Goal: Transaction & Acquisition: Purchase product/service

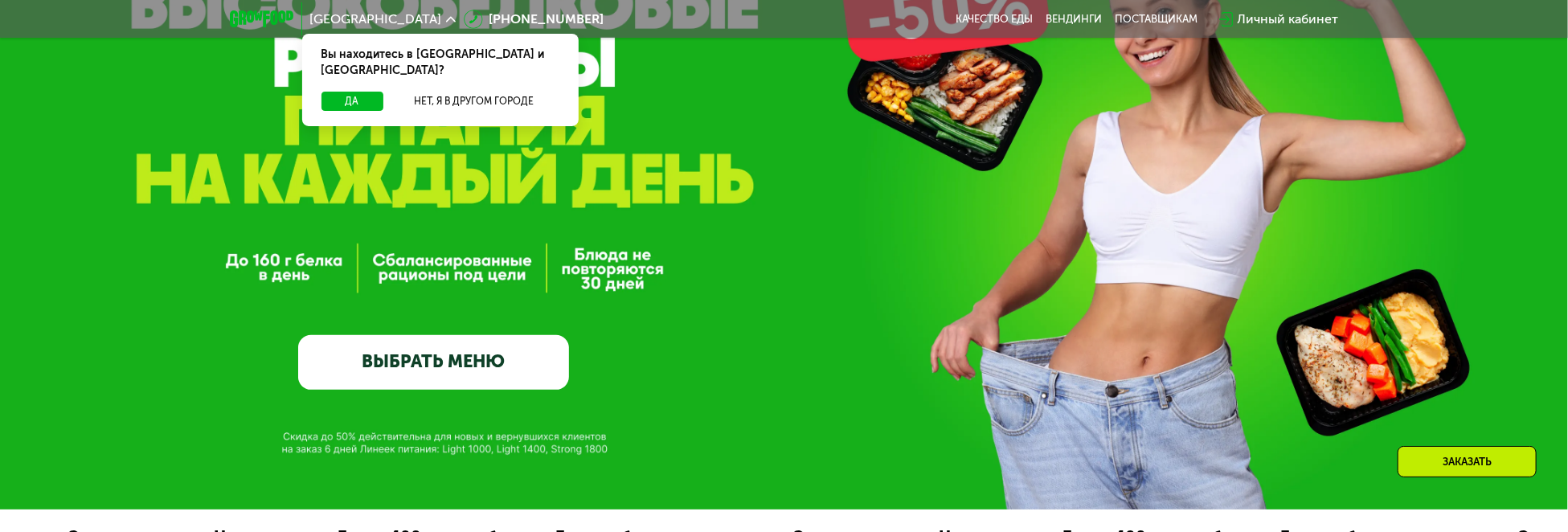
scroll to position [80, 0]
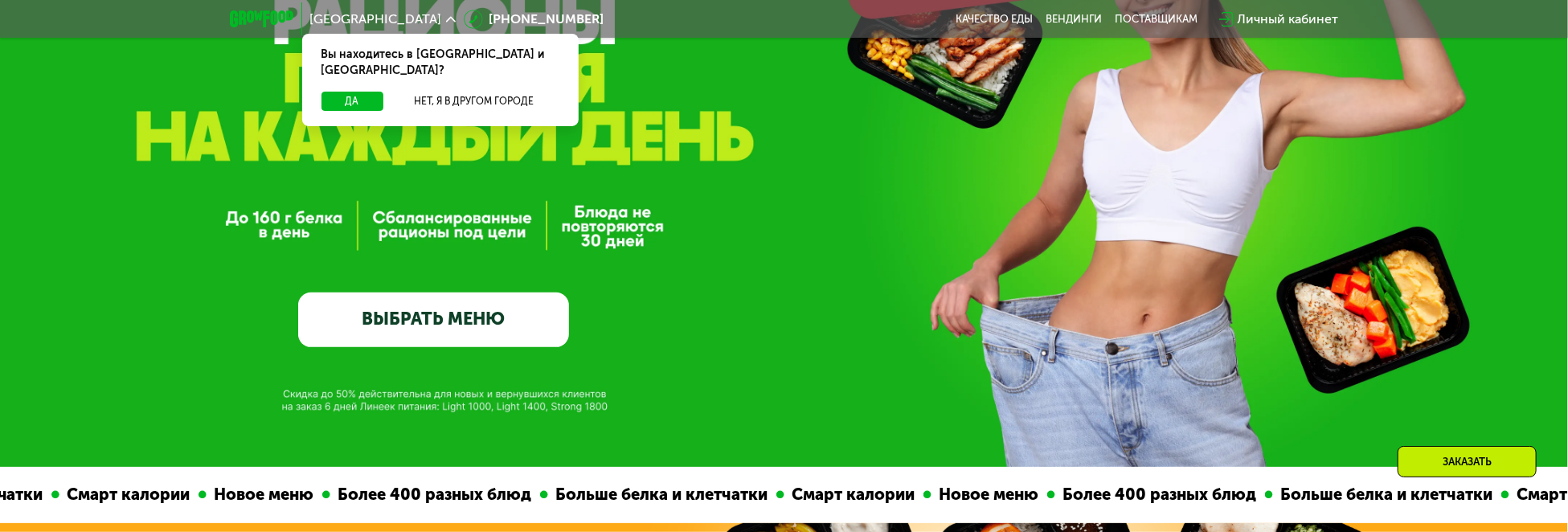
click at [517, 321] on link "ВЫБРАТЬ МЕНЮ" at bounding box center [434, 319] width 271 height 54
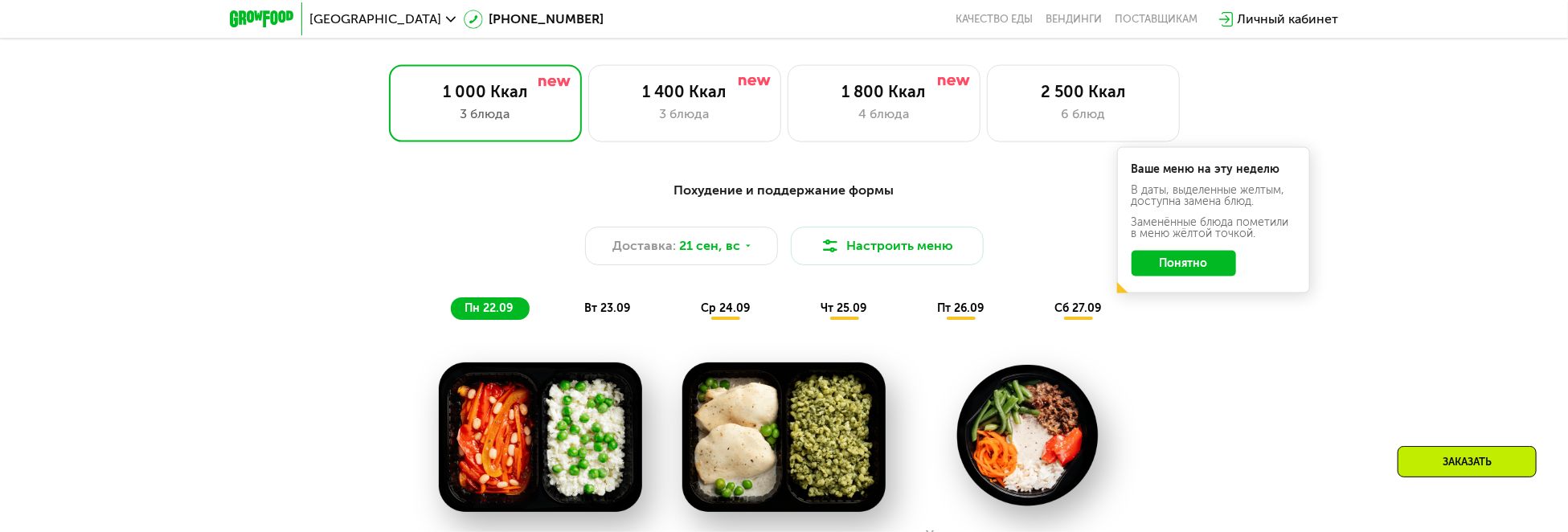
scroll to position [1360, 0]
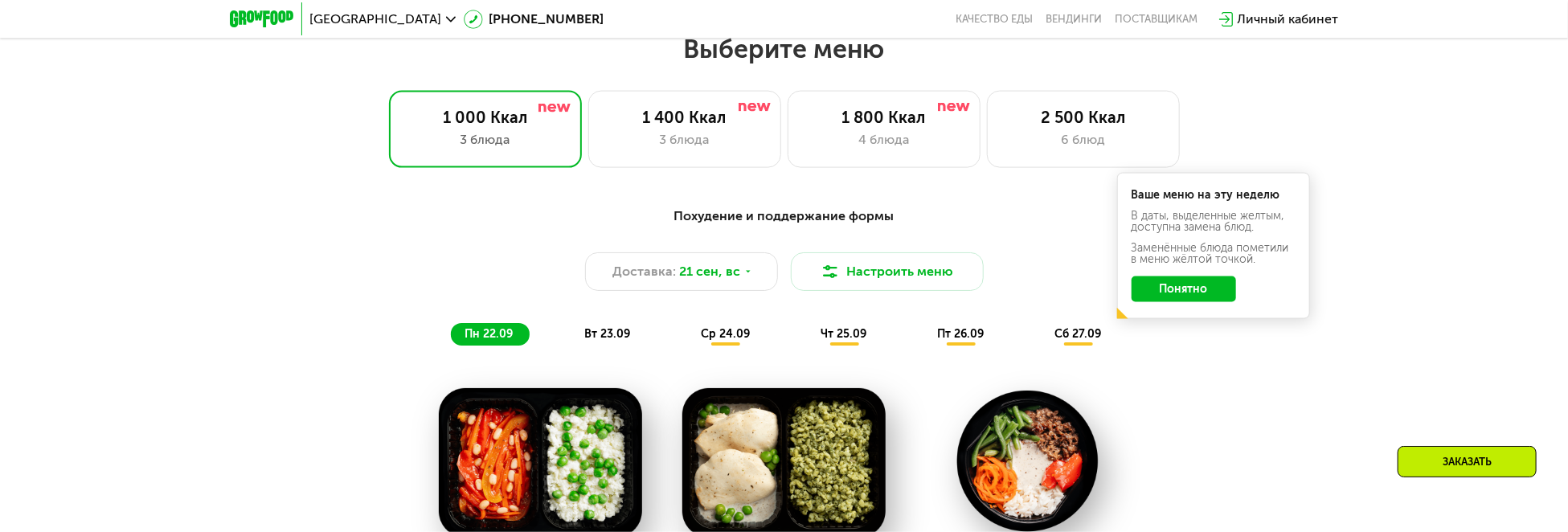
click at [1182, 295] on button "Понятно" at bounding box center [1184, 289] width 105 height 26
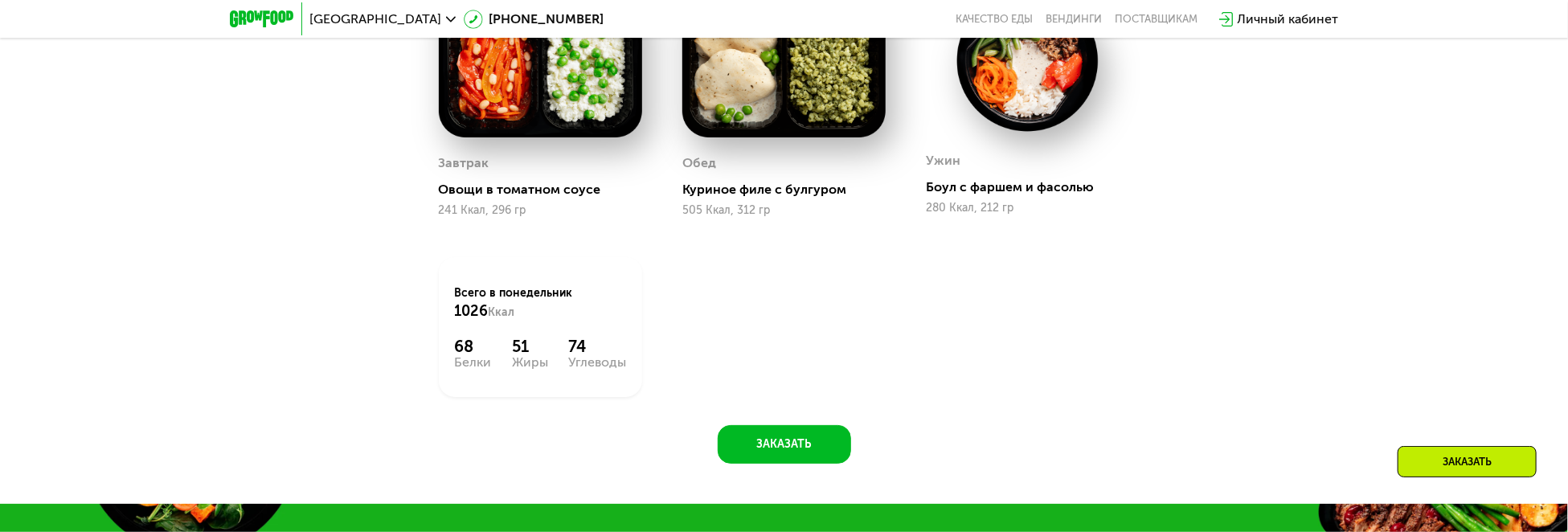
scroll to position [1761, 0]
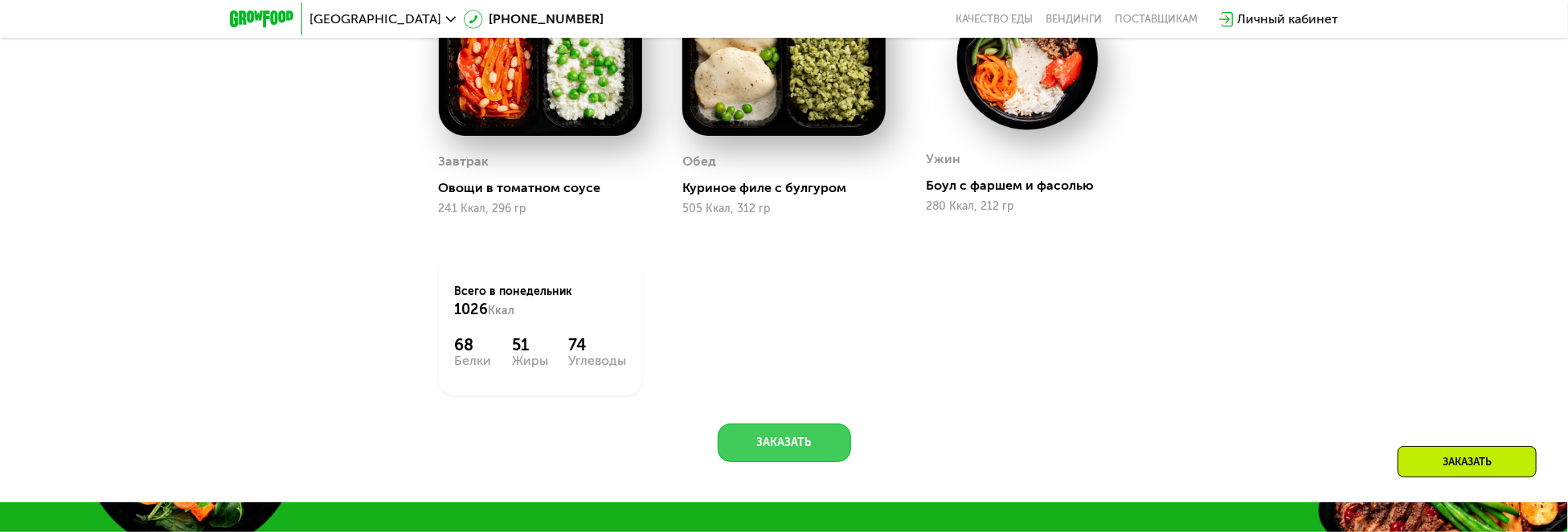
click at [813, 451] on button "Заказать" at bounding box center [784, 442] width 134 height 39
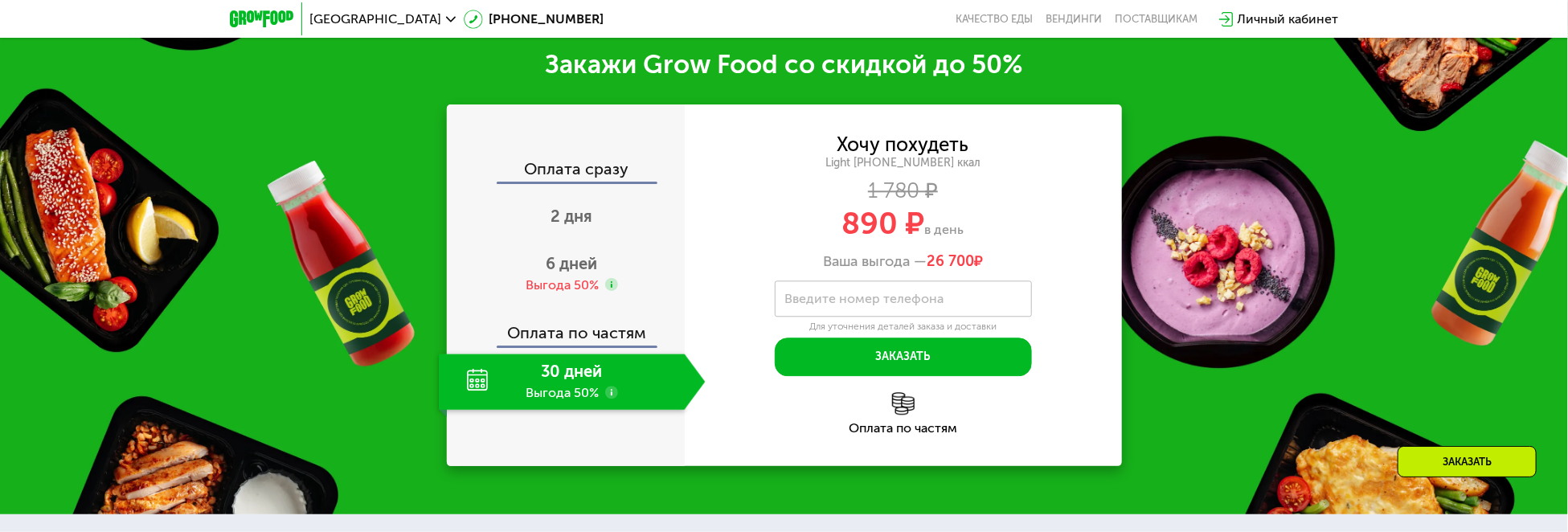
scroll to position [2268, 0]
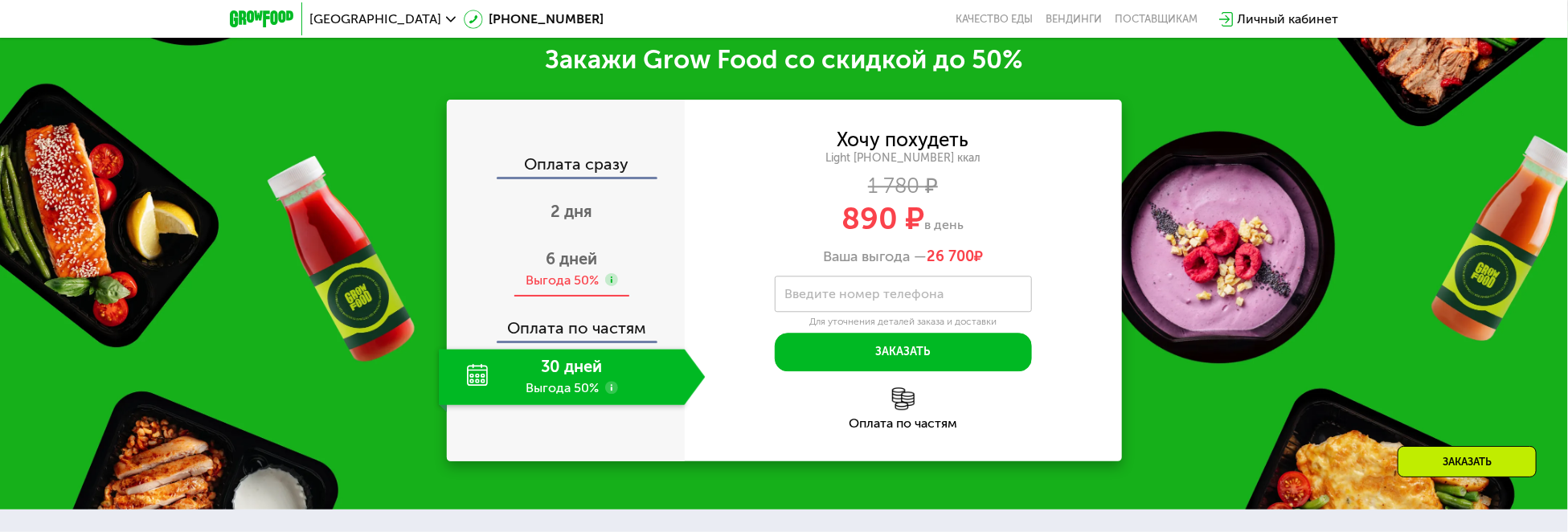
click at [566, 268] on span "6 дней" at bounding box center [571, 258] width 51 height 19
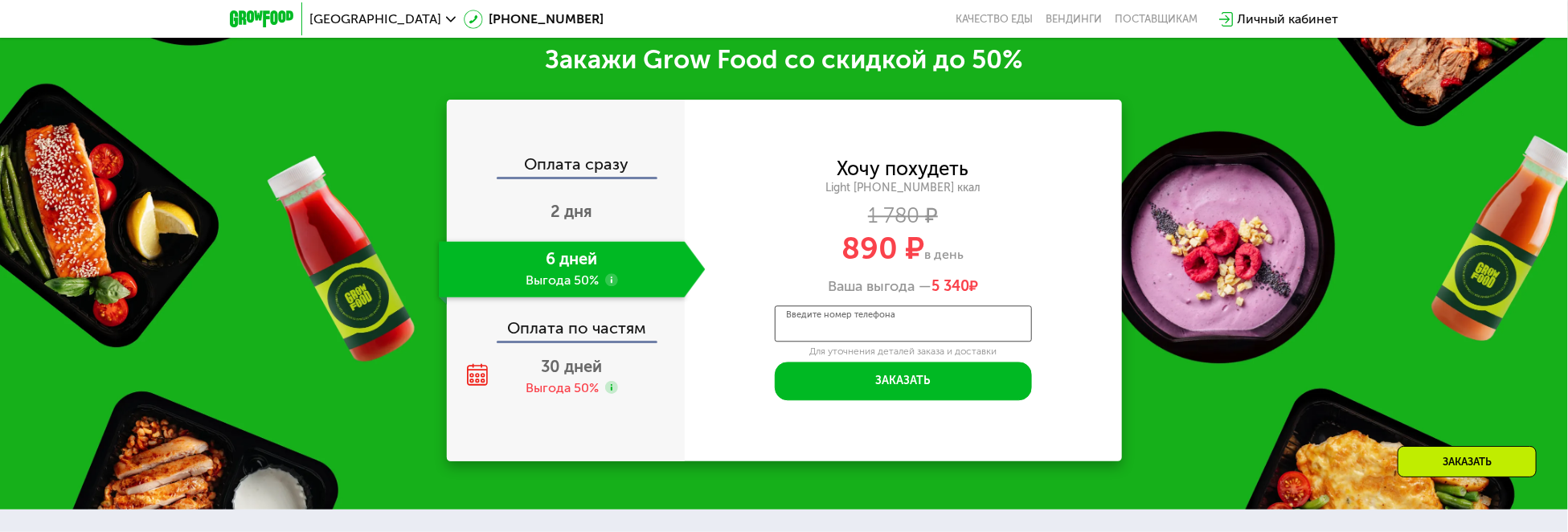
click at [862, 318] on div "Введите номер телефона" at bounding box center [903, 322] width 257 height 36
type input "**********"
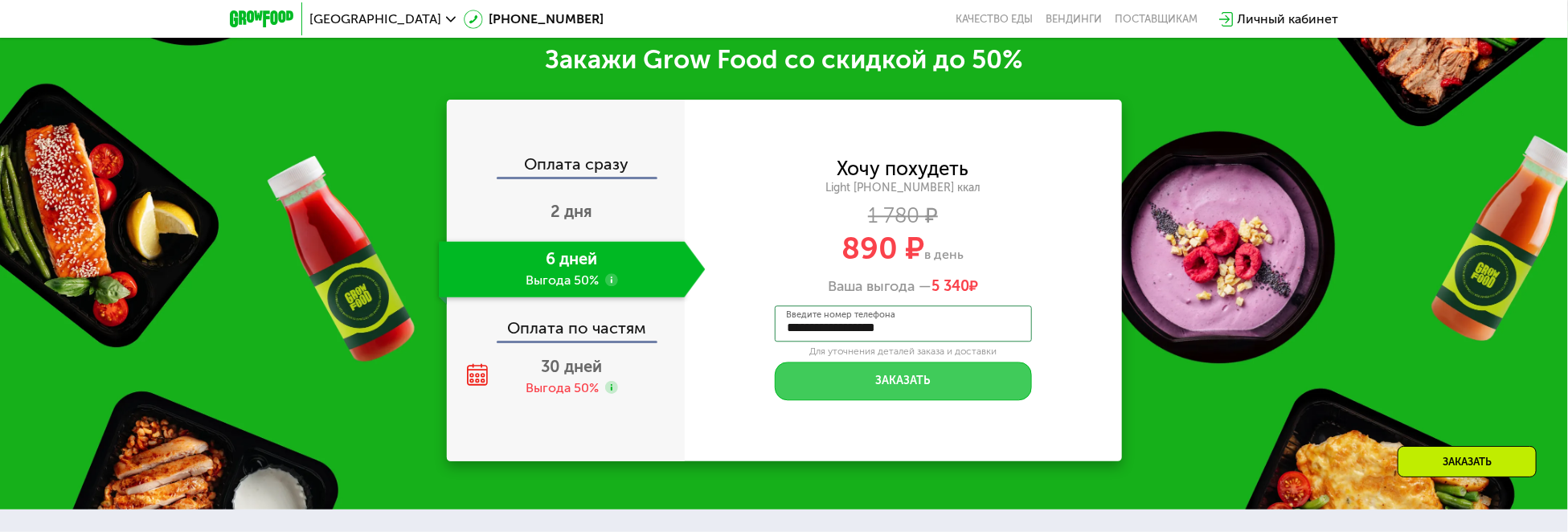
click at [854, 373] on button "Заказать" at bounding box center [903, 381] width 257 height 39
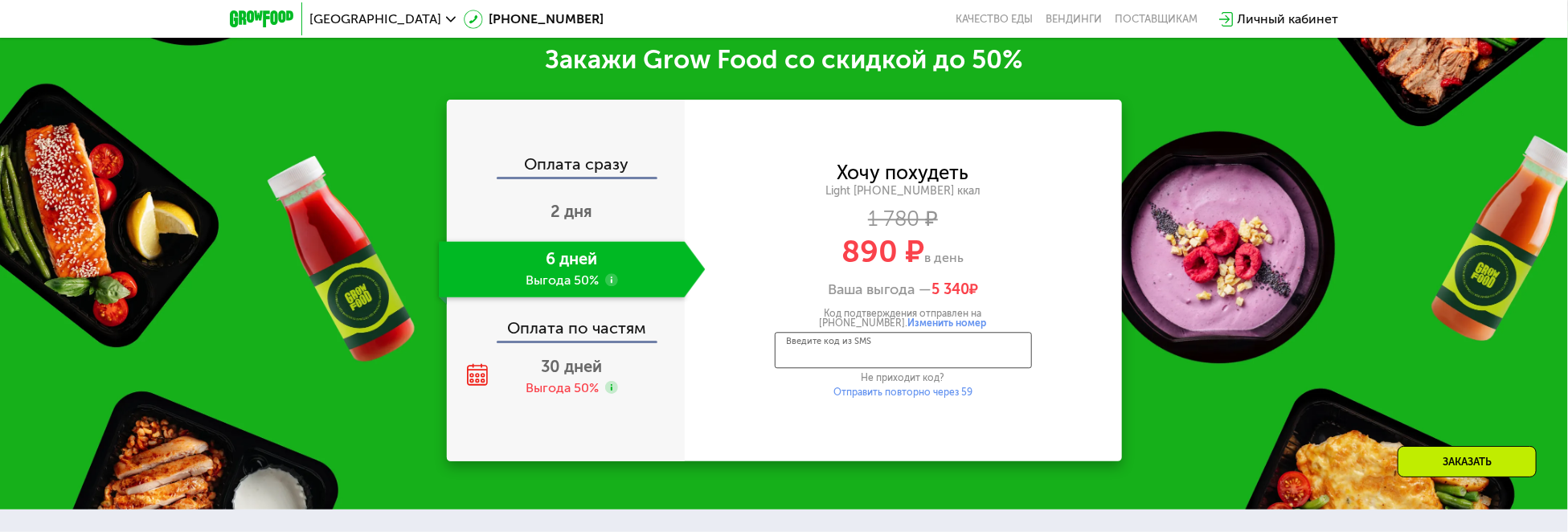
click at [804, 354] on input "Введите код из SMS" at bounding box center [903, 349] width 257 height 36
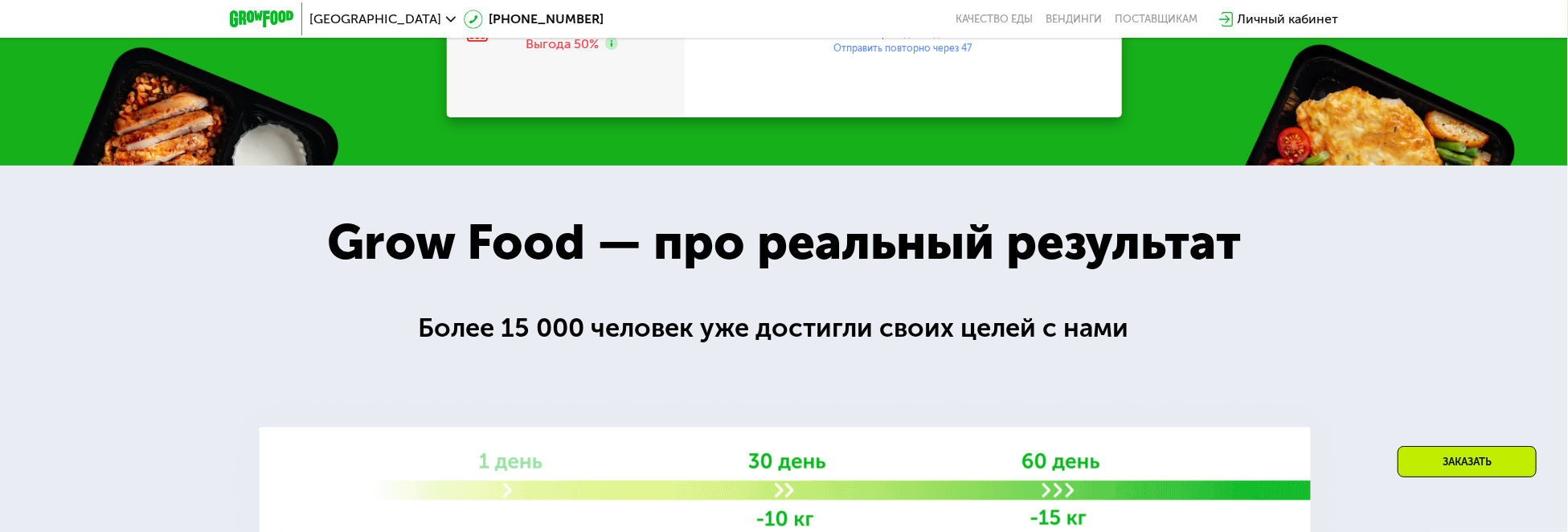
scroll to position [2349, 0]
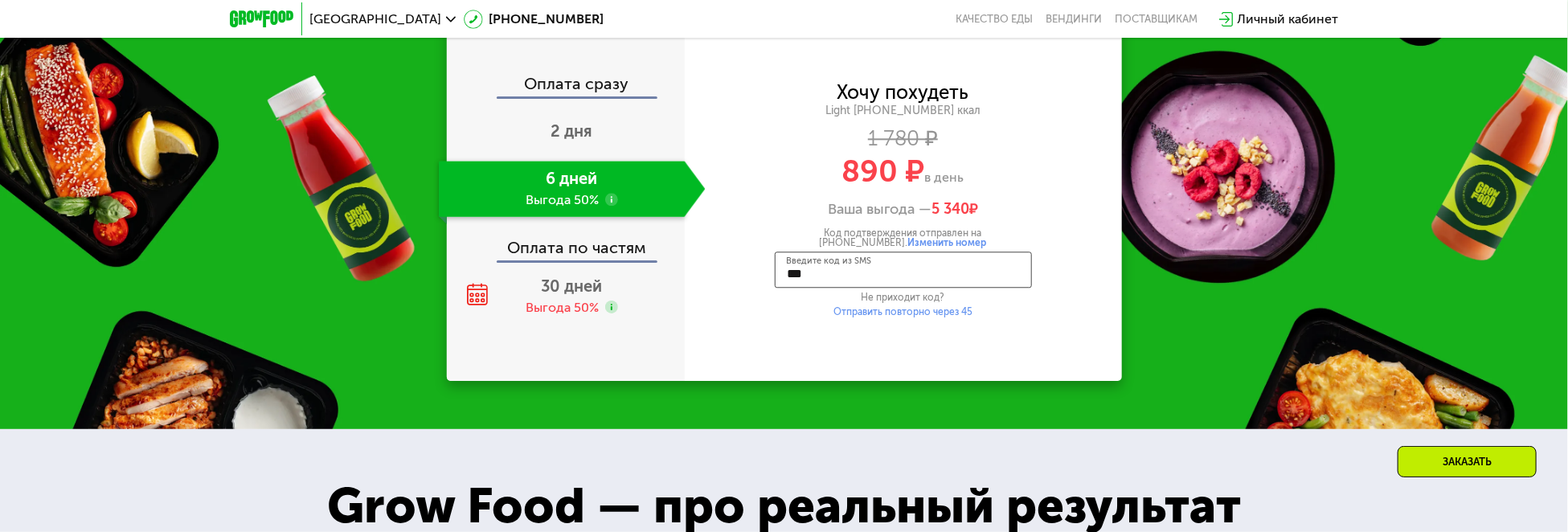
type input "****"
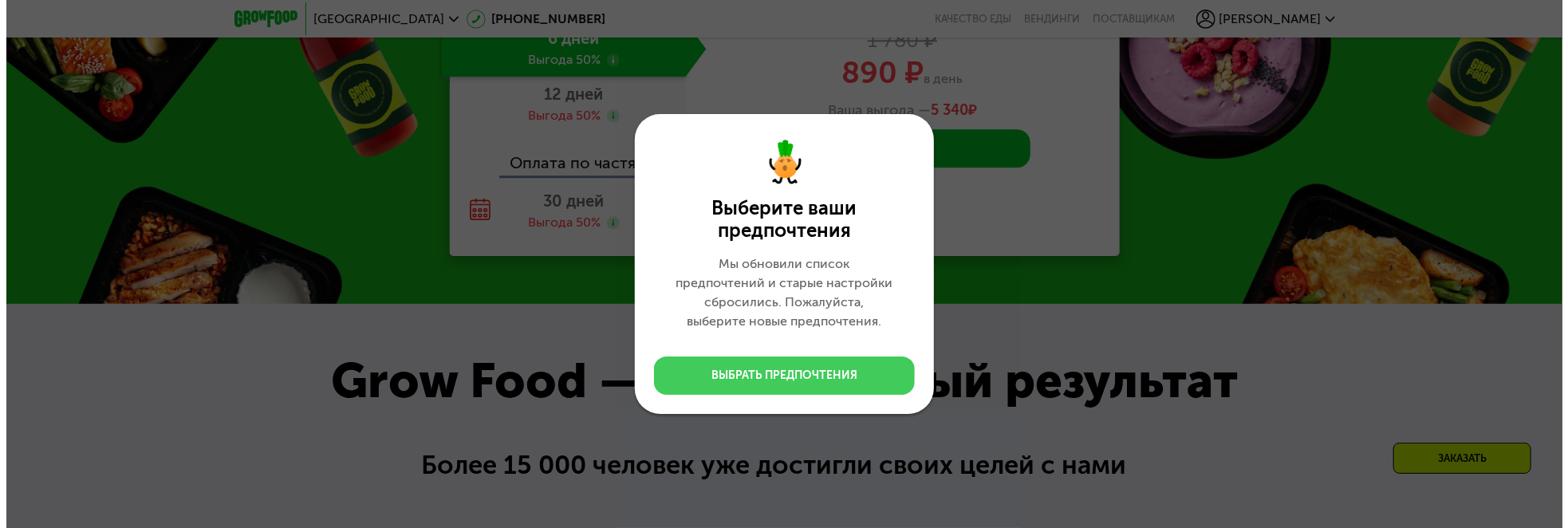
scroll to position [2277, 0]
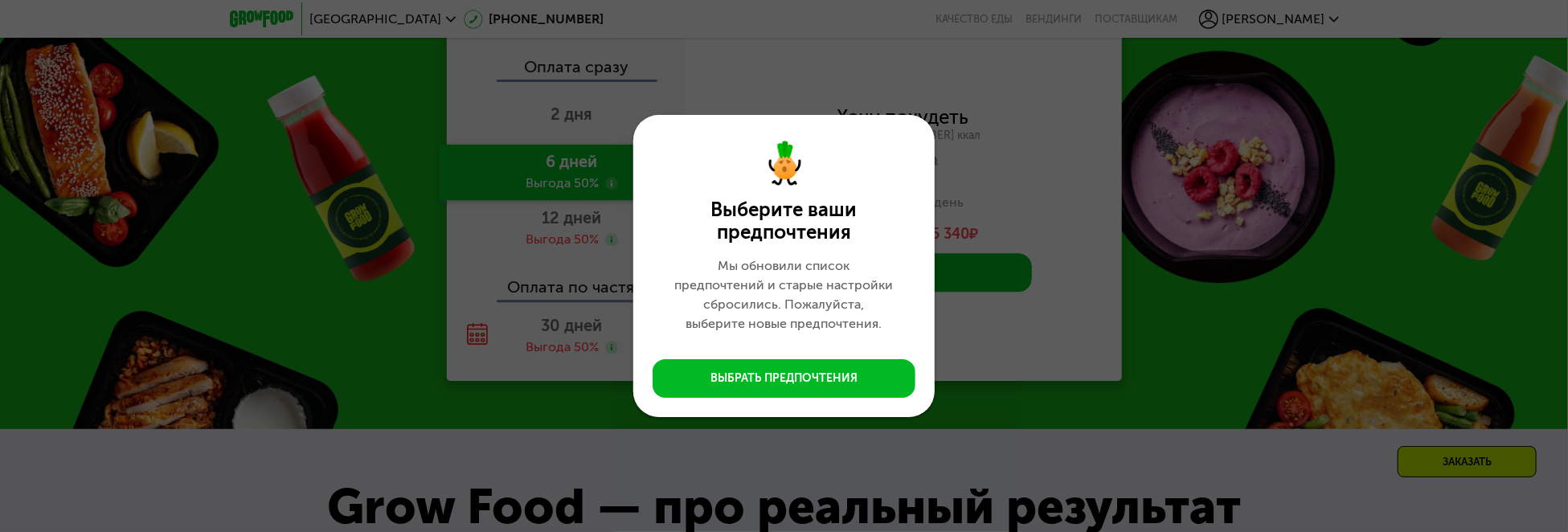
click at [1059, 313] on div "Выберите ваши предпочтения Мы обновили список предпочтений и старые настройки с…" at bounding box center [784, 266] width 1568 height 532
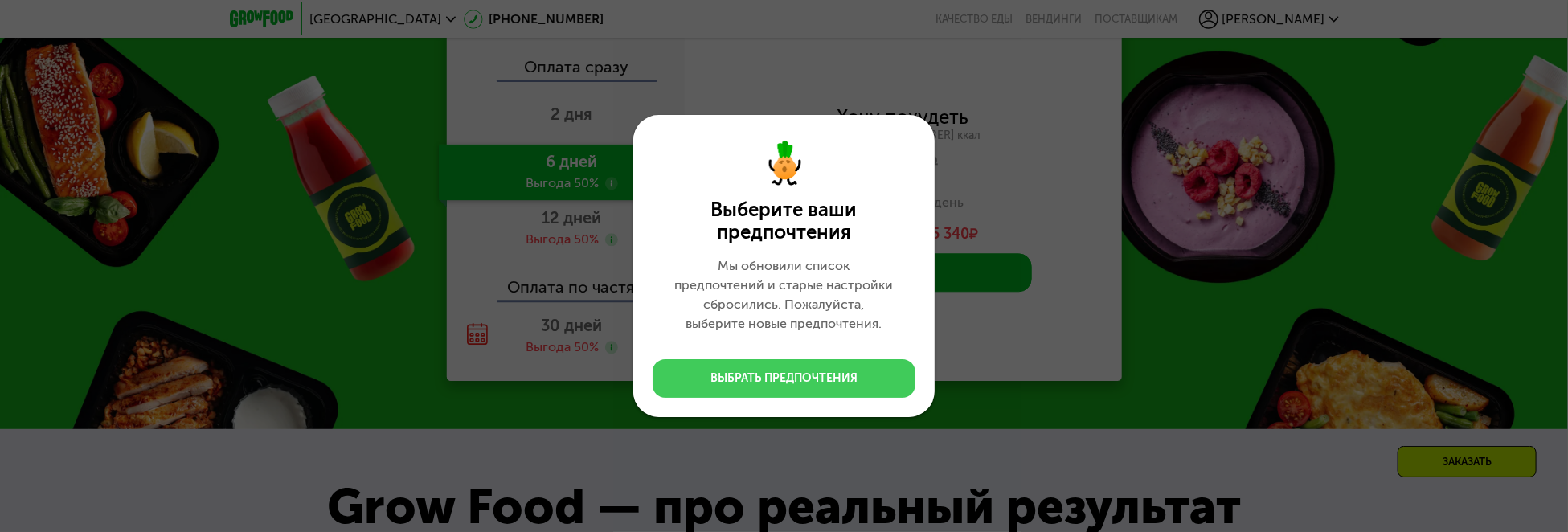
click at [767, 370] on div "Выбрать предпочтения" at bounding box center [784, 378] width 147 height 16
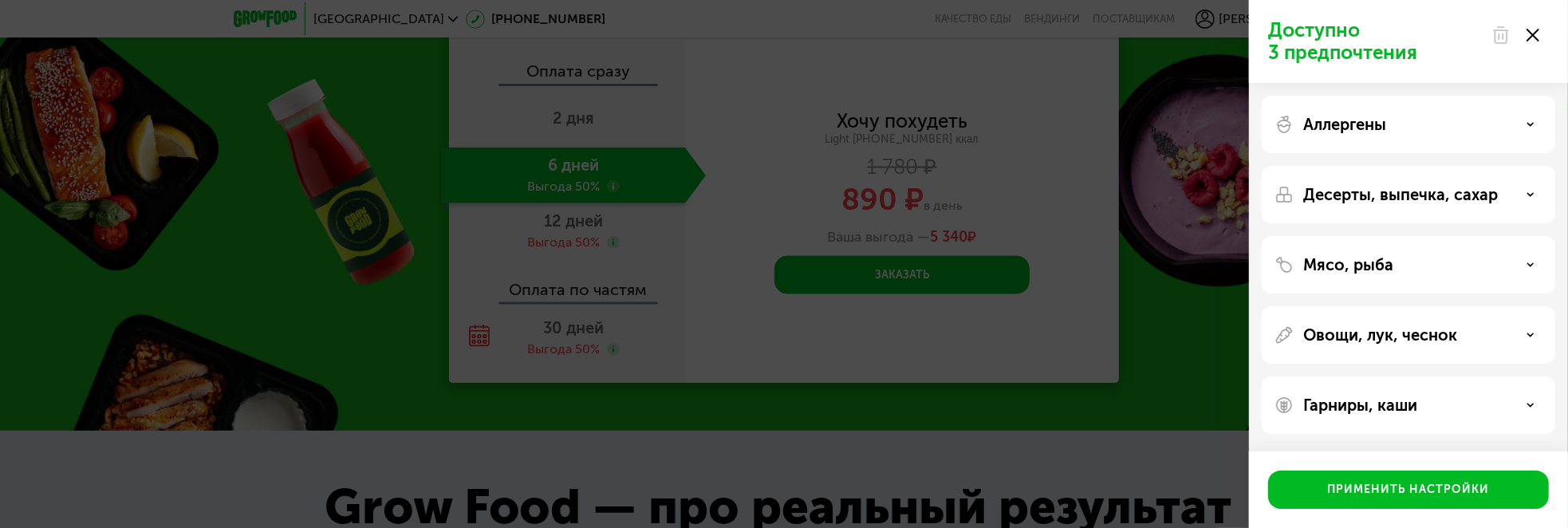
click at [1506, 269] on div "Мясо, рыба" at bounding box center [1409, 265] width 268 height 19
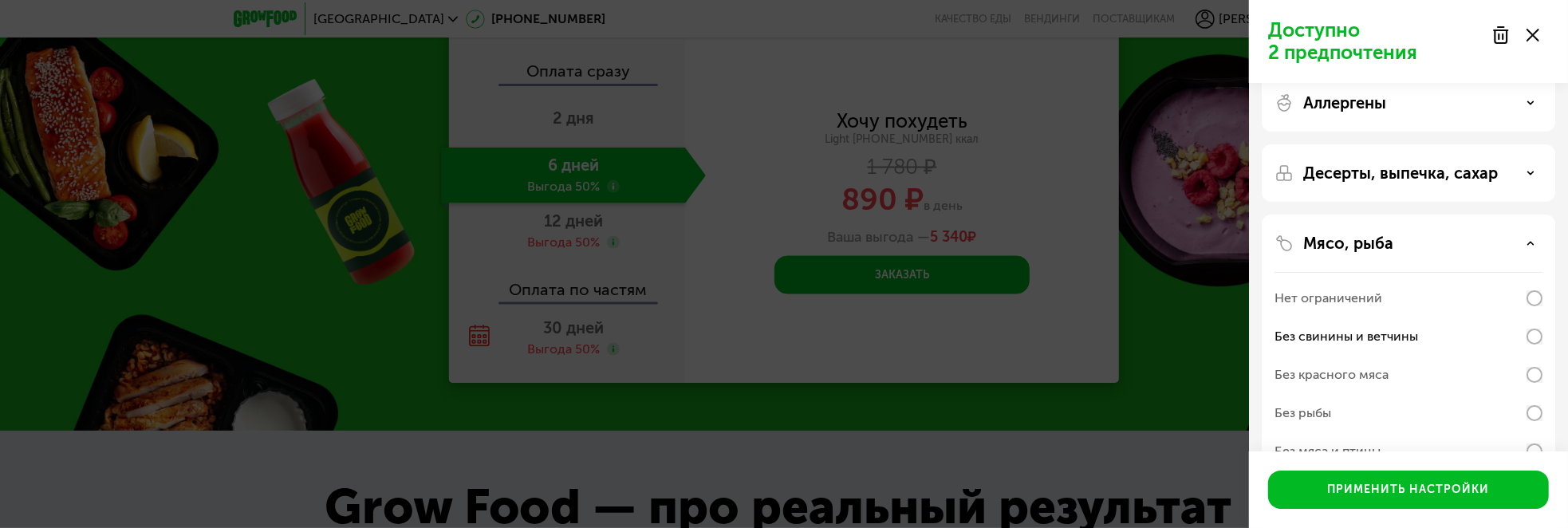
scroll to position [0, 0]
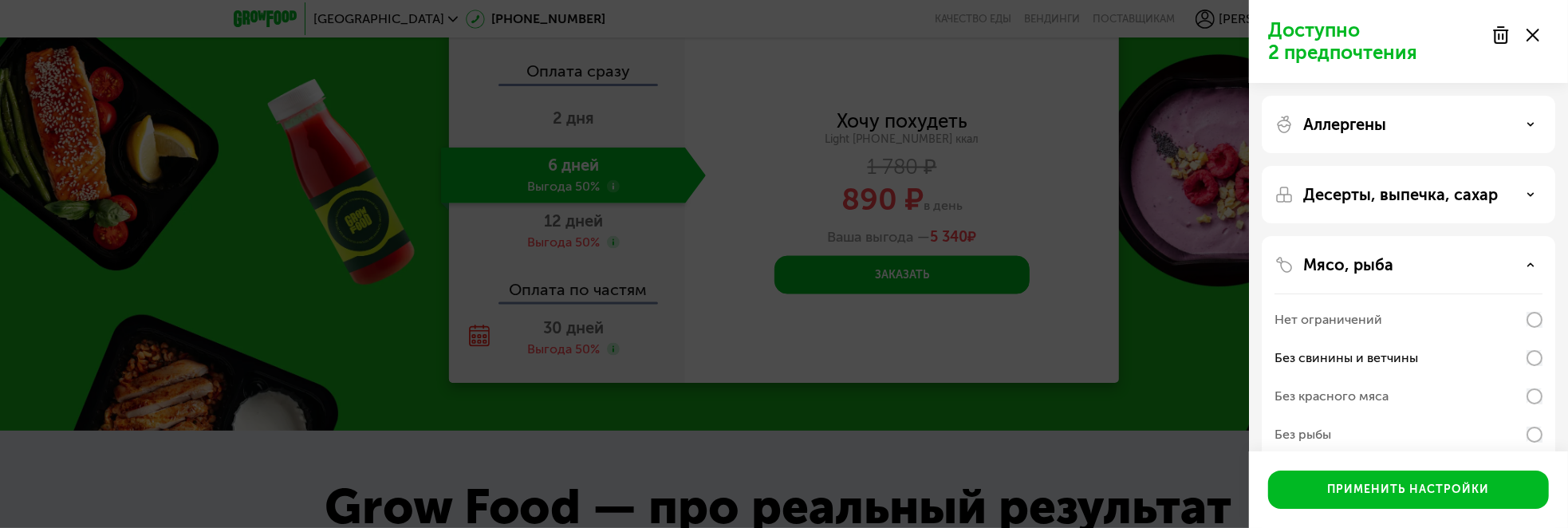
click at [1532, 195] on icon at bounding box center [1531, 194] width 8 height 8
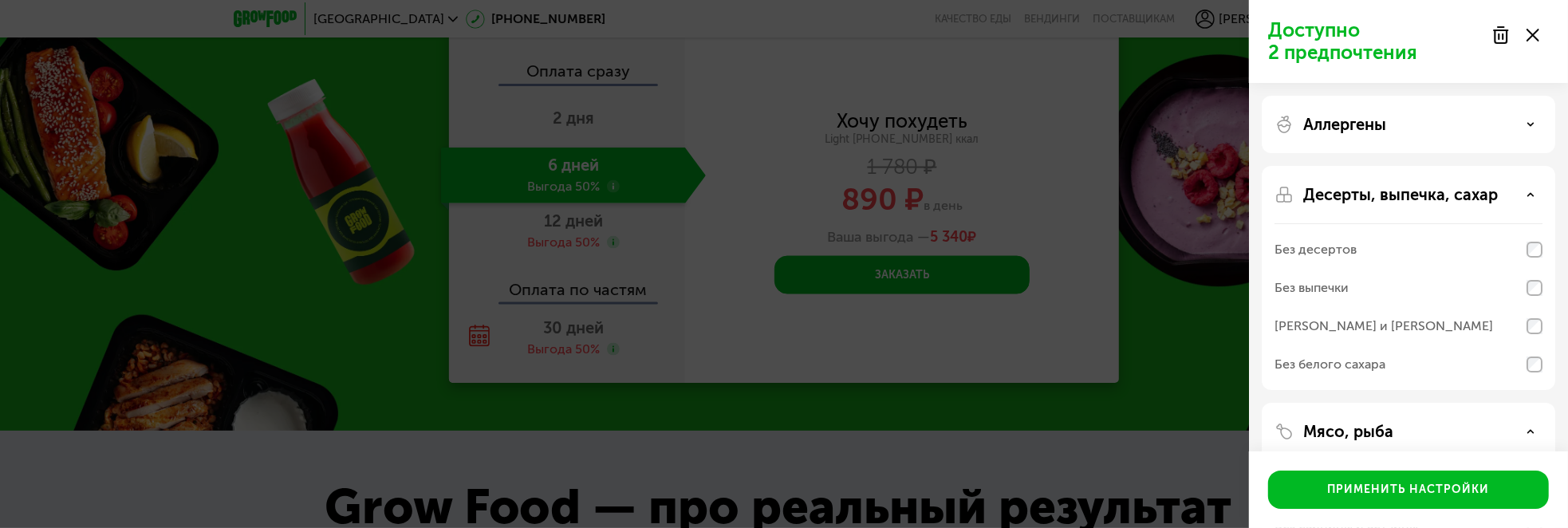
click at [1365, 123] on p "Аллергены" at bounding box center [1344, 125] width 83 height 19
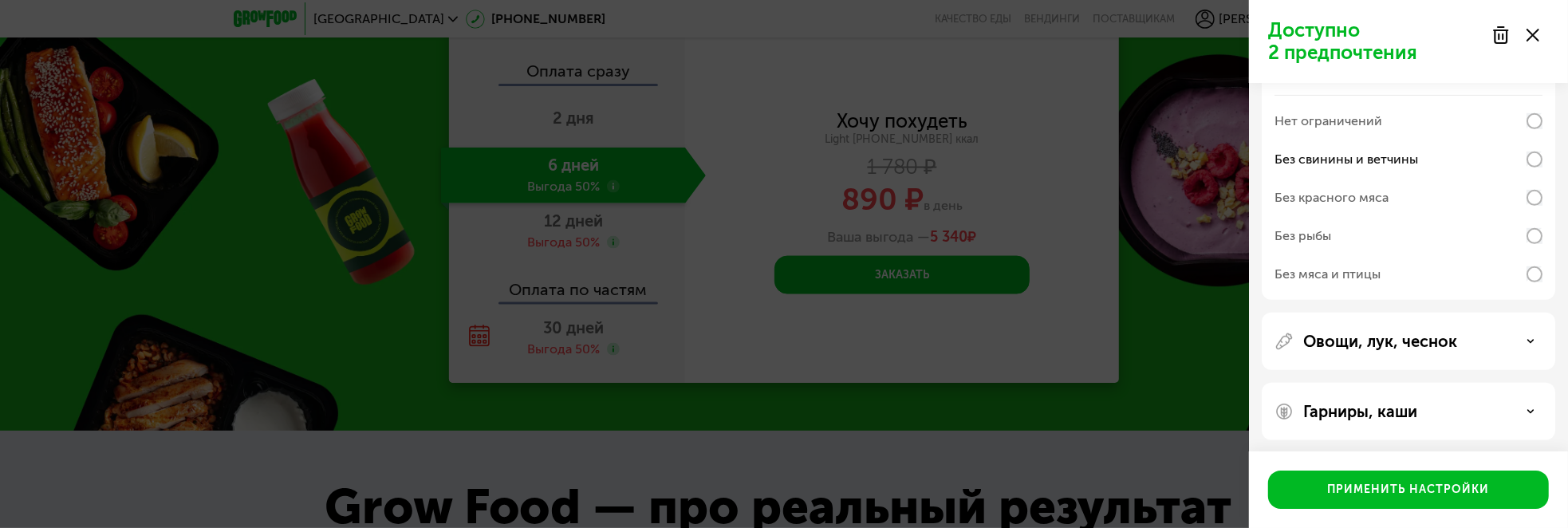
scroll to position [612, 0]
click at [1464, 415] on div "Гарниры, каши" at bounding box center [1409, 408] width 268 height 19
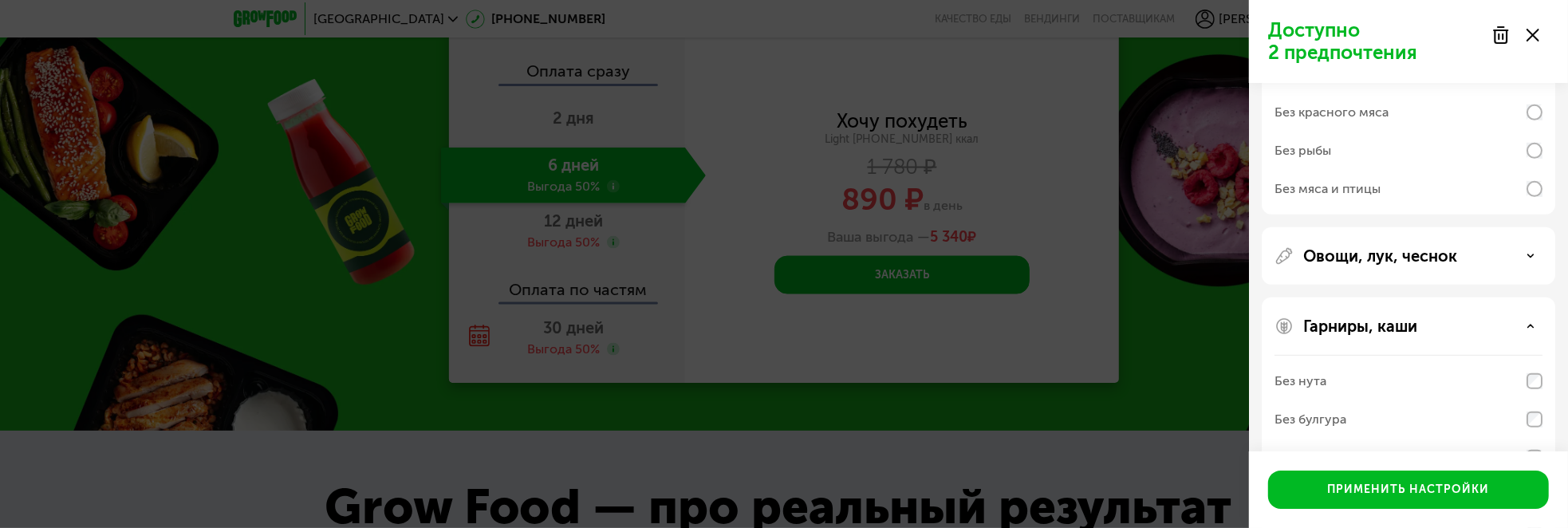
scroll to position [816, 0]
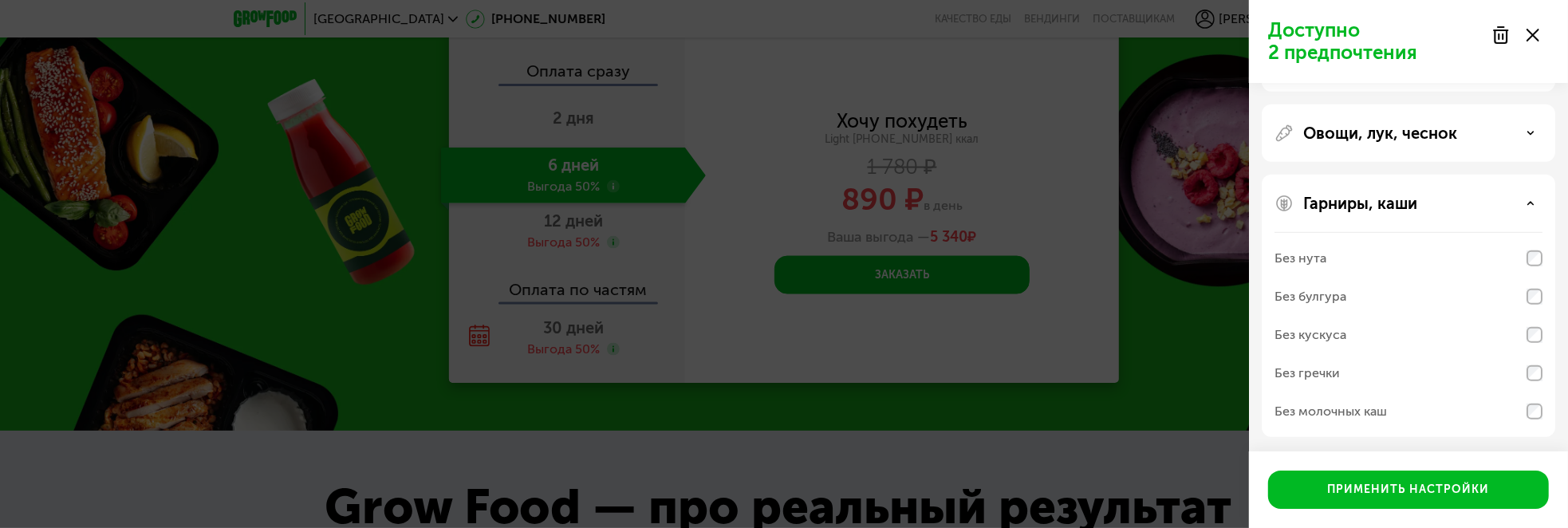
click at [1404, 283] on div "Без булгура" at bounding box center [1409, 297] width 268 height 38
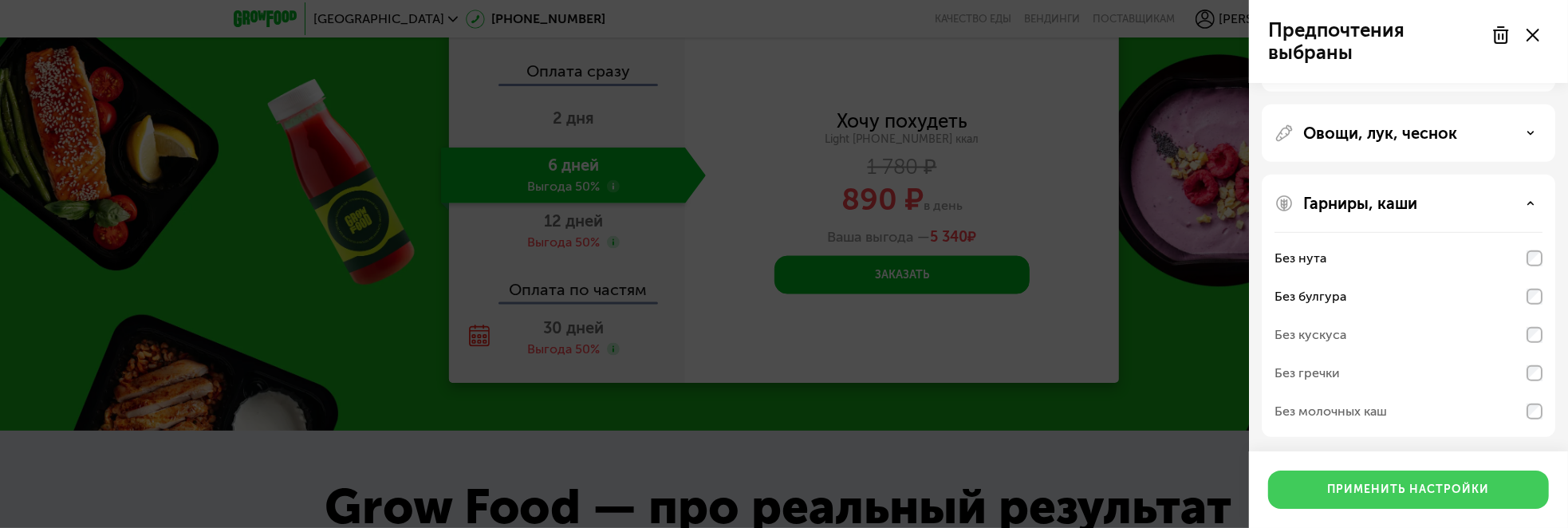
click at [1436, 485] on div "Применить настройки" at bounding box center [1409, 489] width 162 height 16
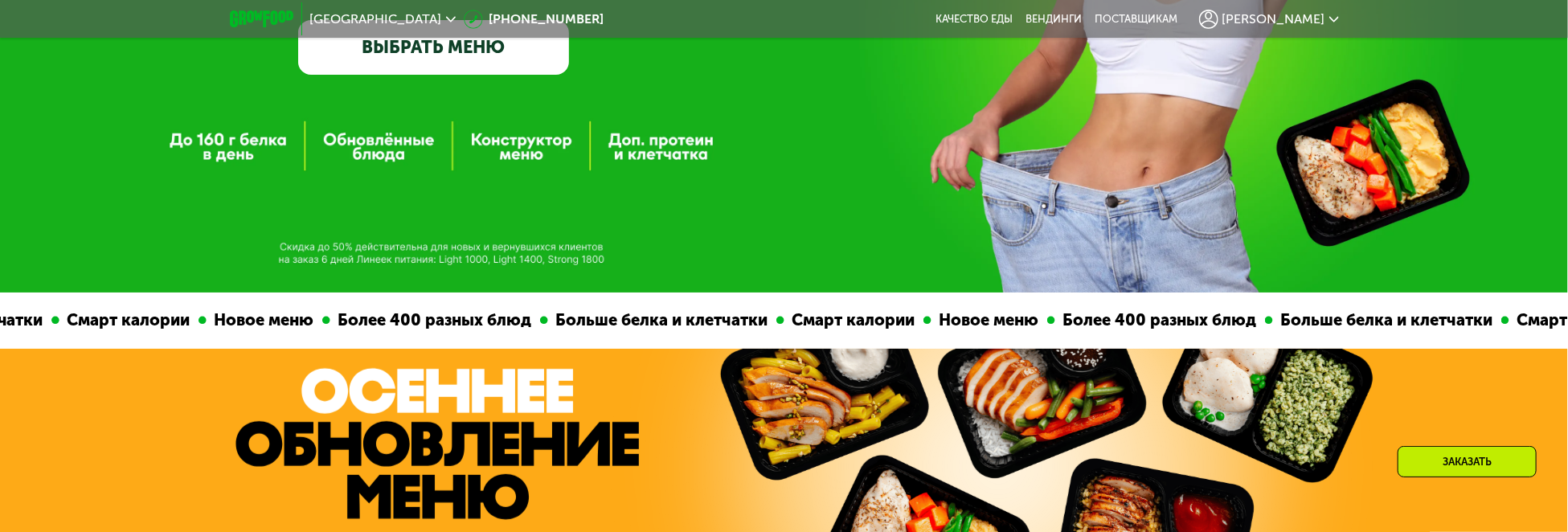
scroll to position [80, 0]
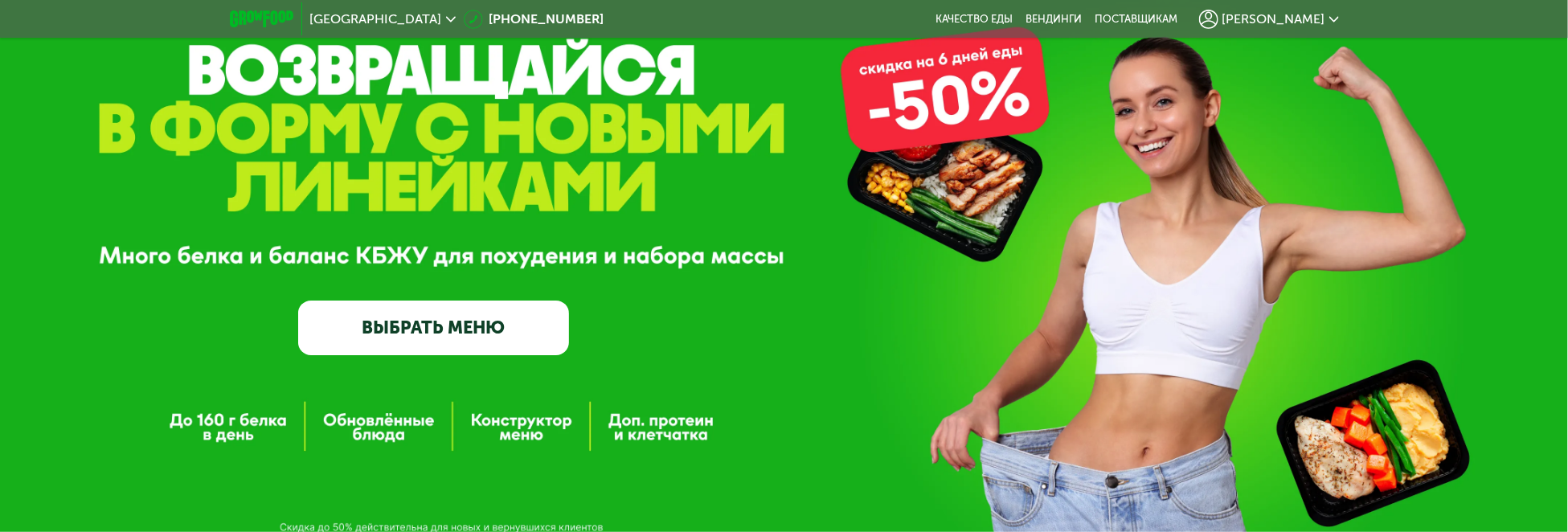
click at [447, 329] on link "ВЫБРАТЬ МЕНЮ" at bounding box center [434, 327] width 271 height 54
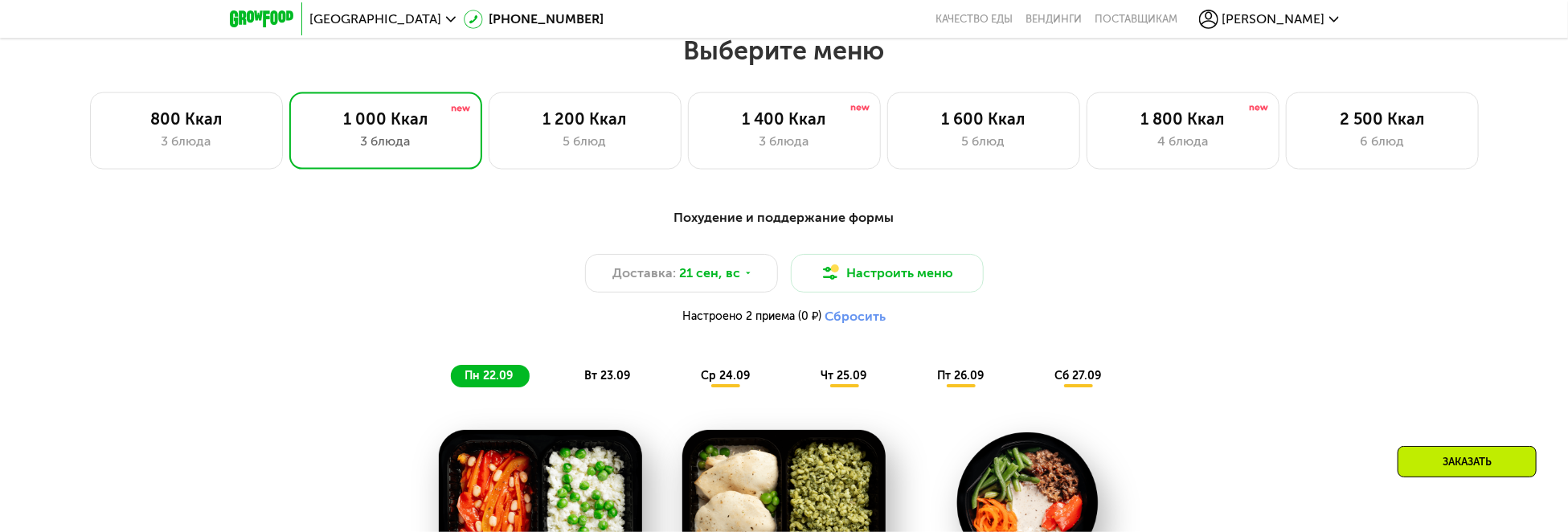
scroll to position [1306, 0]
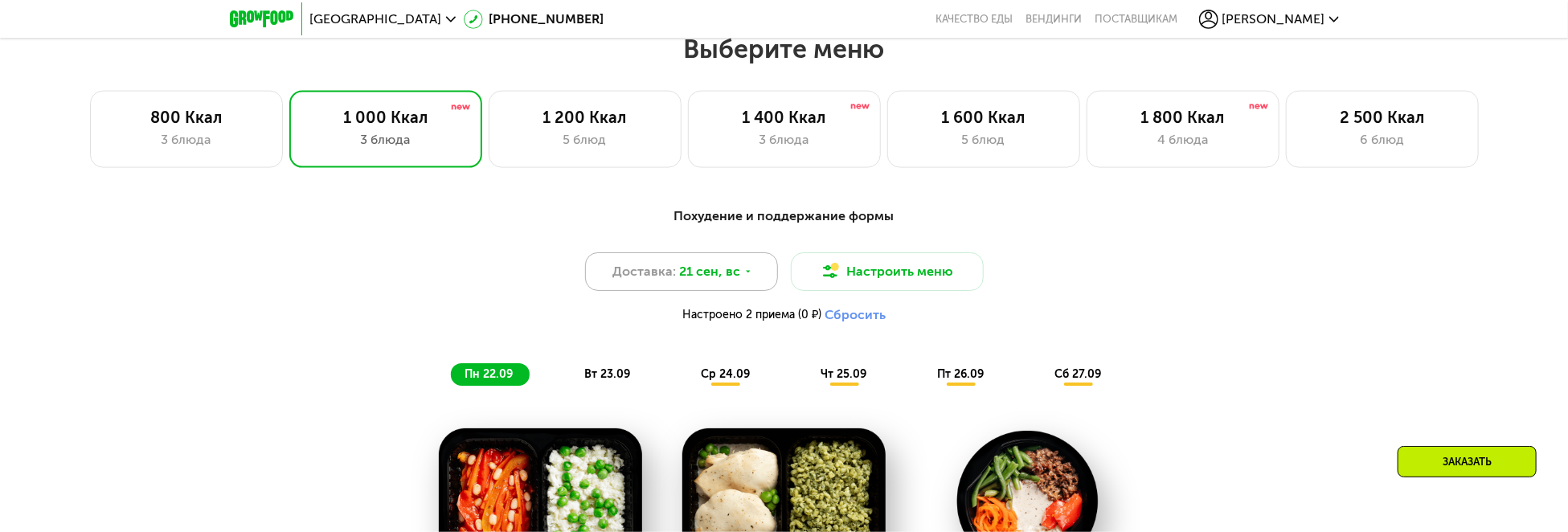
click at [731, 268] on span "21 сен, вс" at bounding box center [709, 272] width 61 height 19
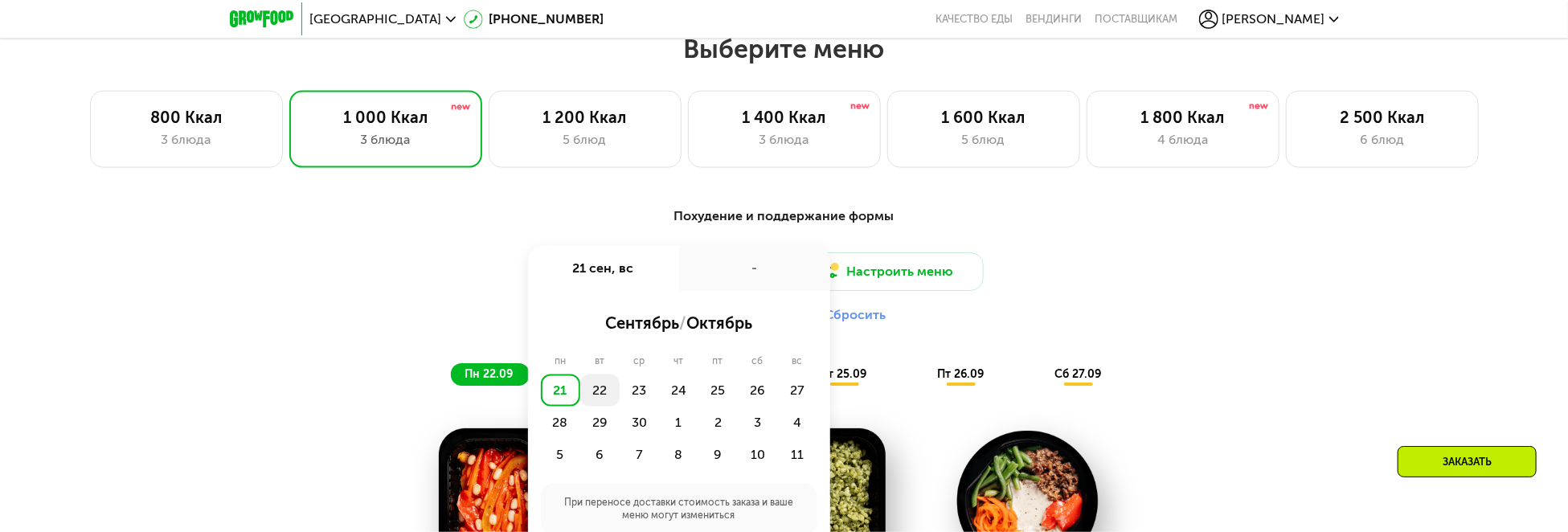
click at [608, 395] on div "22" at bounding box center [599, 390] width 40 height 32
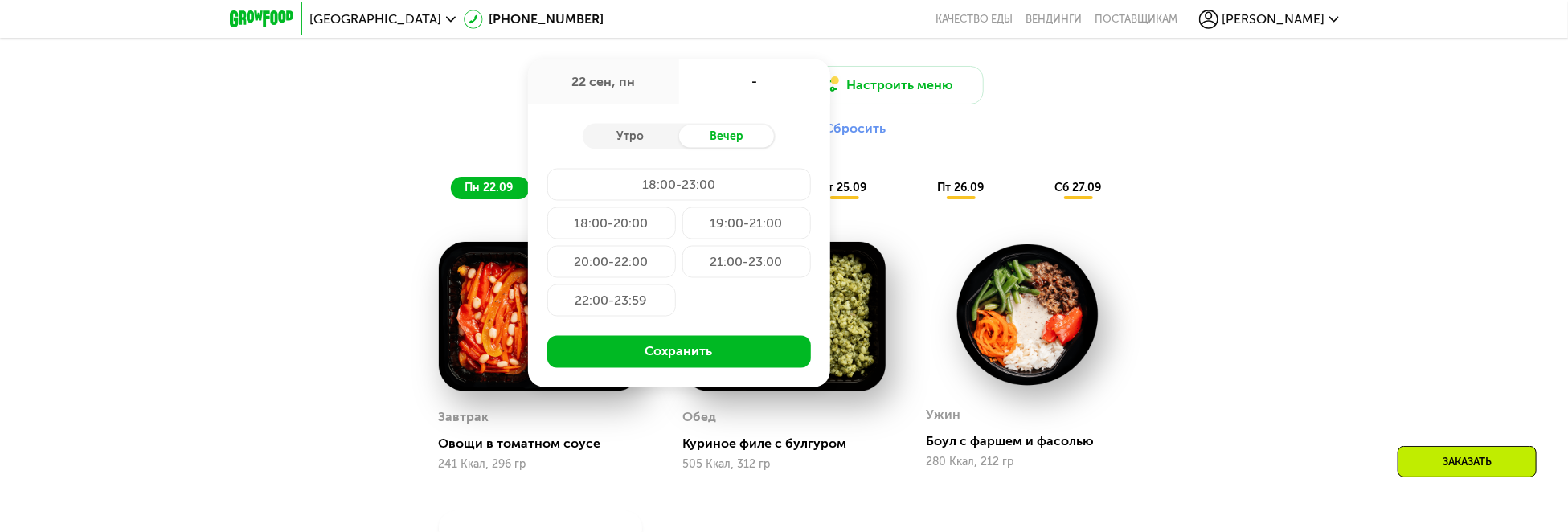
scroll to position [1466, 0]
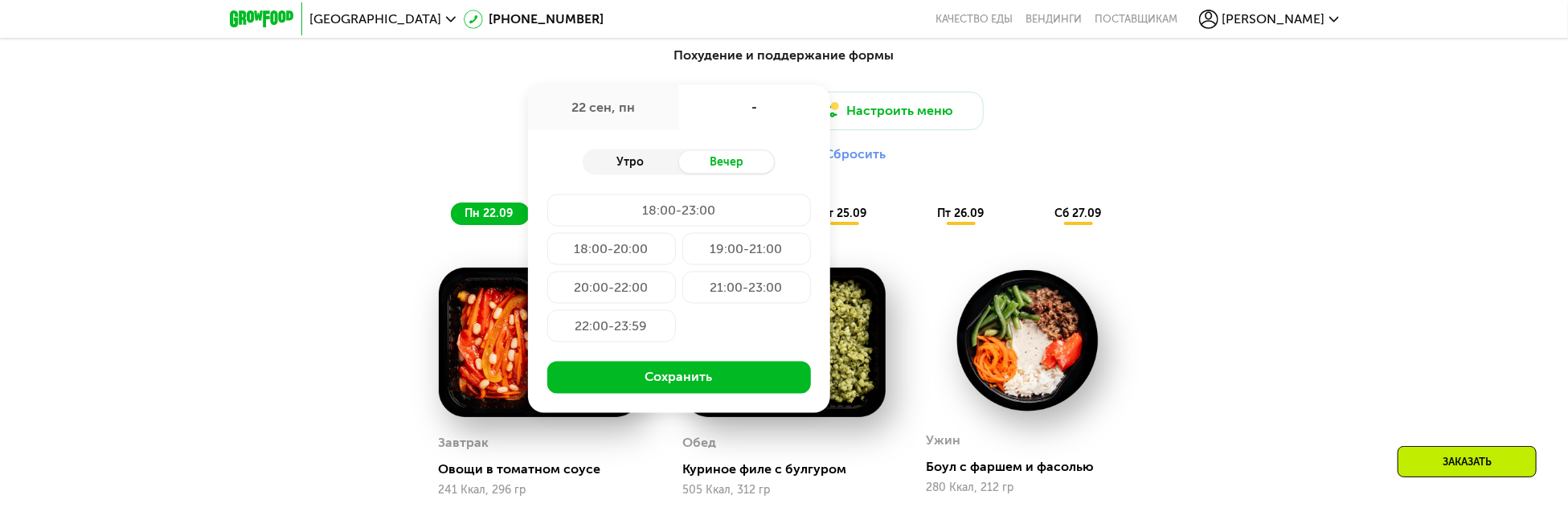
click at [627, 163] on div "Утро" at bounding box center [631, 162] width 97 height 22
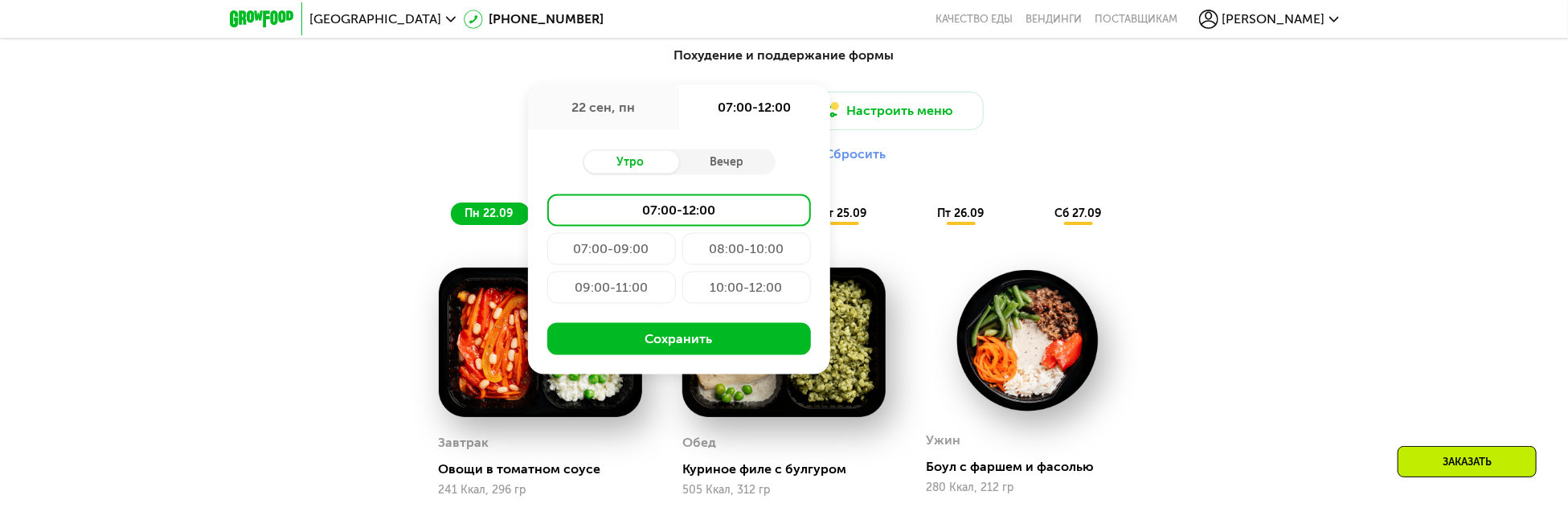
click at [253, 215] on div "Похудение и поддержание формы Доставка: 22 сен, пн 22 сен, пн 07:00-12:00 Утро …" at bounding box center [784, 402] width 1568 height 759
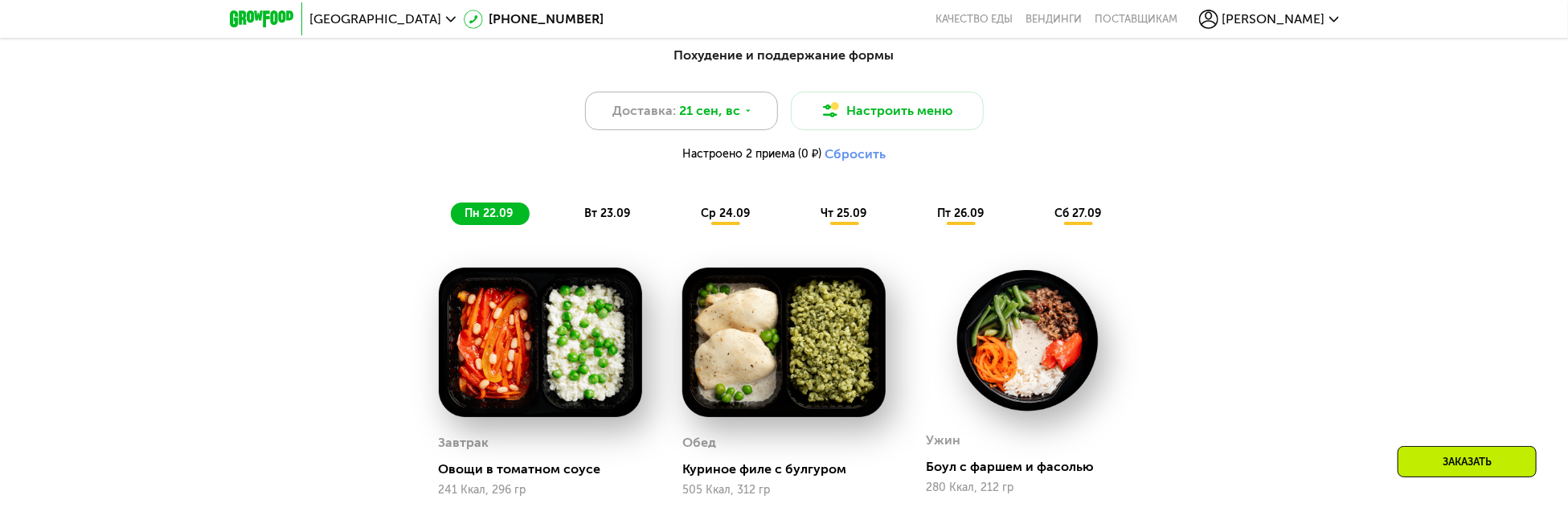
click at [736, 112] on span "21 сен, вс" at bounding box center [709, 111] width 61 height 19
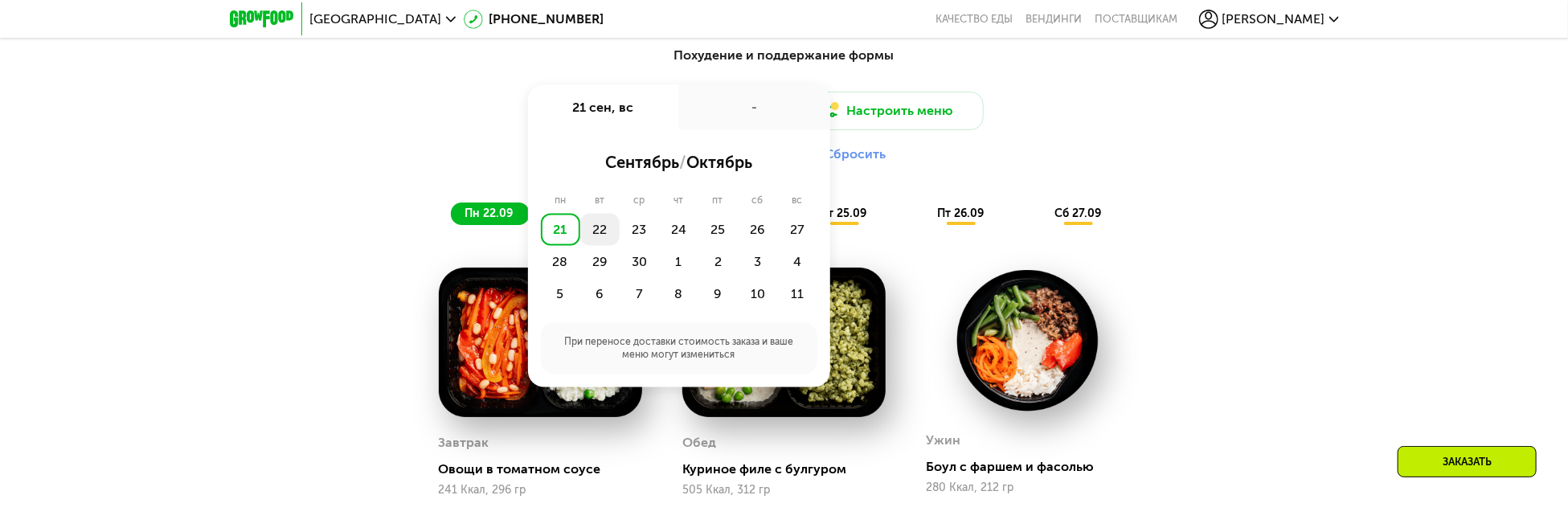
click at [598, 232] on div "22" at bounding box center [599, 229] width 40 height 32
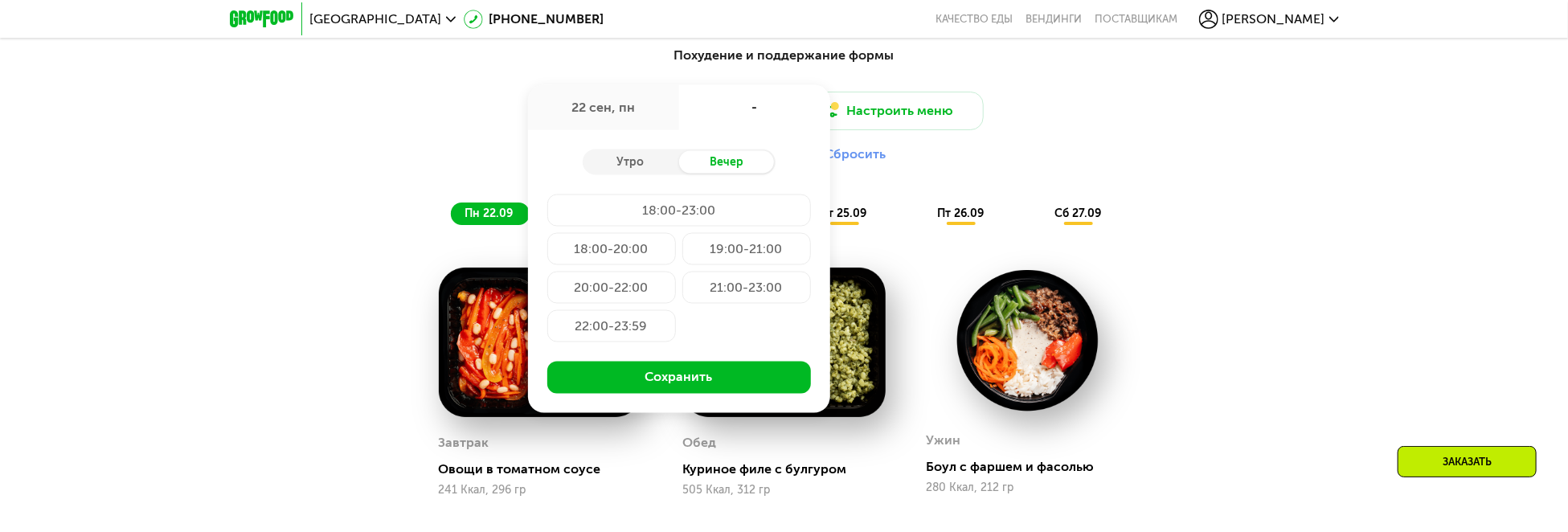
click at [754, 116] on div "-" at bounding box center [754, 107] width 151 height 44
click at [619, 121] on div "22 сен, пн" at bounding box center [603, 107] width 151 height 44
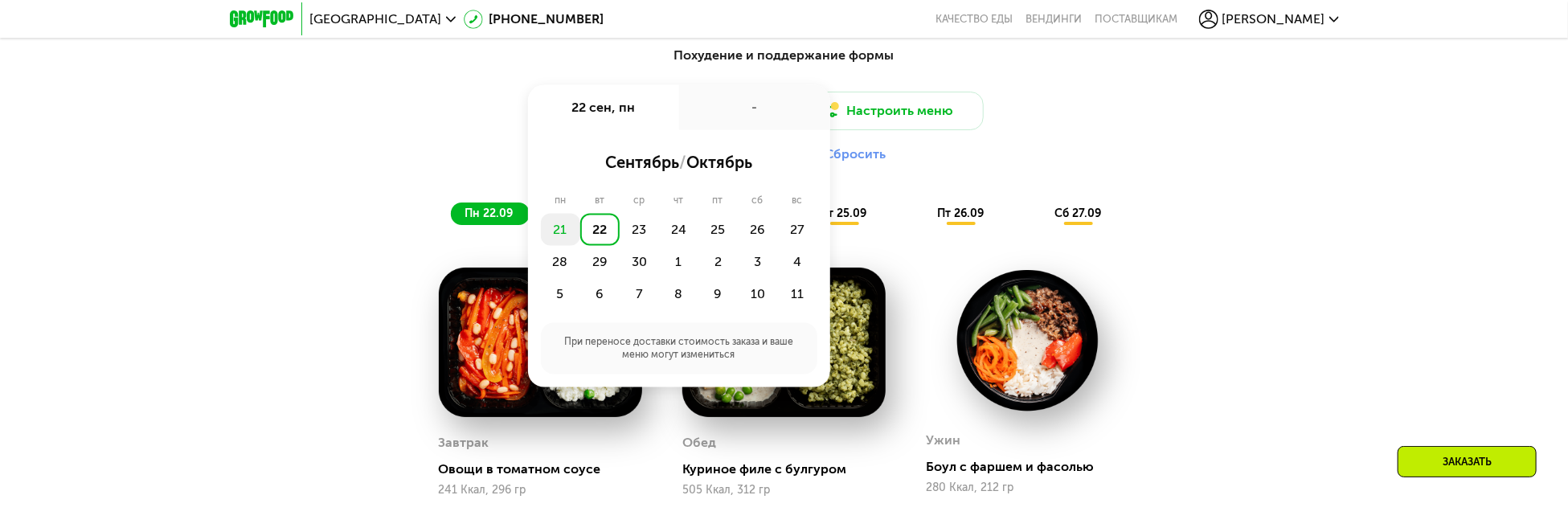
click at [556, 239] on div "21" at bounding box center [560, 229] width 40 height 32
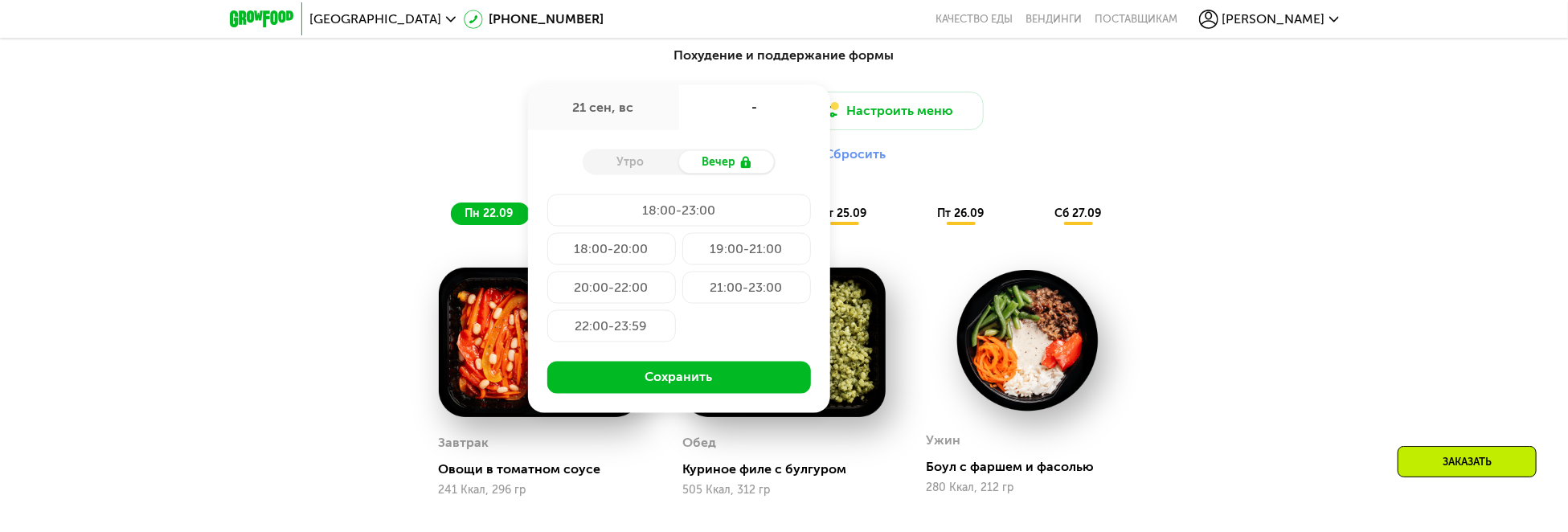
click at [637, 166] on div "Утро" at bounding box center [631, 162] width 97 height 22
click at [723, 164] on div "Вечер" at bounding box center [727, 162] width 97 height 22
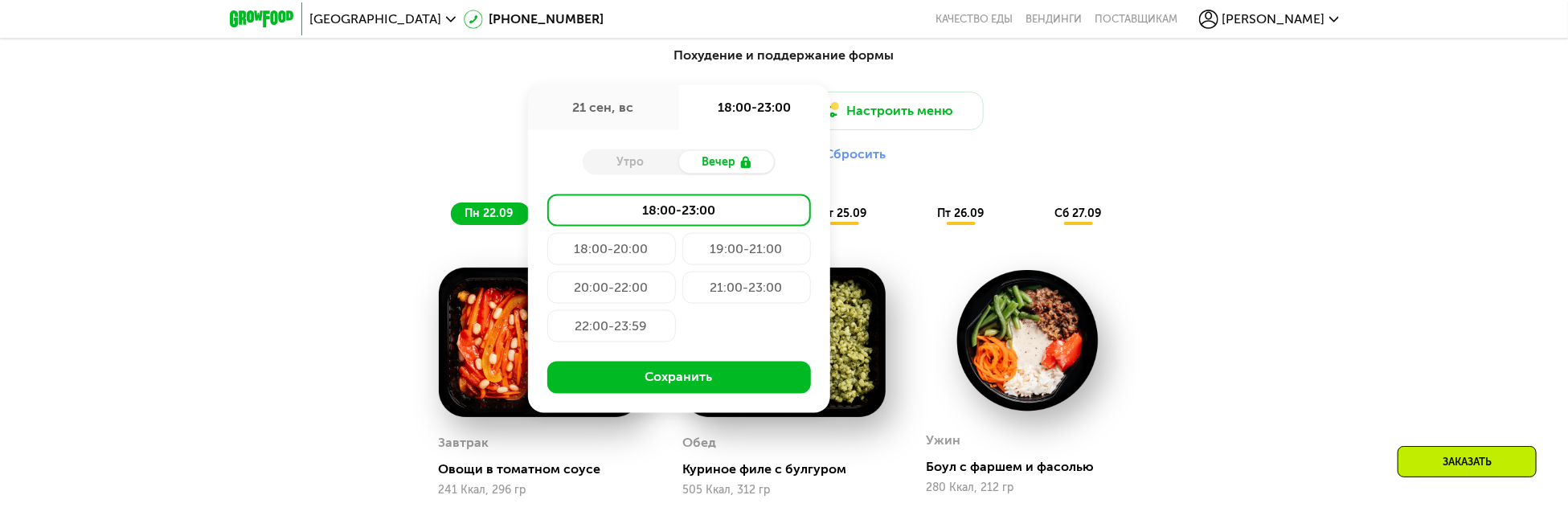
click at [622, 337] on div "22:00-23:59" at bounding box center [611, 325] width 129 height 32
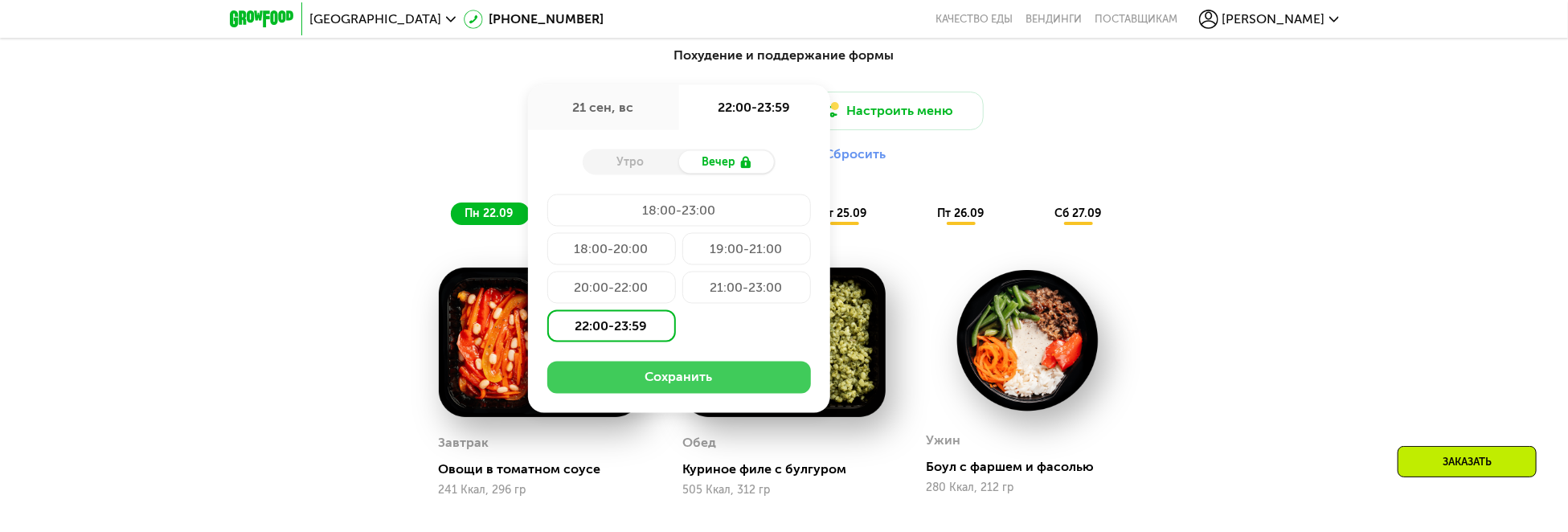
click at [671, 393] on button "Сохранить" at bounding box center [678, 377] width 263 height 32
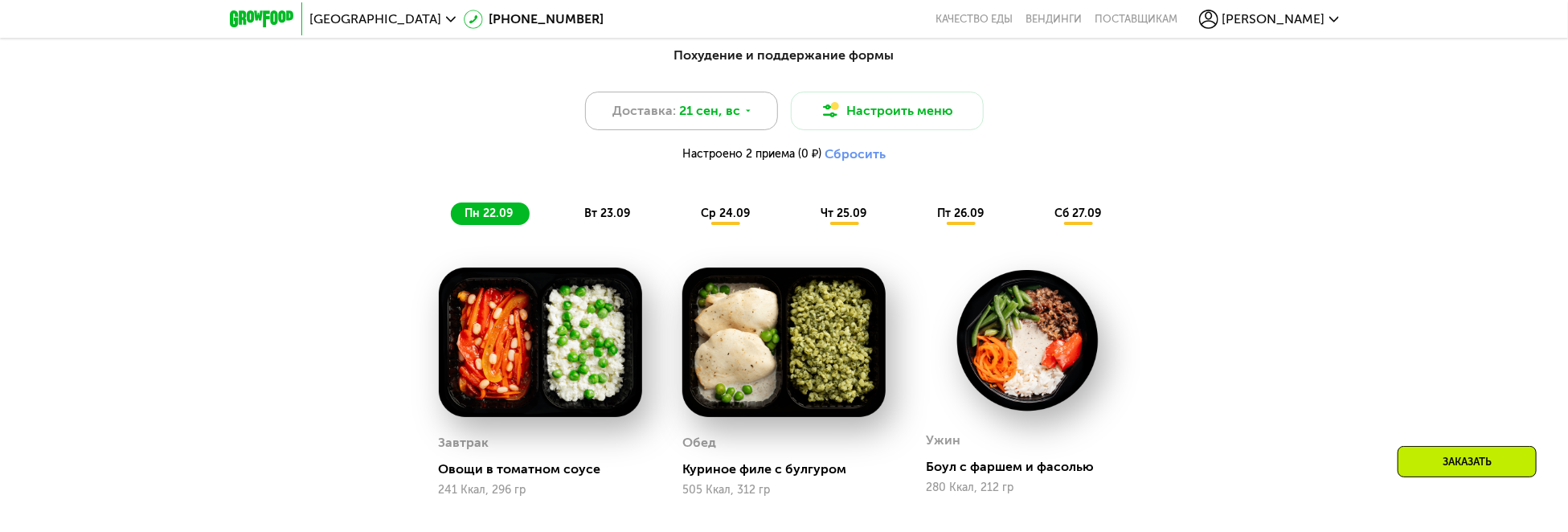
click at [729, 120] on span "21 сен, вс" at bounding box center [709, 111] width 61 height 19
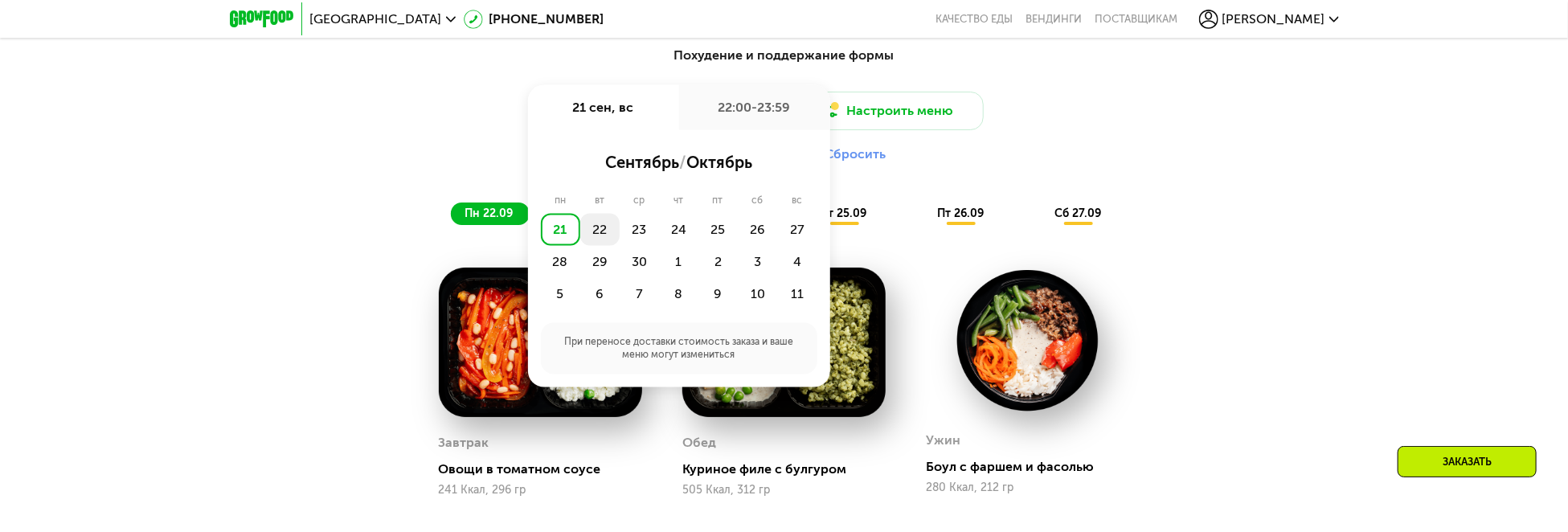
click at [595, 234] on div "22" at bounding box center [599, 229] width 40 height 32
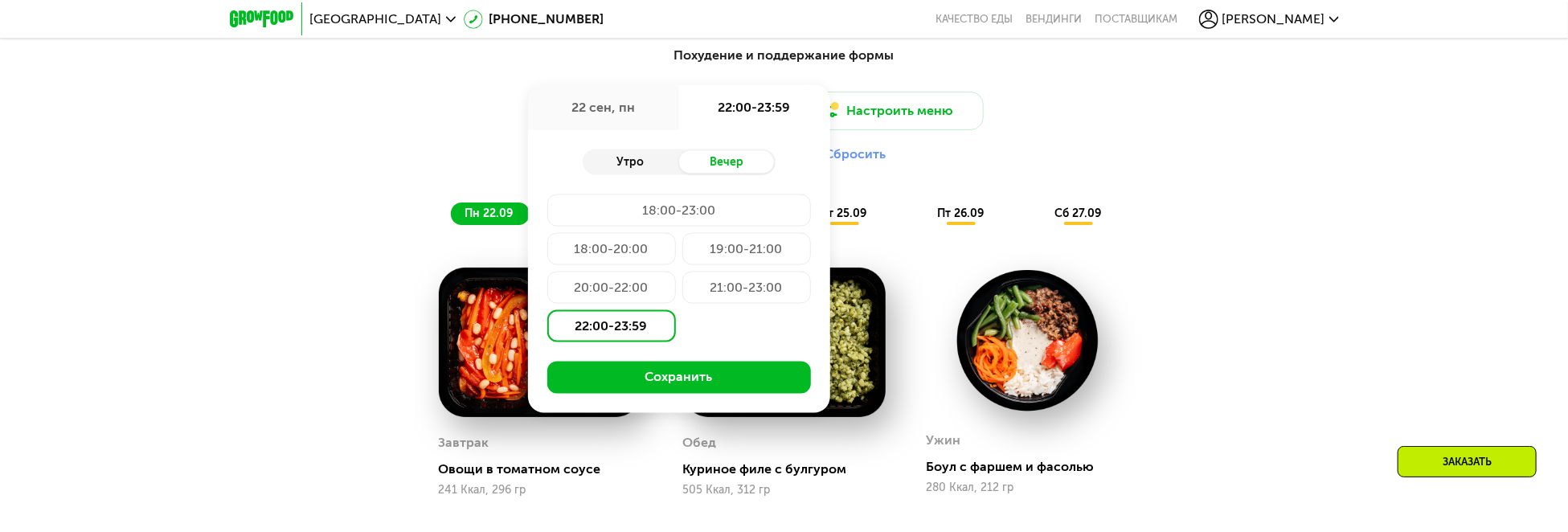
click at [641, 170] on div "Утро" at bounding box center [631, 162] width 97 height 22
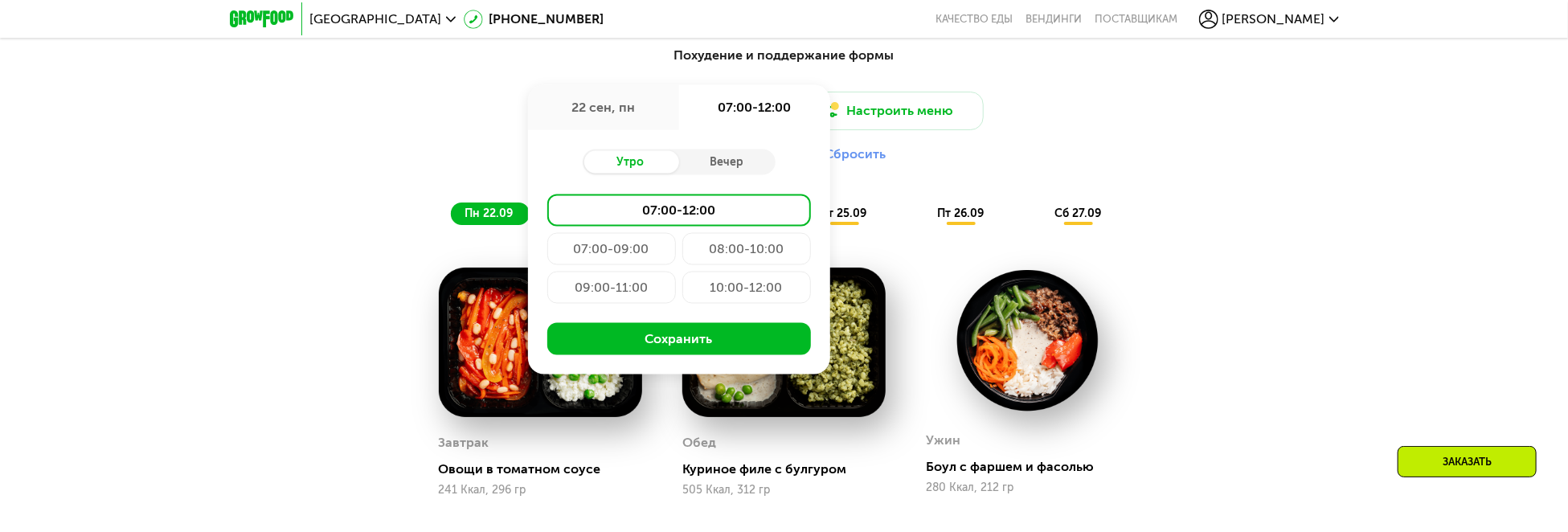
click at [591, 251] on div "07:00-09:00" at bounding box center [611, 249] width 129 height 32
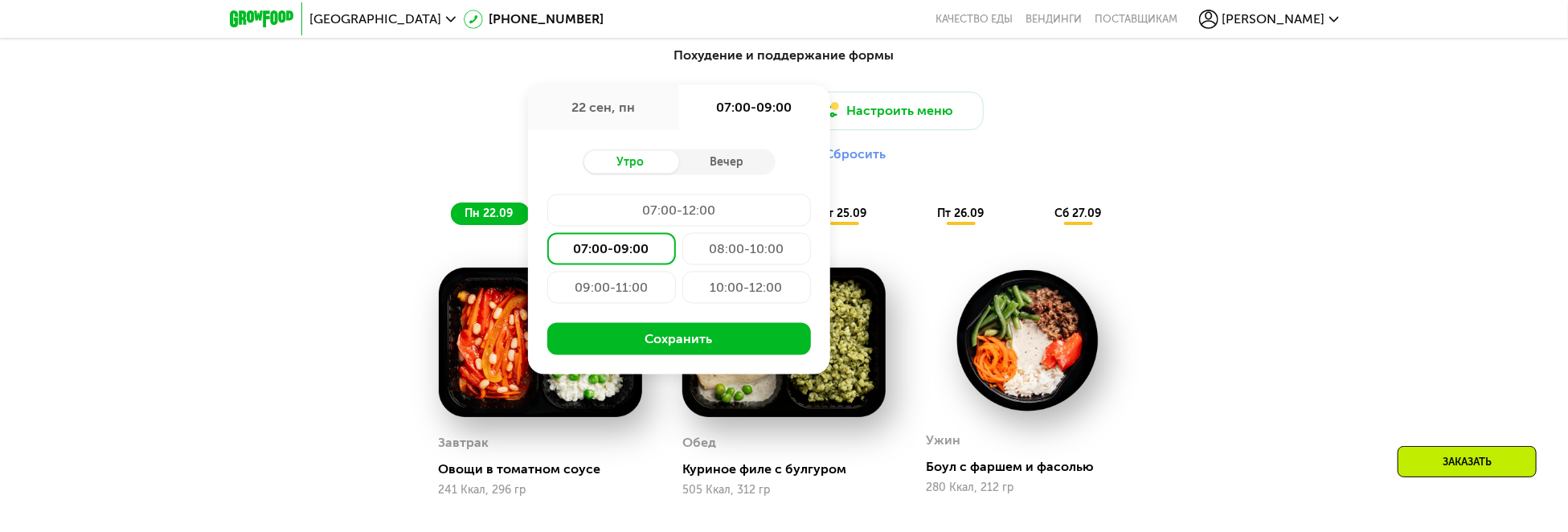
click at [294, 206] on div "Похудение и поддержание формы Доставка: 22 сен, пн 22 сен, пн 07:00-09:00 Утро …" at bounding box center [784, 389] width 990 height 707
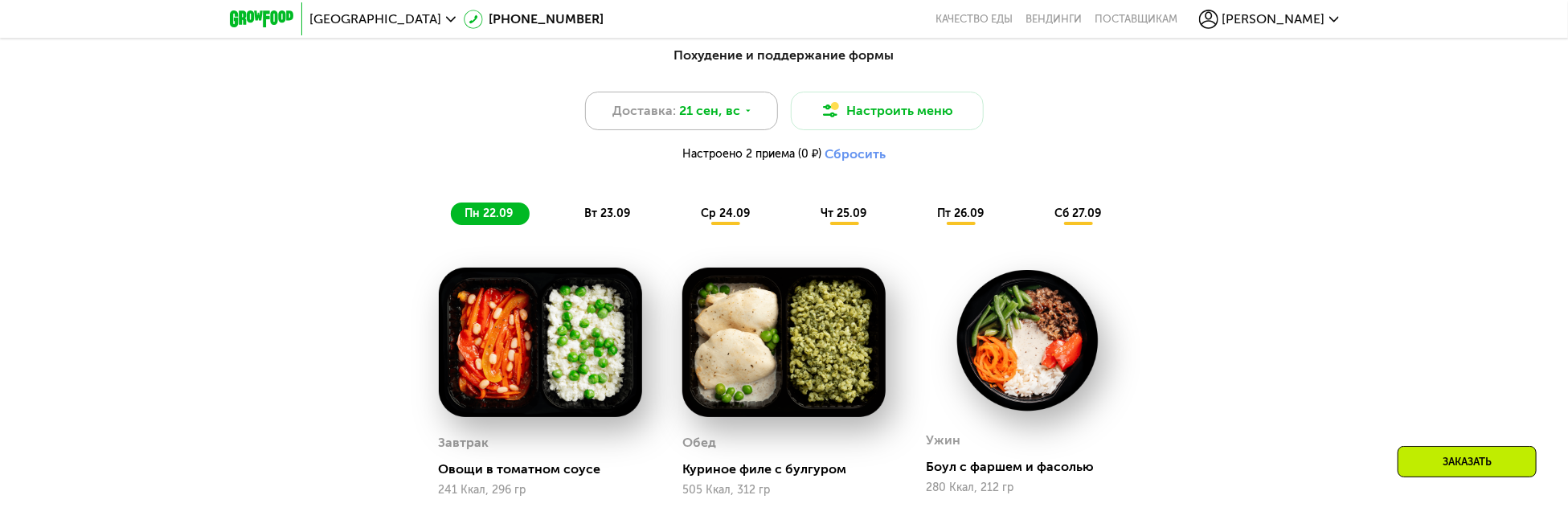
click at [699, 111] on span "21 сен, вс" at bounding box center [709, 111] width 61 height 19
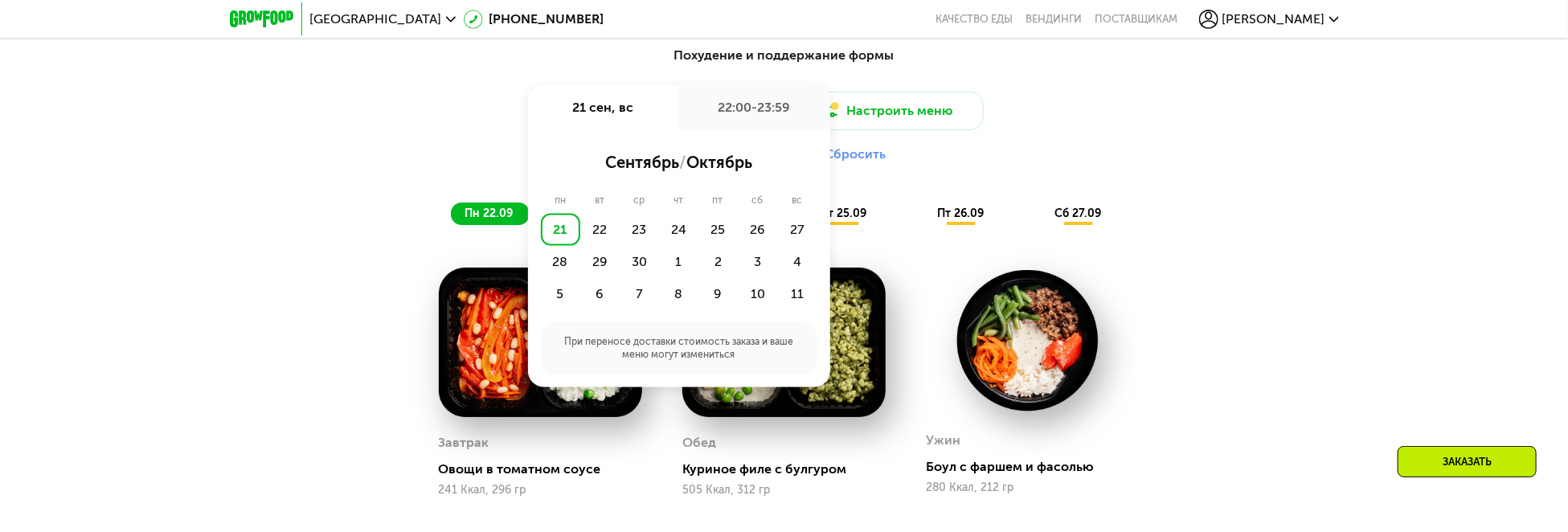
click at [670, 139] on div "сентябрь / октябрь пн вт ср чт пт сб вс 21 22 23 24 25 26 27 28 29 30 1 2 3 4 5…" at bounding box center [678, 258] width 302 height 257
click at [613, 109] on div "21 сен, вс" at bounding box center [603, 107] width 151 height 44
click at [769, 186] on div "сентябрь / октябрь пн вт ср чт пт сб вс 21 22 23 24 25 26 27 28 29 30 1 2 3 4 5…" at bounding box center [679, 261] width 277 height 224
click at [595, 229] on div "22" at bounding box center [599, 229] width 40 height 32
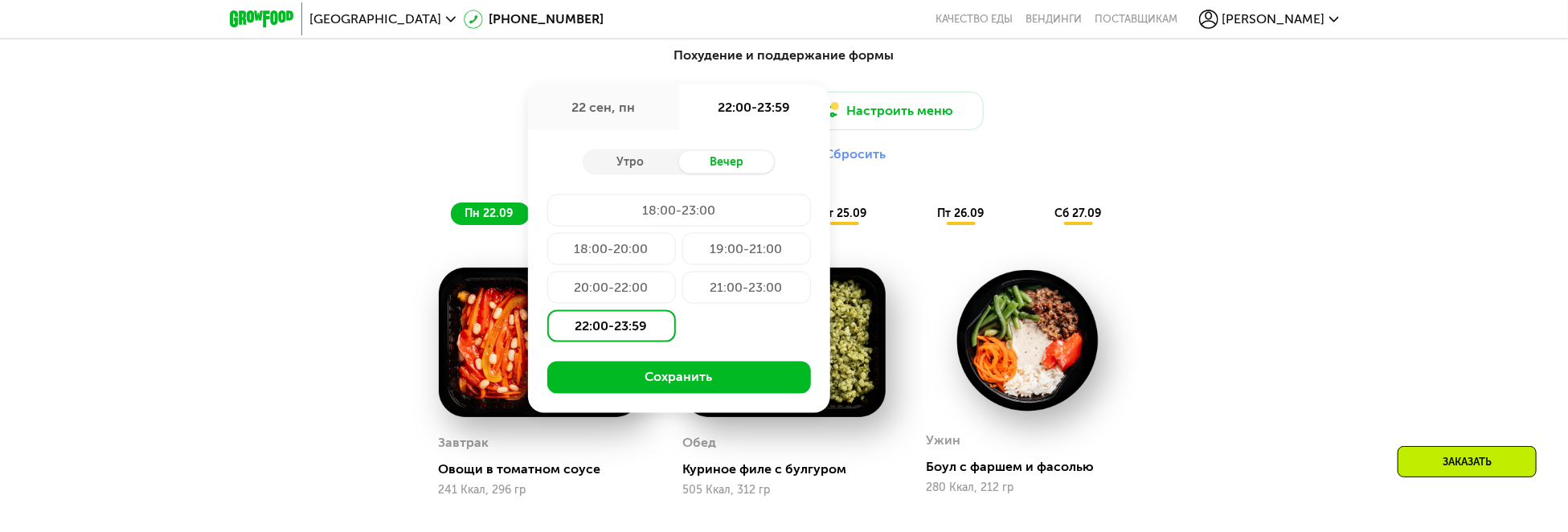
click at [620, 112] on div "22 сен, пн" at bounding box center [603, 107] width 151 height 44
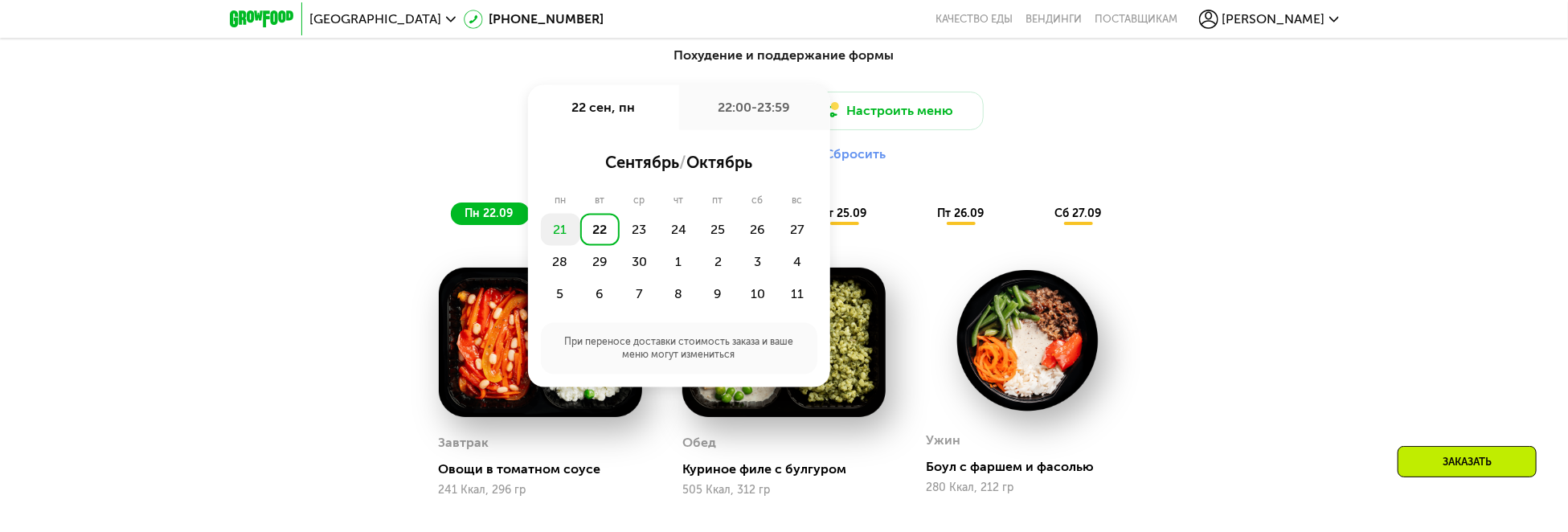
click at [557, 234] on div "21" at bounding box center [560, 229] width 40 height 32
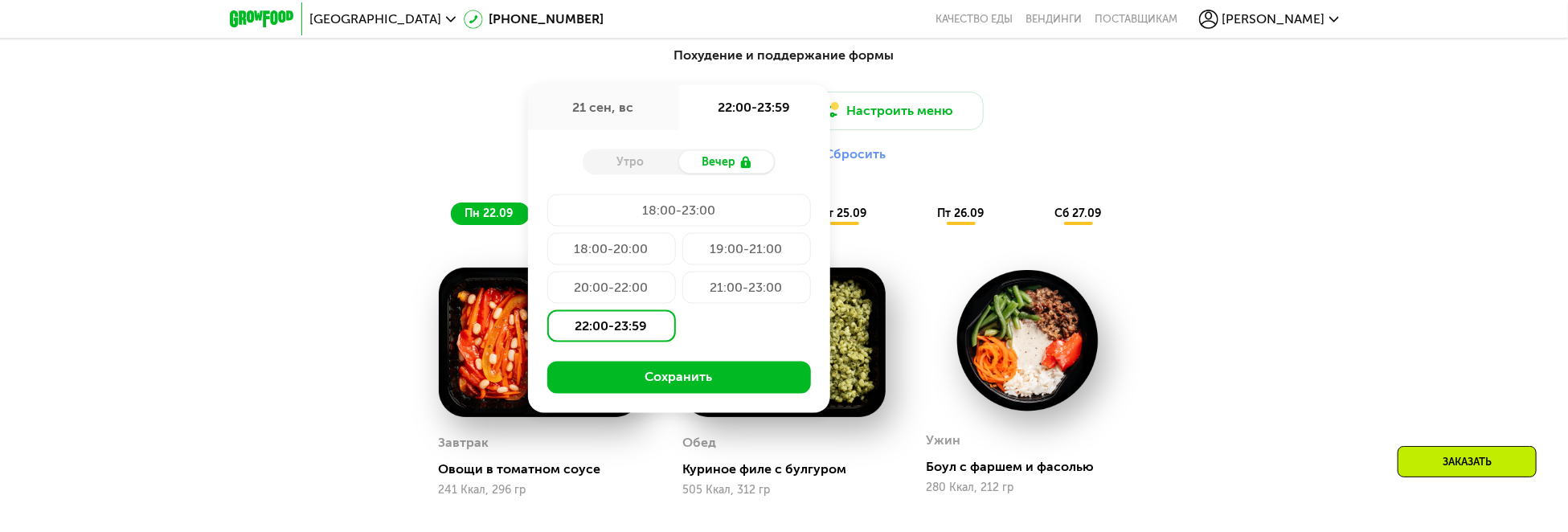
click at [646, 332] on div "22:00-23:59" at bounding box center [611, 325] width 129 height 32
click at [652, 373] on button "Сохранить" at bounding box center [678, 377] width 263 height 32
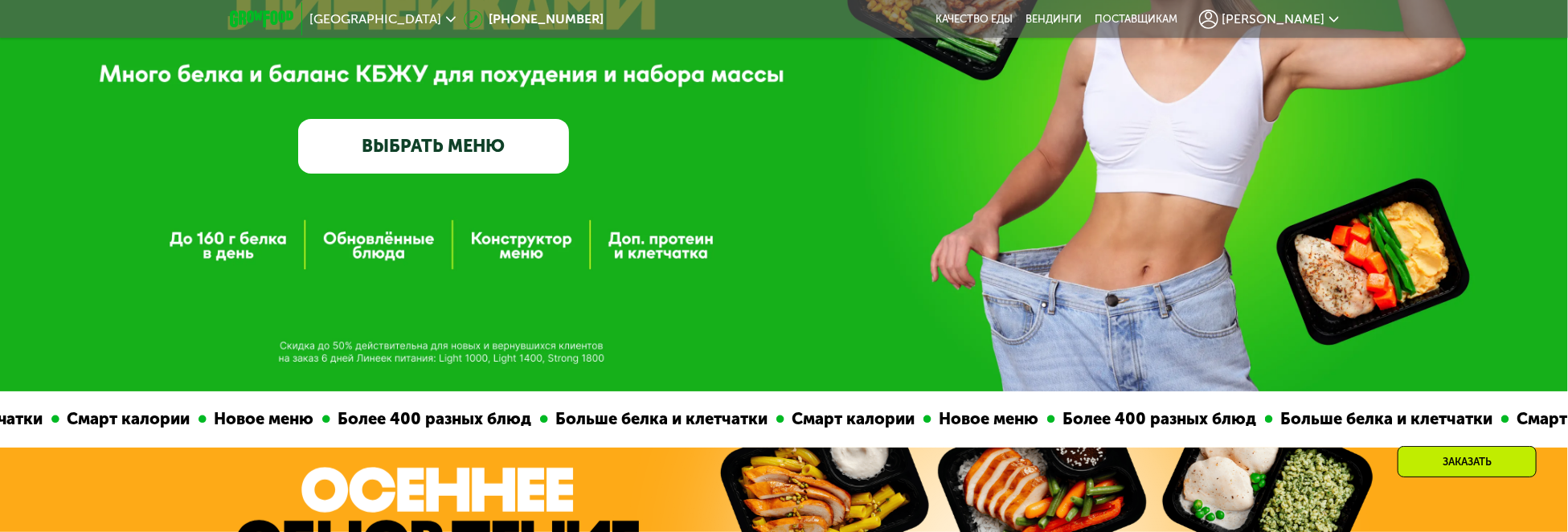
scroll to position [0, 0]
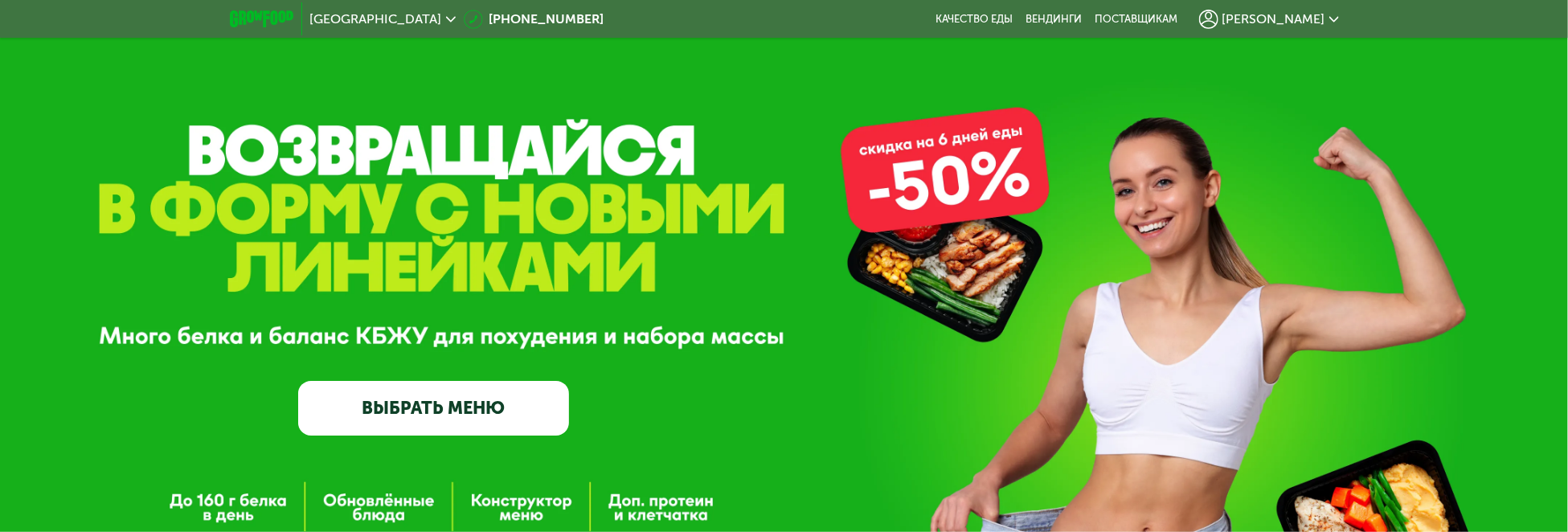
click at [418, 20] on div "[GEOGRAPHIC_DATA]" at bounding box center [382, 18] width 145 height 13
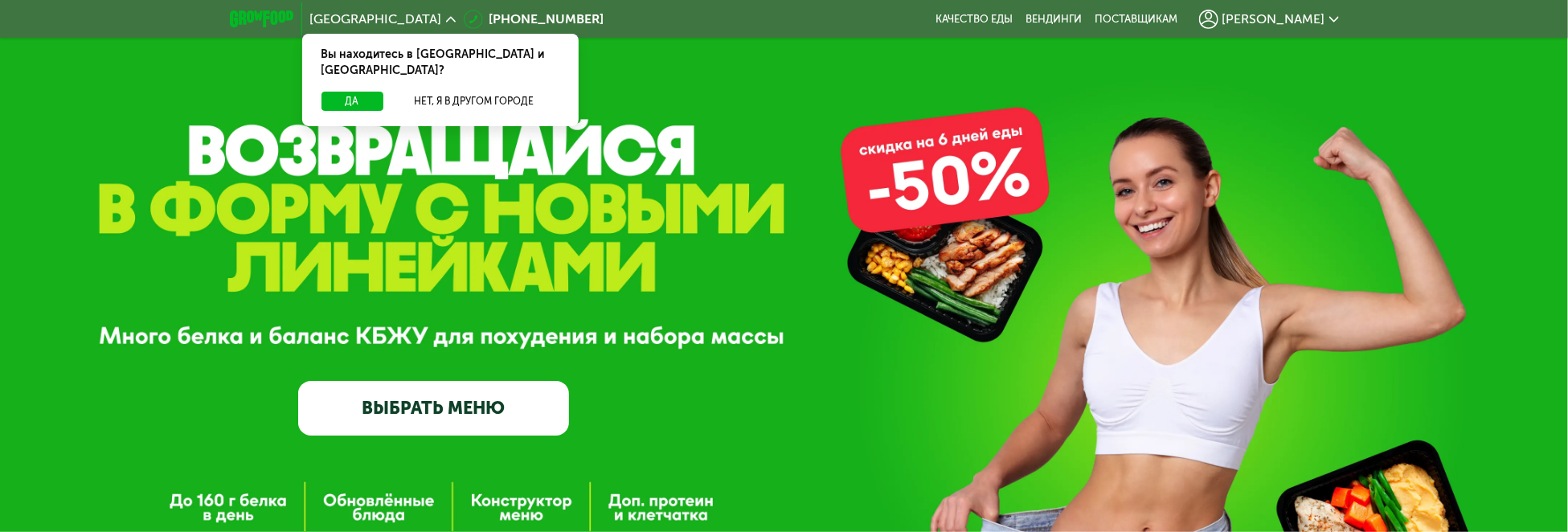
click at [418, 20] on div "[GEOGRAPHIC_DATA]" at bounding box center [382, 18] width 145 height 13
click at [352, 92] on button "Да" at bounding box center [352, 102] width 62 height 19
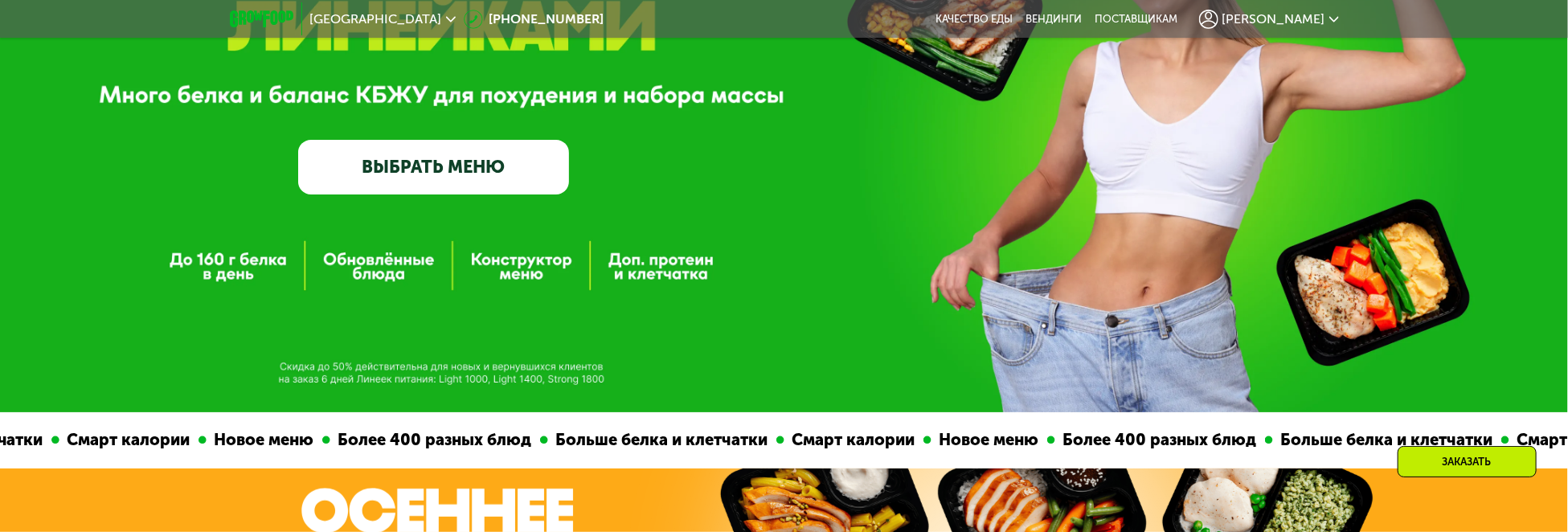
click at [457, 168] on link "ВЫБРАТЬ МЕНЮ" at bounding box center [434, 166] width 271 height 54
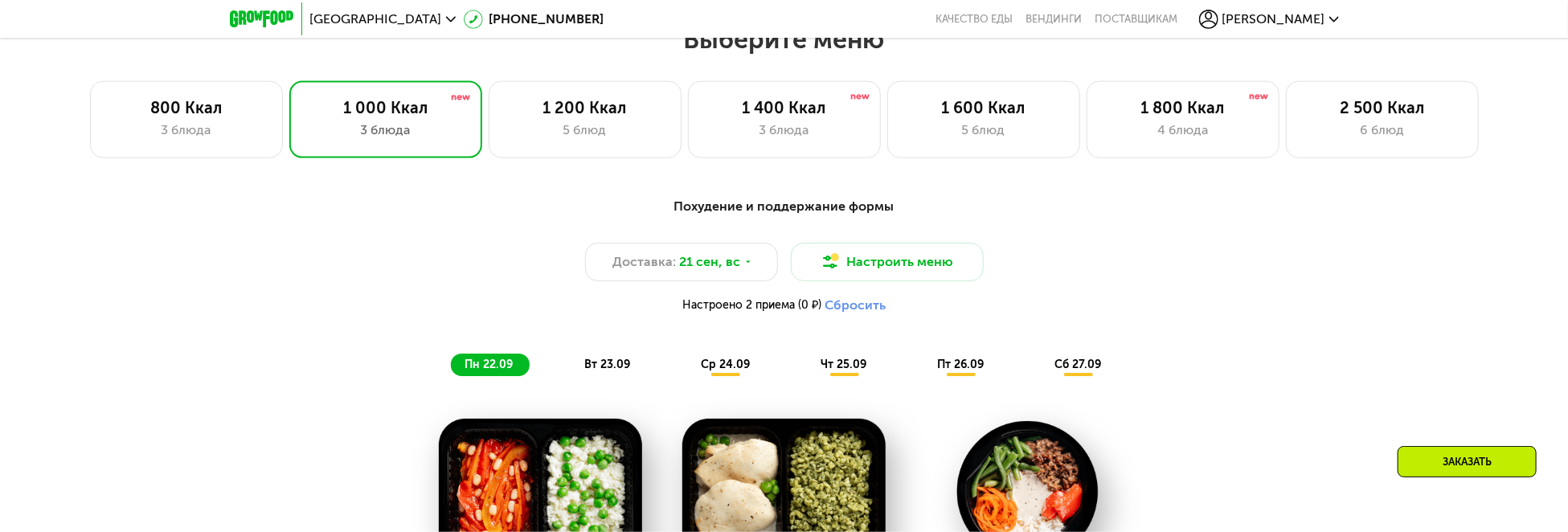
scroll to position [1306, 0]
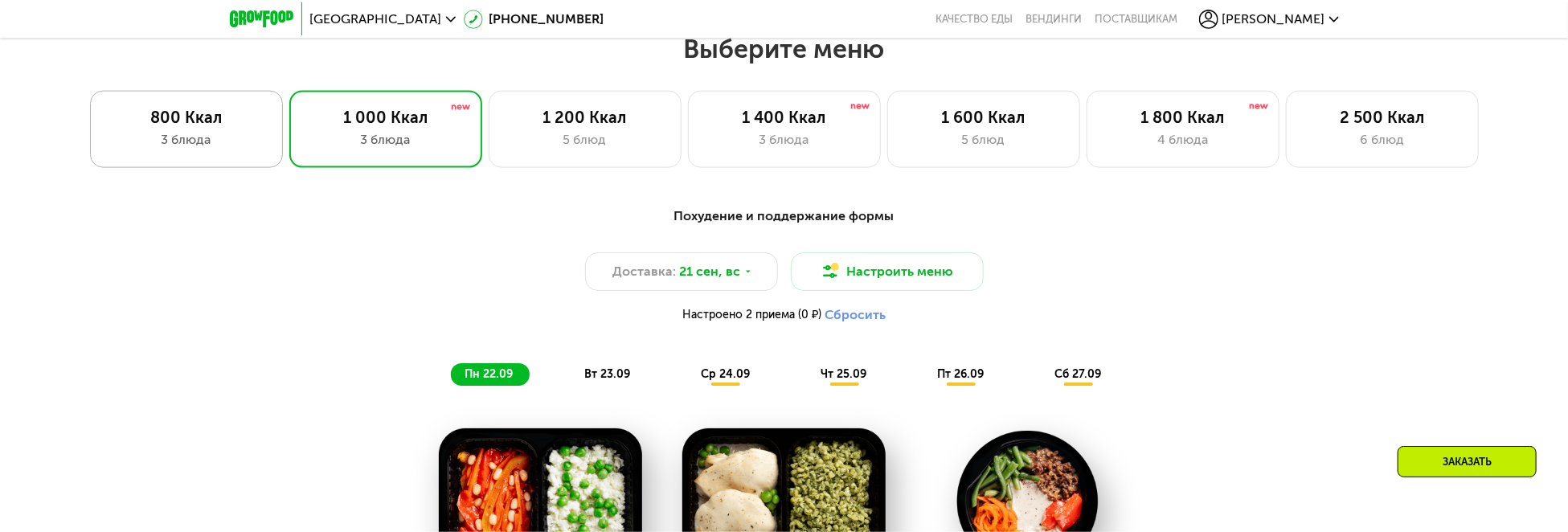
click at [172, 149] on div "3 блюда" at bounding box center [186, 139] width 159 height 19
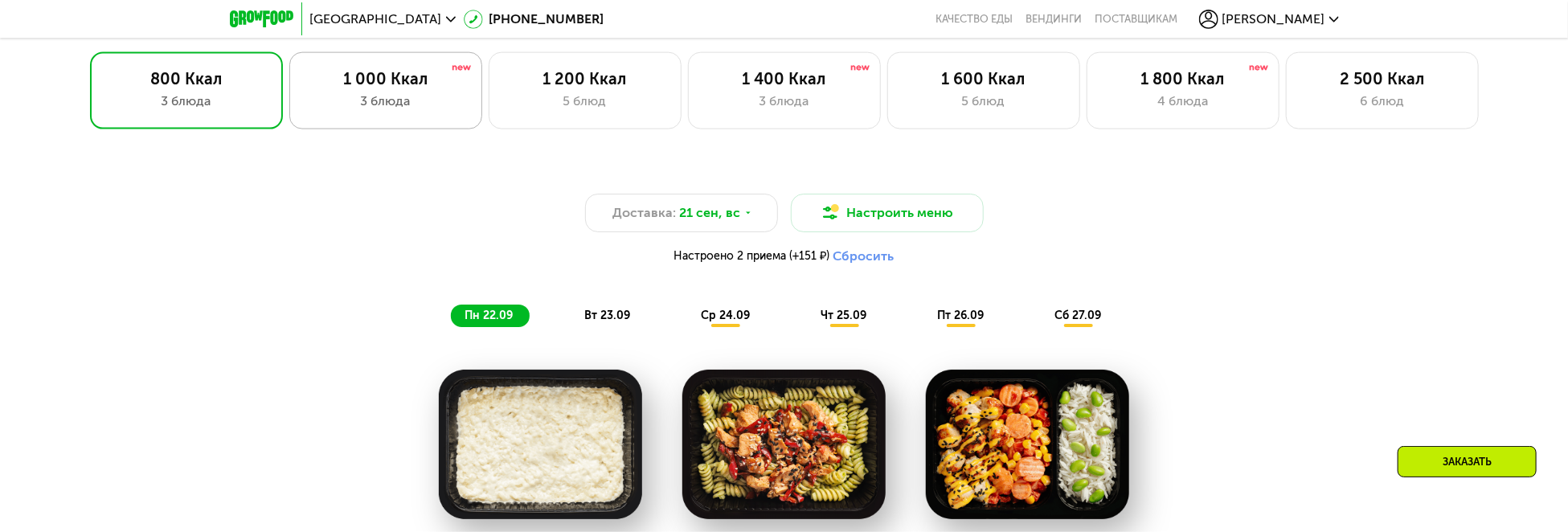
scroll to position [1331, 0]
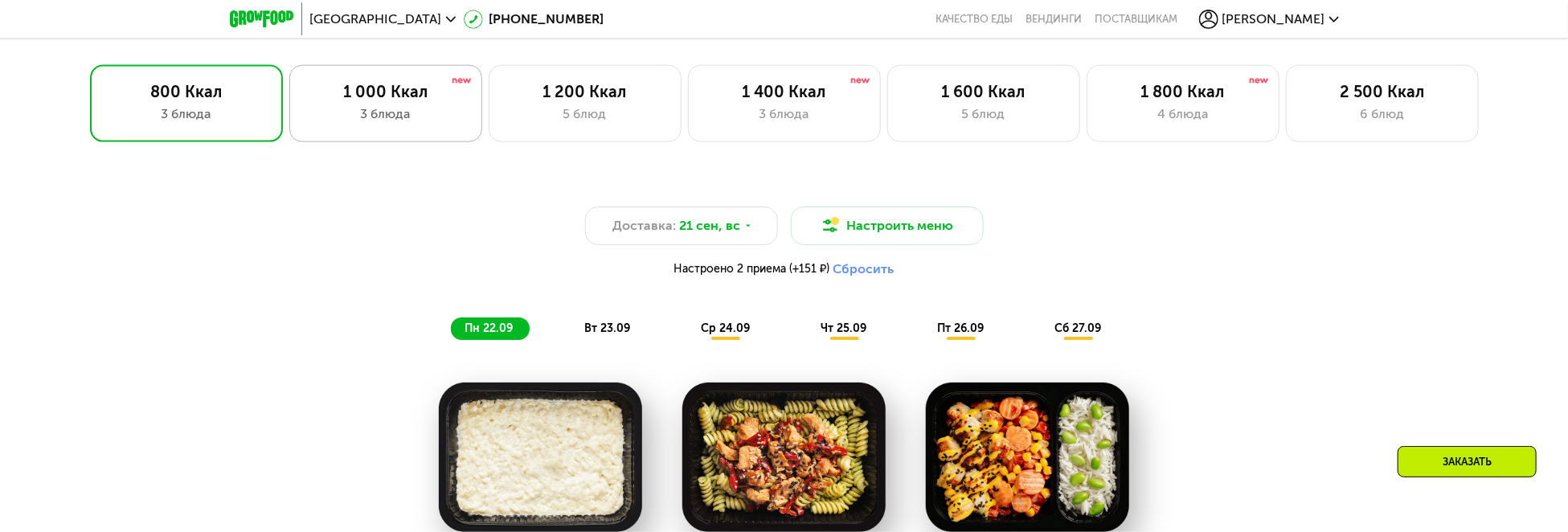
click at [362, 102] on div "1 000 Ккал" at bounding box center [385, 92] width 159 height 19
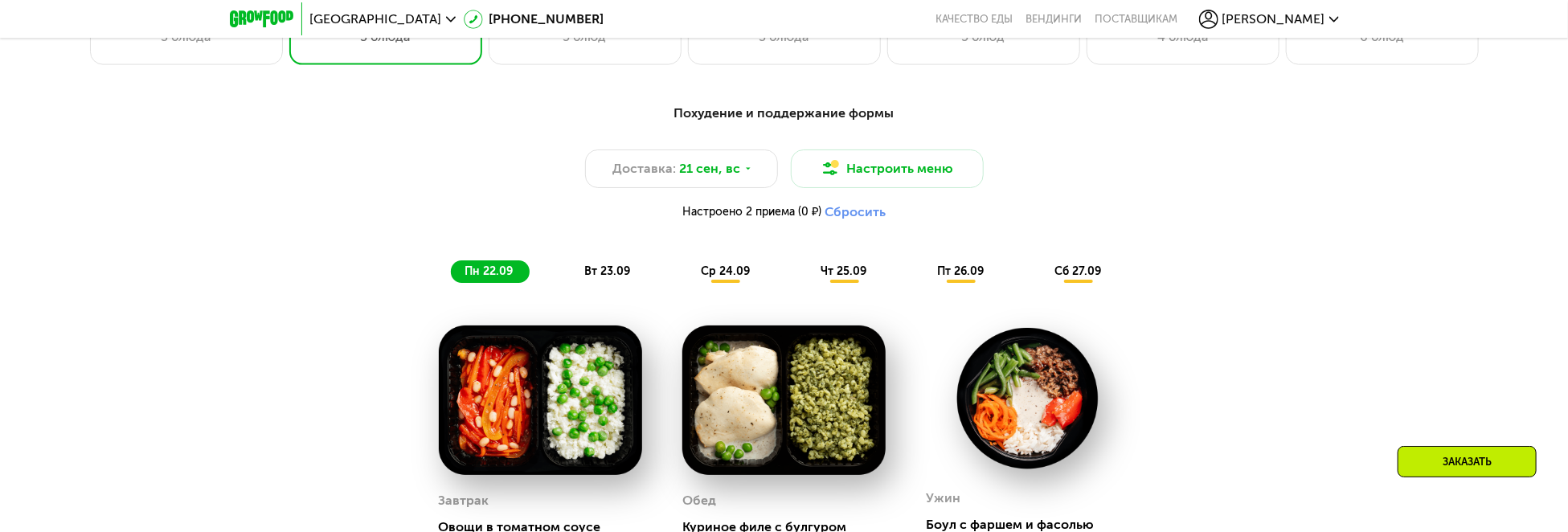
scroll to position [1411, 0]
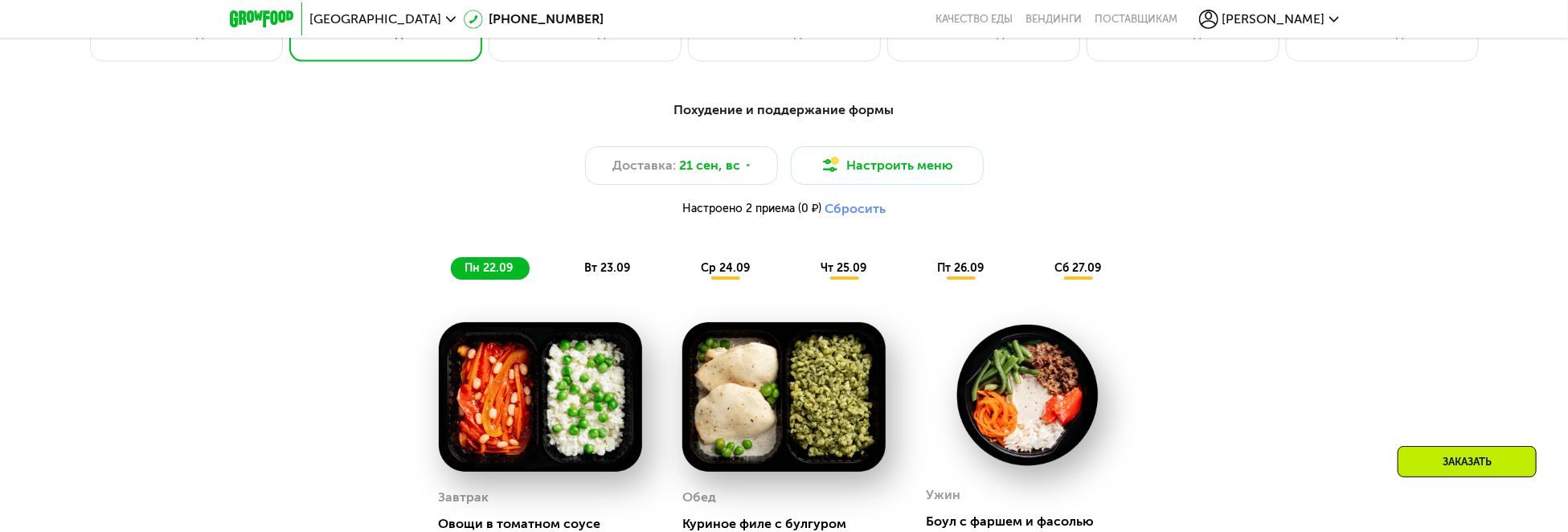
click at [613, 267] on span "вт 23.09" at bounding box center [607, 268] width 45 height 14
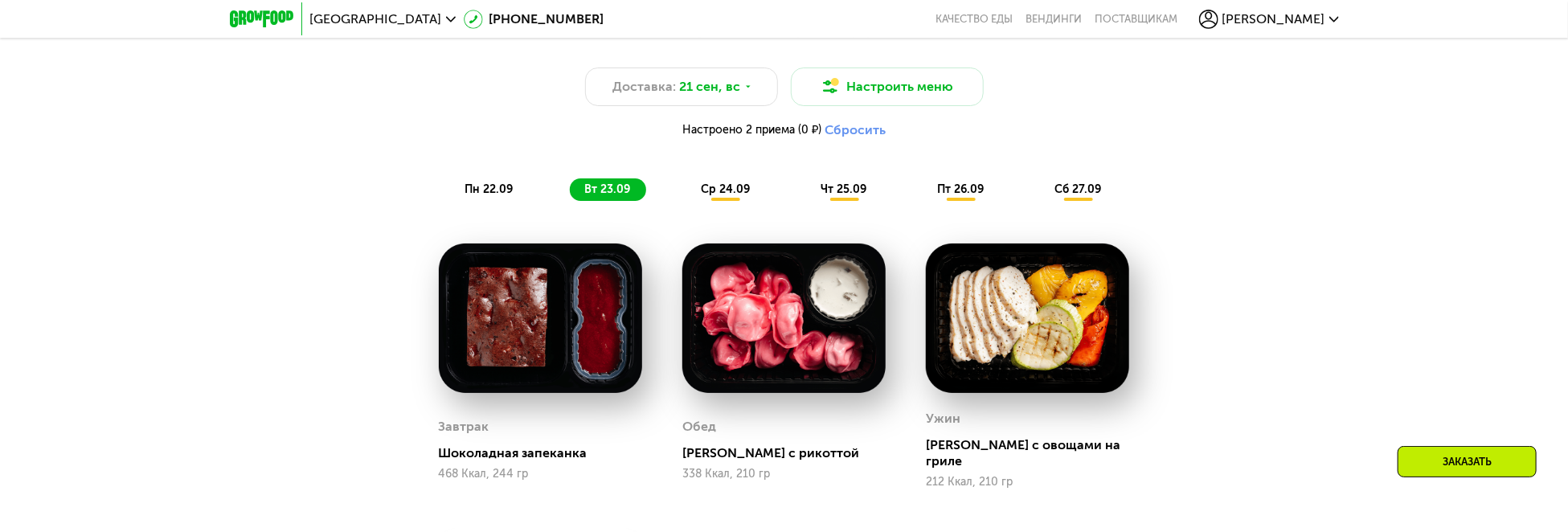
scroll to position [1492, 0]
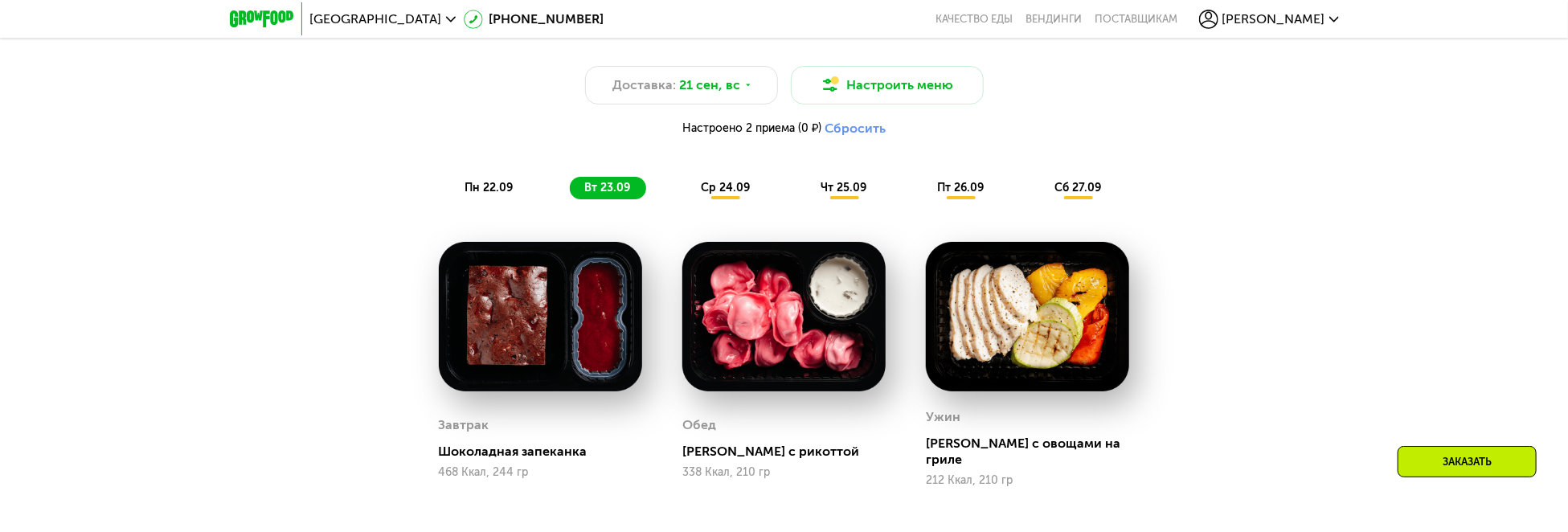
click at [715, 167] on div "Похудение и поддержание формы Доставка: 21 сен, вс Настроить меню Настроено 2 п…" at bounding box center [784, 109] width 951 height 179
click at [724, 194] on span "ср 24.09" at bounding box center [725, 188] width 49 height 14
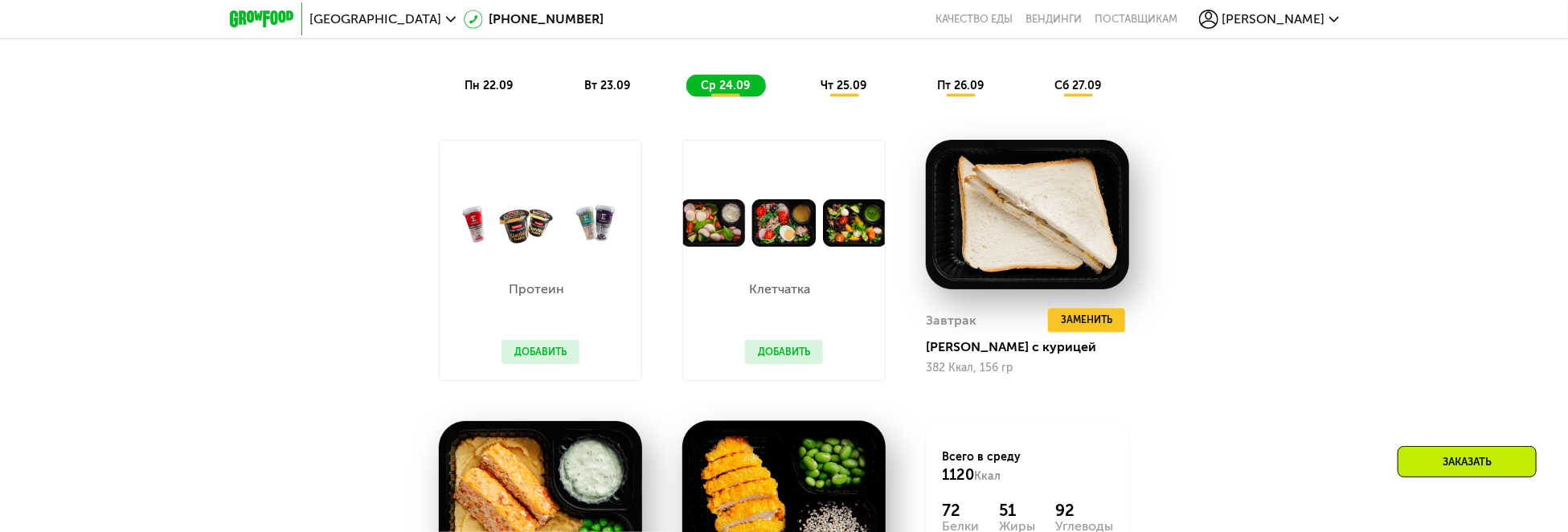
scroll to position [1572, 0]
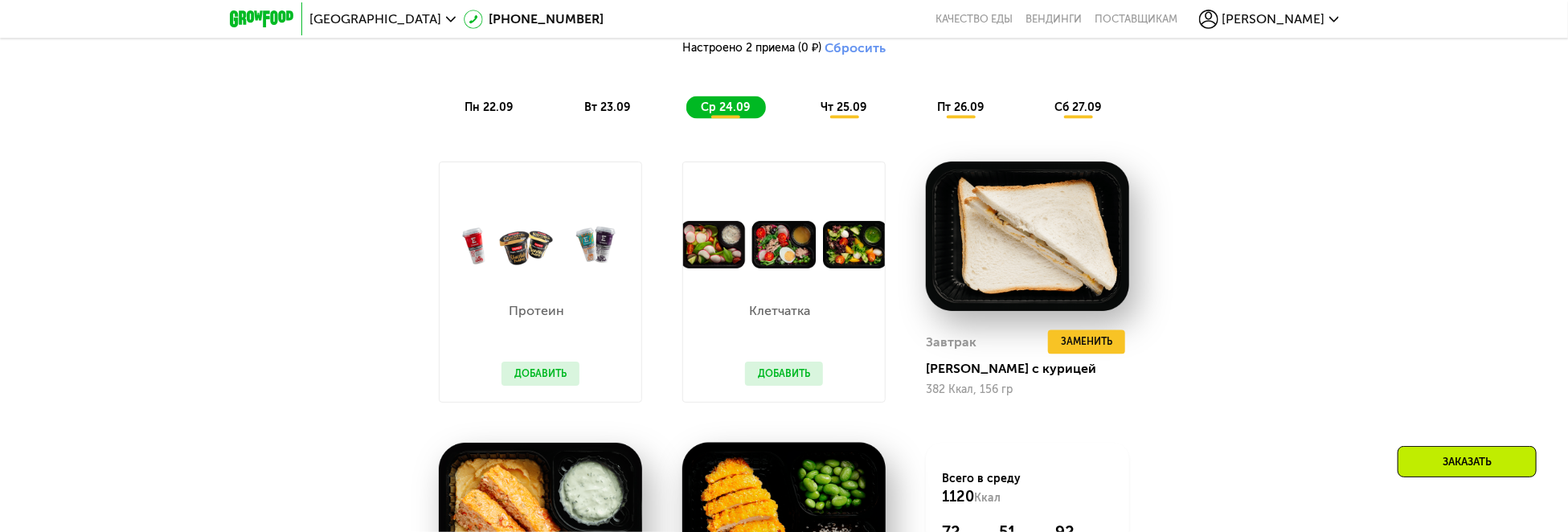
click at [840, 109] on span "чт 25.09" at bounding box center [843, 107] width 45 height 14
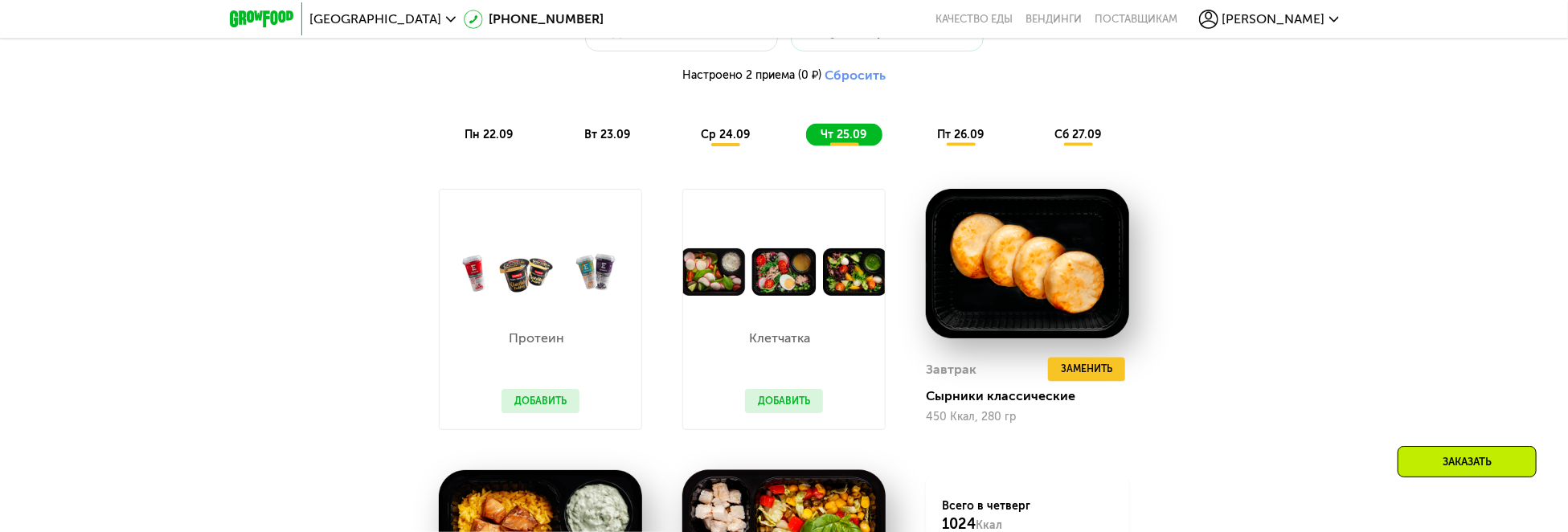
scroll to position [1492, 0]
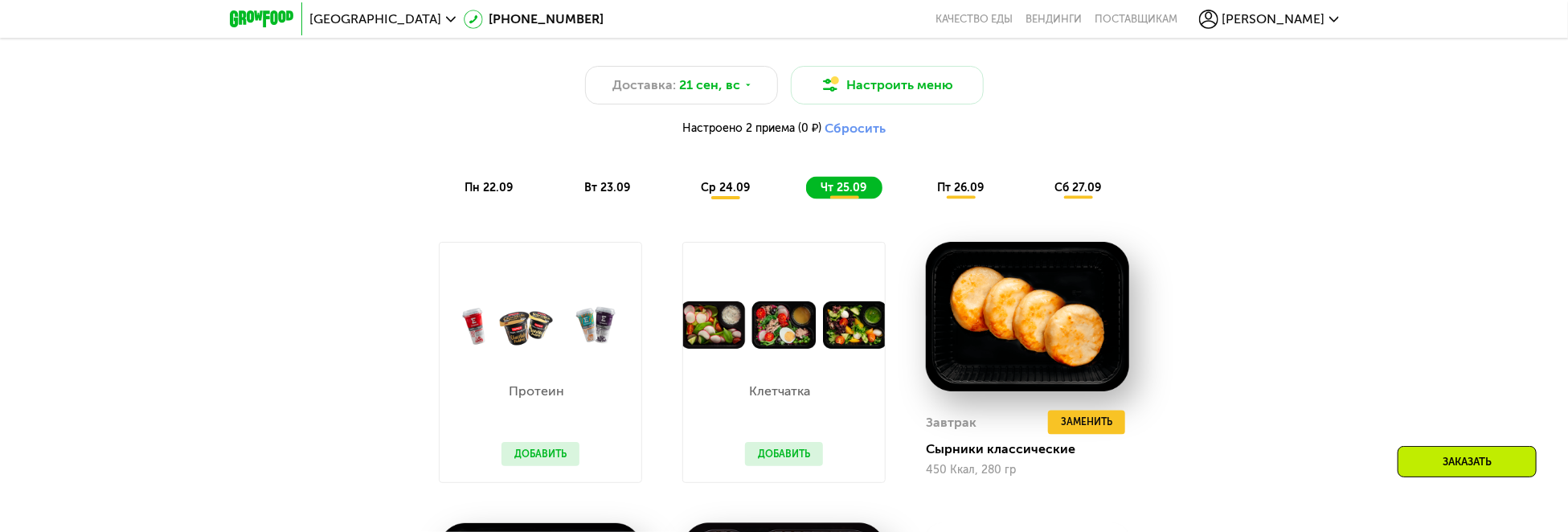
click at [965, 192] on span "пт 26.09" at bounding box center [960, 188] width 46 height 14
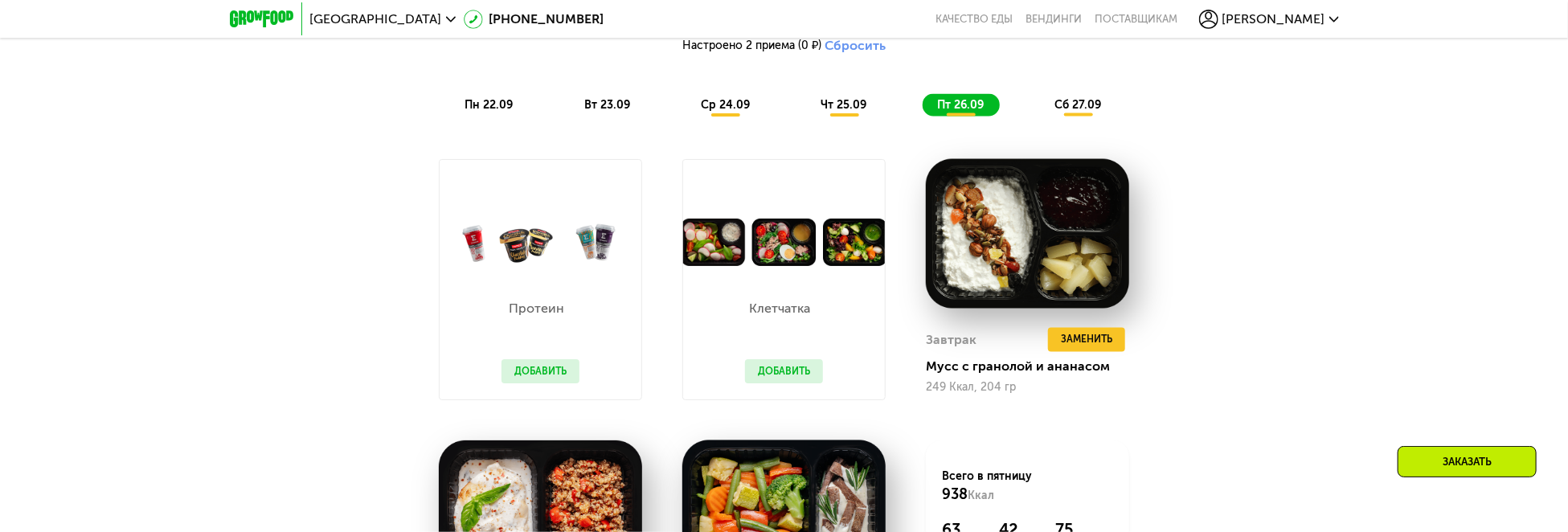
scroll to position [1572, 0]
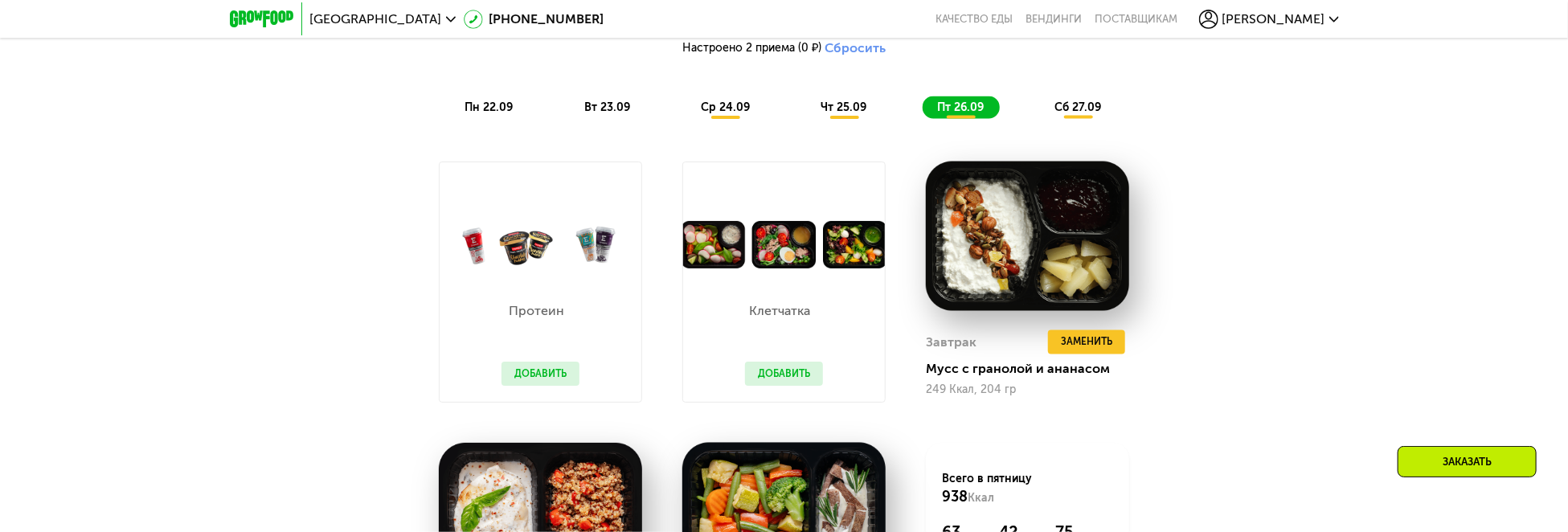
click at [1104, 103] on div "сб 27.09" at bounding box center [1078, 107] width 77 height 22
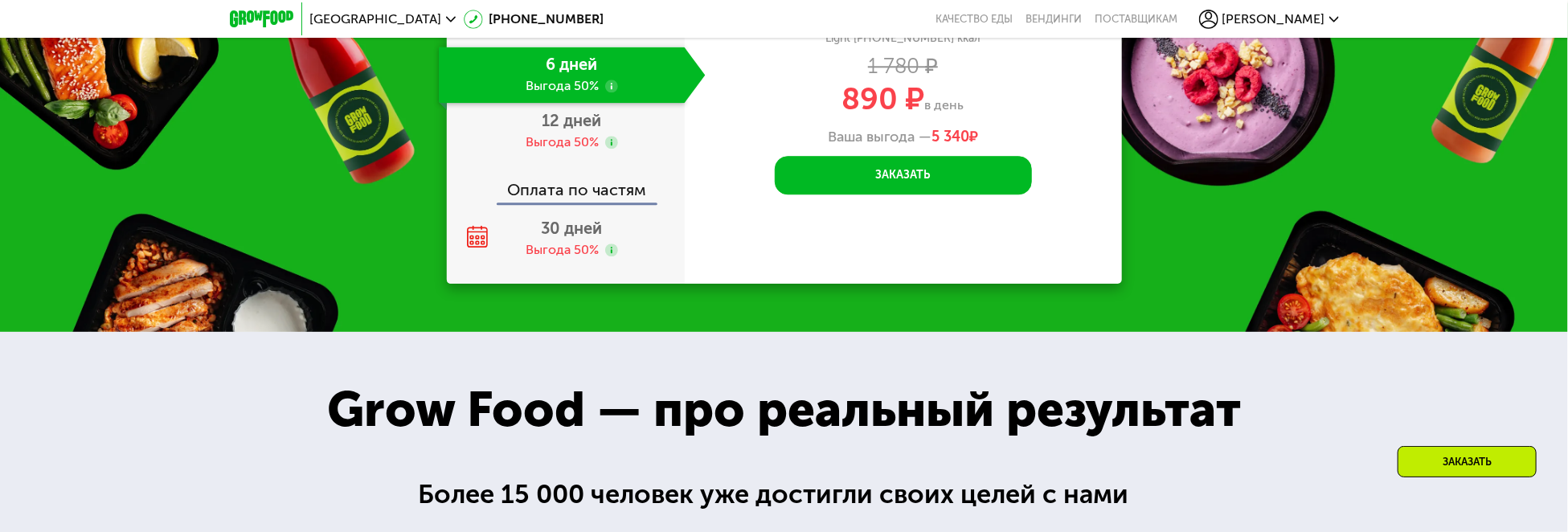
scroll to position [2536, 0]
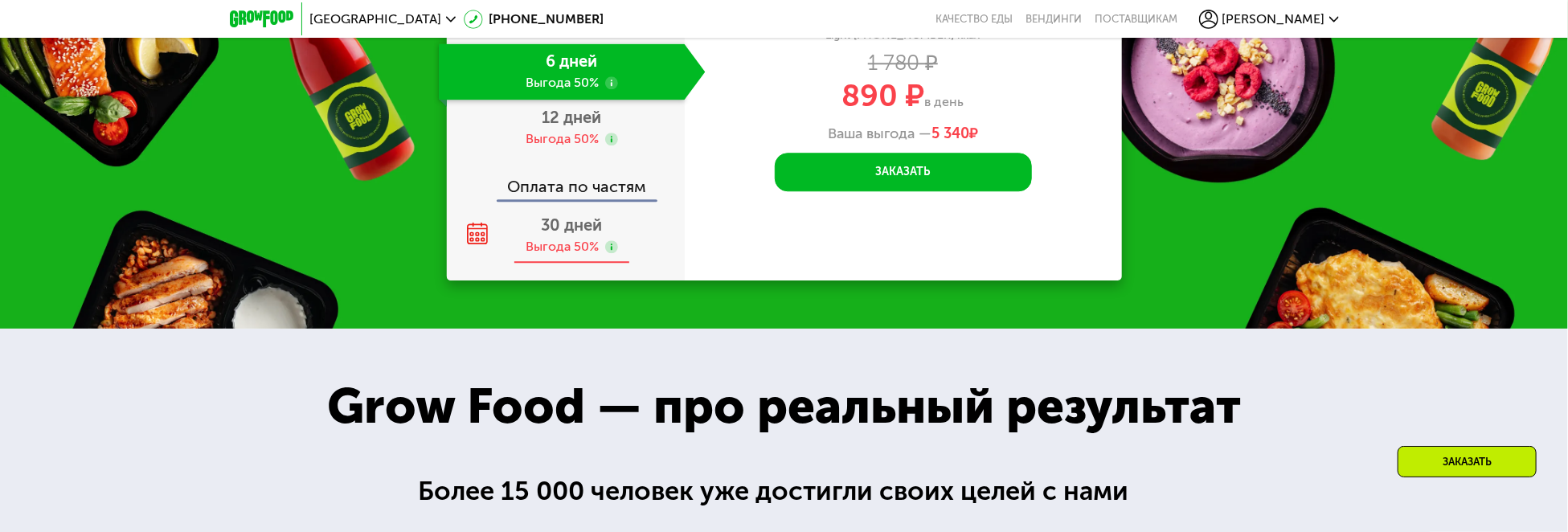
click at [519, 234] on div "30 дней Выгода 50%" at bounding box center [572, 235] width 267 height 56
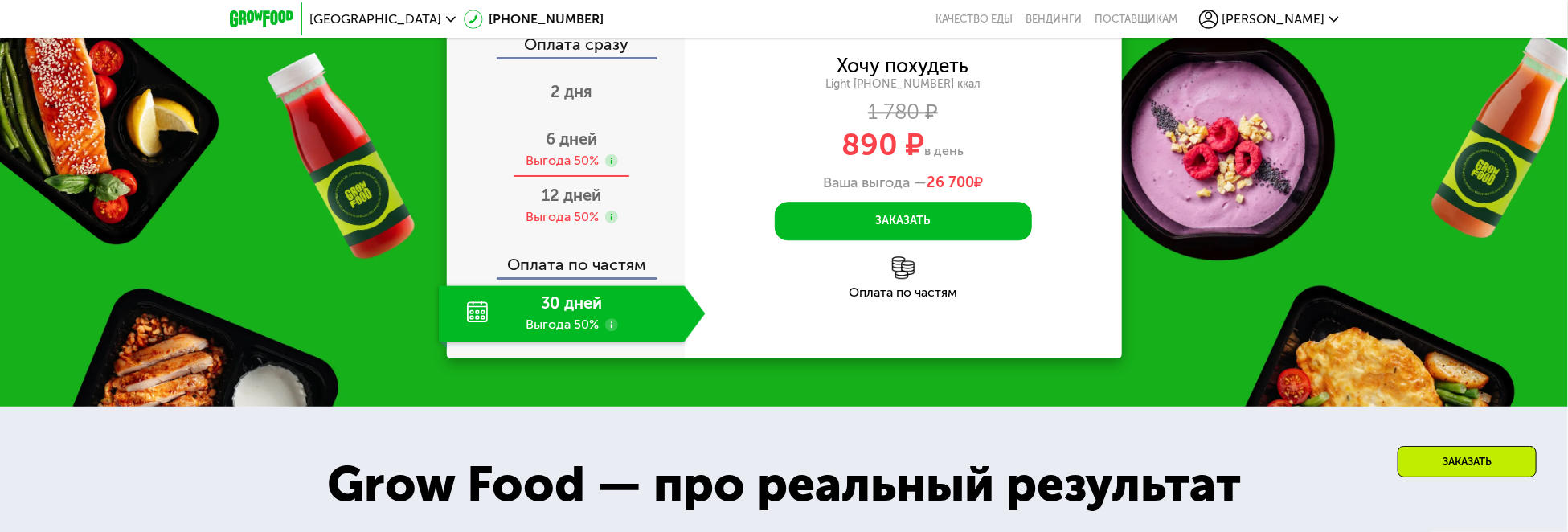
scroll to position [2456, 0]
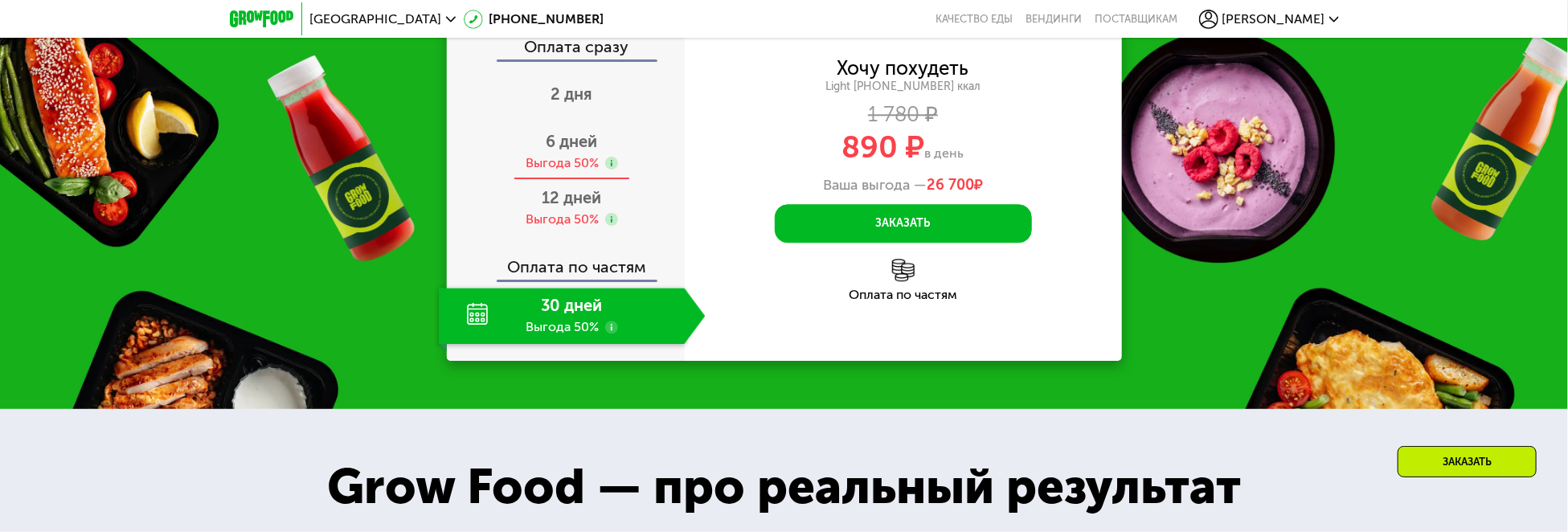
click at [553, 161] on div "Выгода 50%" at bounding box center [562, 163] width 74 height 17
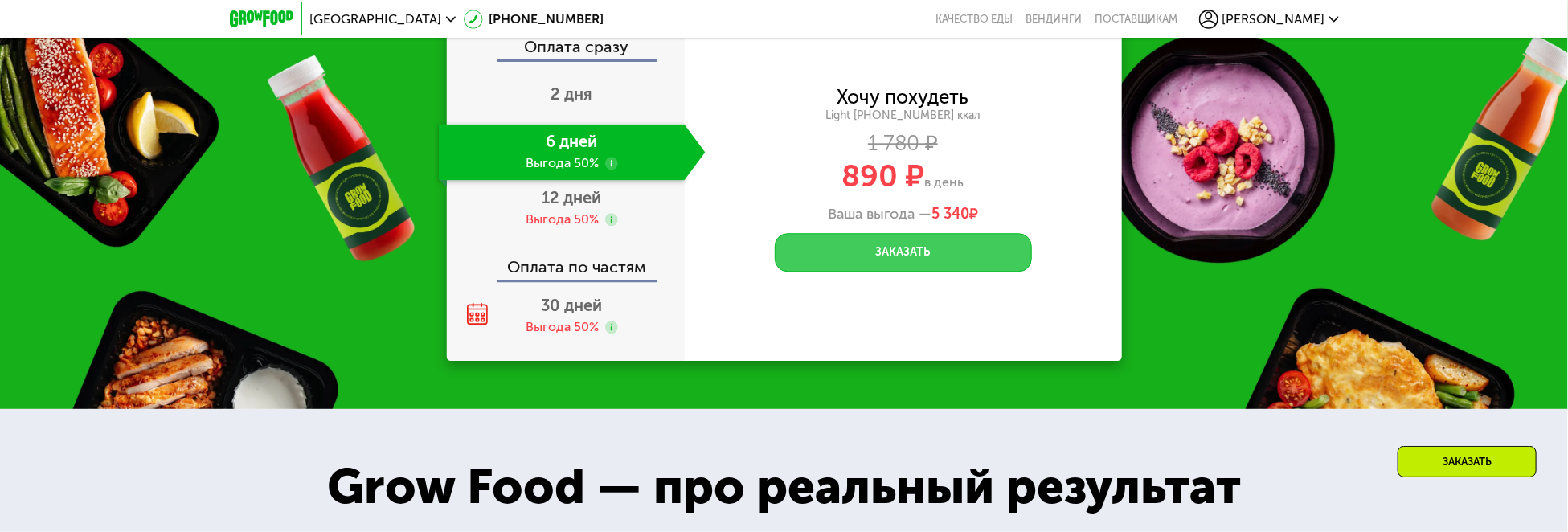
click at [920, 255] on button "Заказать" at bounding box center [903, 252] width 257 height 39
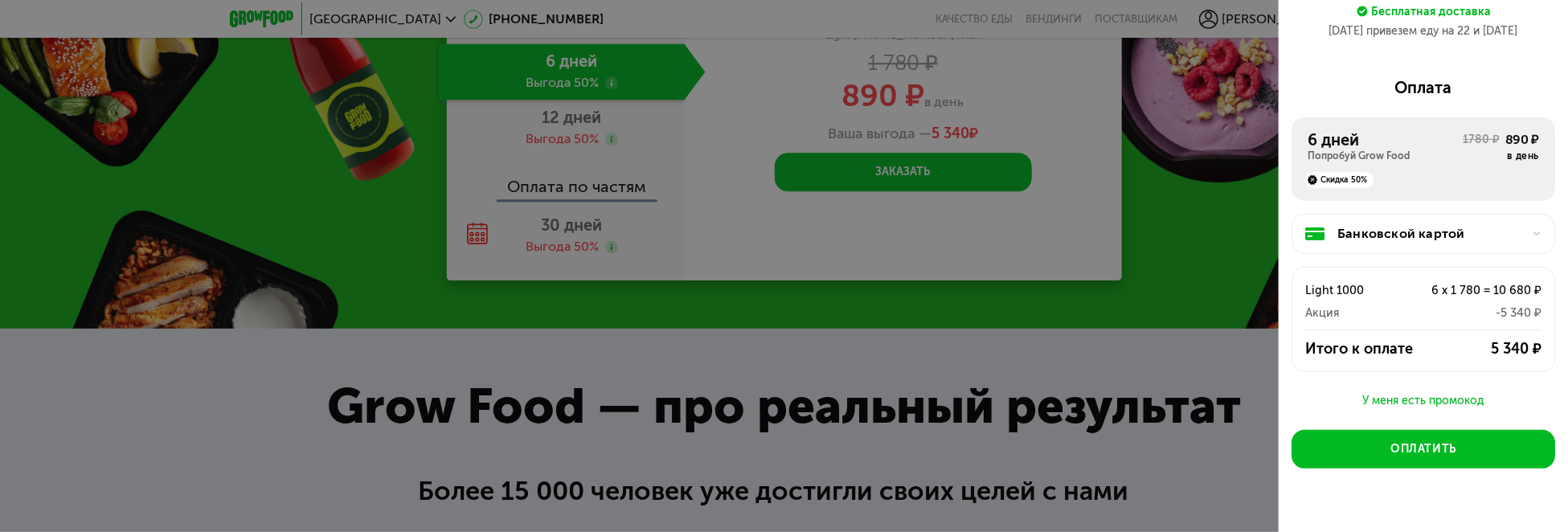
scroll to position [206, 0]
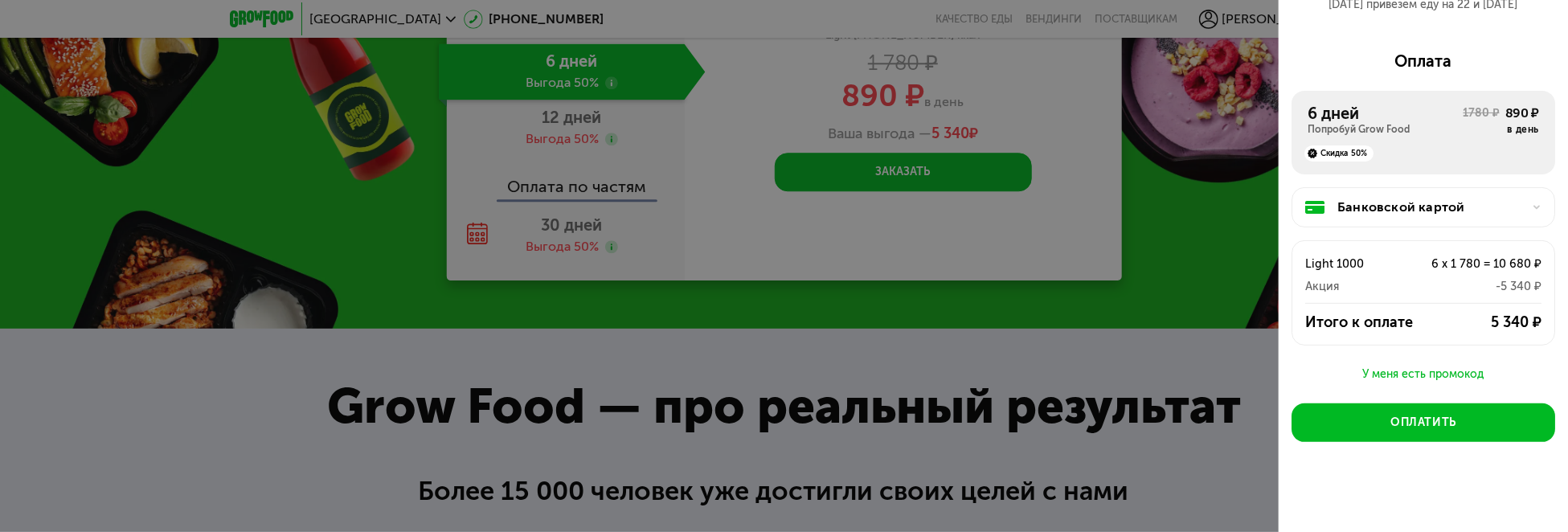
click at [1395, 360] on div "Банковской картой Light 1000 6 x 1 780 = 10 680 ₽ Акция -5 340 ₽ Итого к оплате…" at bounding box center [1423, 269] width 263 height 191
click at [1399, 369] on div "У меня есть промокод" at bounding box center [1423, 374] width 263 height 19
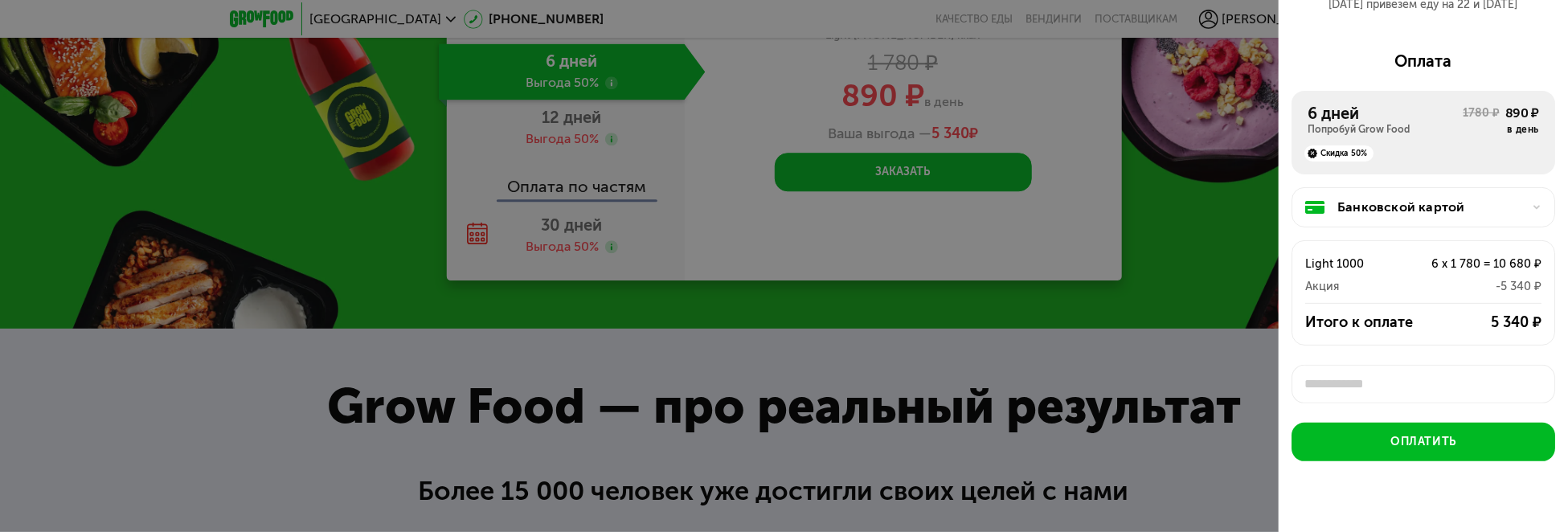
scroll to position [5, 0]
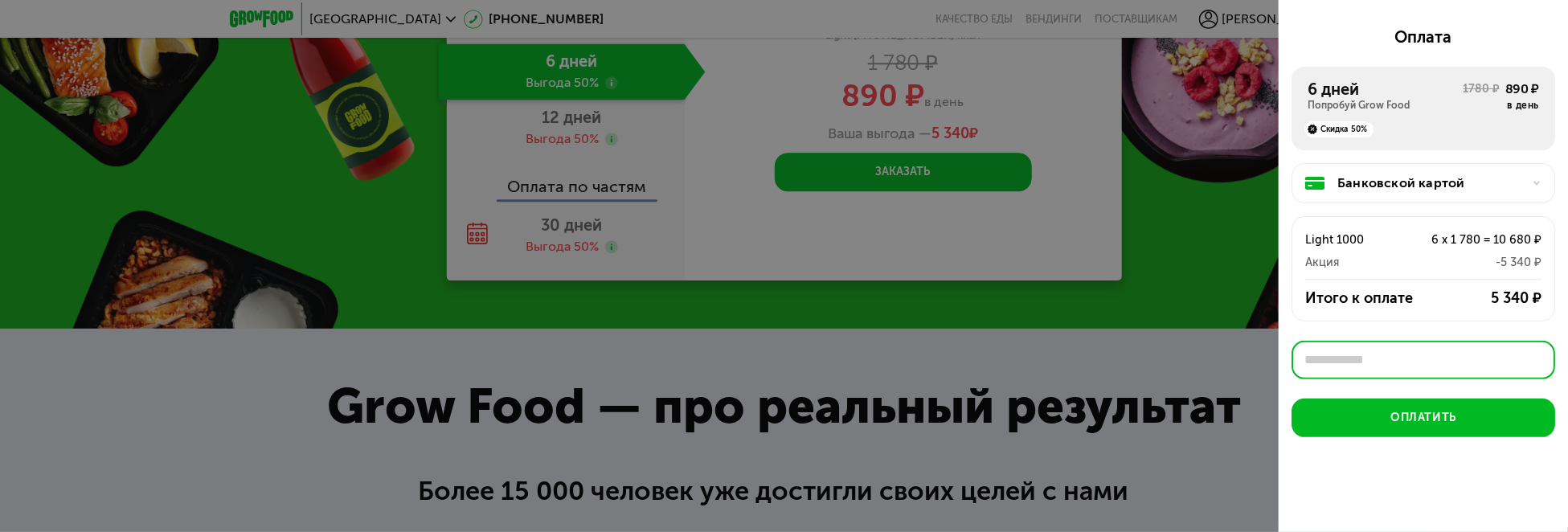
drag, startPoint x: 1363, startPoint y: 380, endPoint x: 1420, endPoint y: 357, distance: 61.5
click at [1420, 357] on input "text" at bounding box center [1423, 360] width 263 height 39
paste input "********"
type input "********"
click at [1485, 360] on div "Применить" at bounding box center [1510, 360] width 61 height 16
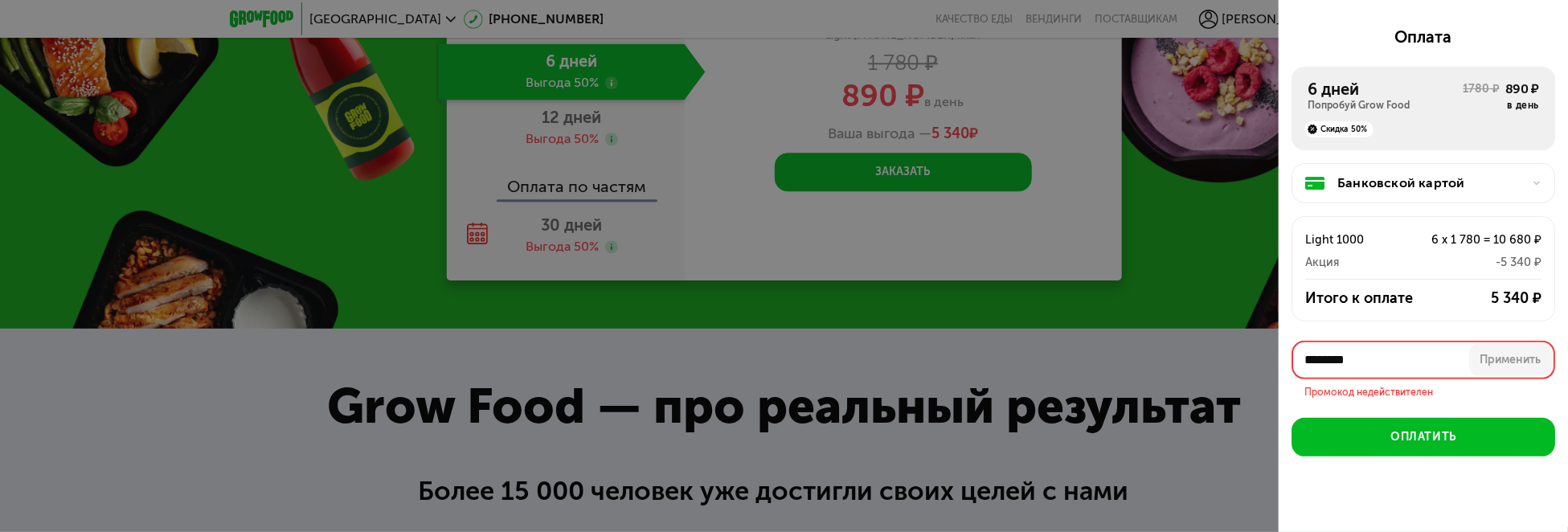
drag, startPoint x: 1335, startPoint y: 353, endPoint x: 1171, endPoint y: 367, distance: 164.6
click at [1176, 369] on div "Оформите заказ Первая доставка 21 сен, вс • 22:00-23:59 Кондратьевский, 62к7 **…" at bounding box center [784, 266] width 1568 height 532
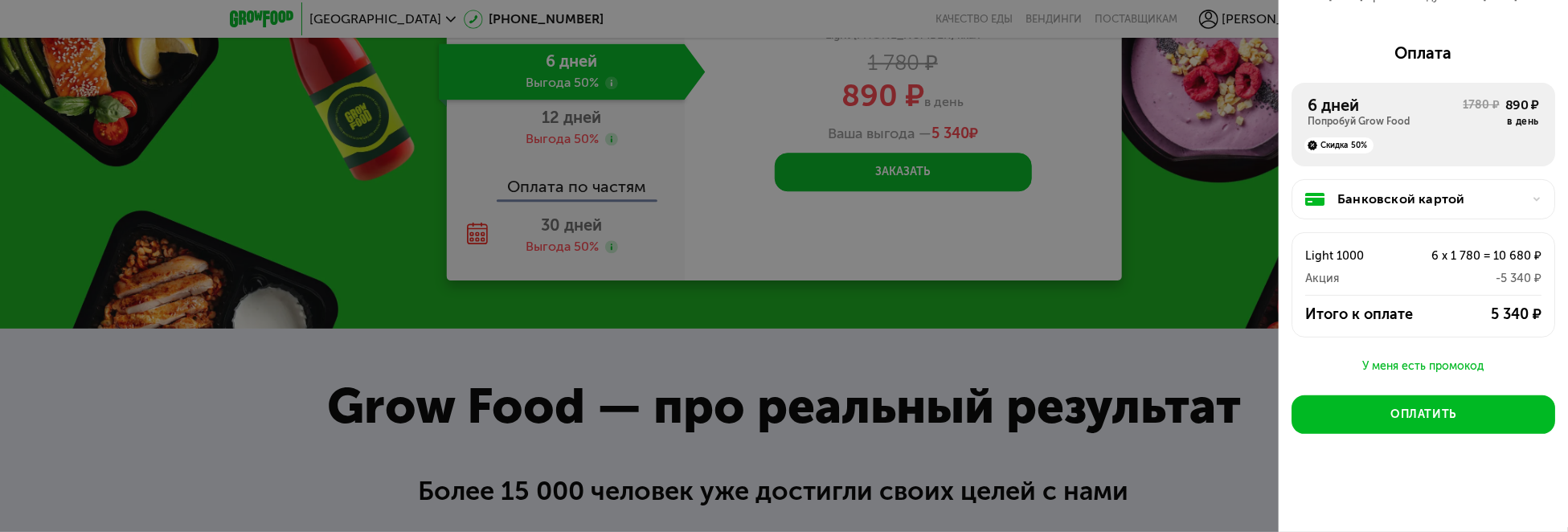
scroll to position [206, 0]
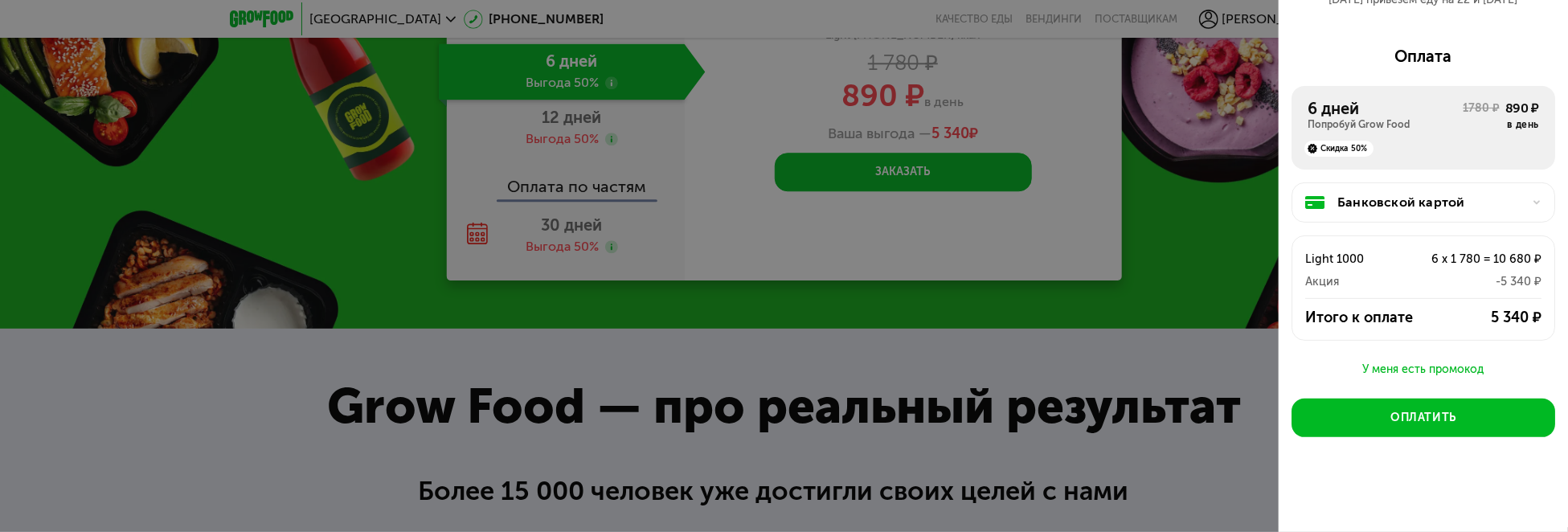
click at [1398, 360] on div "У меня есть промокод" at bounding box center [1423, 369] width 263 height 19
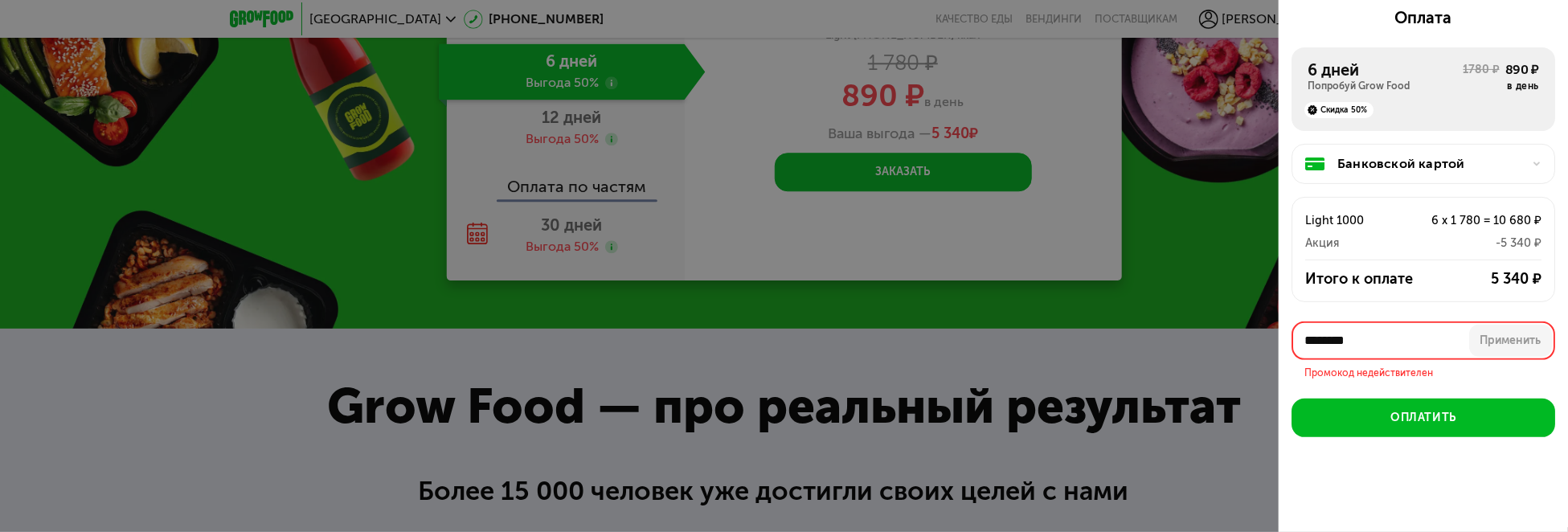
scroll to position [224, 0]
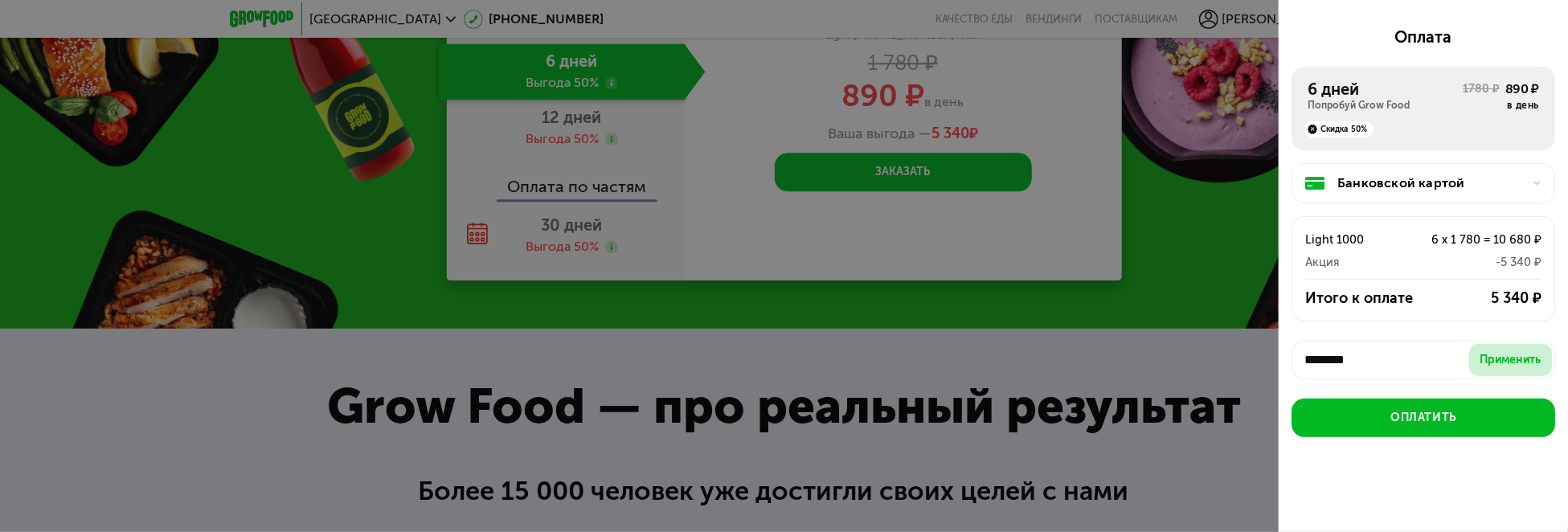
drag, startPoint x: 1486, startPoint y: 352, endPoint x: 1464, endPoint y: 355, distance: 22.2
click at [1486, 352] on div "Применить" at bounding box center [1510, 360] width 61 height 16
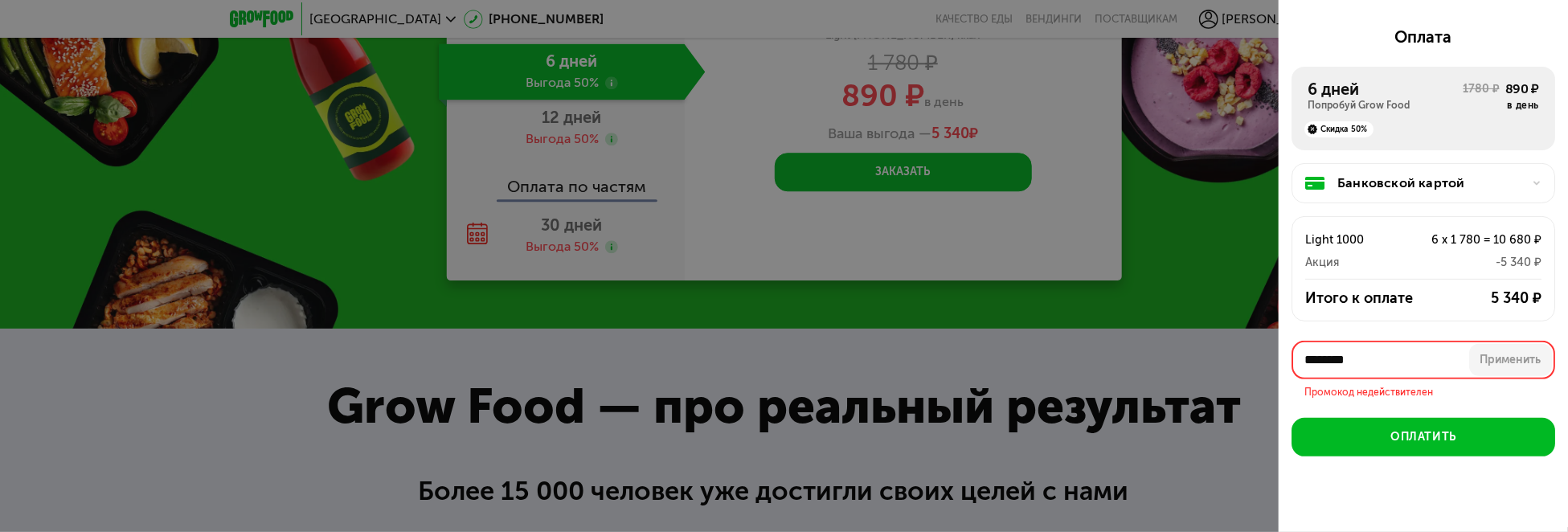
drag, startPoint x: 1402, startPoint y: 355, endPoint x: 1167, endPoint y: 345, distance: 235.2
click at [1167, 345] on div "Оформите заказ Первая доставка 21 сен, вс • 22:00-23:59 Кондратьевский, 62к7 **…" at bounding box center [784, 266] width 1568 height 532
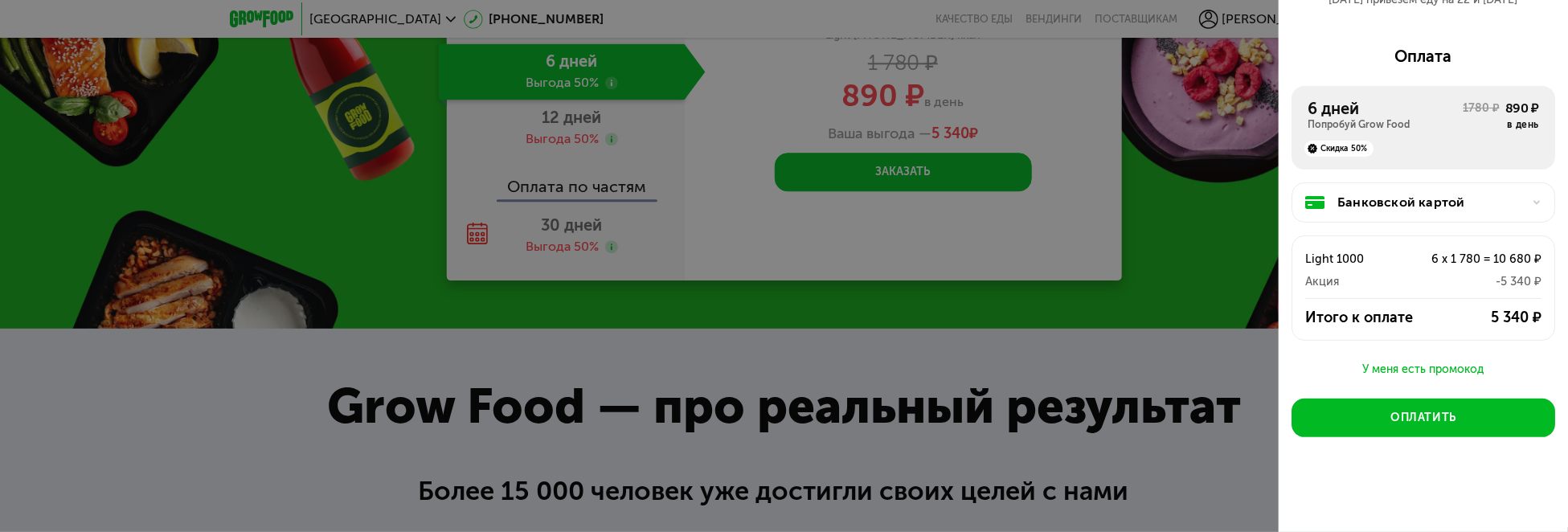
click at [1398, 360] on div "У меня есть промокод" at bounding box center [1423, 369] width 263 height 19
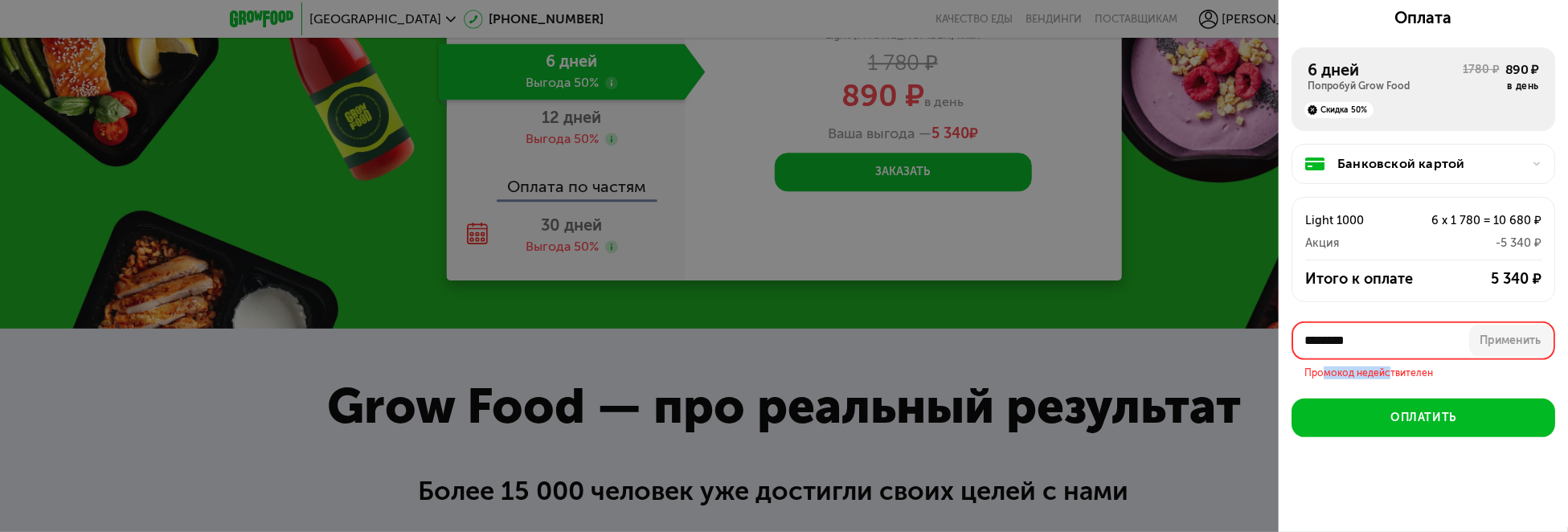
drag, startPoint x: 1386, startPoint y: 371, endPoint x: 1380, endPoint y: 347, distance: 24.7
click at [1326, 369] on div "Промокод недействителен" at bounding box center [1423, 369] width 263 height 19
drag, startPoint x: 1401, startPoint y: 334, endPoint x: 1222, endPoint y: 328, distance: 179.1
click at [1222, 328] on div "Оформите заказ Первая доставка 21 сен, вс • 22:00-23:59 Кондратьевский, 62к7 **…" at bounding box center [784, 266] width 1568 height 532
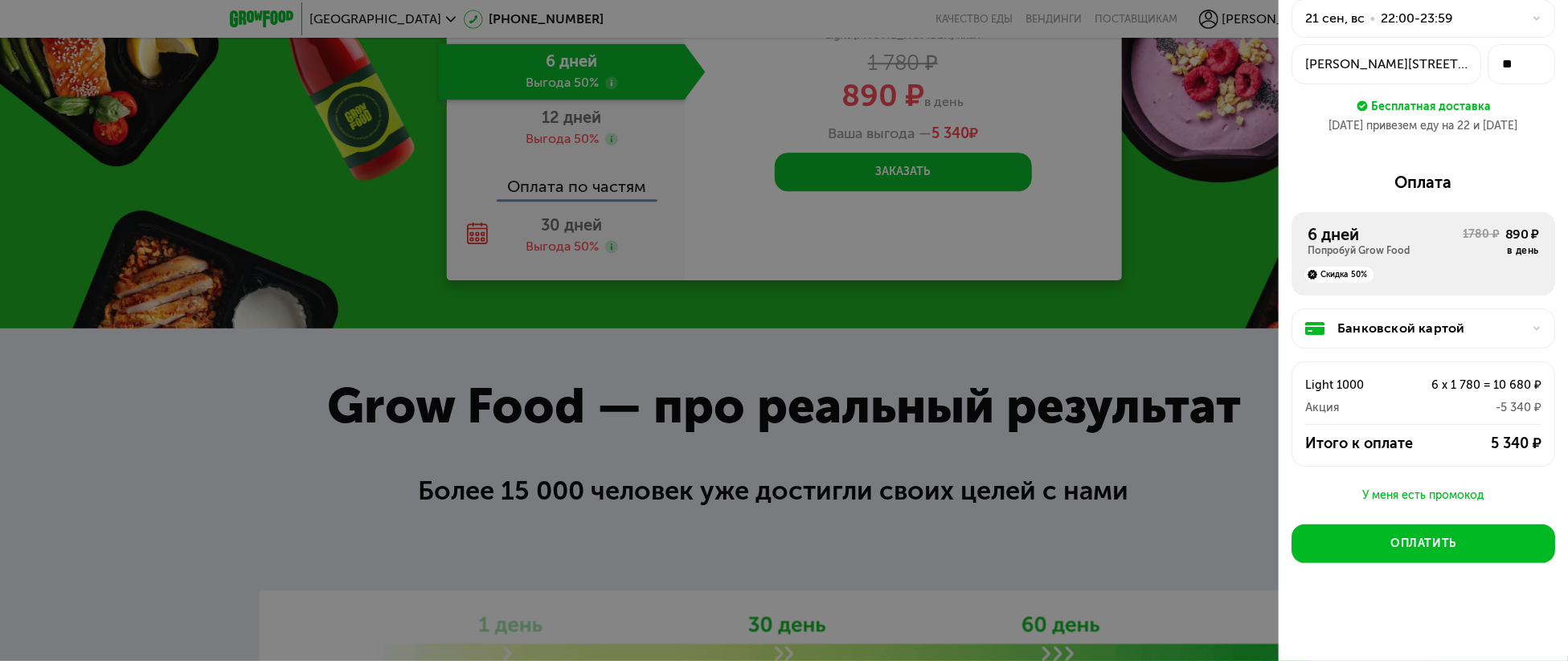
scroll to position [76, 0]
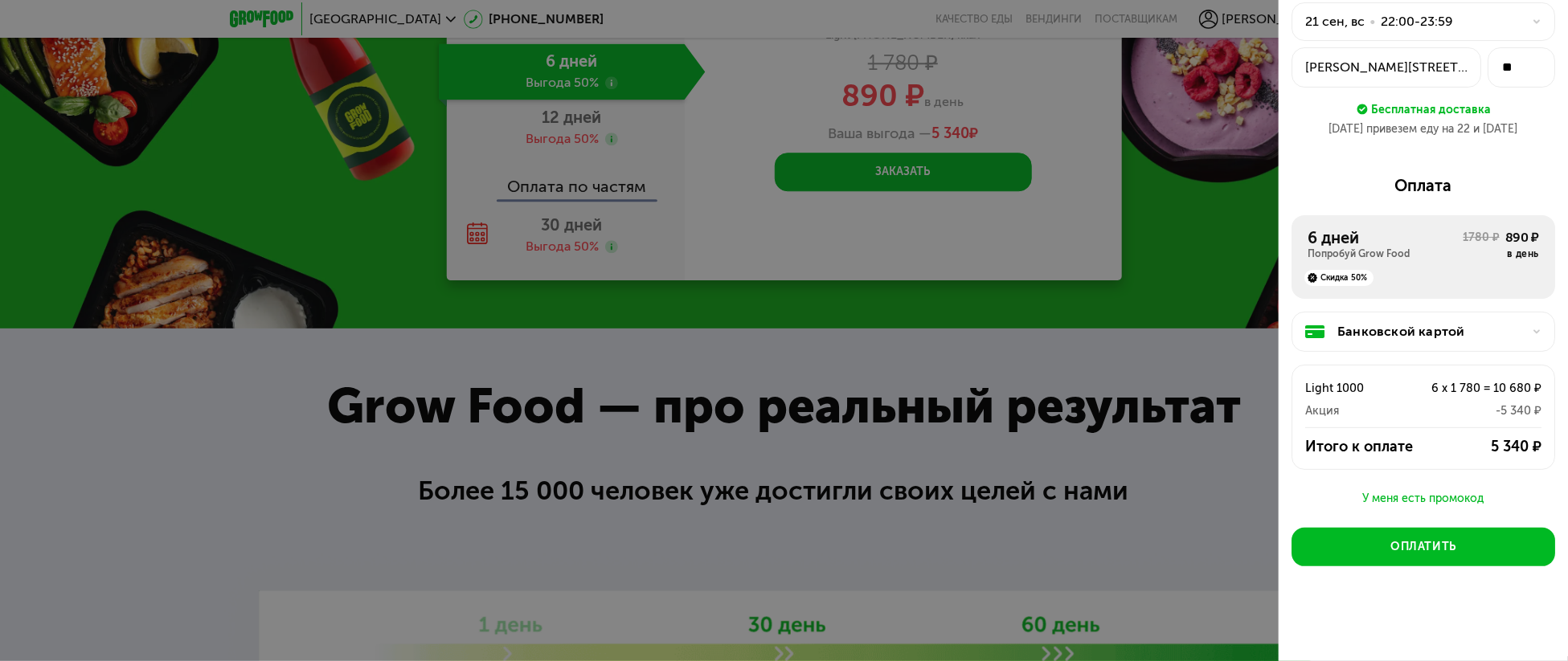
click at [1427, 490] on div "У меня есть промокод" at bounding box center [1423, 499] width 263 height 19
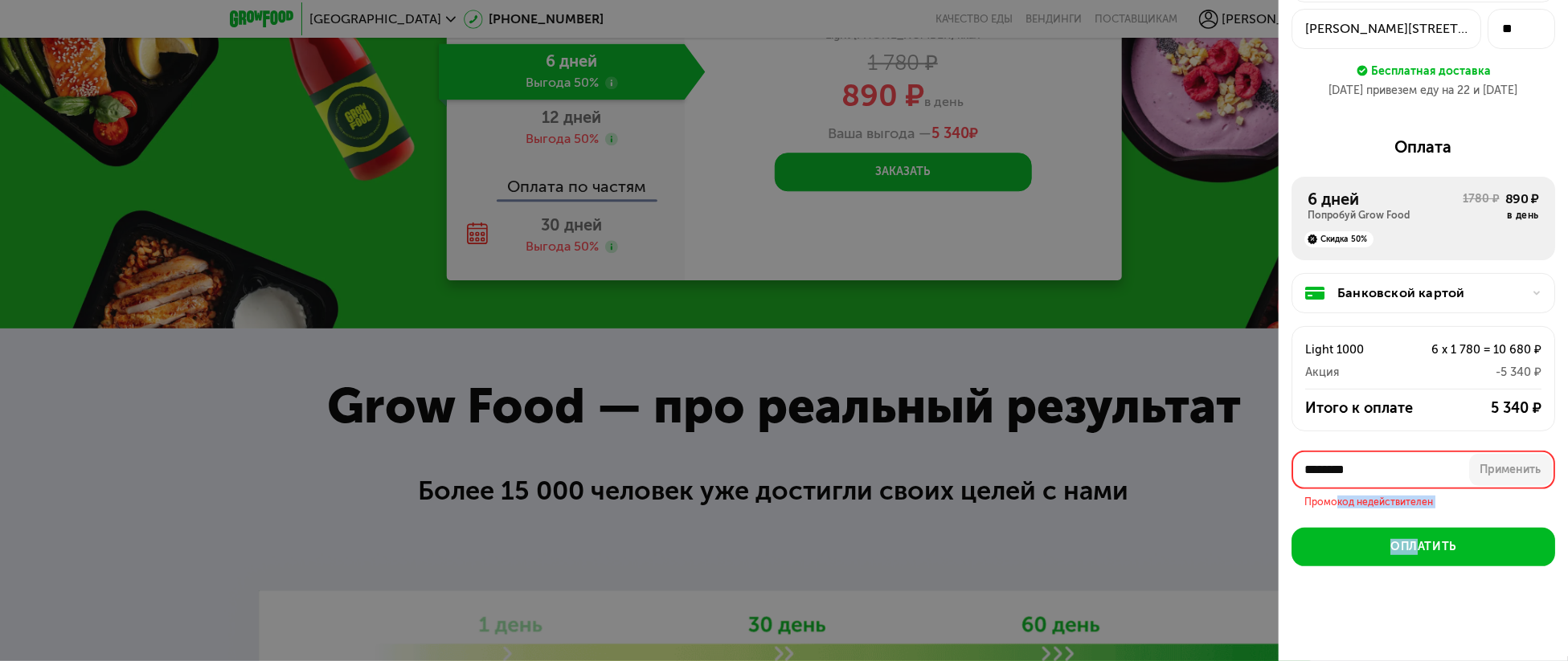
drag, startPoint x: 1398, startPoint y: 506, endPoint x: 1337, endPoint y: 501, distance: 61.2
click at [1337, 501] on div "Первая доставка 21 сен, вс • 22:00-23:59 Кондратьевский, 62к7 ** Бесплатная дос…" at bounding box center [1423, 292] width 289 height 735
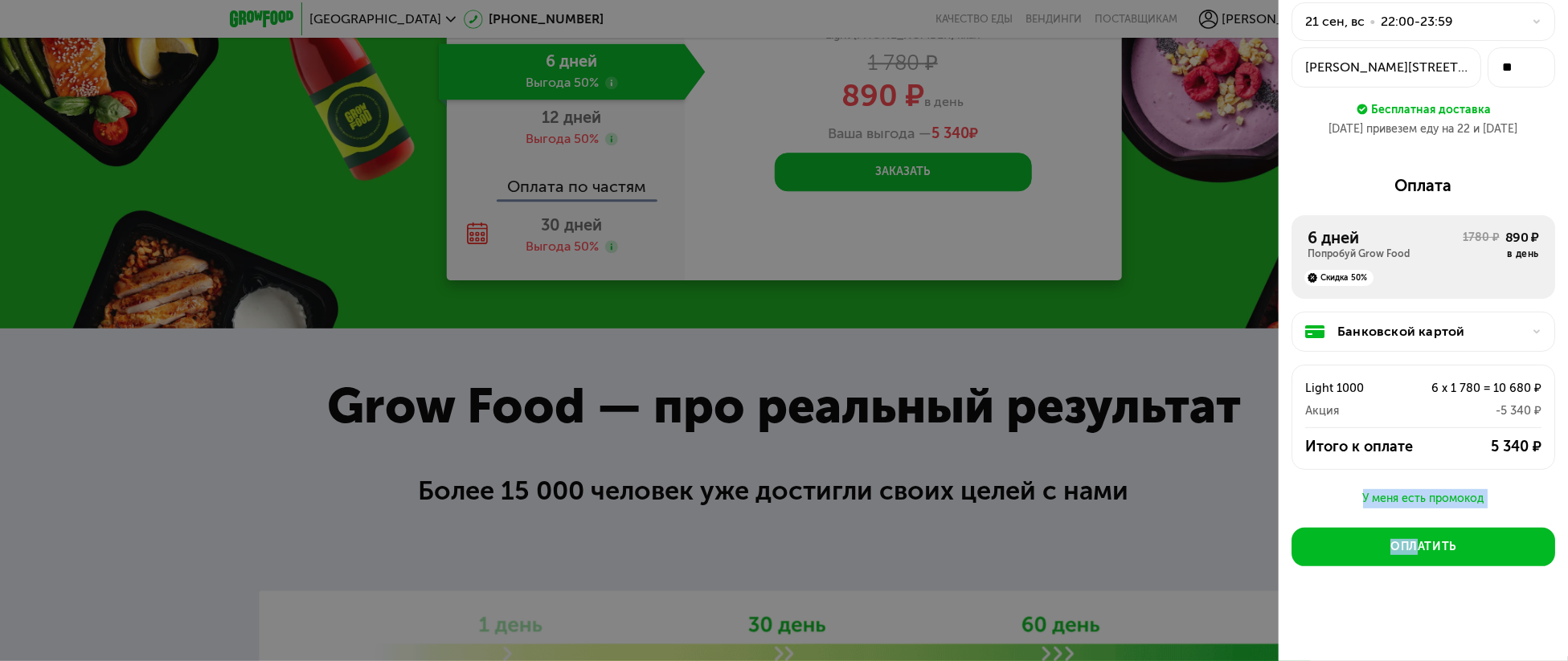
click at [1425, 496] on div "У меня есть промокод" at bounding box center [1423, 499] width 263 height 19
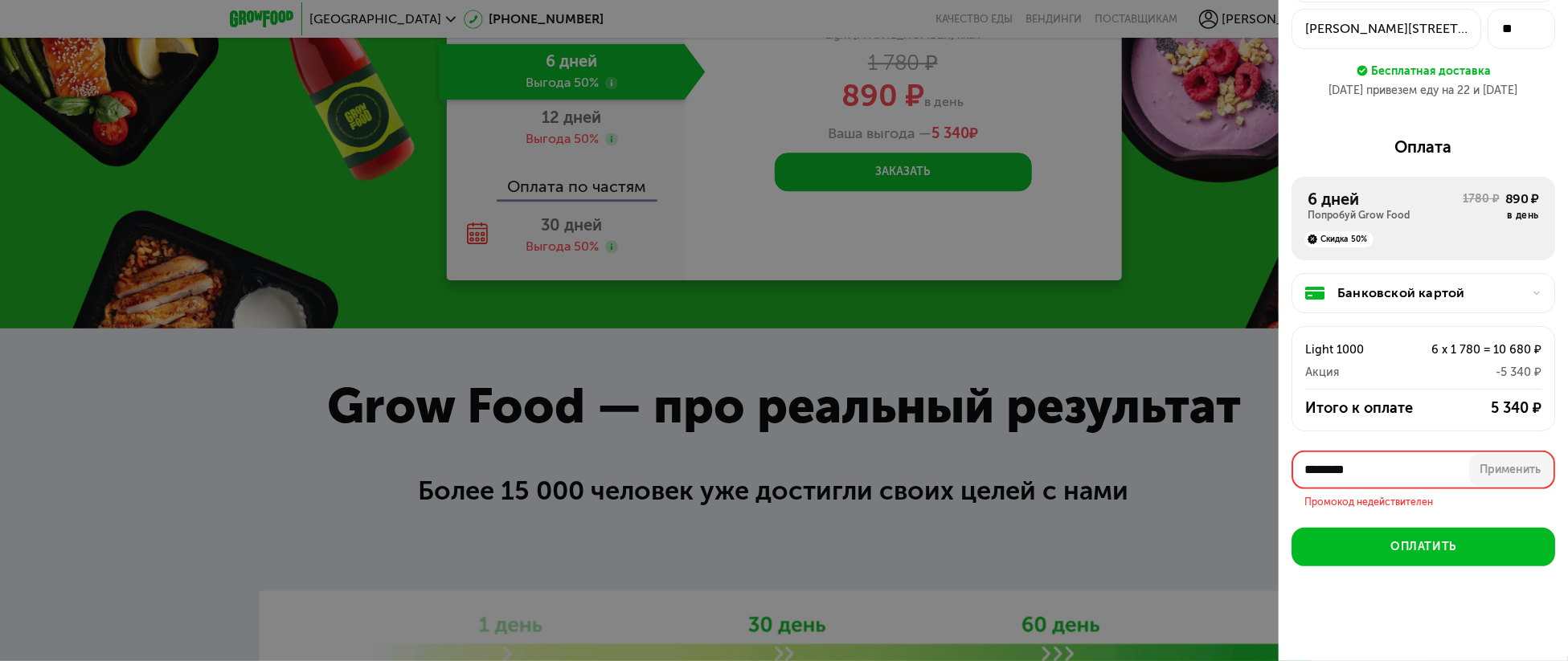
click at [1412, 505] on div "Первая доставка 21 сен, вс • 22:00-23:59 Кондратьевский, 62к7 ** Бесплатная дос…" at bounding box center [1423, 292] width 289 height 735
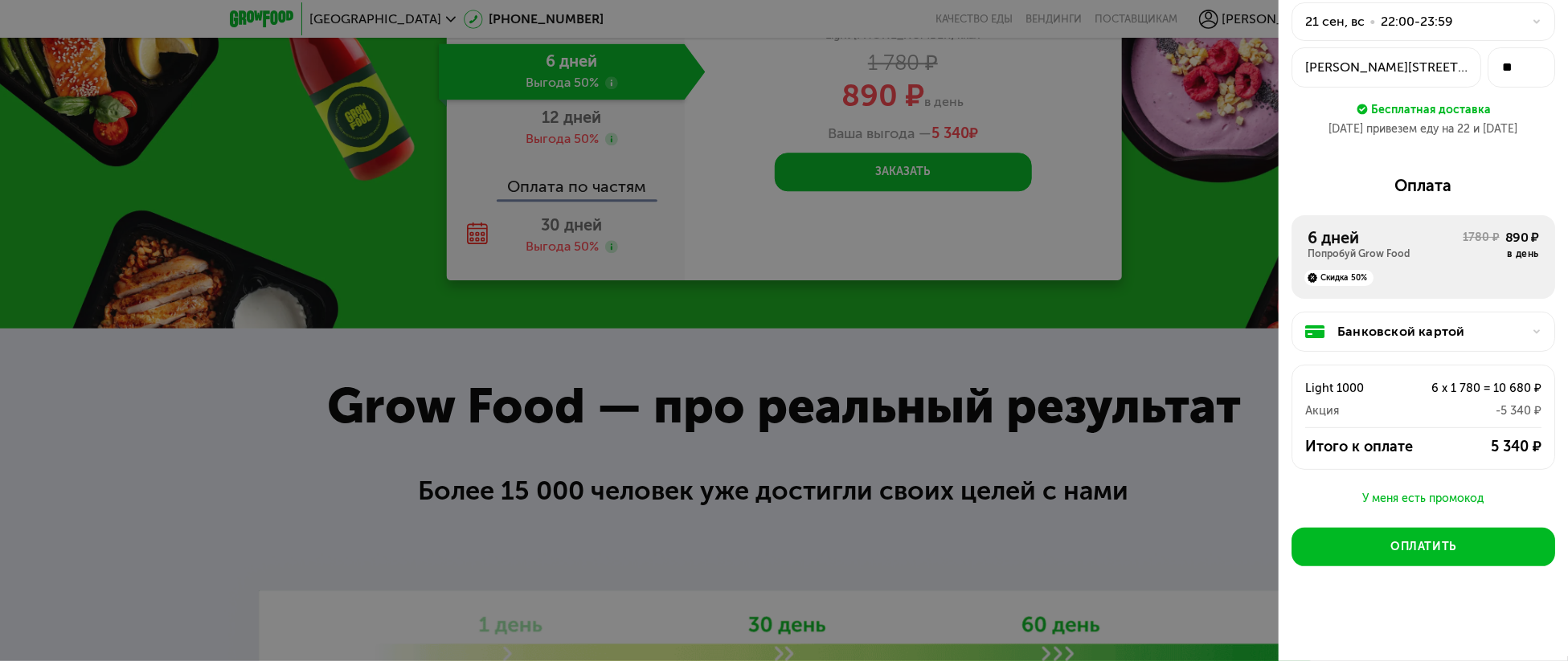
click at [1432, 495] on div "У меня есть промокод" at bounding box center [1423, 499] width 263 height 19
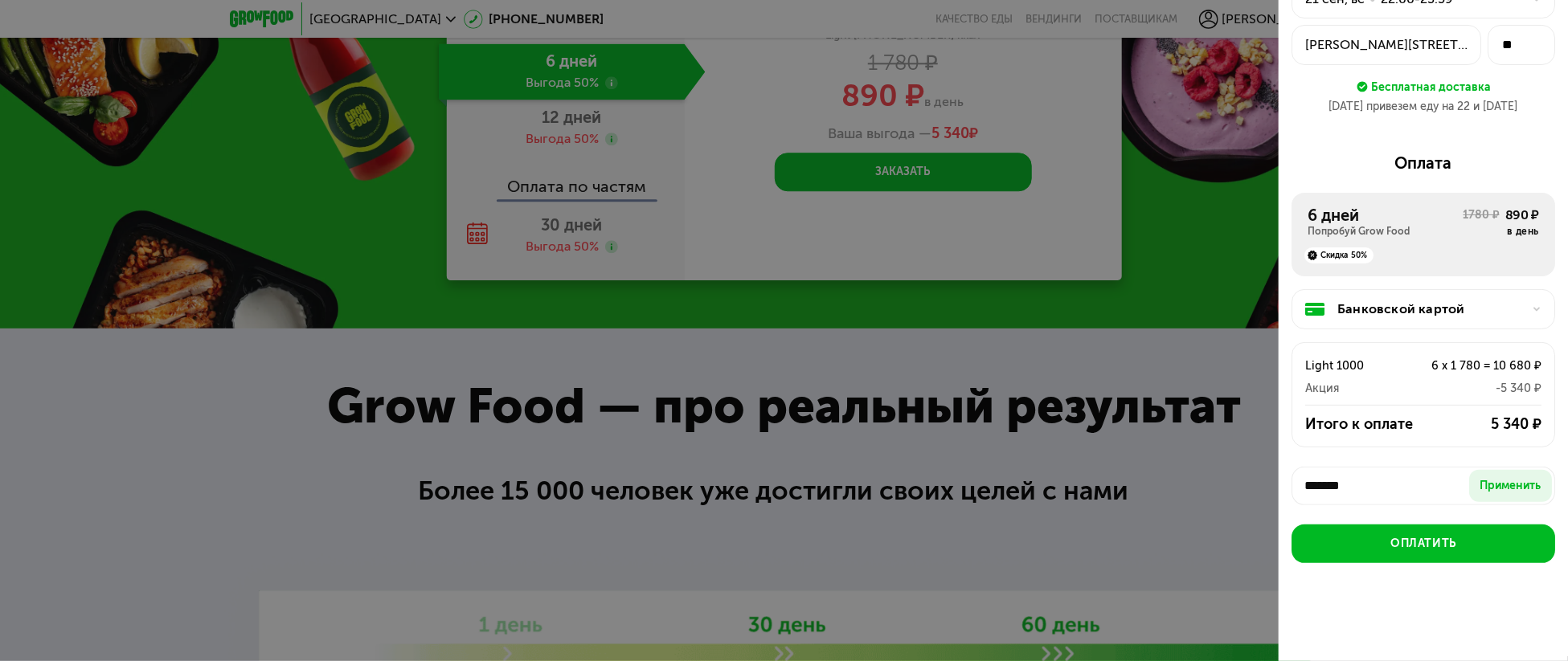
scroll to position [96, 0]
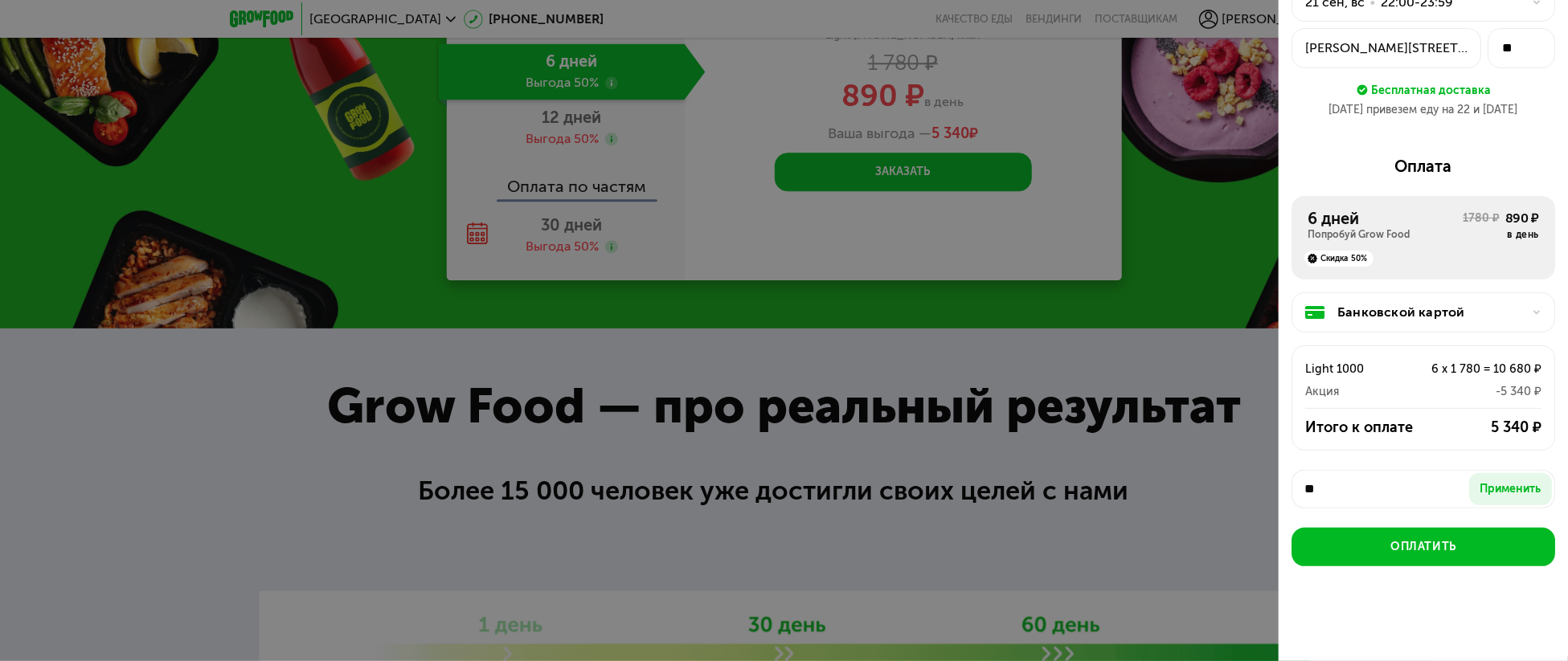
type input "*"
type input "*********"
click at [1484, 475] on button "Применить" at bounding box center [1510, 489] width 83 height 32
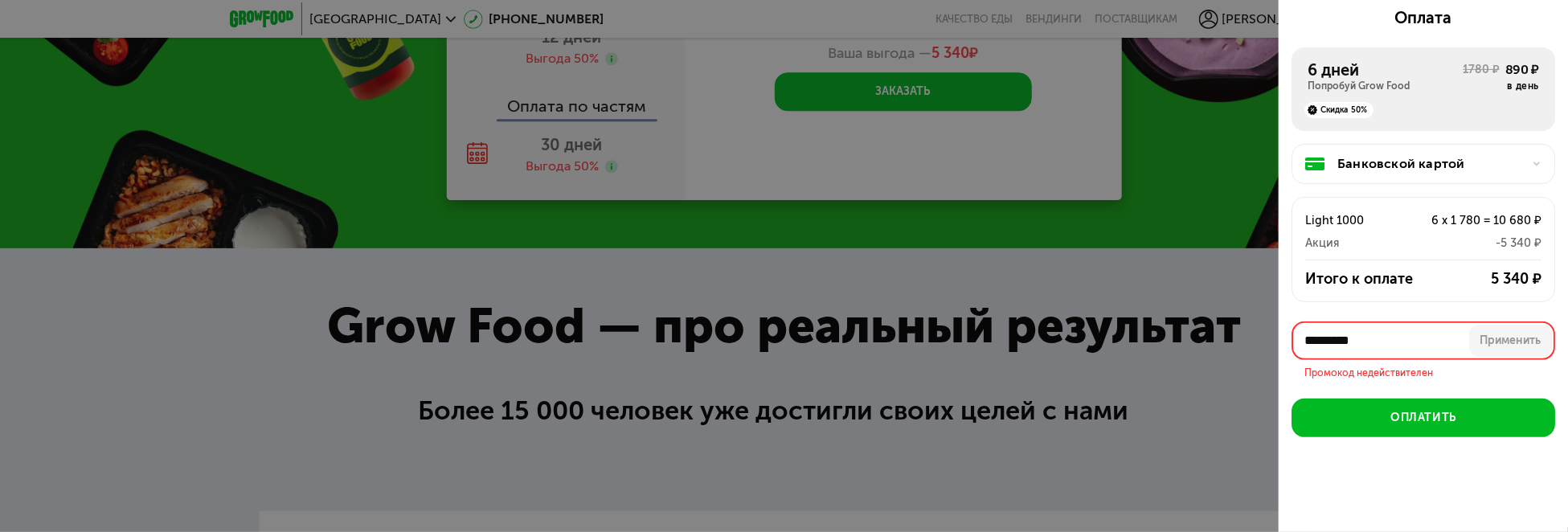
scroll to position [244, 0]
click at [1488, 338] on div "Применить" at bounding box center [1510, 340] width 61 height 16
drag, startPoint x: 1365, startPoint y: 337, endPoint x: 1142, endPoint y: 327, distance: 223.2
click at [1142, 327] on div "Оформите заказ Первая доставка 21 сен, вс • 22:00-23:59 Кондратьевский, 62к7 **…" at bounding box center [784, 266] width 1568 height 532
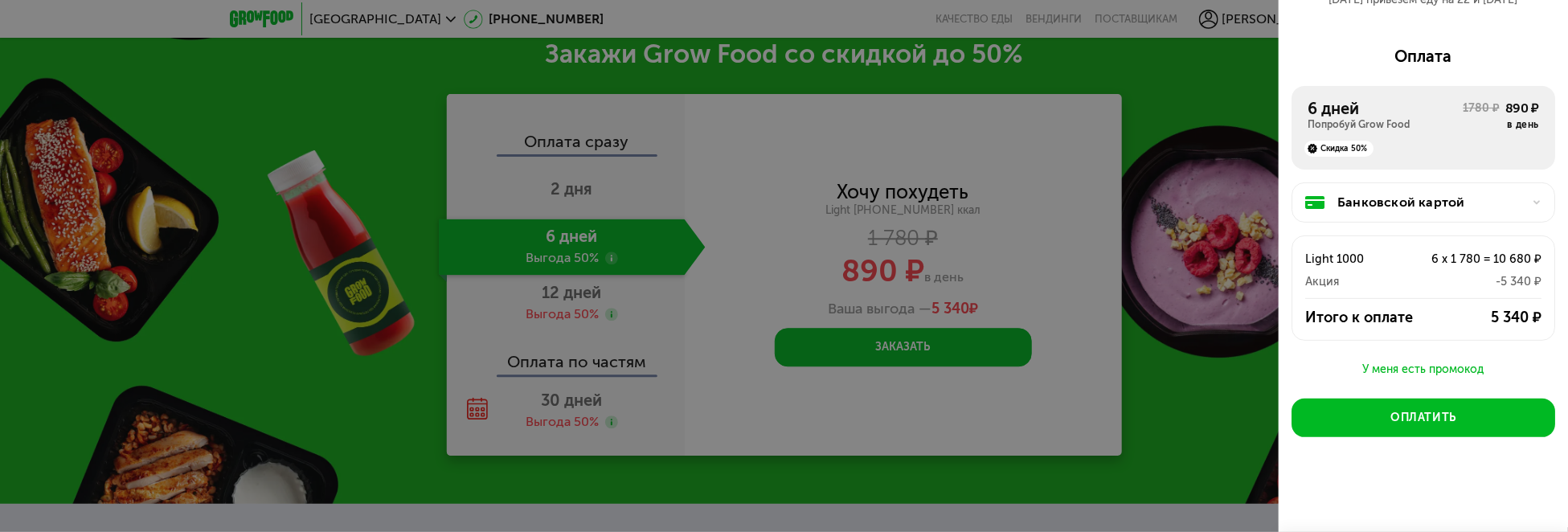
scroll to position [2456, 0]
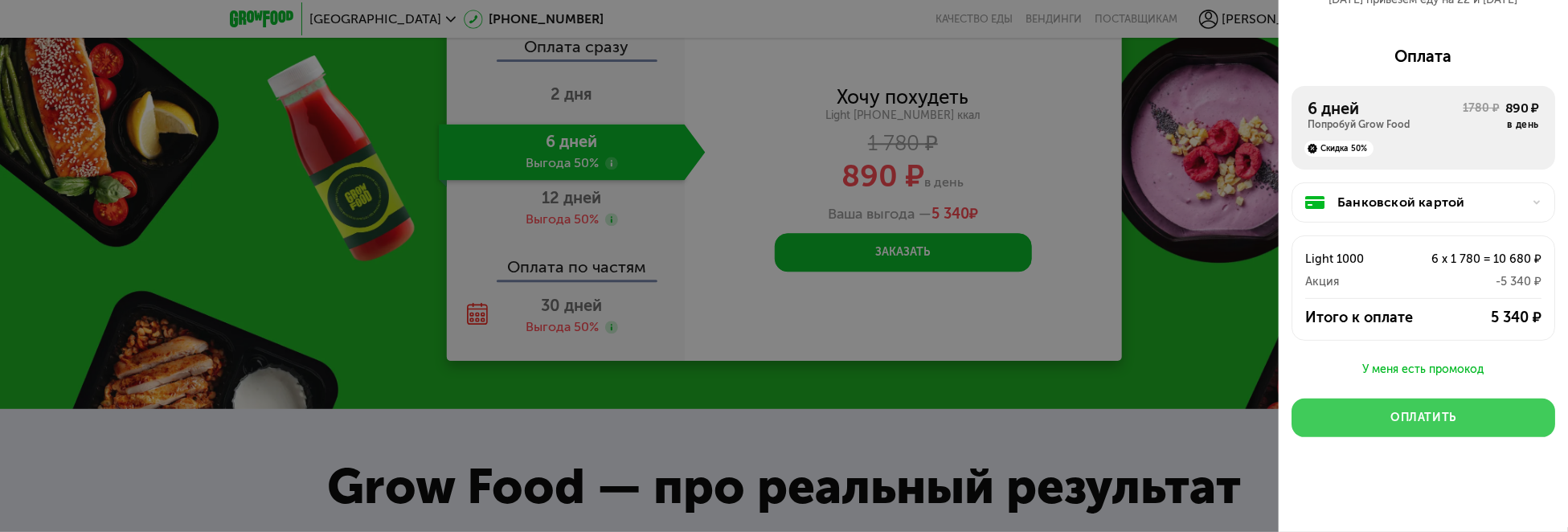
click at [1450, 411] on button "Оплатить" at bounding box center [1423, 418] width 263 height 39
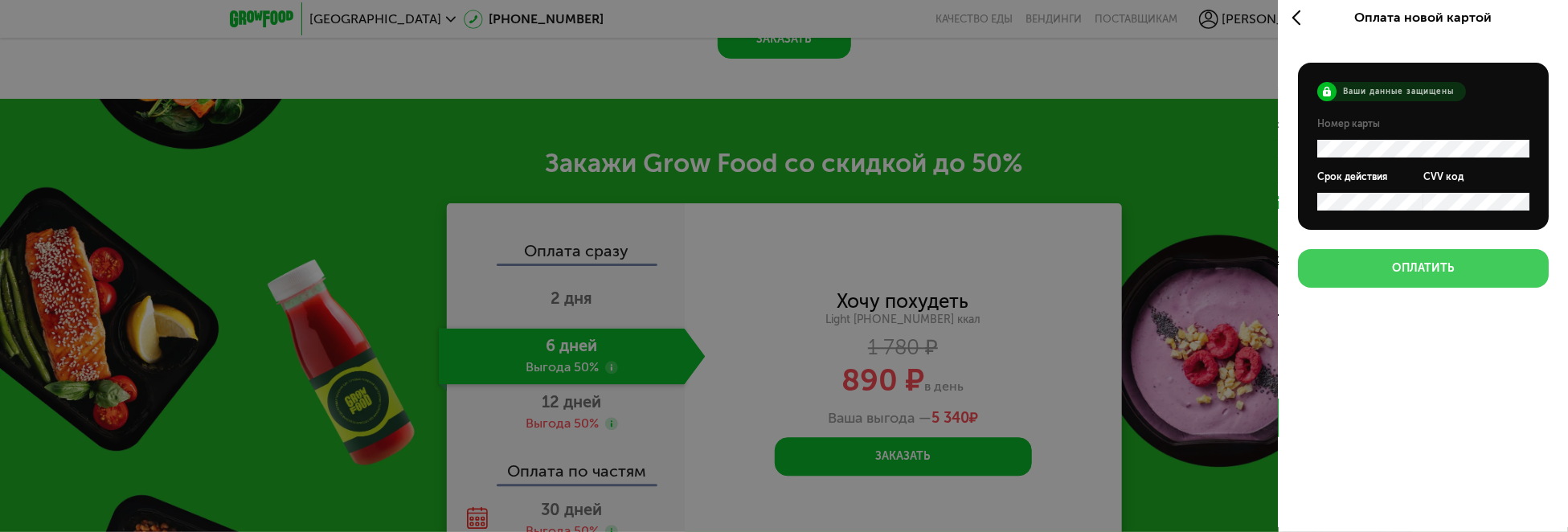
scroll to position [2215, 0]
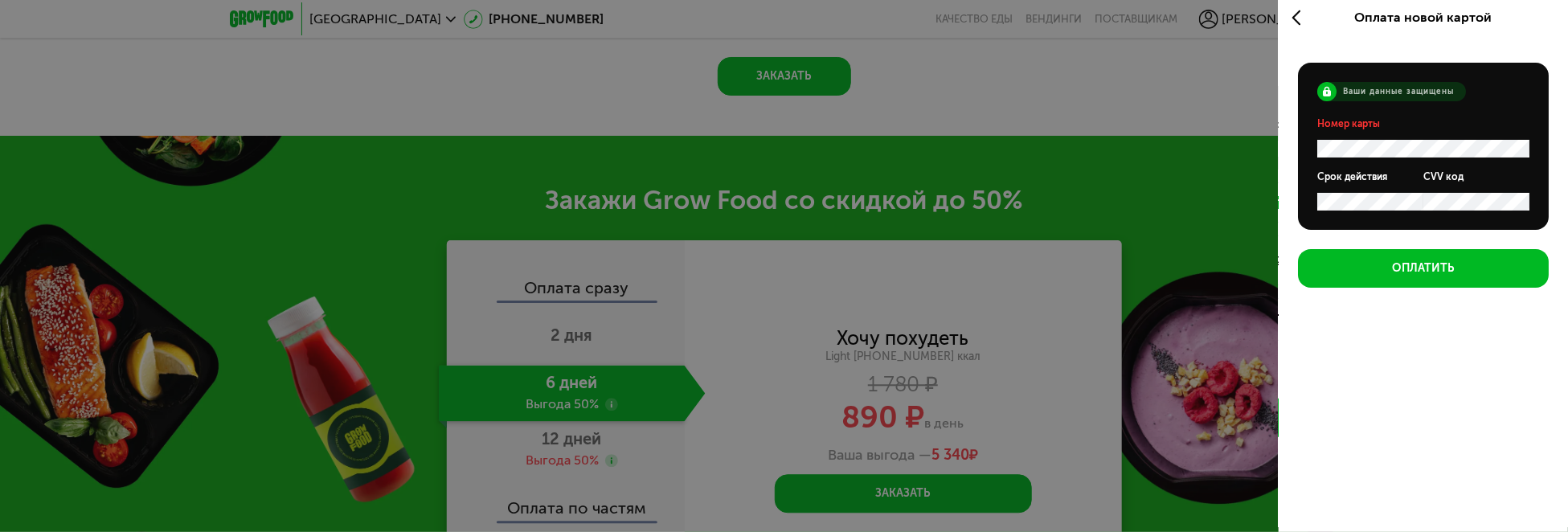
click at [1289, 12] on div "Оплата новой картой" at bounding box center [1423, 17] width 289 height 44
click at [1298, 20] on icon at bounding box center [1300, 17] width 18 height 19
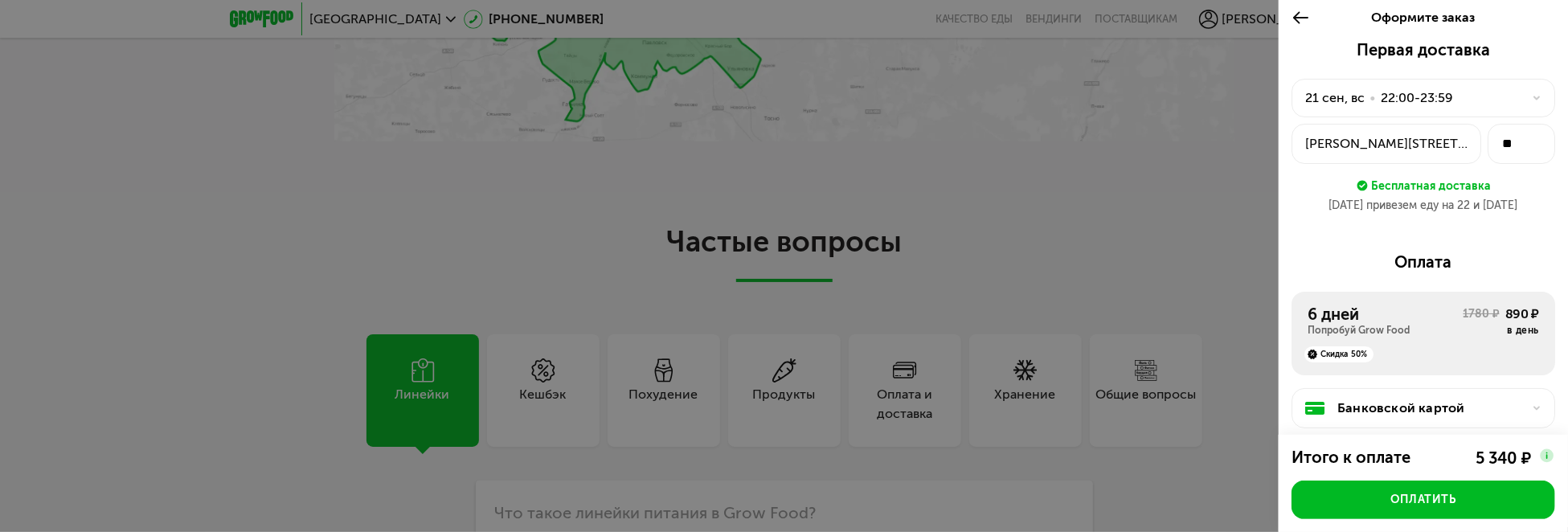
scroll to position [4624, 0]
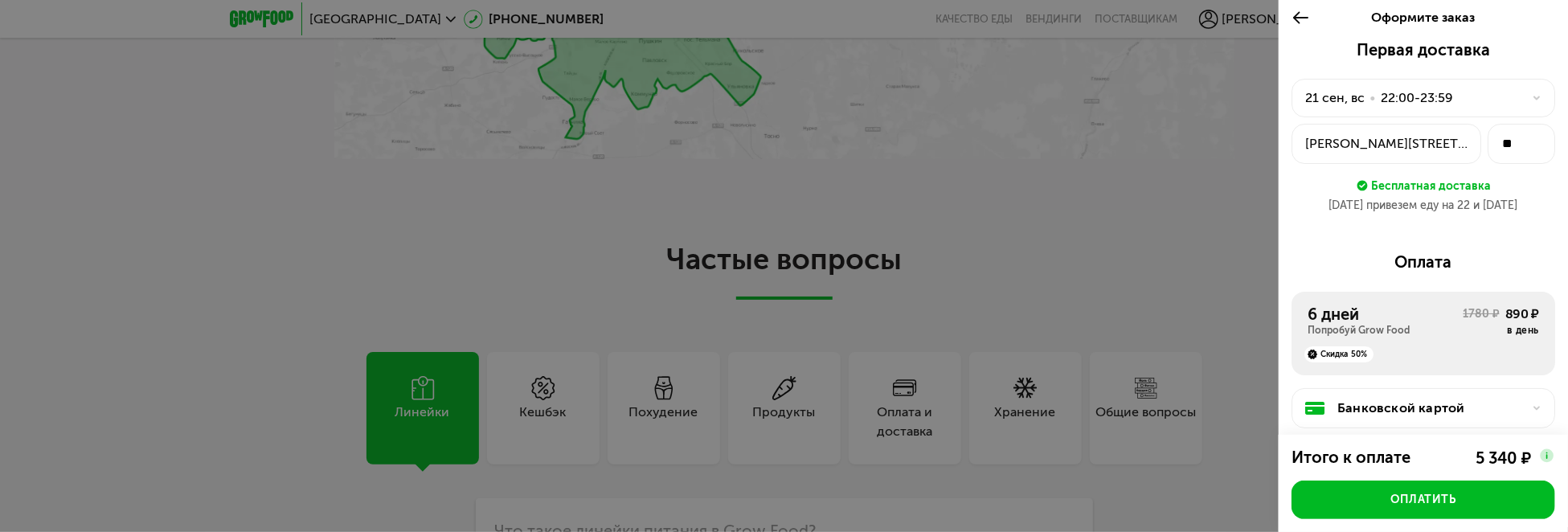
click at [1297, 16] on icon at bounding box center [1300, 17] width 18 height 19
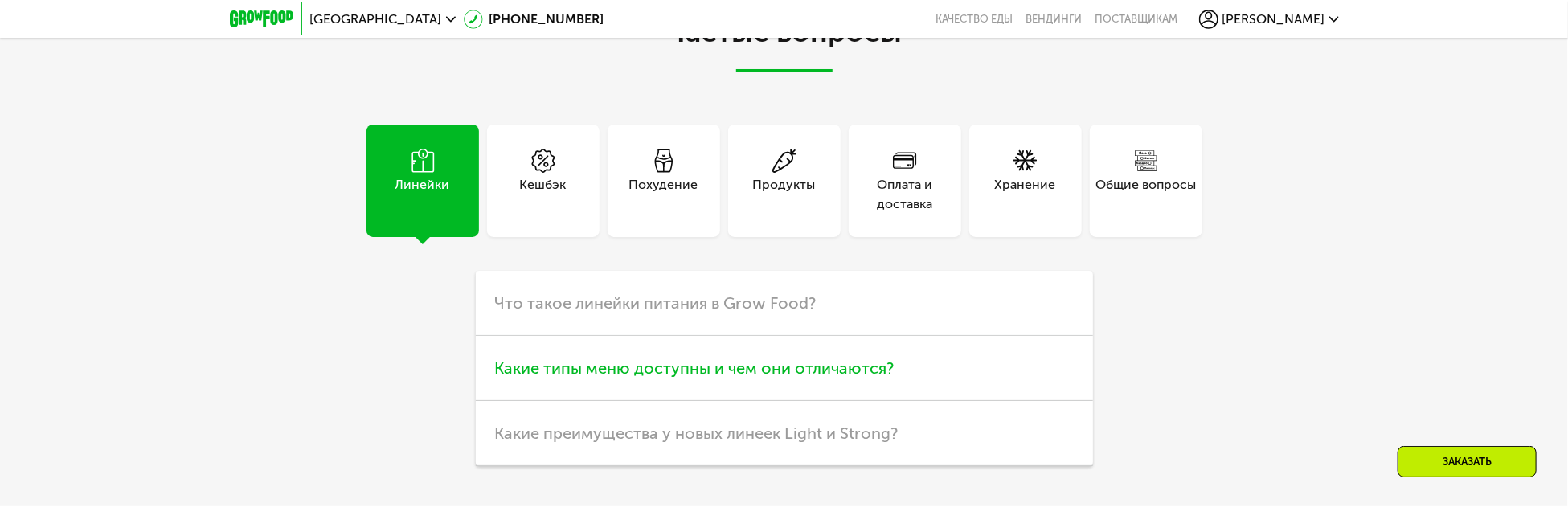
scroll to position [4844, 0]
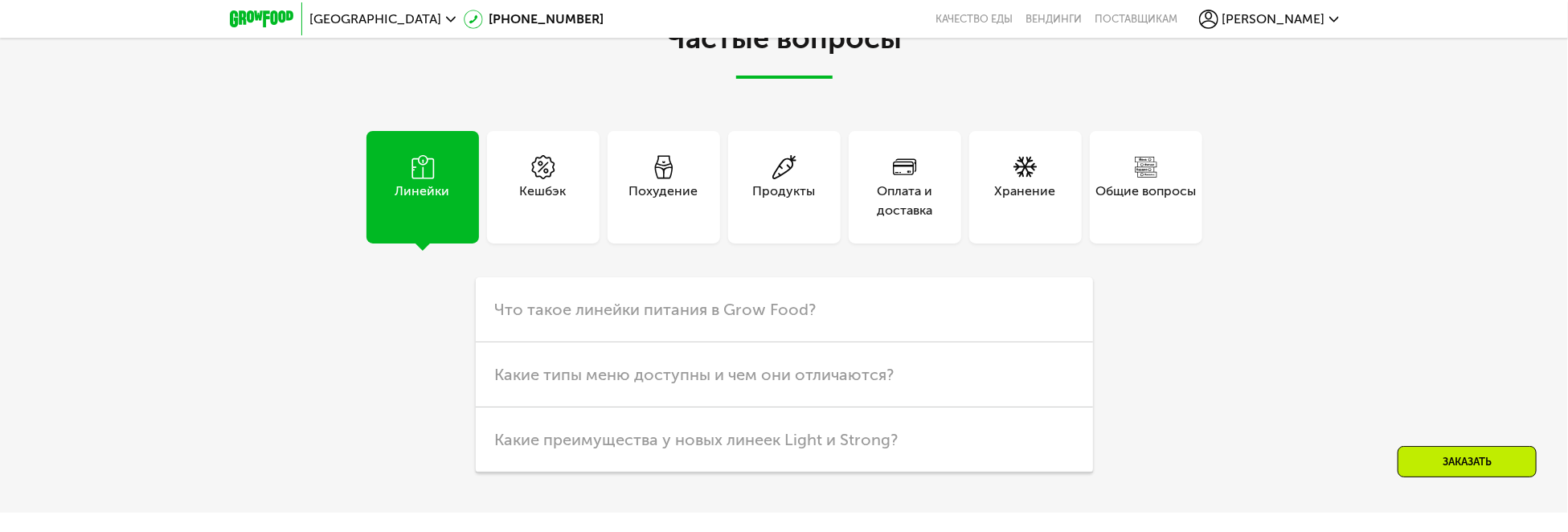
click at [1134, 172] on icon at bounding box center [1145, 166] width 24 height 24
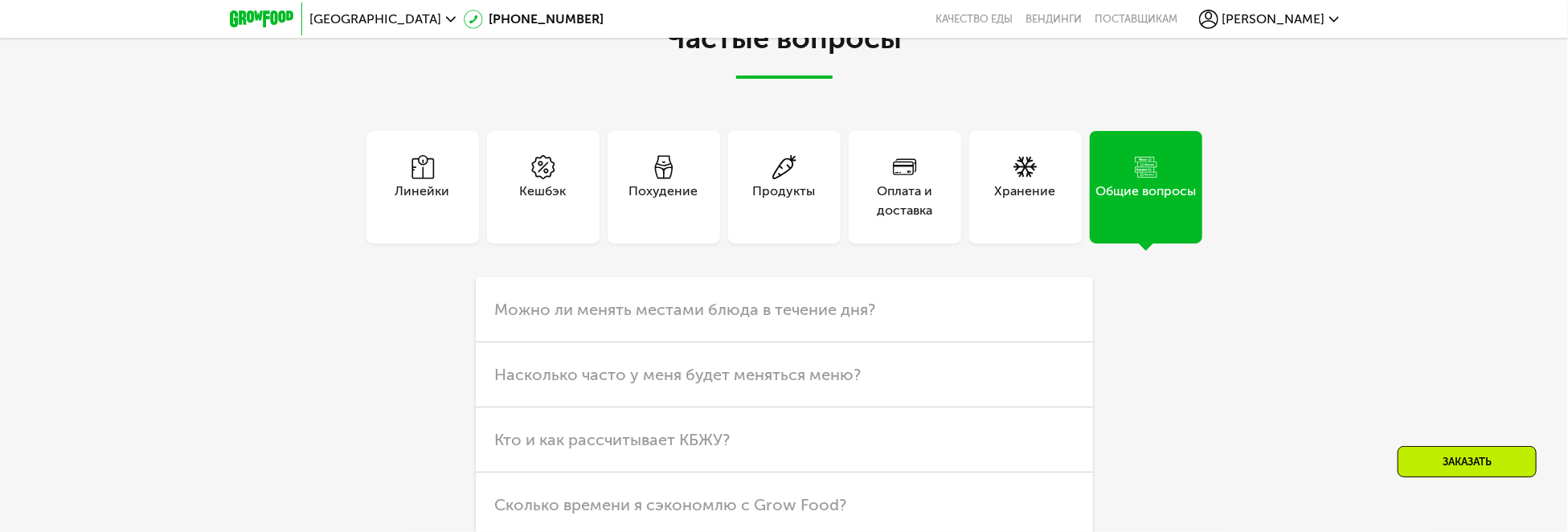
drag, startPoint x: 1039, startPoint y: 195, endPoint x: 1017, endPoint y: 201, distance: 22.8
click at [1039, 195] on div "Хранение" at bounding box center [1025, 201] width 61 height 39
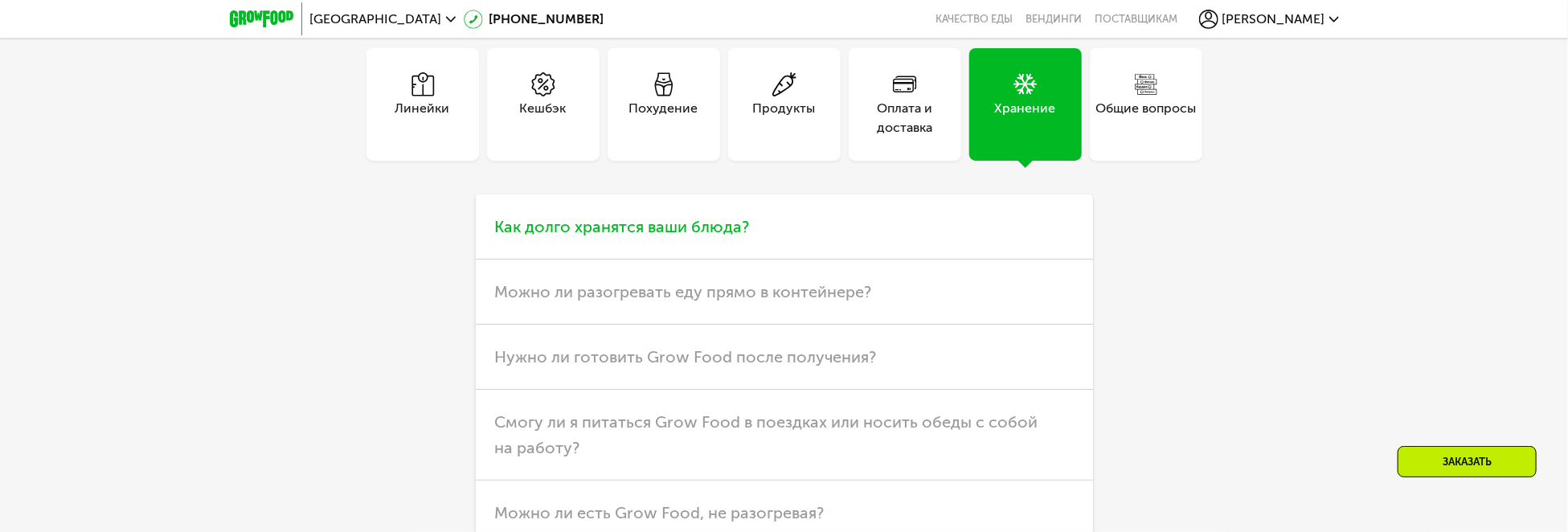
scroll to position [4924, 0]
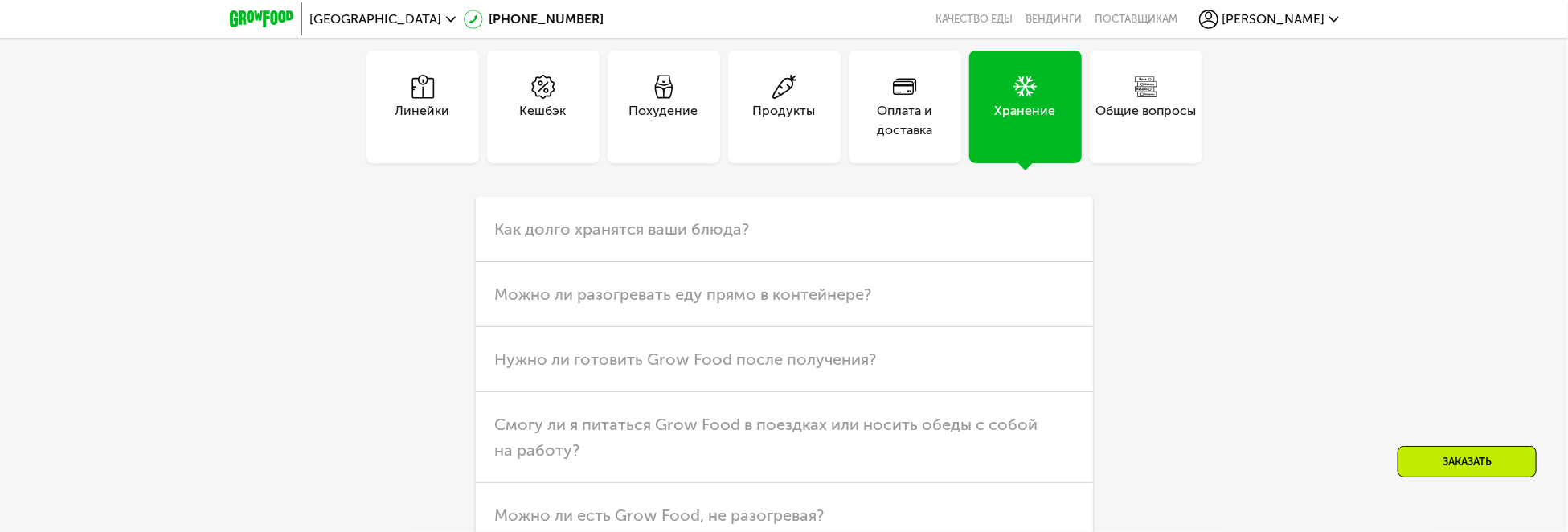
click at [884, 126] on div "Оплата и доставка" at bounding box center [905, 121] width 112 height 39
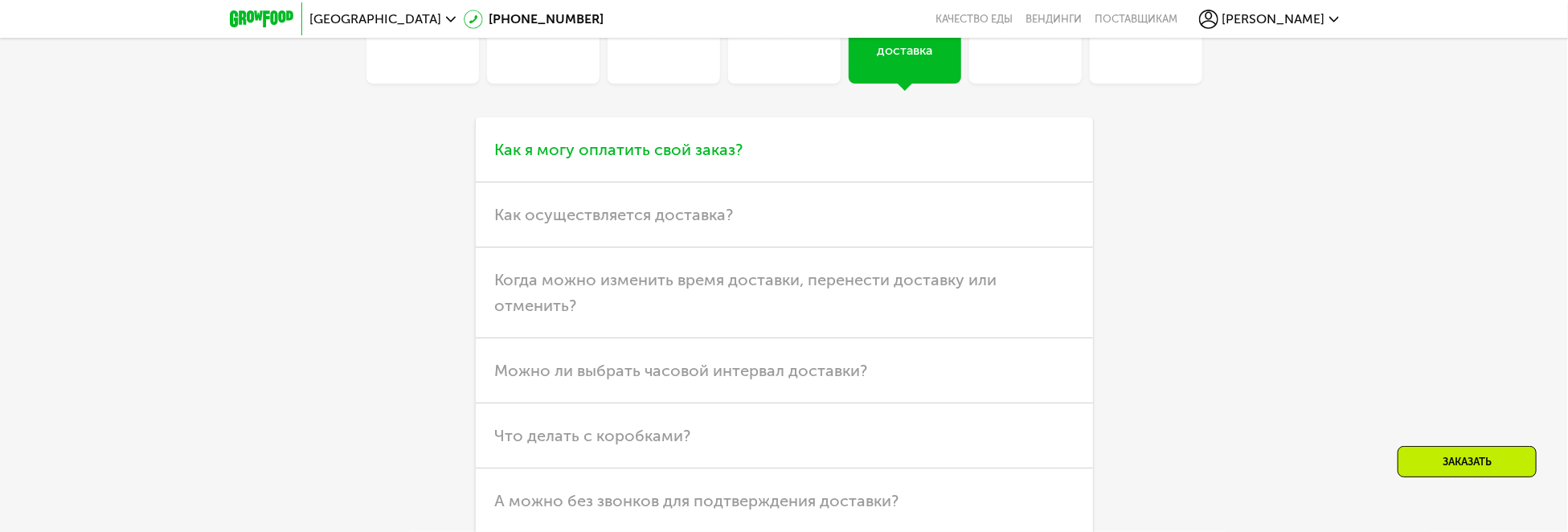
scroll to position [5005, 0]
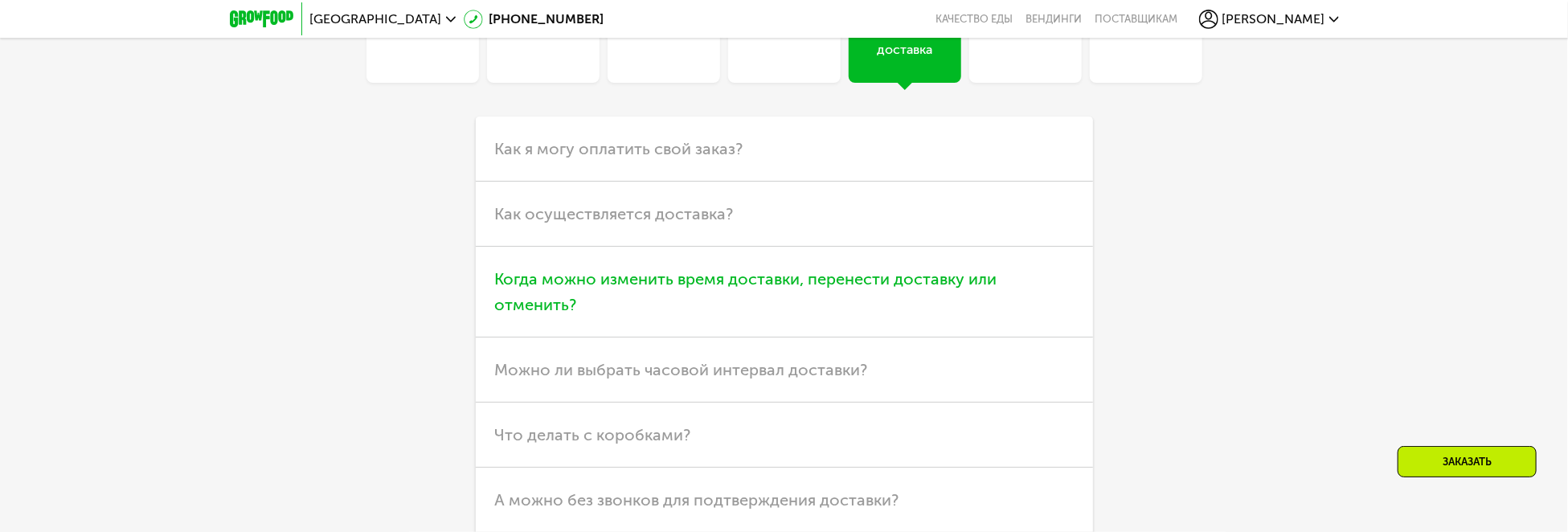
click at [524, 300] on span "Когда можно изменить время доставки, перенести доставку или отменить?" at bounding box center [745, 291] width 502 height 44
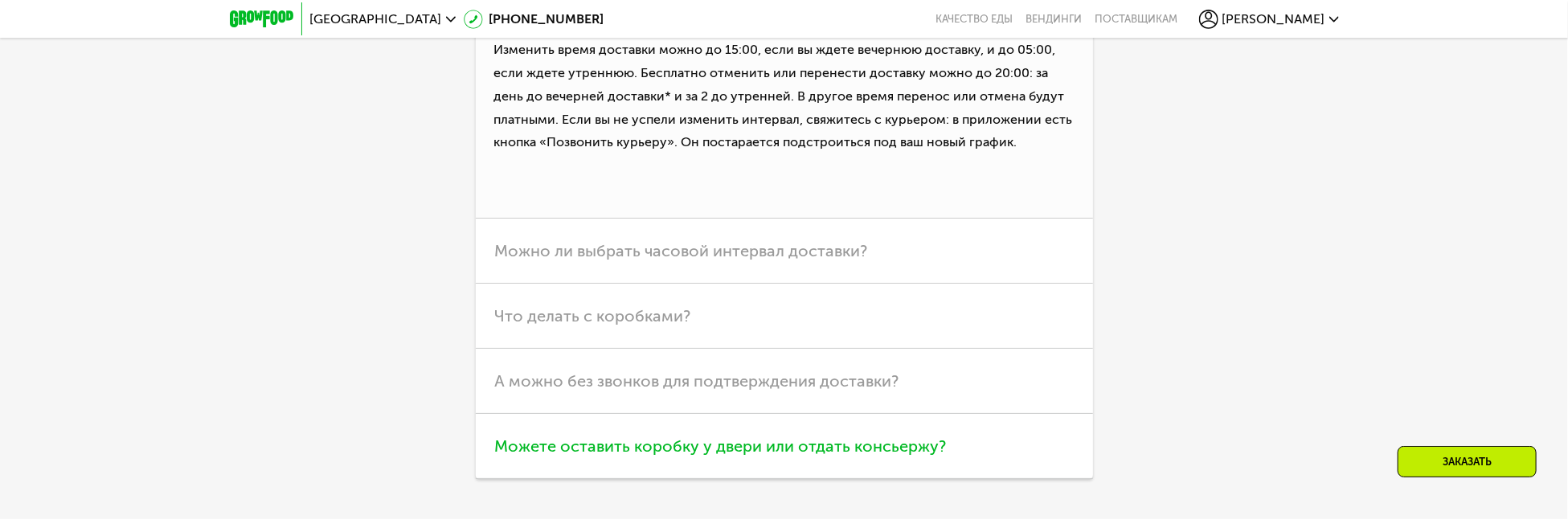
scroll to position [5326, 0]
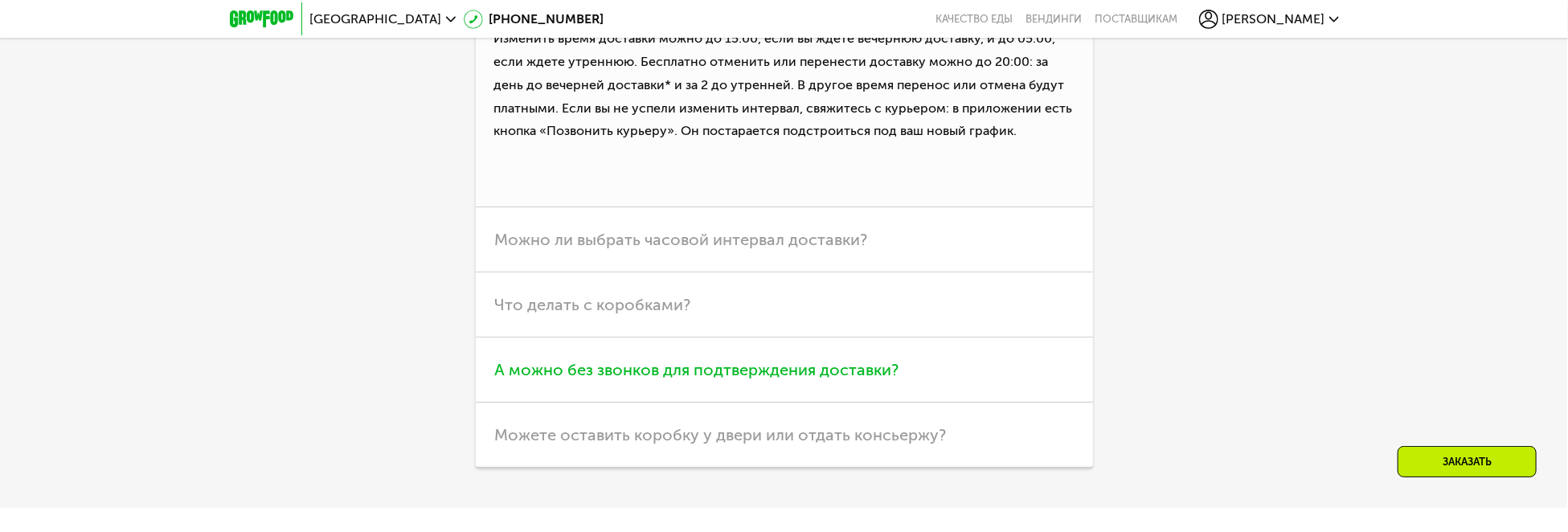
click at [779, 379] on span "А можно без звонков для подтверждения доставки?" at bounding box center [697, 369] width 405 height 19
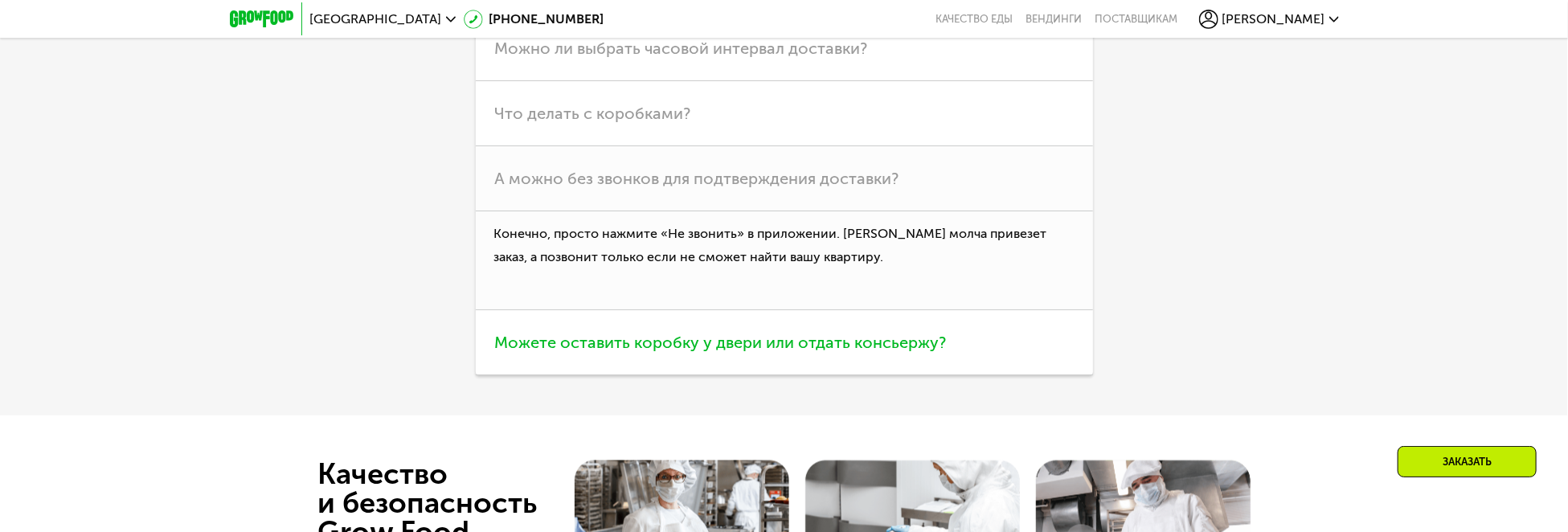
click at [667, 347] on span "Можете оставить коробку у двери или отдать консьержу?" at bounding box center [720, 342] width 452 height 19
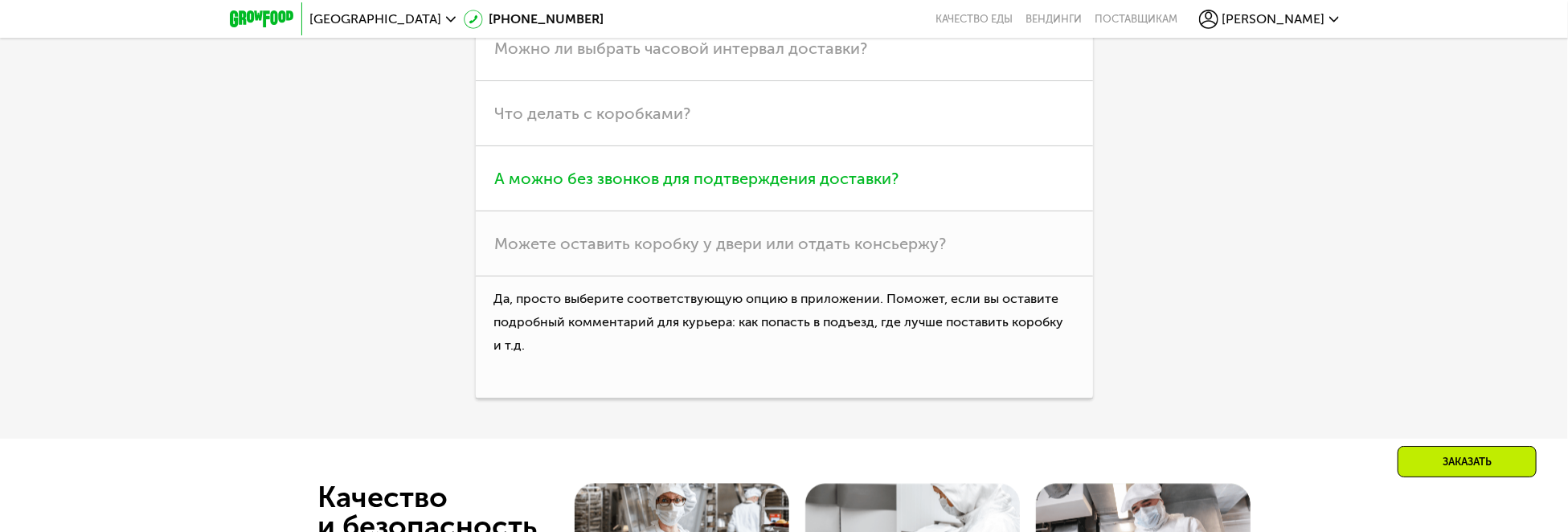
click at [570, 180] on span "А можно без звонков для подтверждения доставки?" at bounding box center [697, 178] width 405 height 19
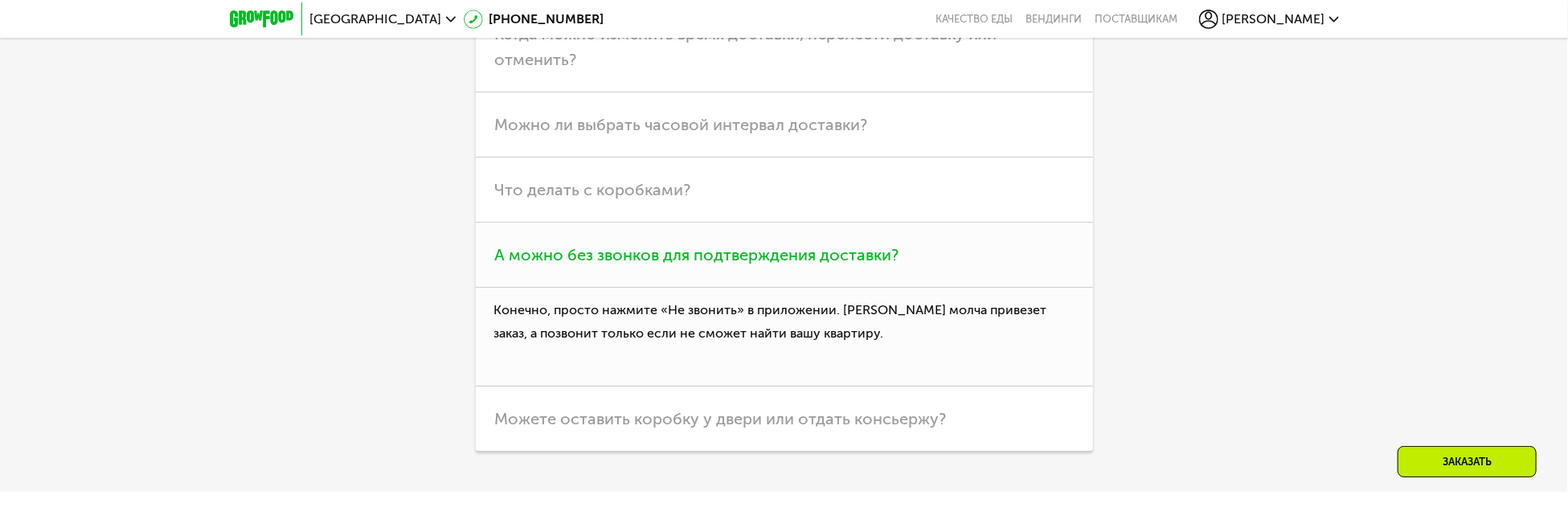
scroll to position [5246, 0]
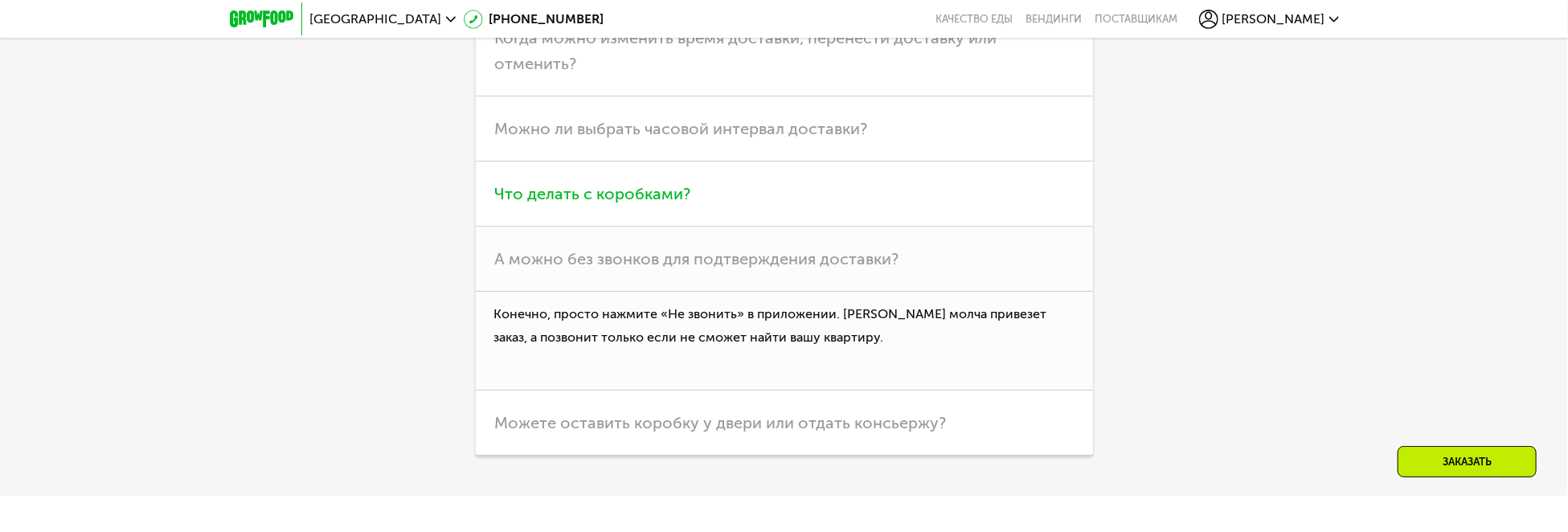
click at [565, 203] on span "Что делать с коробками?" at bounding box center [592, 193] width 196 height 19
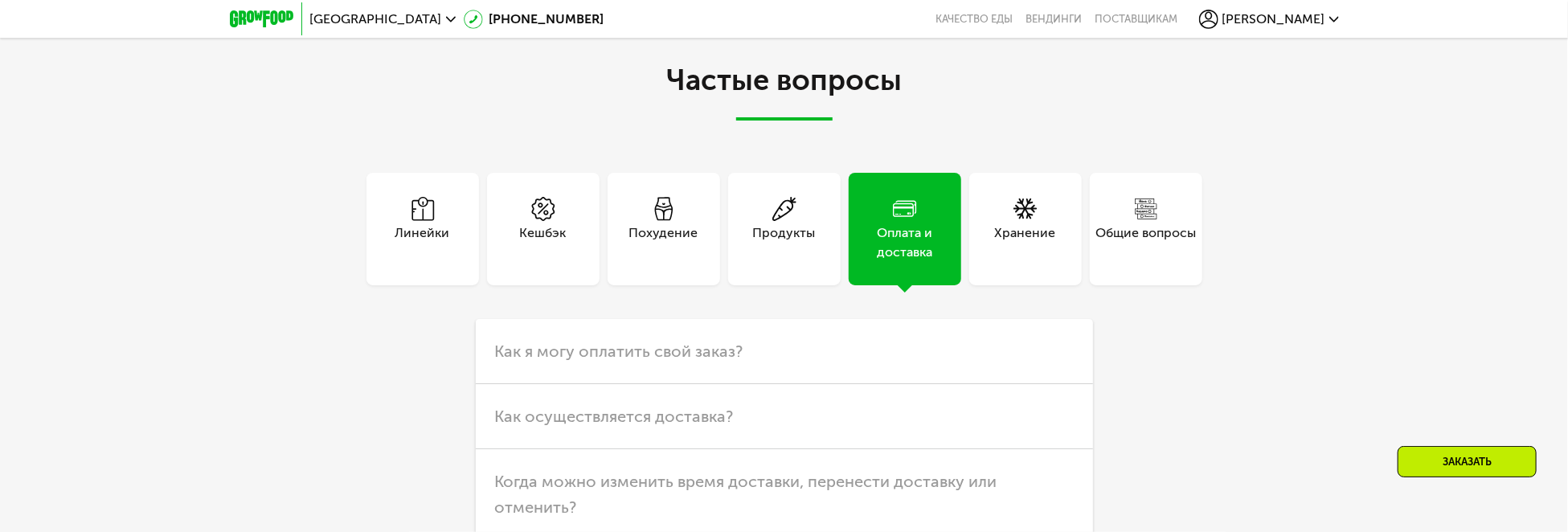
scroll to position [4764, 0]
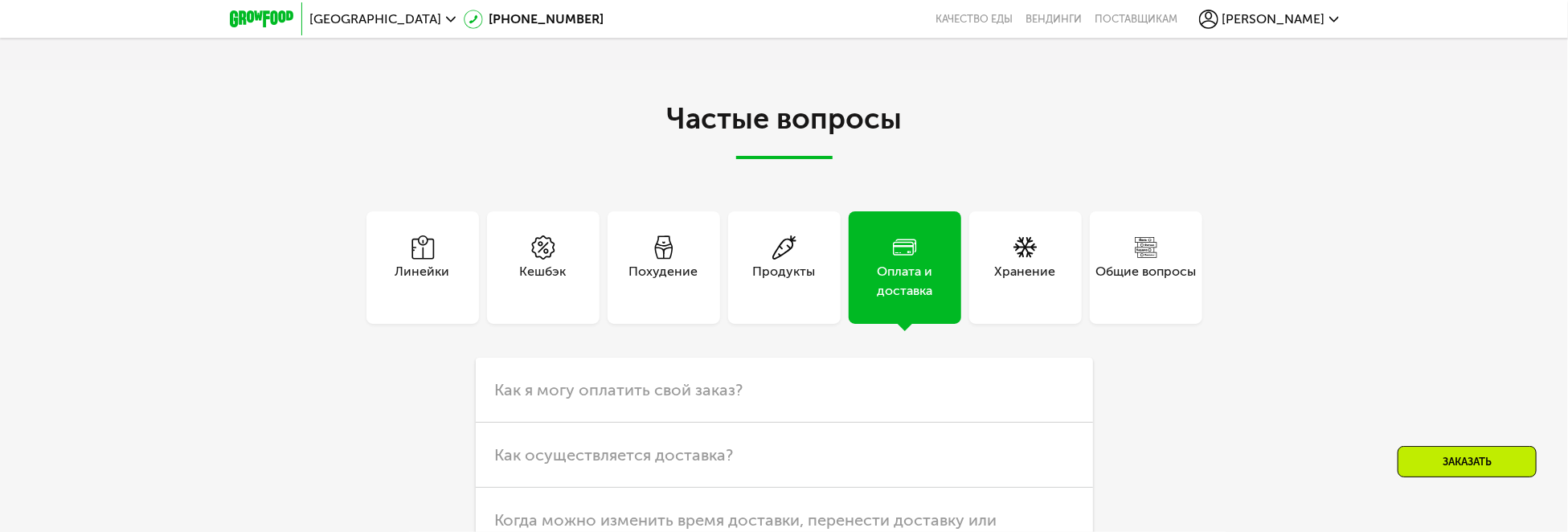
click at [793, 279] on div "Продукты" at bounding box center [784, 281] width 63 height 39
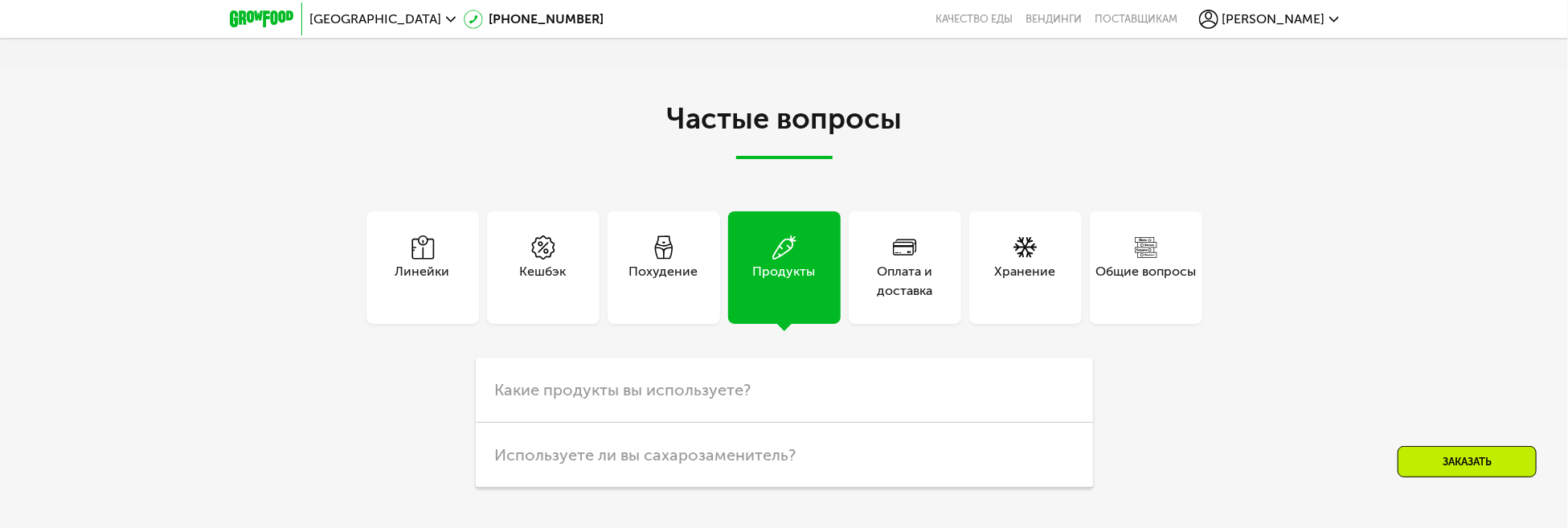
click at [673, 267] on div "Похудение" at bounding box center [663, 281] width 69 height 39
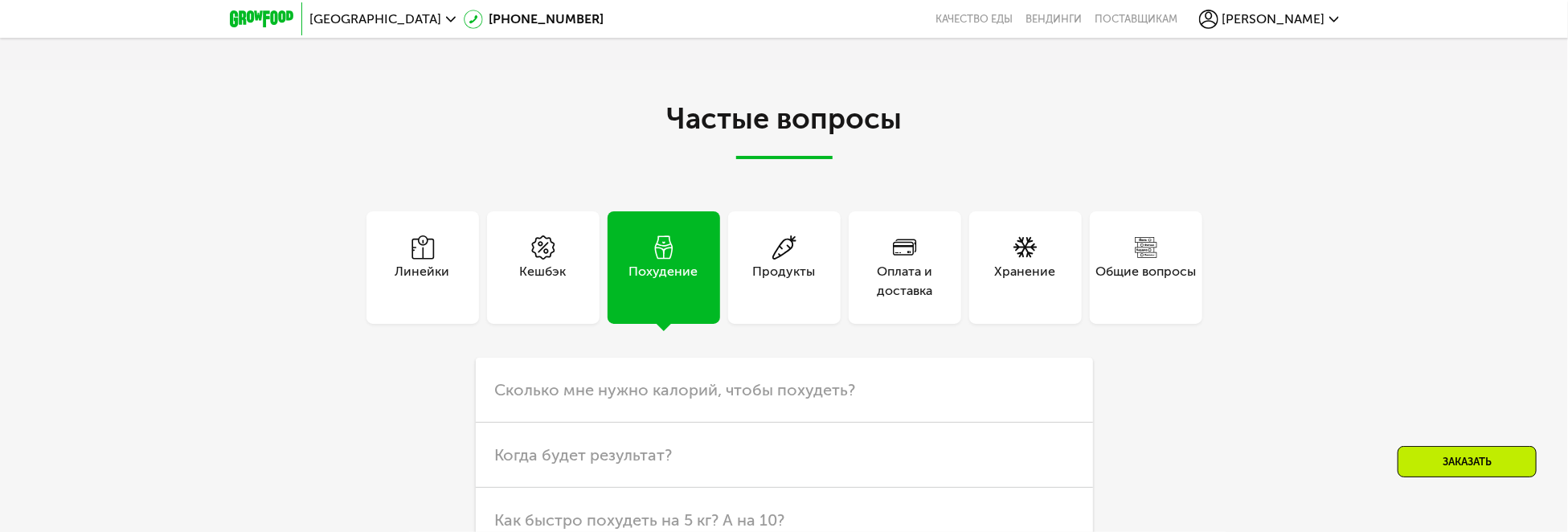
click at [575, 260] on div "Кешбэк" at bounding box center [543, 267] width 112 height 112
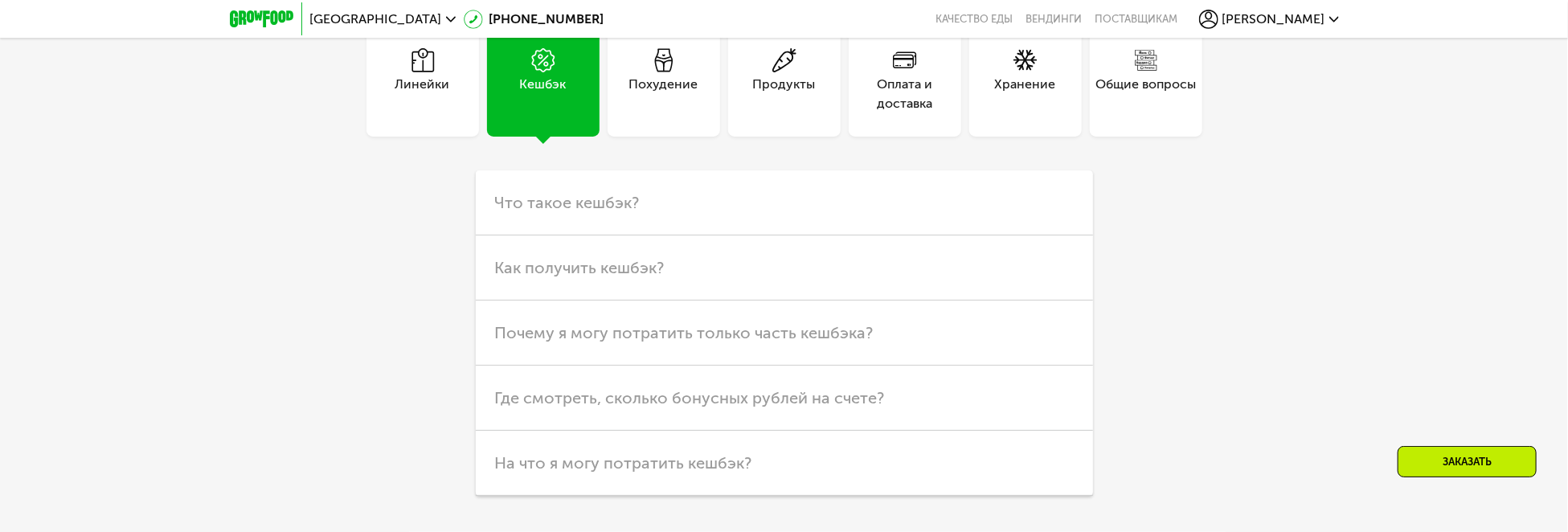
scroll to position [4844, 0]
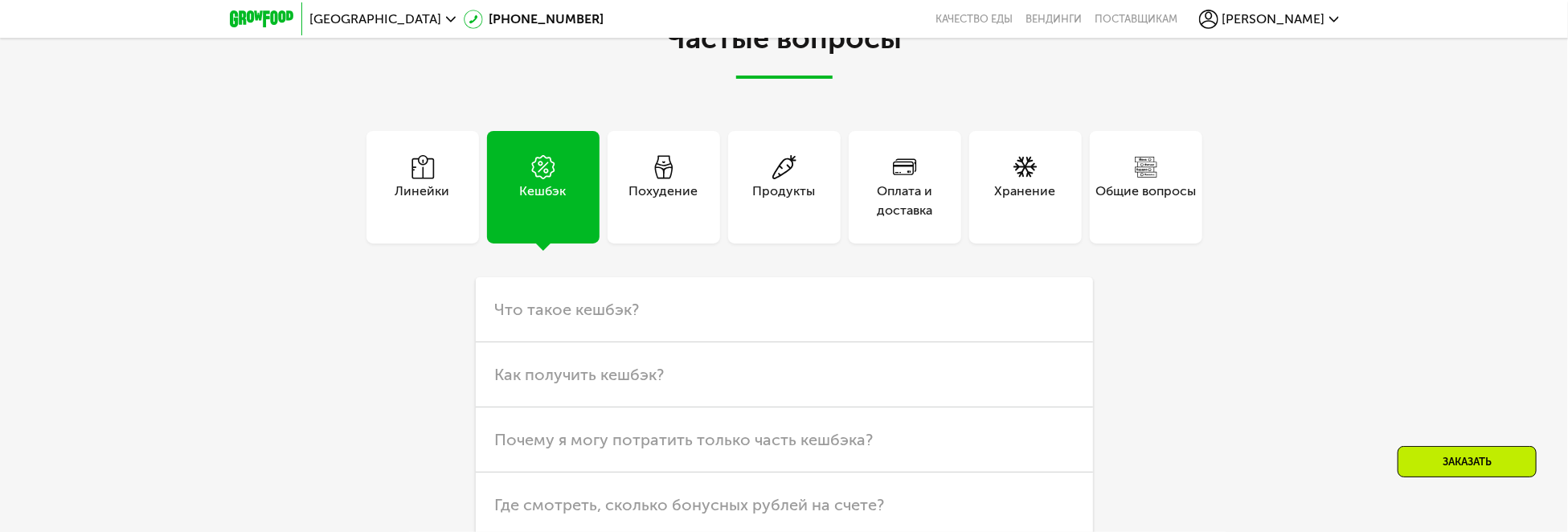
click at [417, 183] on div "Линейки" at bounding box center [422, 201] width 54 height 39
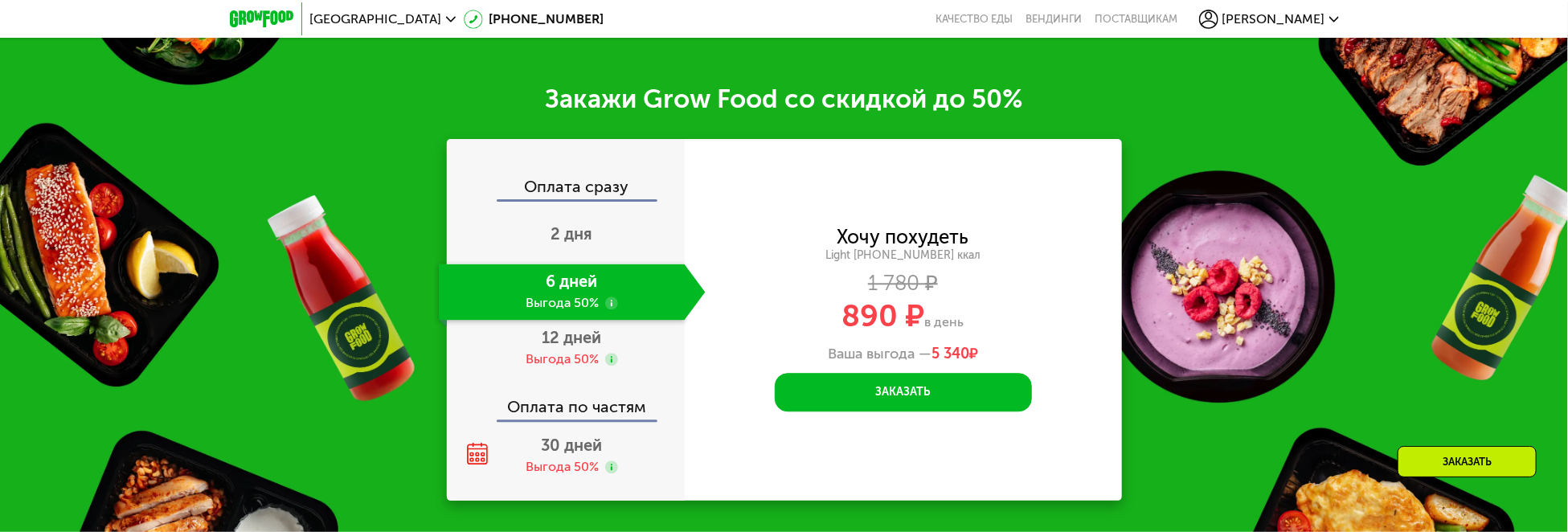
scroll to position [2319, 0]
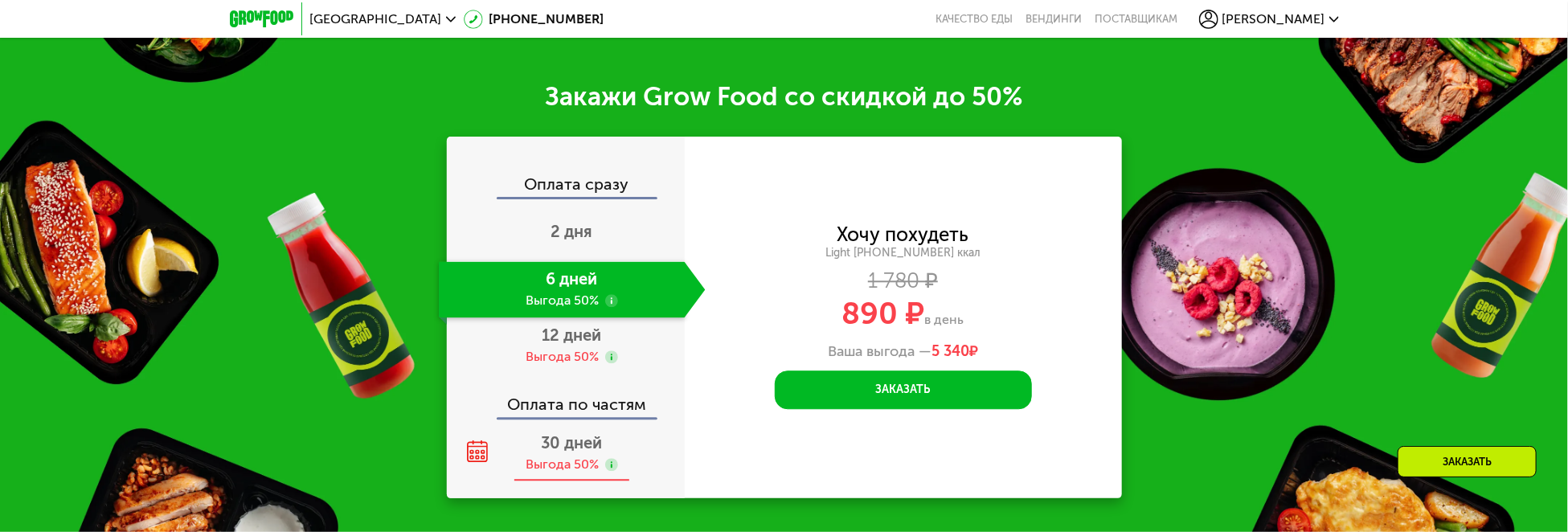
click at [577, 465] on div "Выгода 50%" at bounding box center [562, 464] width 74 height 17
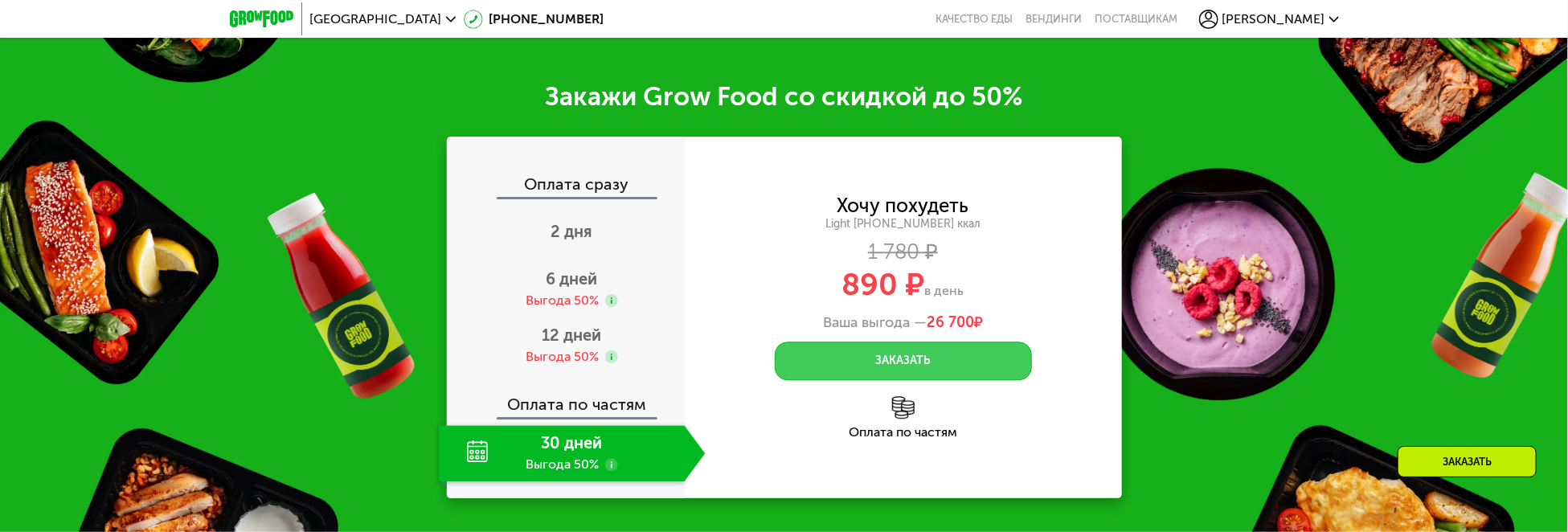
click at [911, 371] on button "Заказать" at bounding box center [903, 361] width 257 height 39
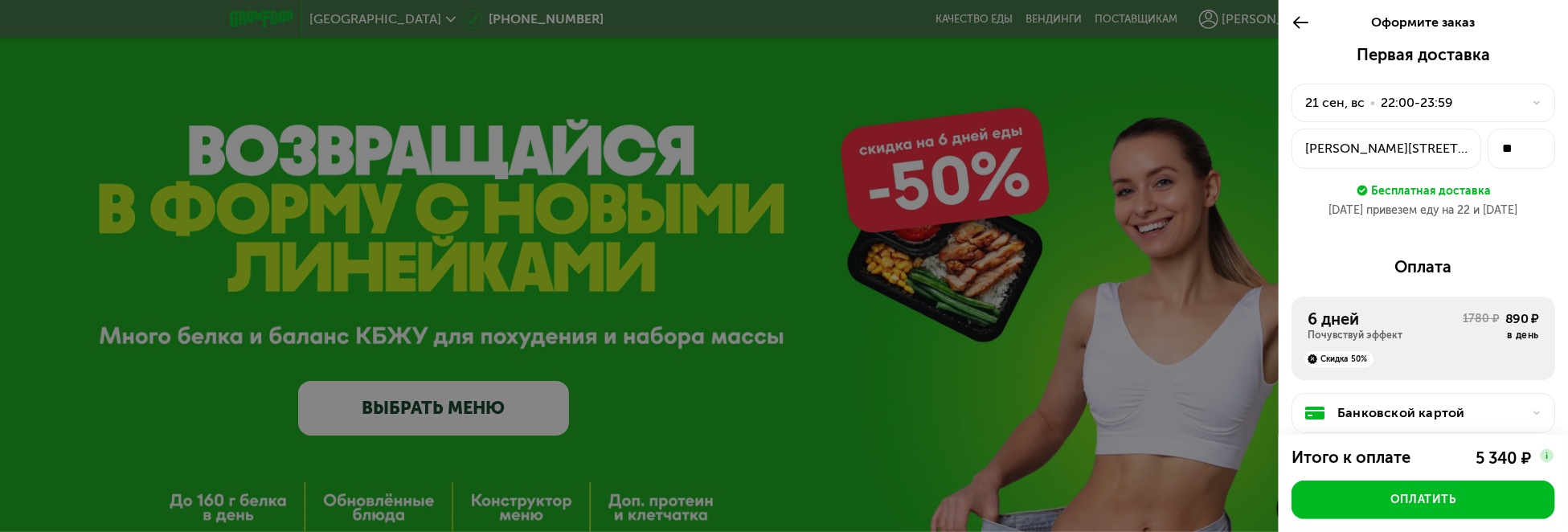
click at [1300, 21] on icon at bounding box center [1300, 22] width 18 height 19
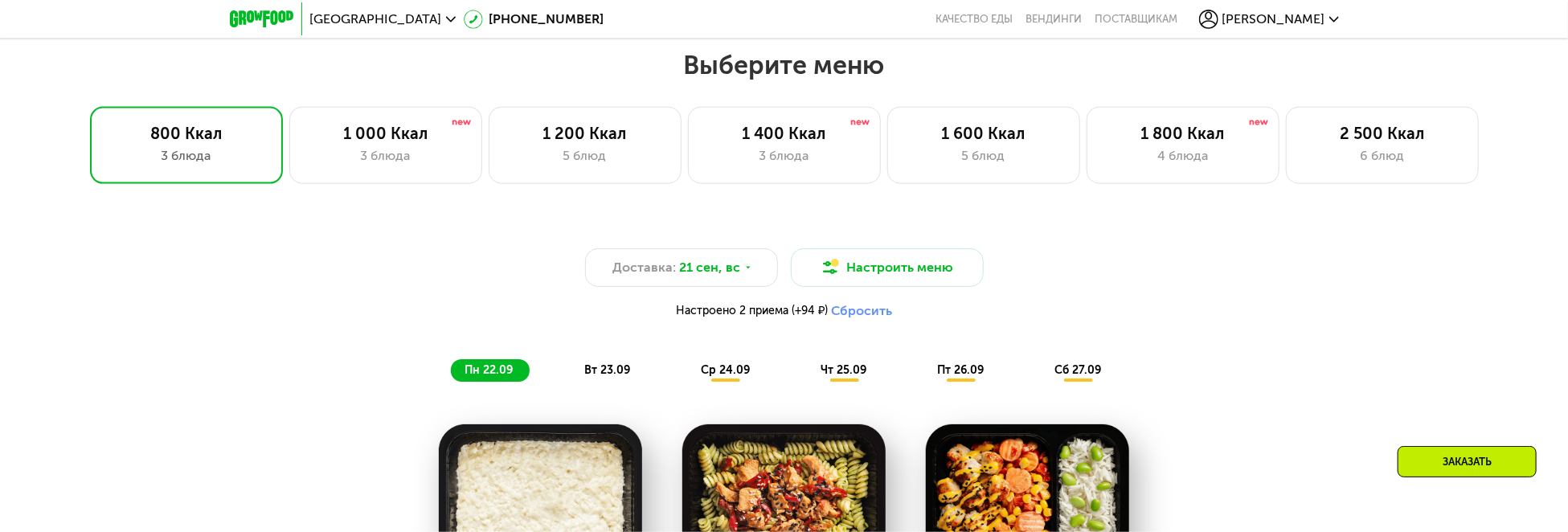
scroll to position [1256, 0]
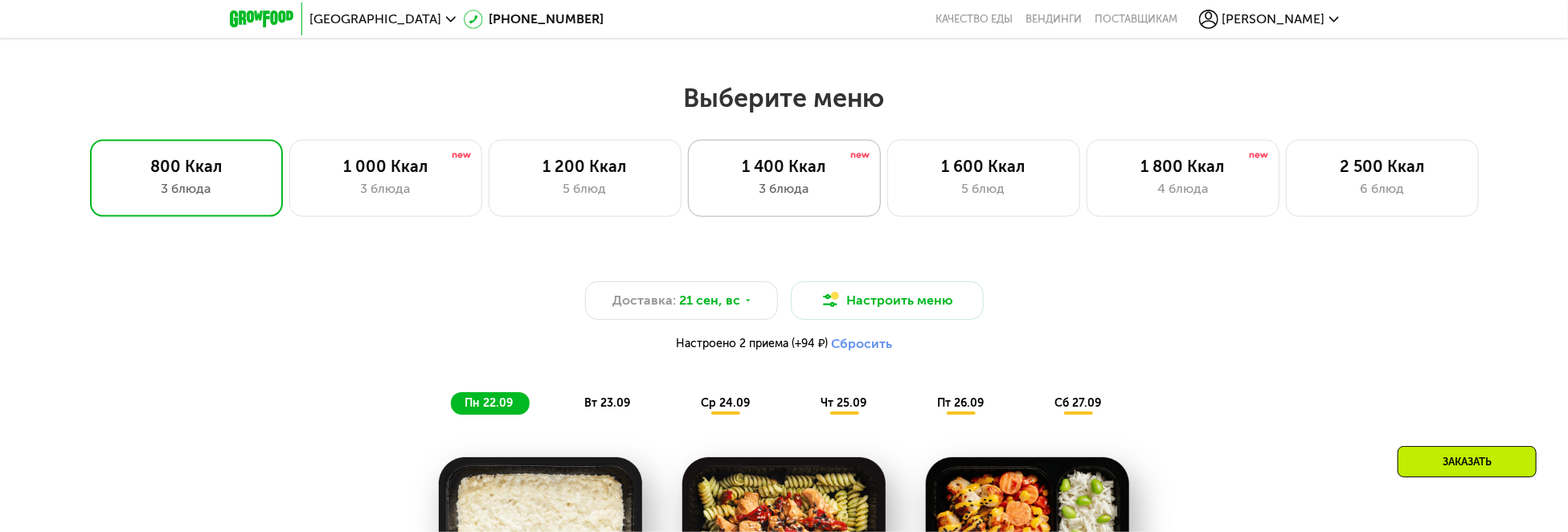
click at [782, 172] on div "1 400 Ккал" at bounding box center [784, 166] width 159 height 19
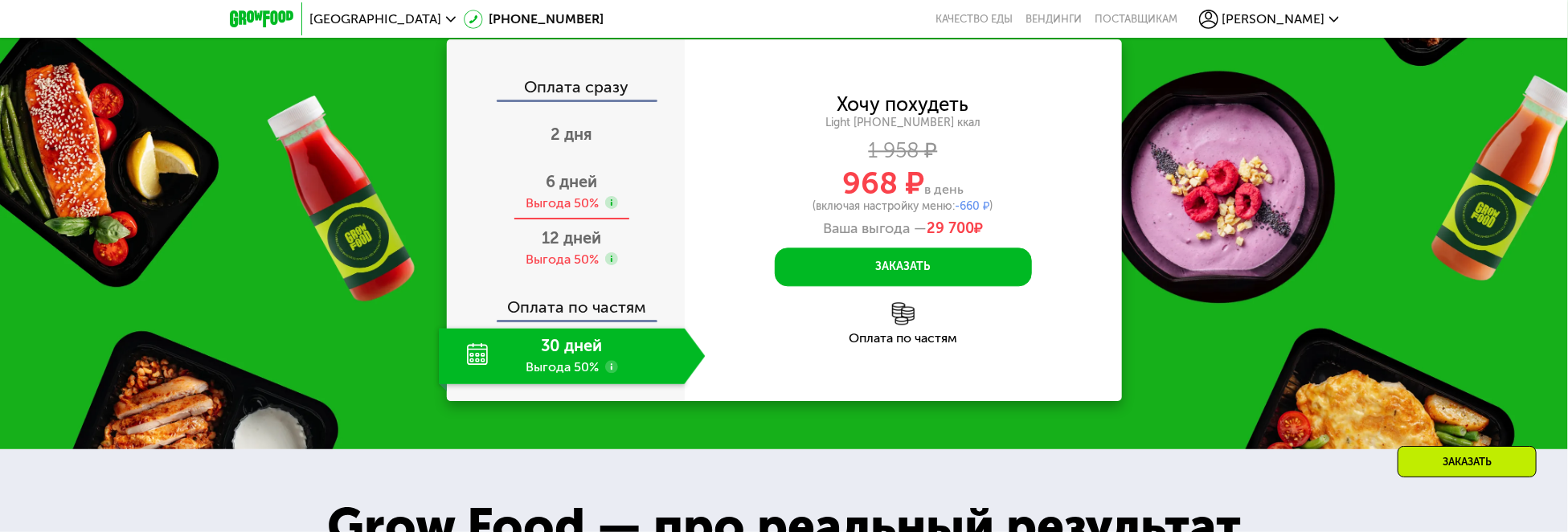
scroll to position [2220, 0]
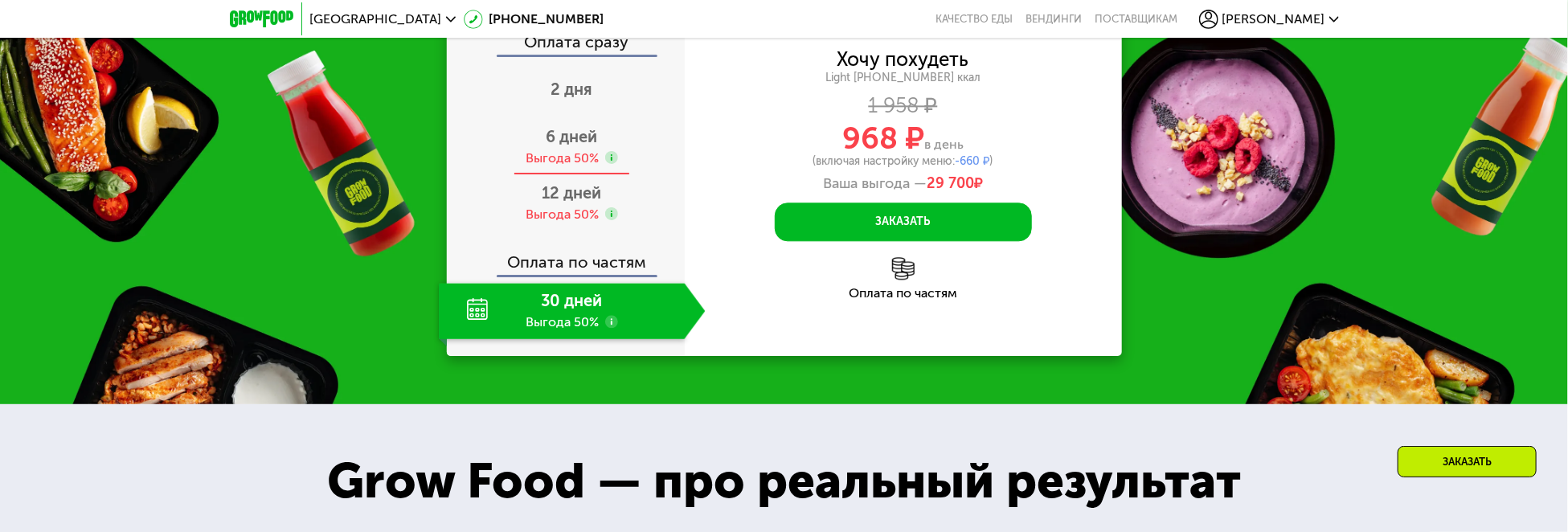
click at [576, 167] on div "Выгода 50%" at bounding box center [562, 158] width 74 height 17
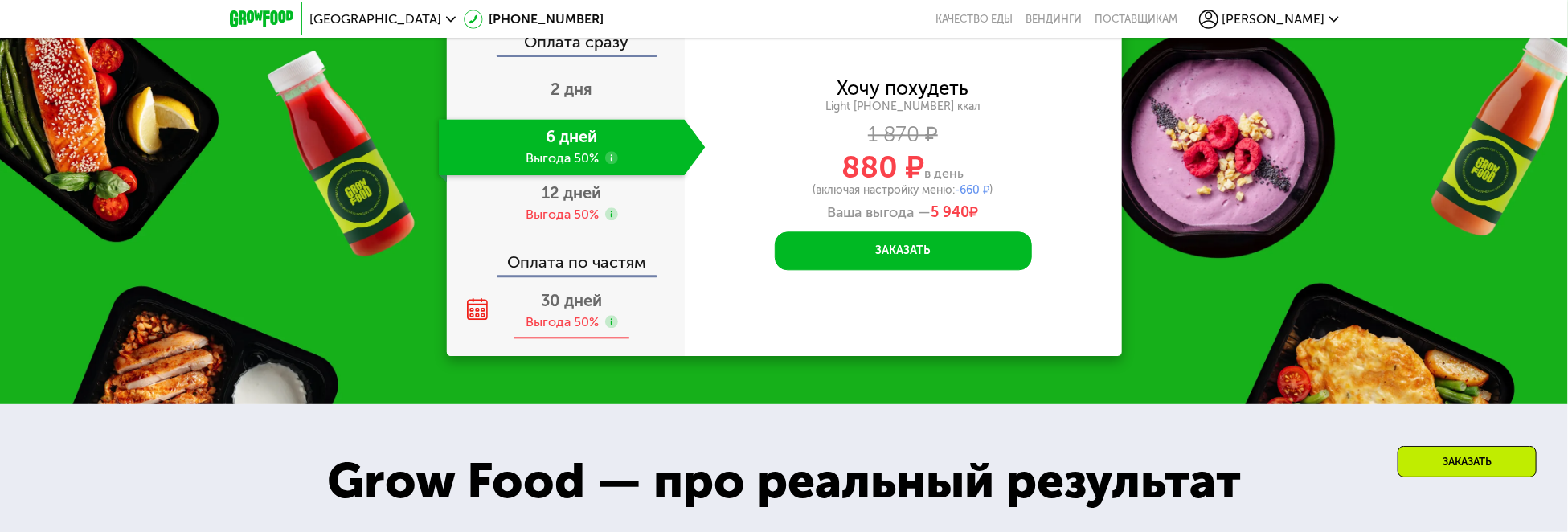
click at [610, 339] on div "30 дней Выгода 50%" at bounding box center [572, 310] width 267 height 56
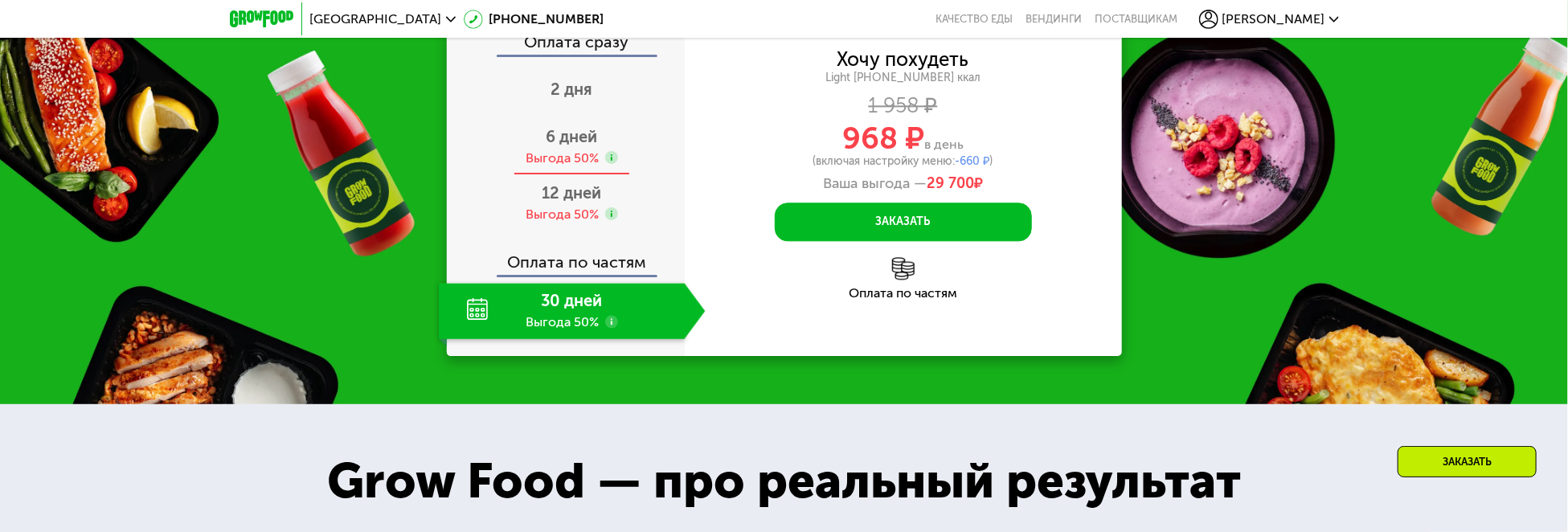
click at [557, 146] on span "6 дней" at bounding box center [571, 136] width 51 height 19
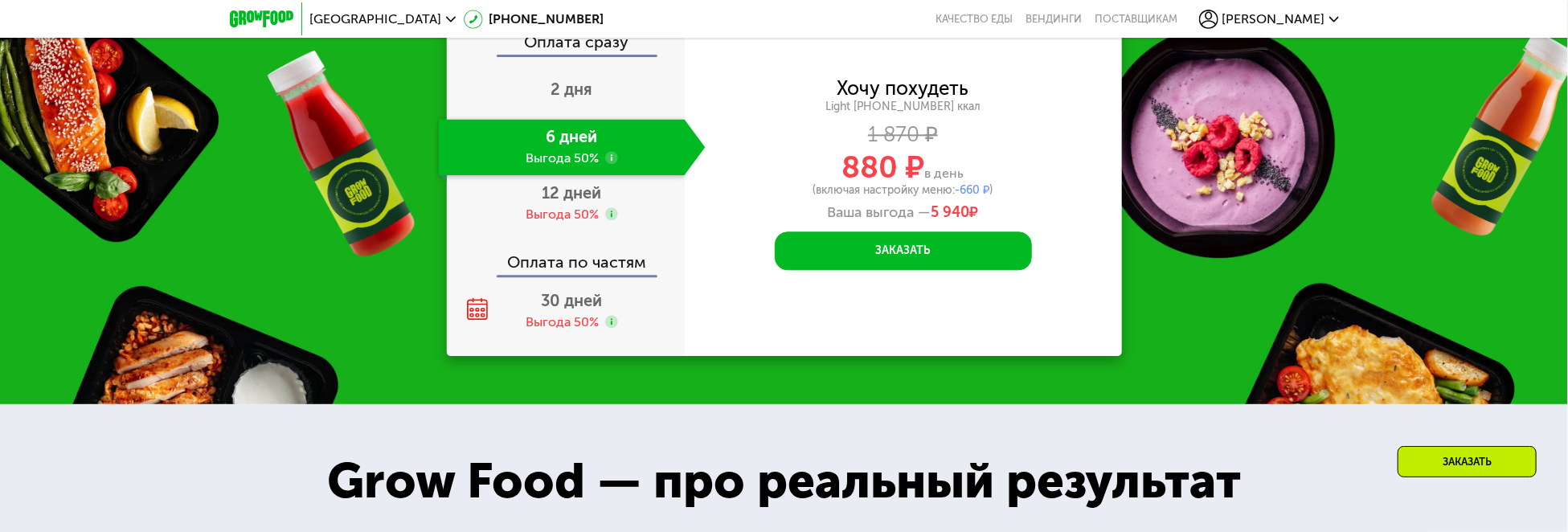
click at [981, 196] on span "-660 ₽" at bounding box center [973, 190] width 35 height 14
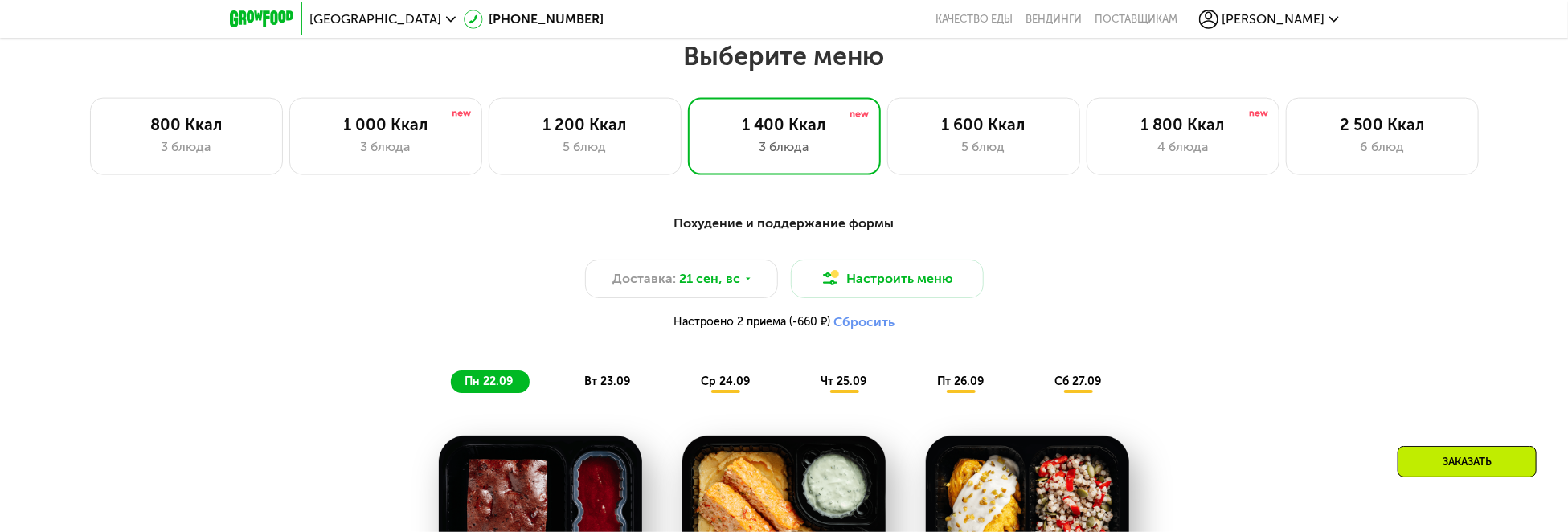
scroll to position [1337, 0]
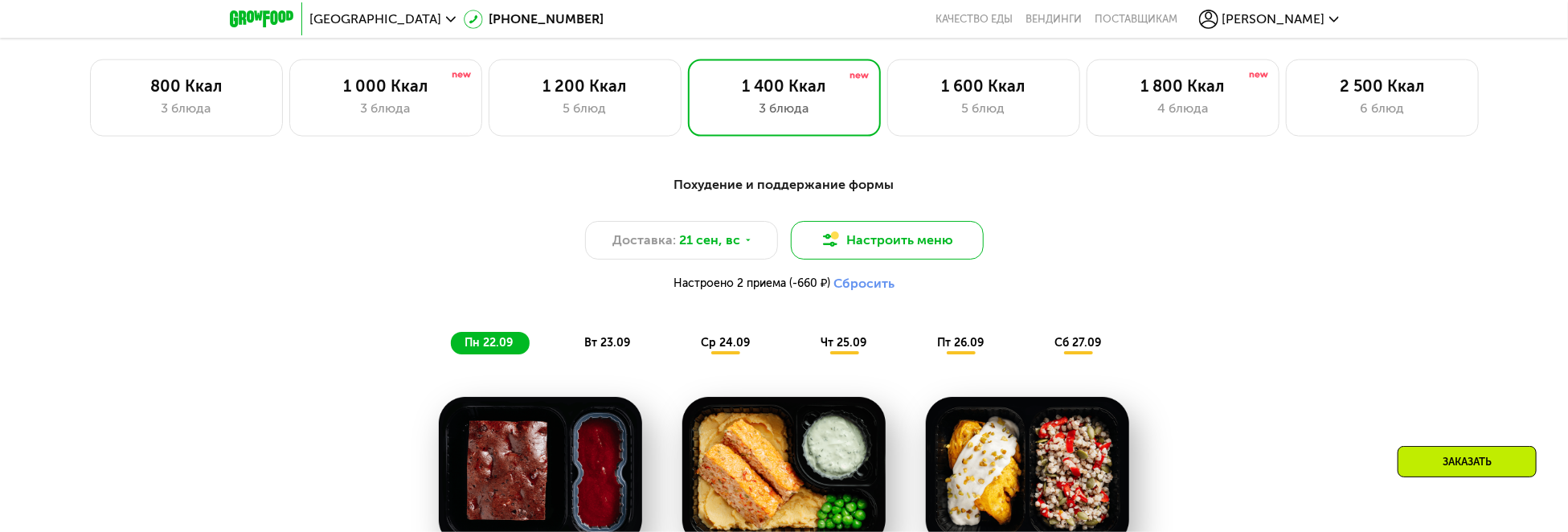
click at [912, 252] on button "Настроить меню" at bounding box center [887, 240] width 193 height 39
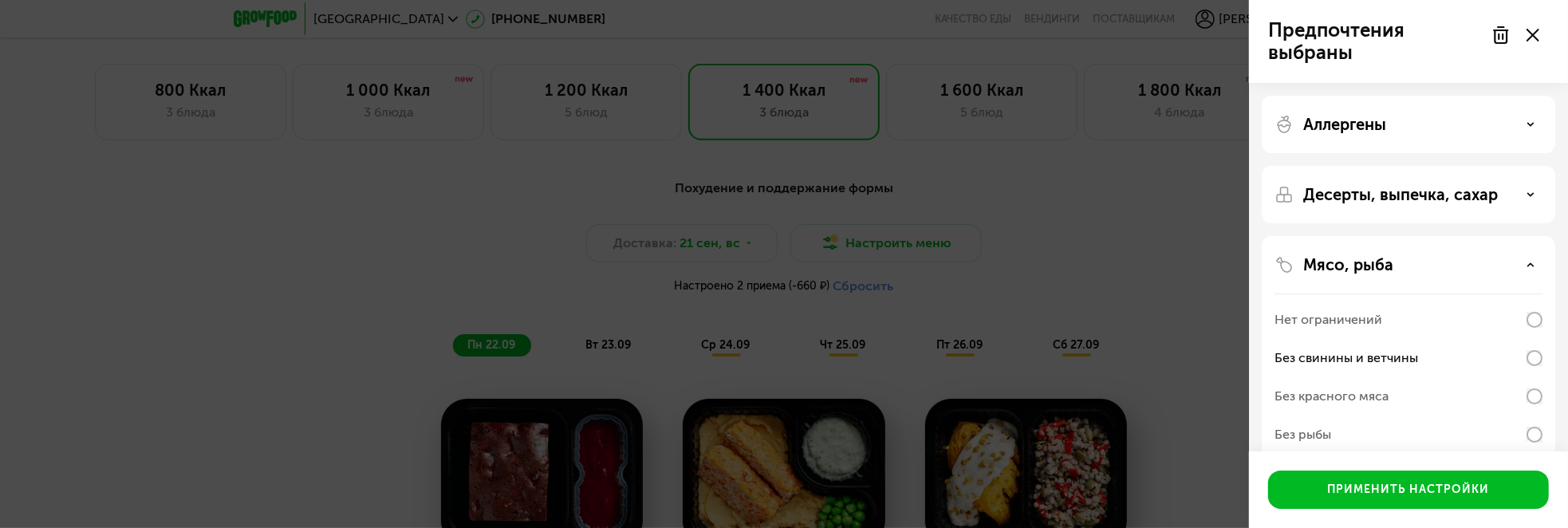
click at [1040, 274] on div "Предпочтения выбраны Аллергены Десерты, выпечка, сахар Мясо, рыба Нет ограничен…" at bounding box center [784, 264] width 1568 height 528
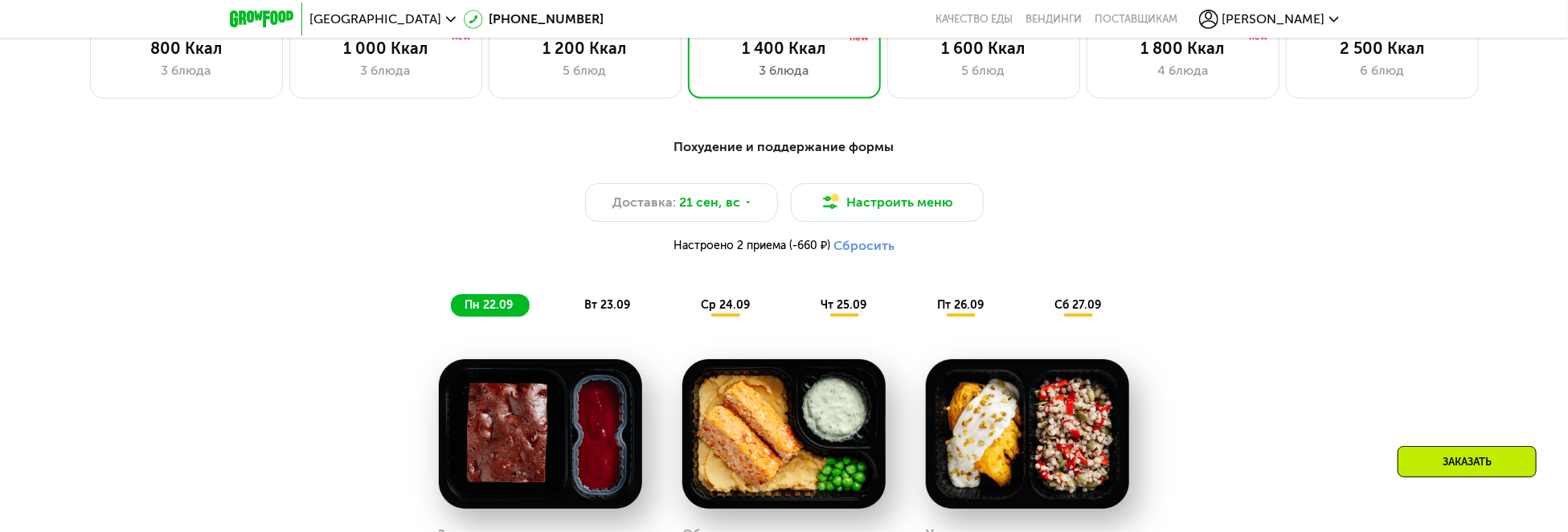
scroll to position [1497, 0]
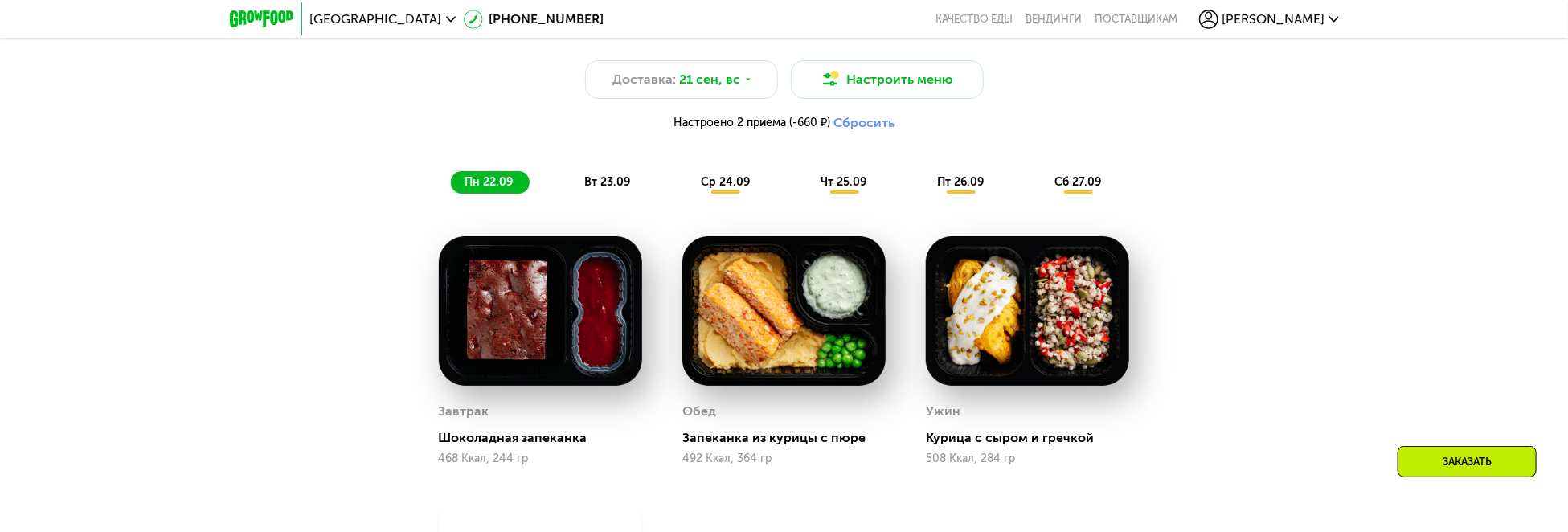
click at [868, 128] on button "Сбросить" at bounding box center [863, 123] width 61 height 16
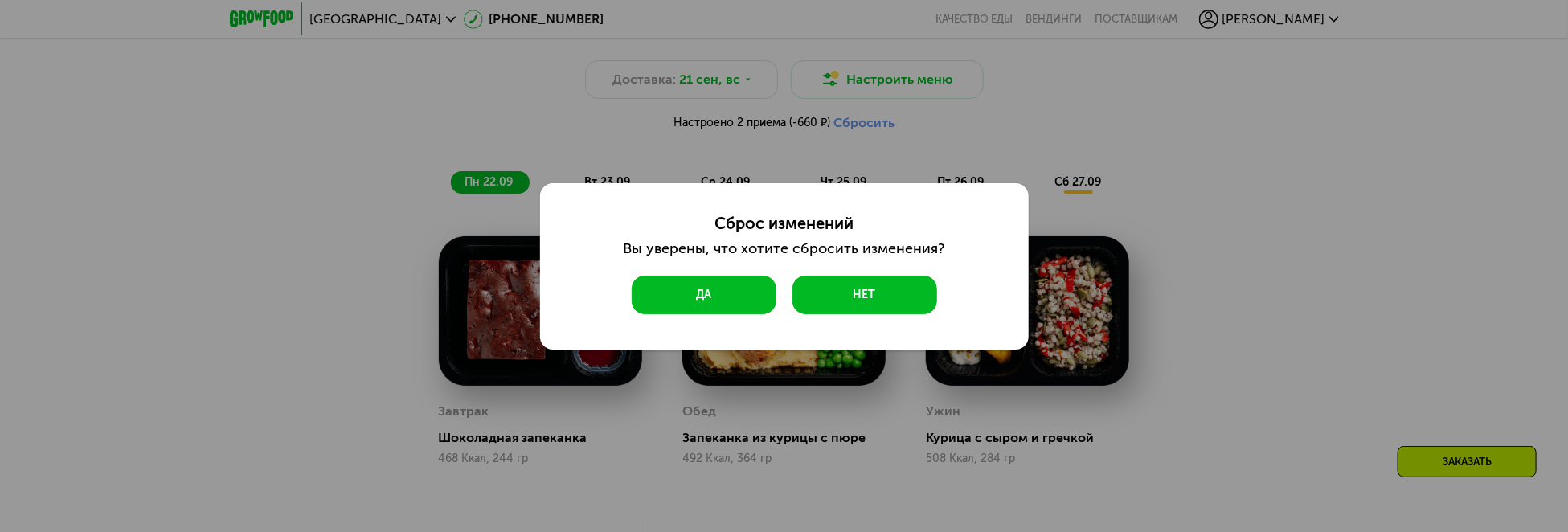
click at [697, 296] on button "Да" at bounding box center [703, 295] width 144 height 39
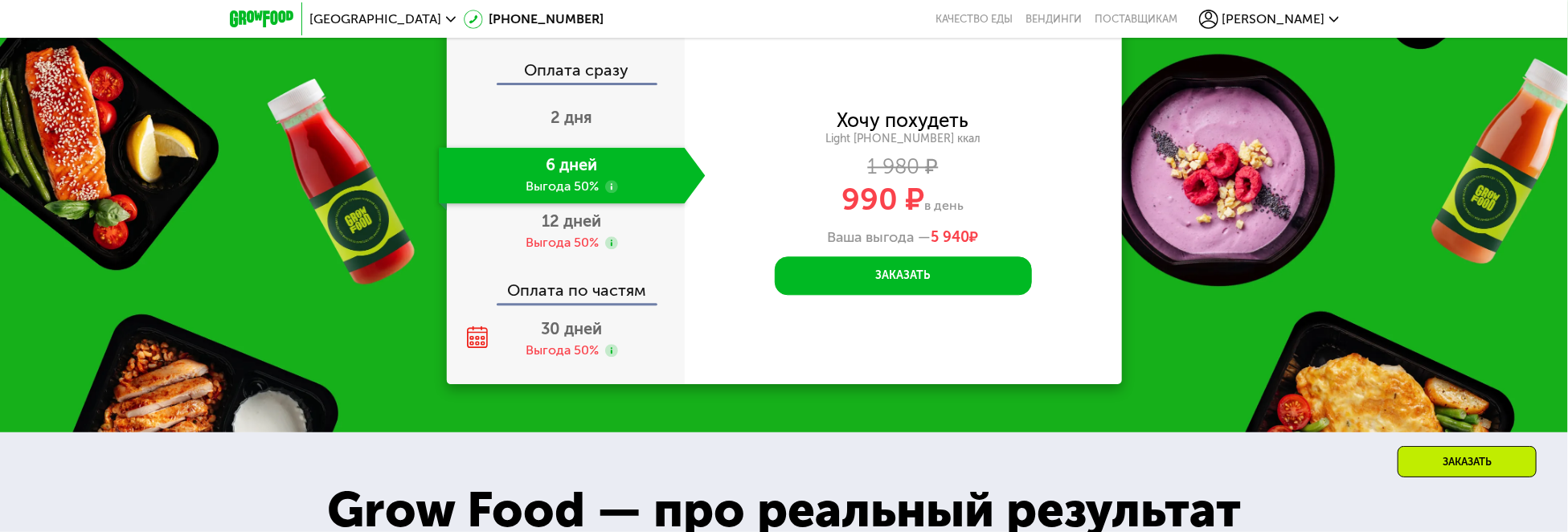
scroll to position [2300, 0]
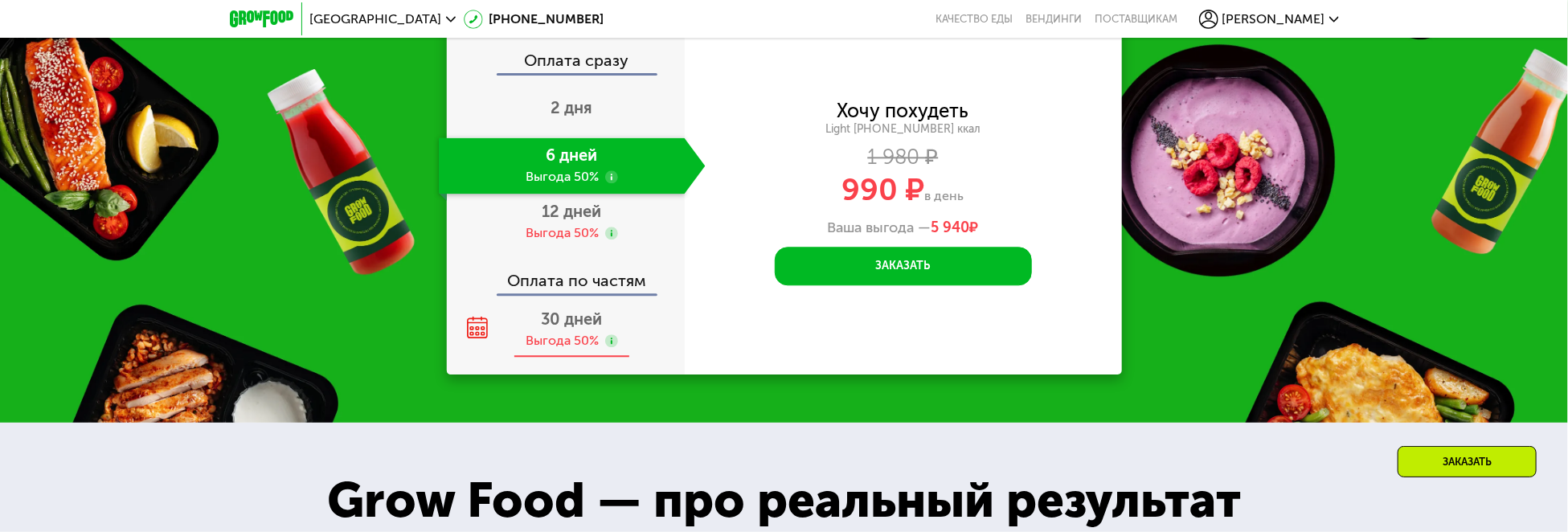
click at [580, 314] on span "30 дней" at bounding box center [572, 319] width 61 height 19
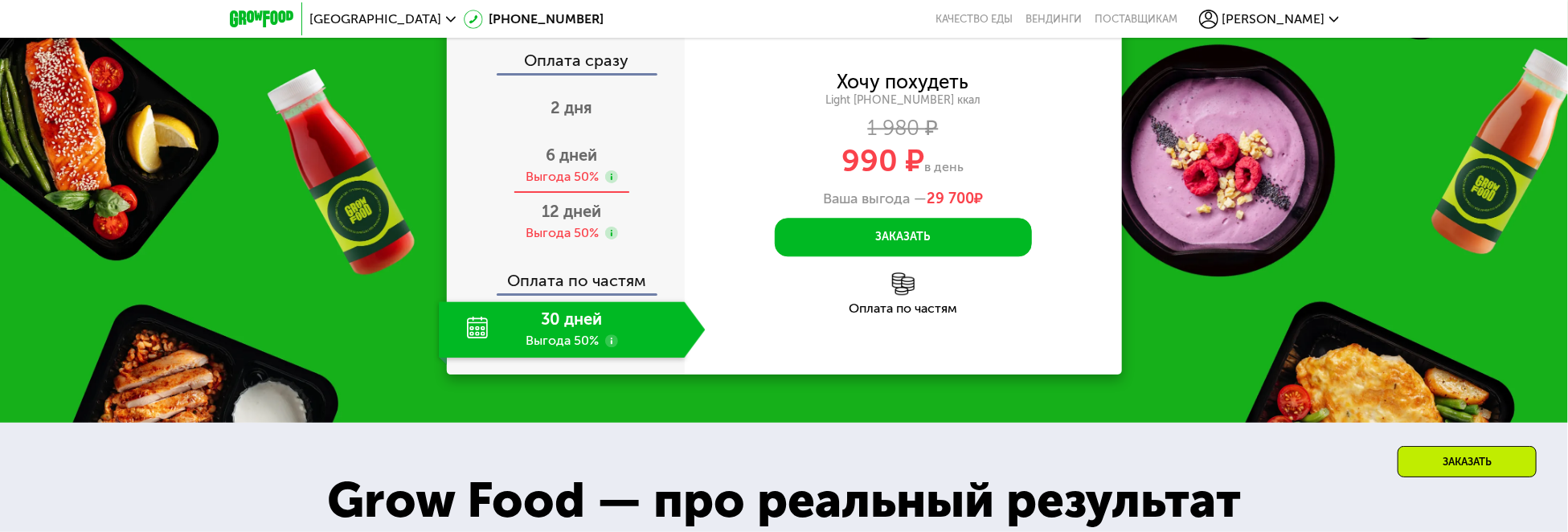
click at [560, 162] on span "6 дней" at bounding box center [571, 155] width 51 height 19
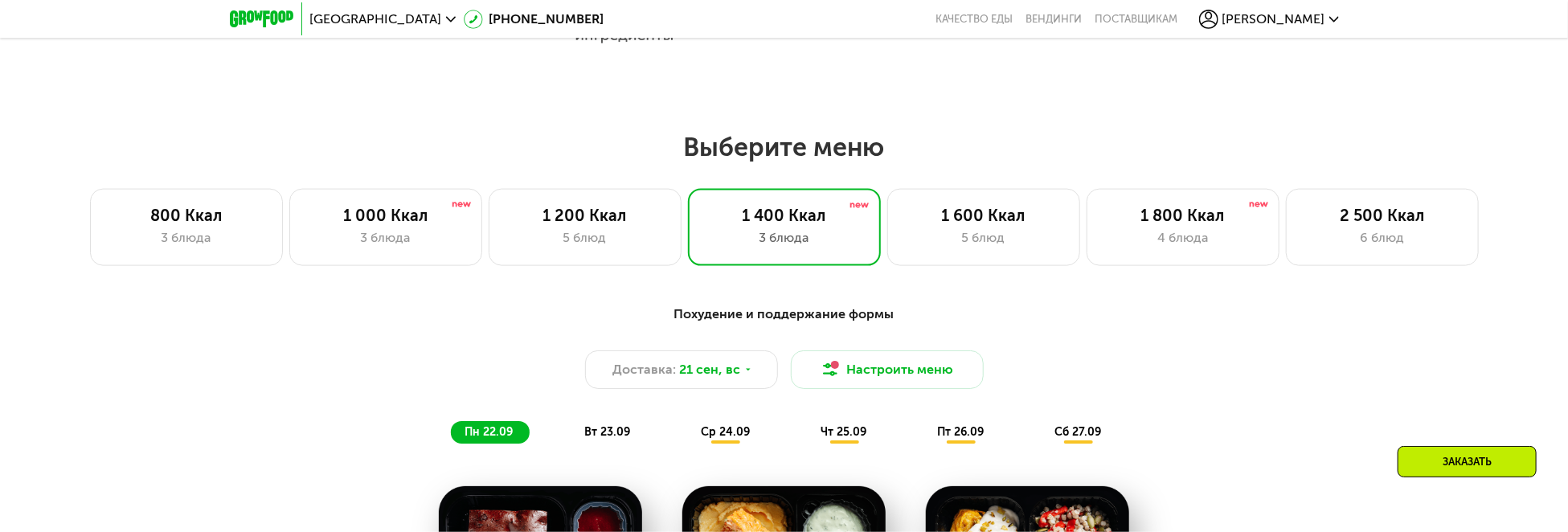
scroll to position [1176, 0]
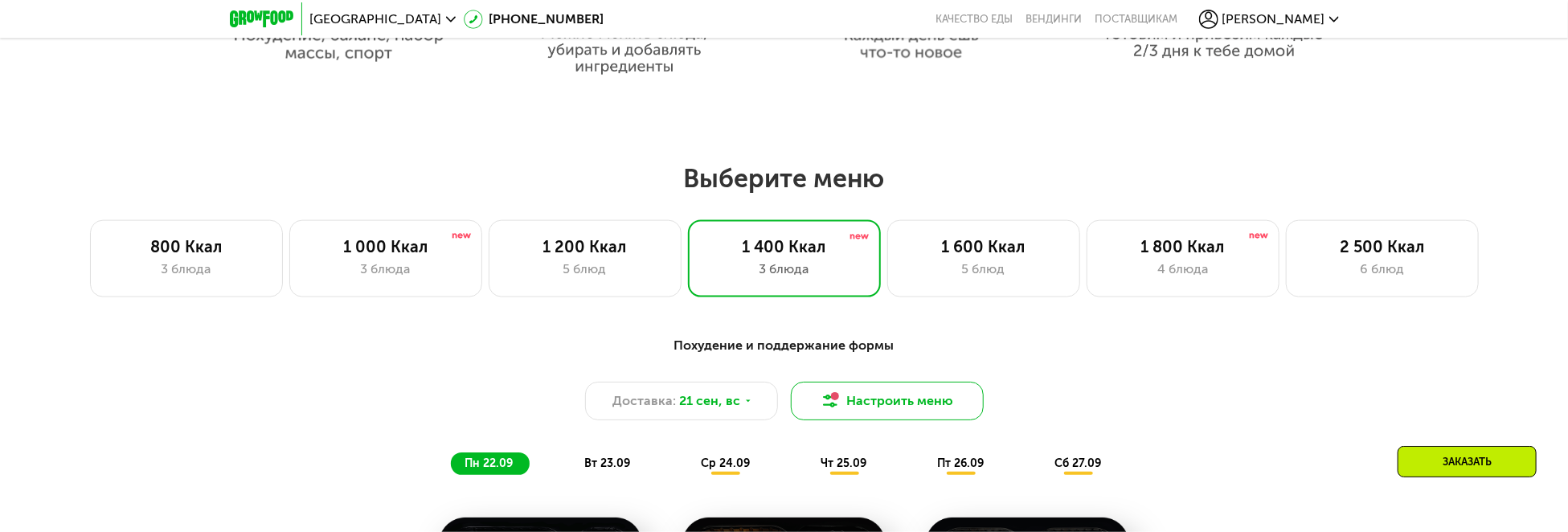
click at [893, 404] on button "Настроить меню" at bounding box center [887, 400] width 193 height 39
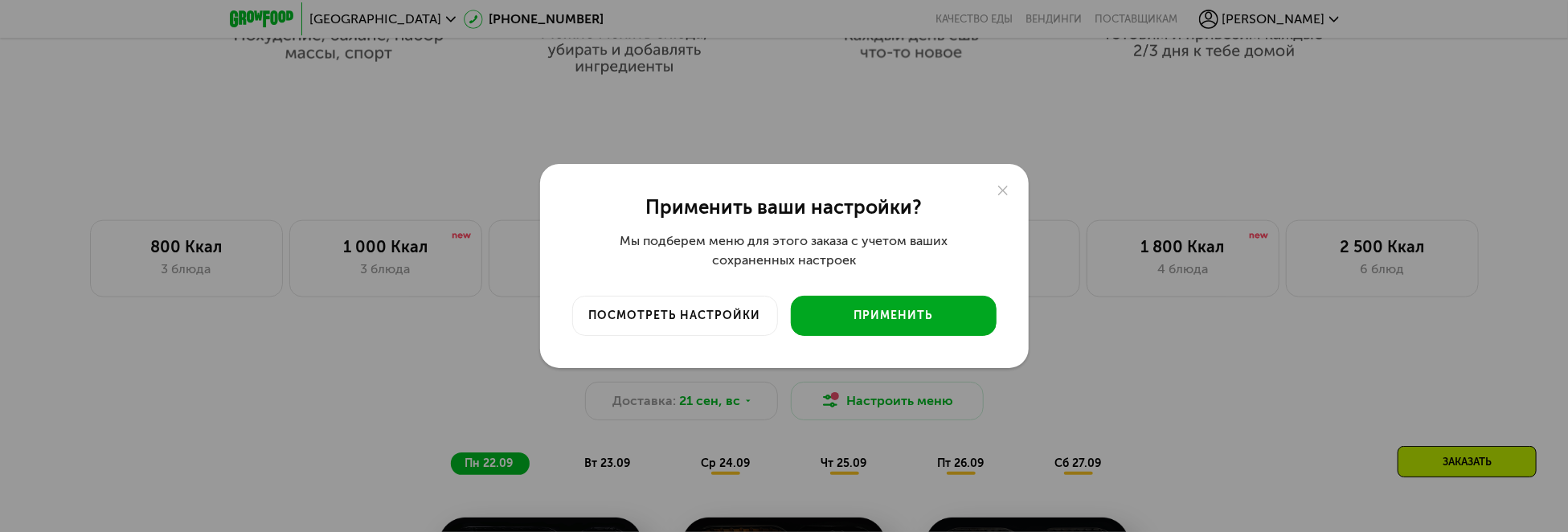
click at [873, 322] on div "Применить" at bounding box center [893, 315] width 182 height 16
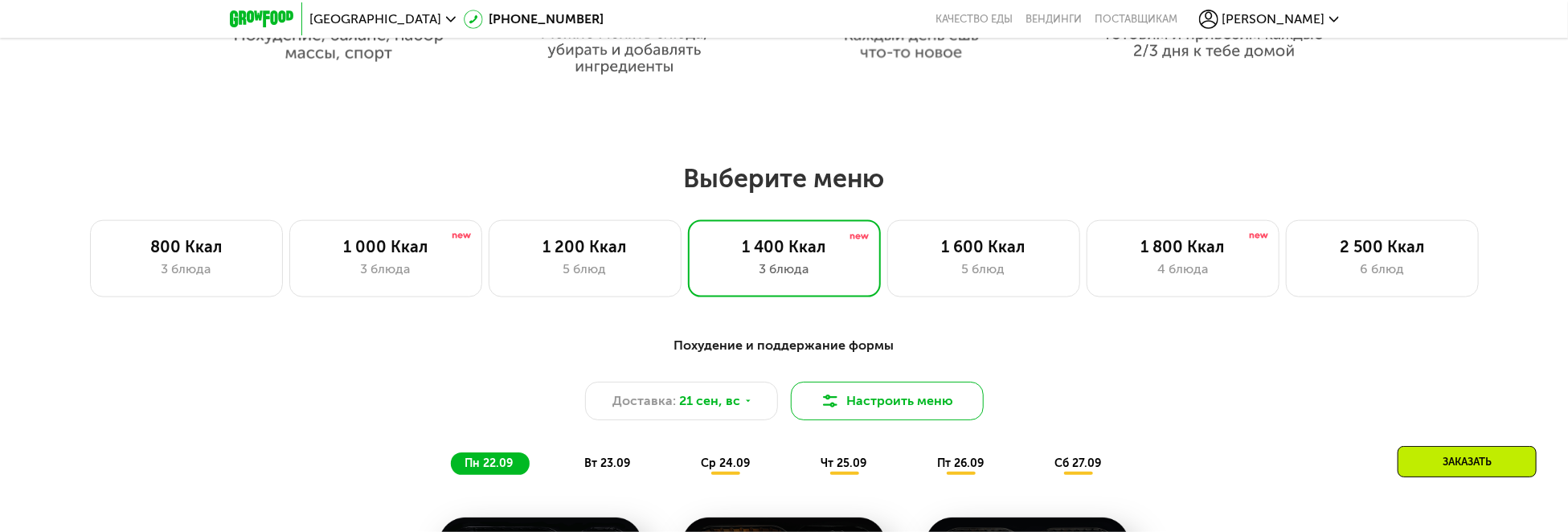
click at [882, 402] on button "Настроить меню" at bounding box center [887, 400] width 193 height 39
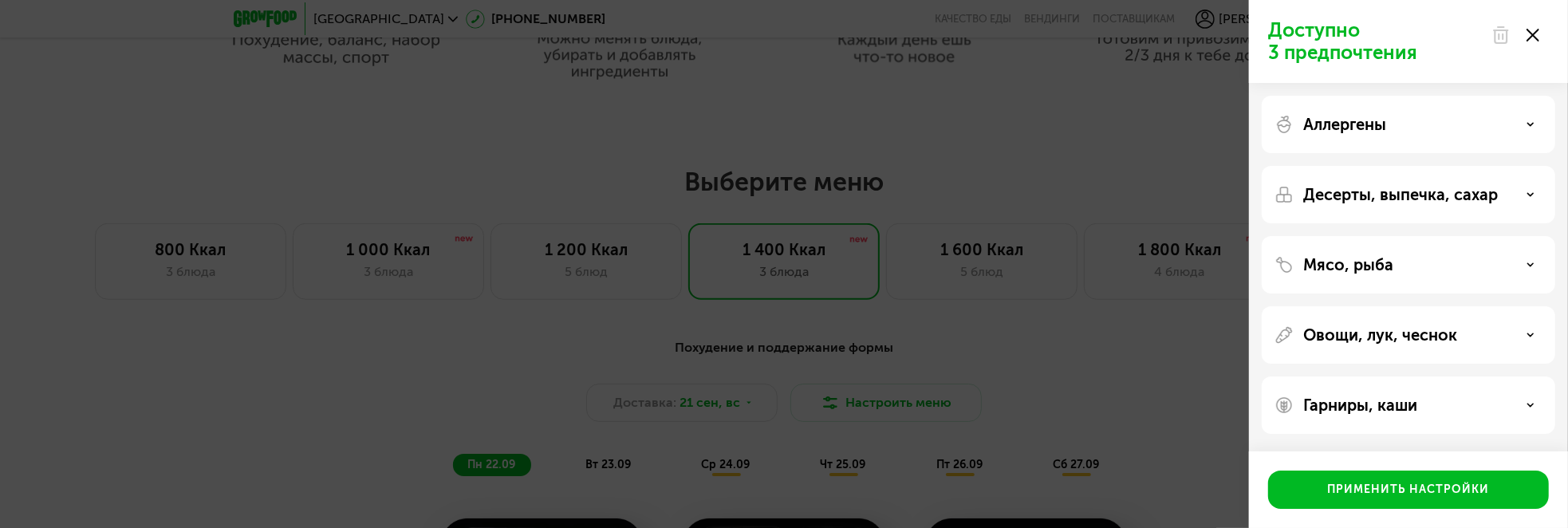
click at [1483, 179] on div "Десерты, выпечка, сахар" at bounding box center [1408, 195] width 293 height 58
click at [1527, 198] on icon at bounding box center [1531, 194] width 8 height 8
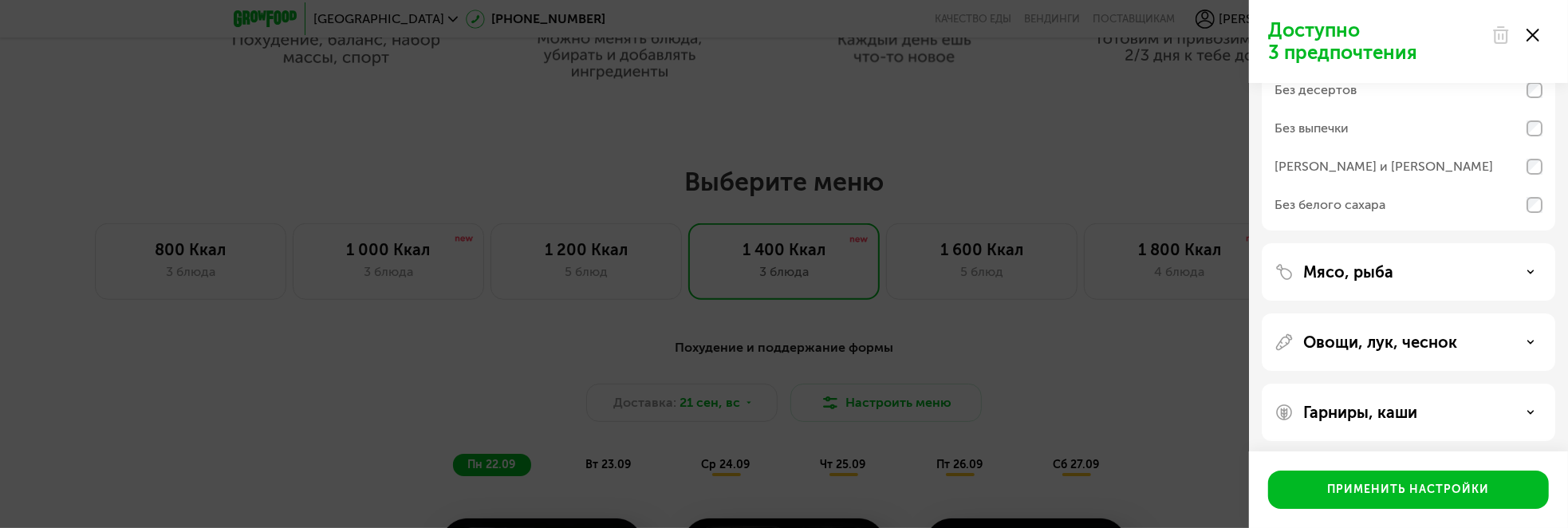
scroll to position [164, 0]
click at [1505, 424] on div "Гарниры, каши" at bounding box center [1408, 407] width 293 height 58
click at [1531, 405] on icon at bounding box center [1531, 407] width 8 height 8
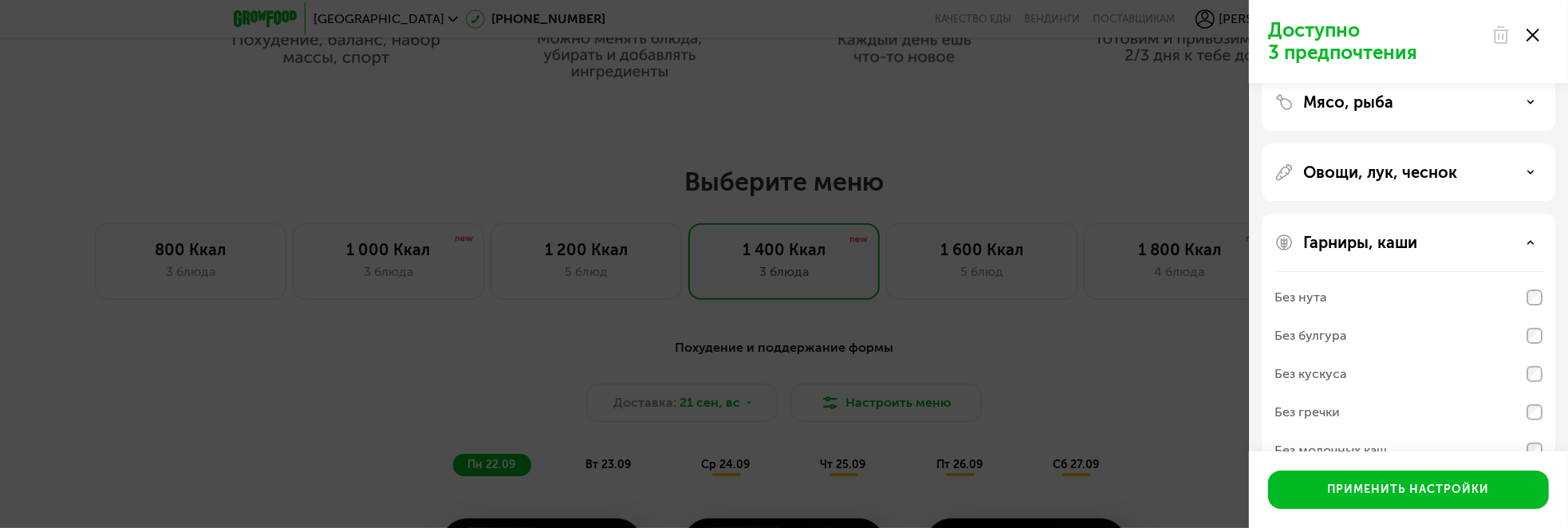
scroll to position [369, 0]
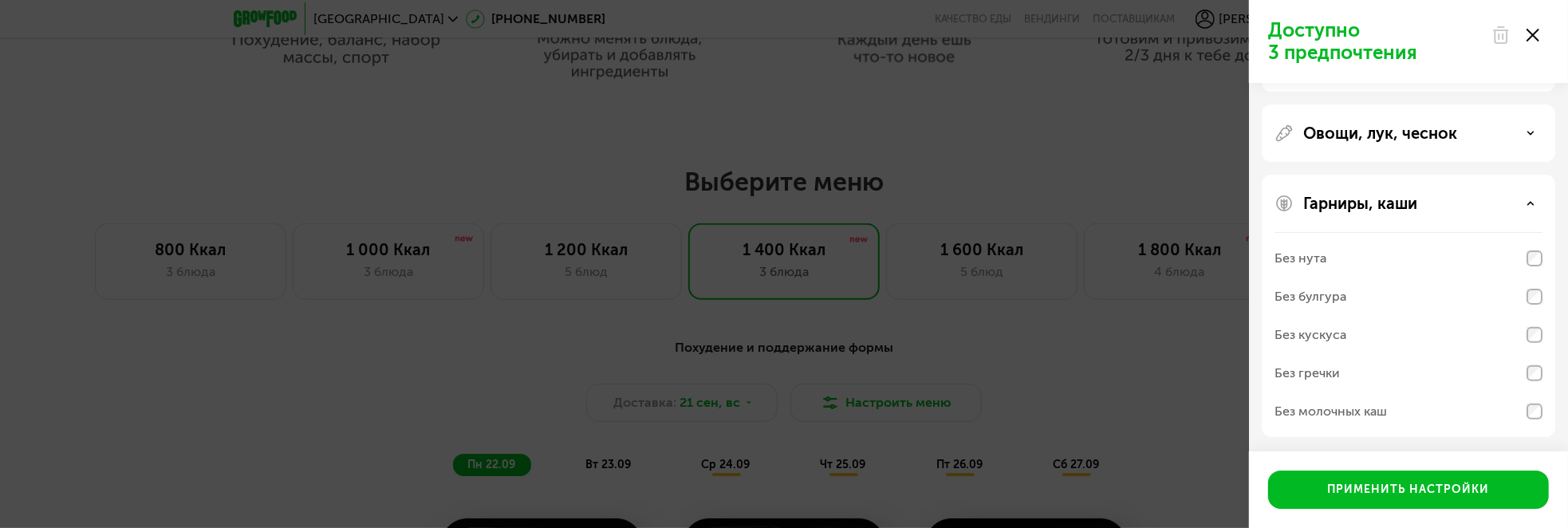
click at [1436, 261] on div "Без нута" at bounding box center [1409, 258] width 268 height 38
click at [1482, 294] on div "Без булгура" at bounding box center [1409, 297] width 268 height 38
click at [1525, 339] on div "Без кускуса" at bounding box center [1409, 335] width 268 height 38
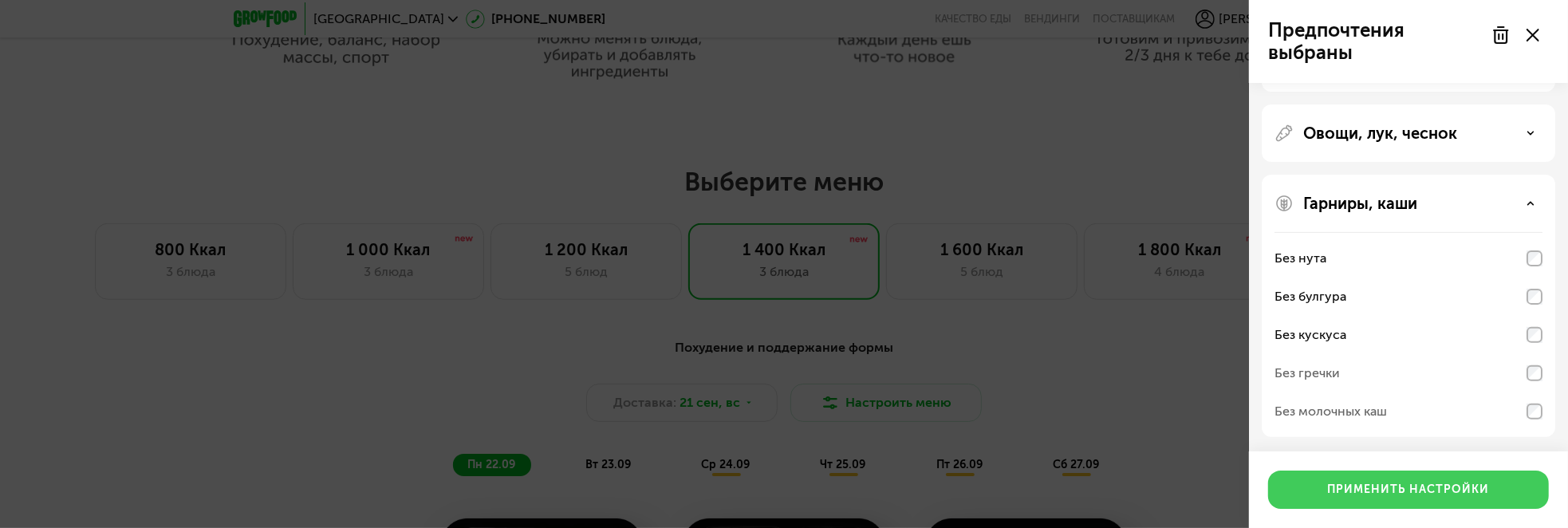
click at [1419, 485] on div "Применить настройки" at bounding box center [1409, 489] width 162 height 16
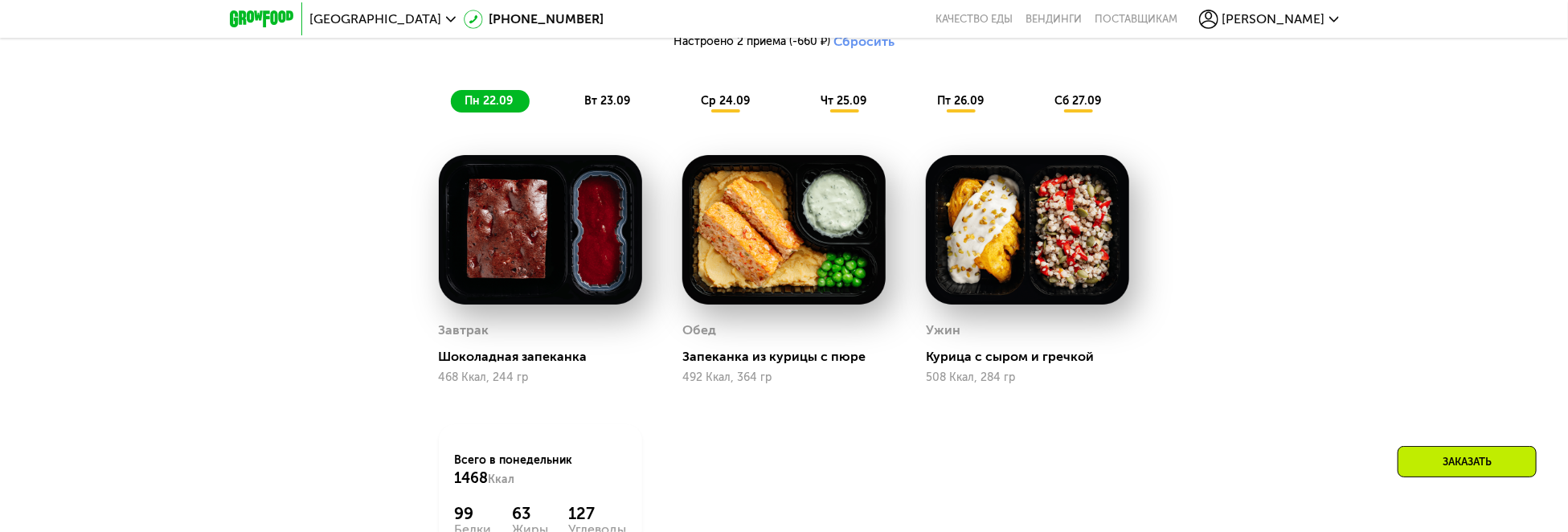
scroll to position [1578, 0]
click at [618, 97] on div "вт 23.09" at bounding box center [608, 102] width 76 height 22
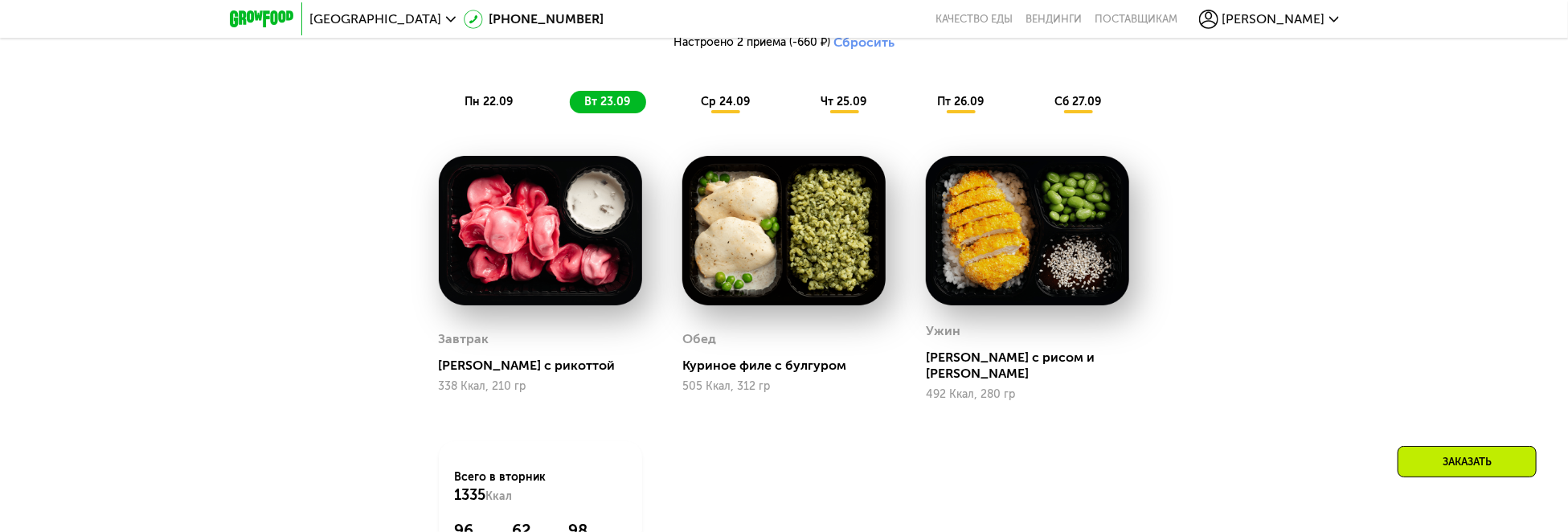
click at [771, 121] on div "Похудение и поддержание формы Доставка: 21 сен, вс Настроить меню Настроено 2 п…" at bounding box center [784, 23] width 971 height 198
click at [711, 108] on span "ср 24.09" at bounding box center [725, 102] width 49 height 14
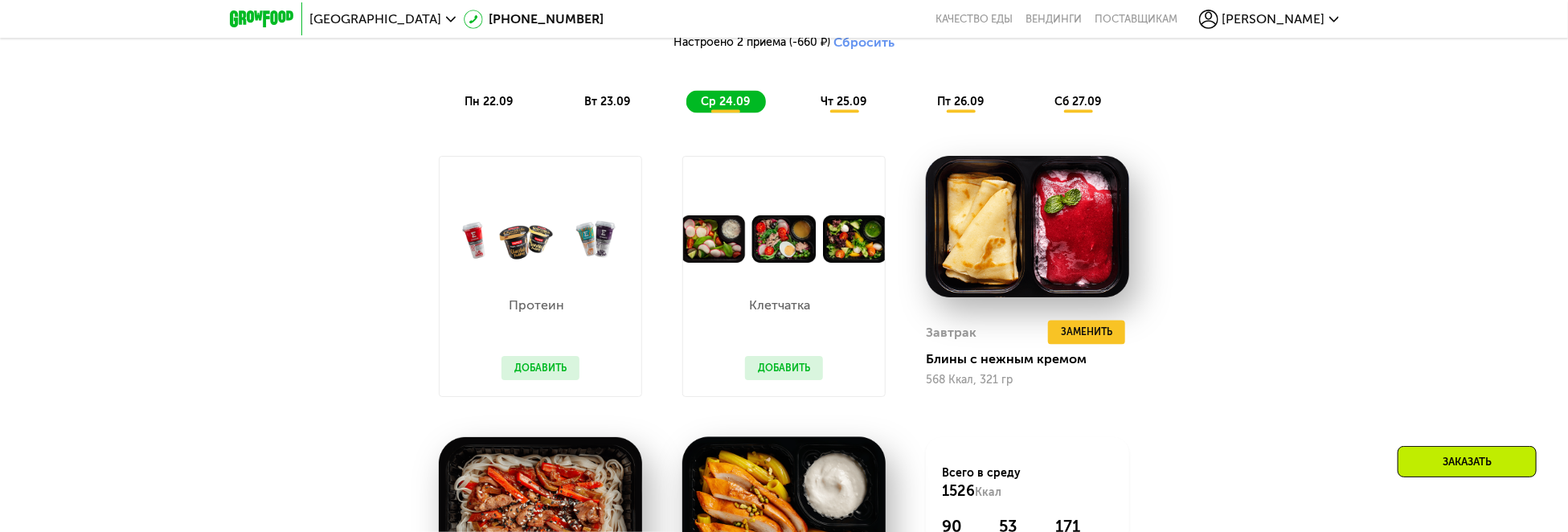
click at [839, 100] on span "чт 25.09" at bounding box center [843, 102] width 45 height 14
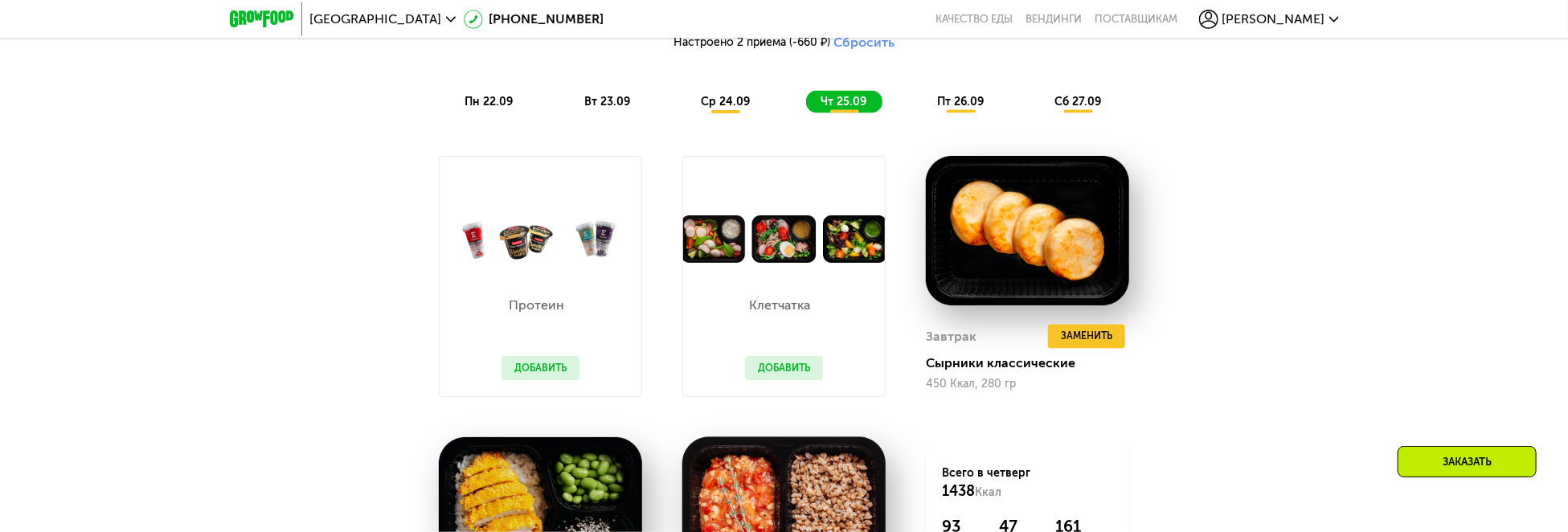
click at [955, 105] on span "пт 26.09" at bounding box center [960, 102] width 46 height 14
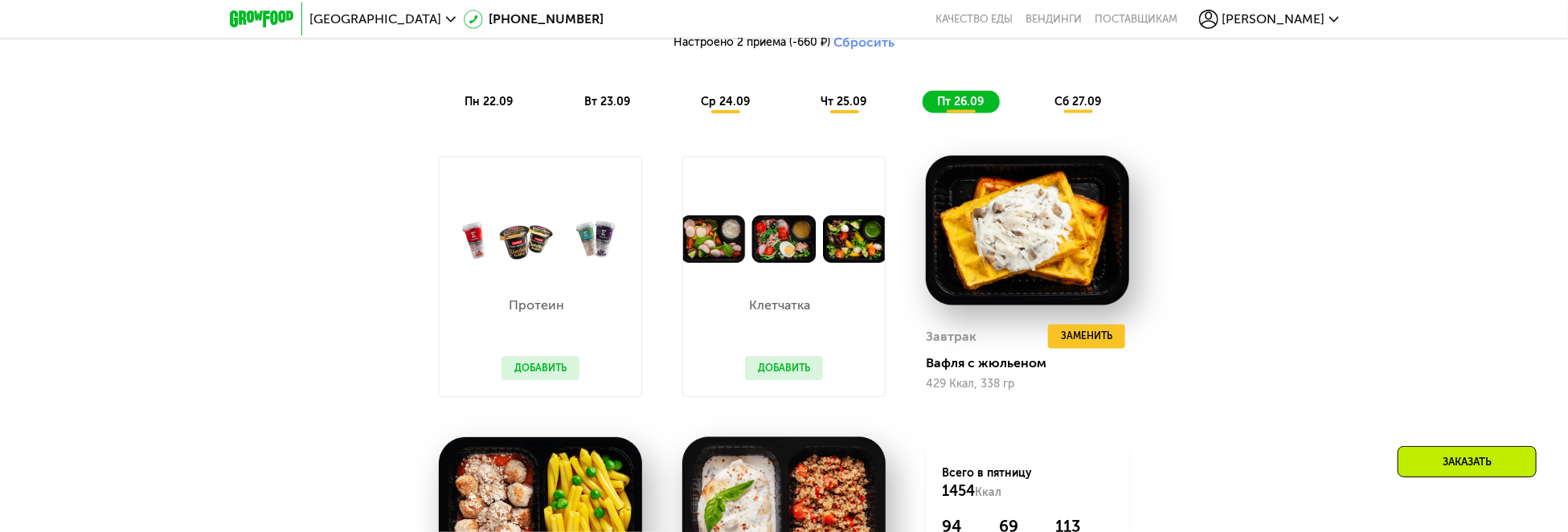
click at [1095, 106] on span "сб 27.09" at bounding box center [1077, 102] width 46 height 14
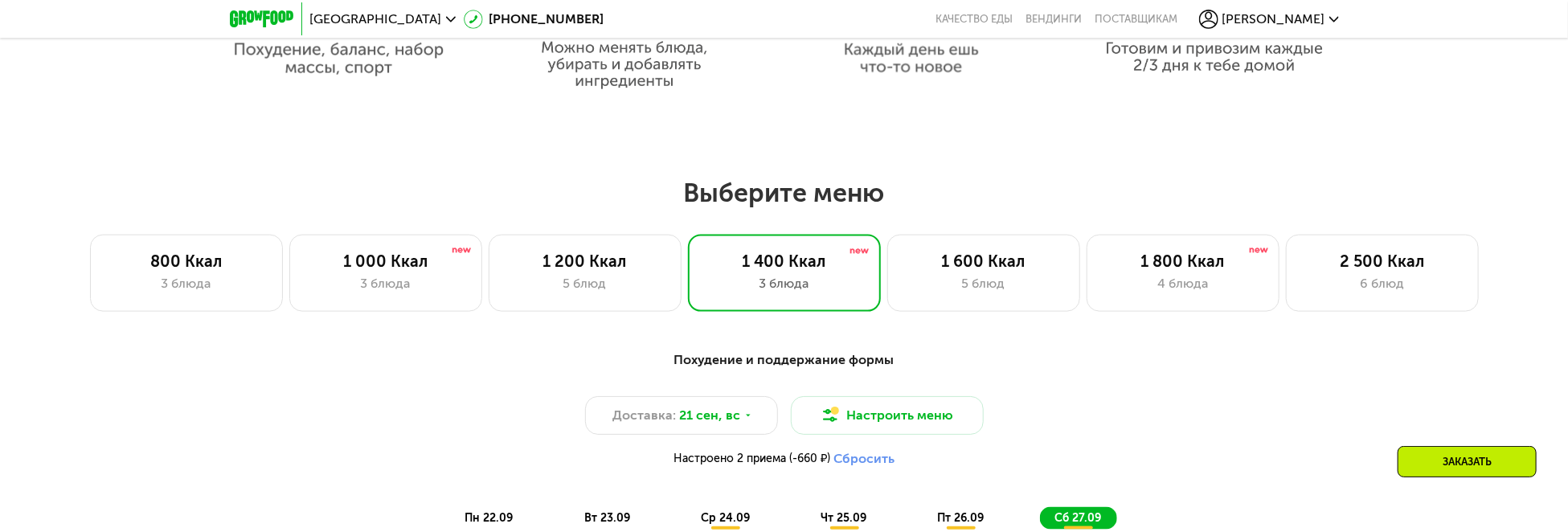
scroll to position [1096, 0]
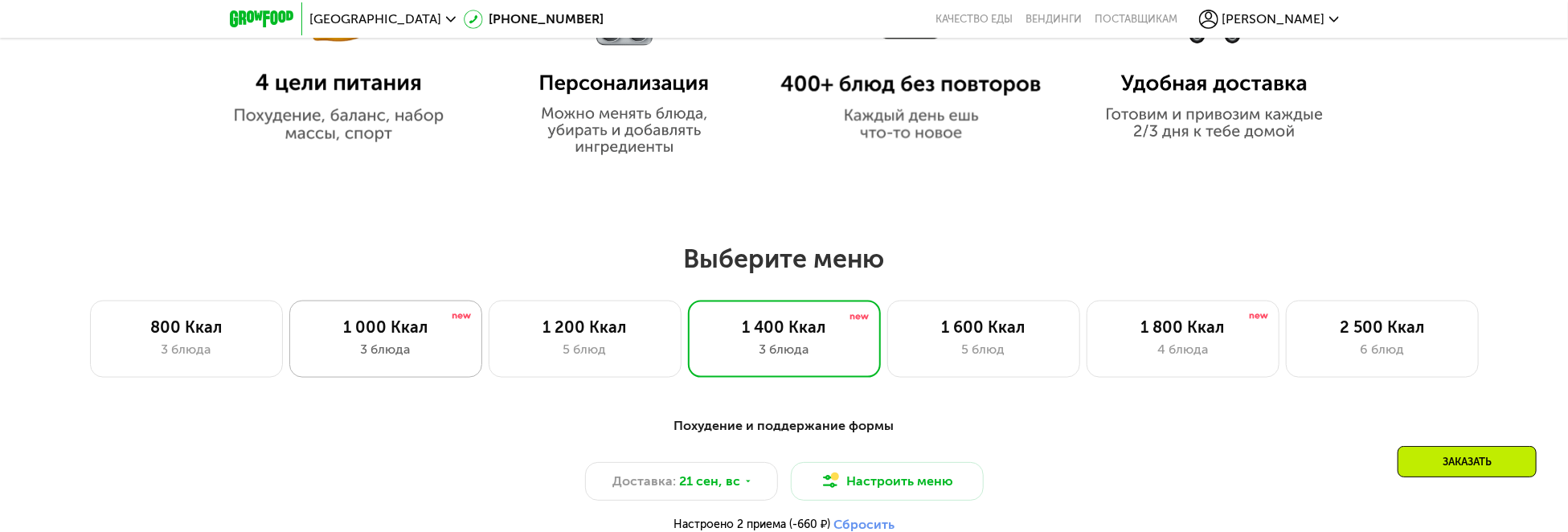
click at [411, 336] on div "1 000 Ккал" at bounding box center [385, 327] width 159 height 19
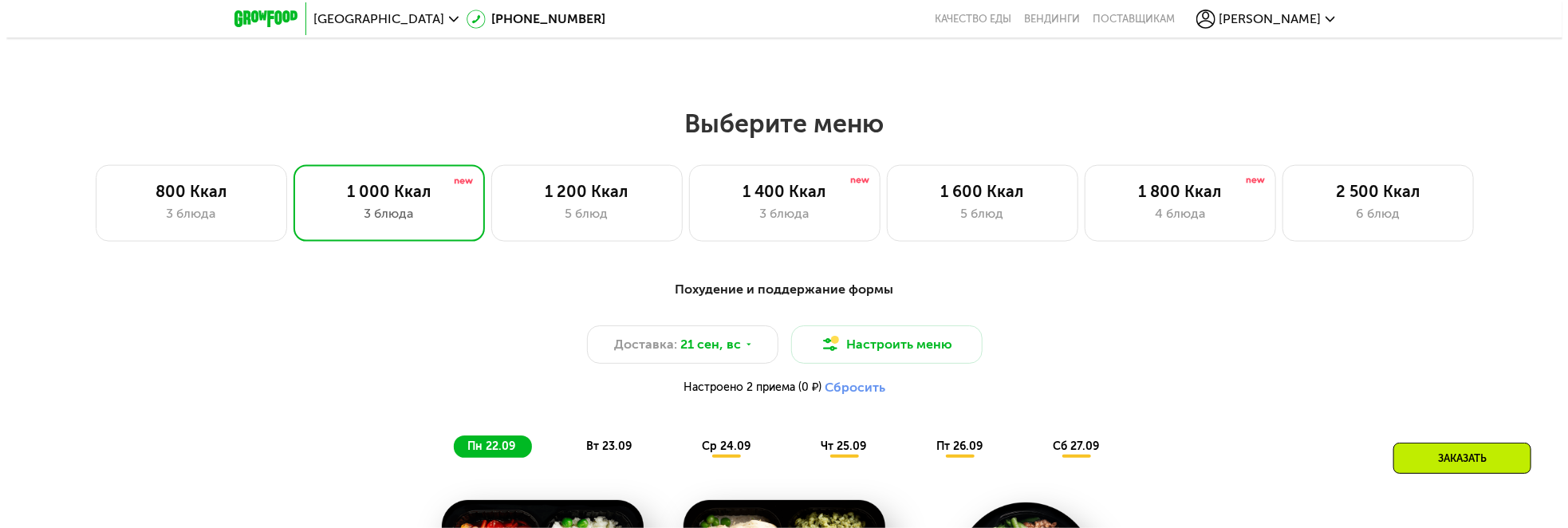
scroll to position [1222, 0]
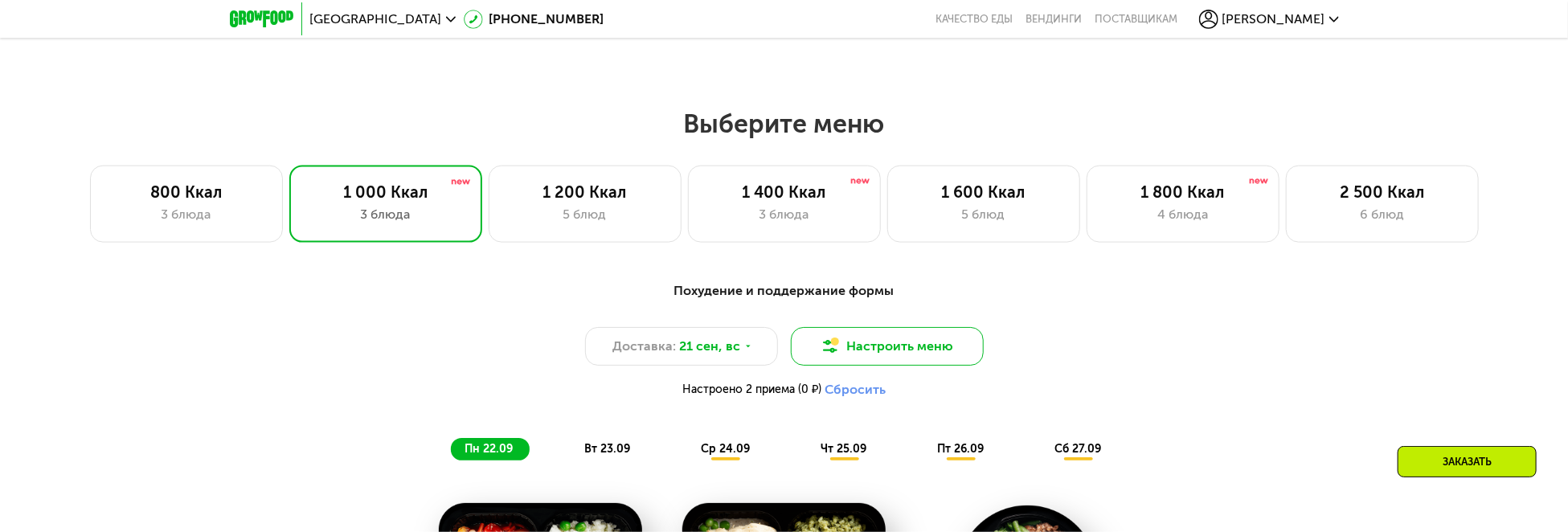
click at [896, 342] on button "Настроить меню" at bounding box center [887, 346] width 193 height 39
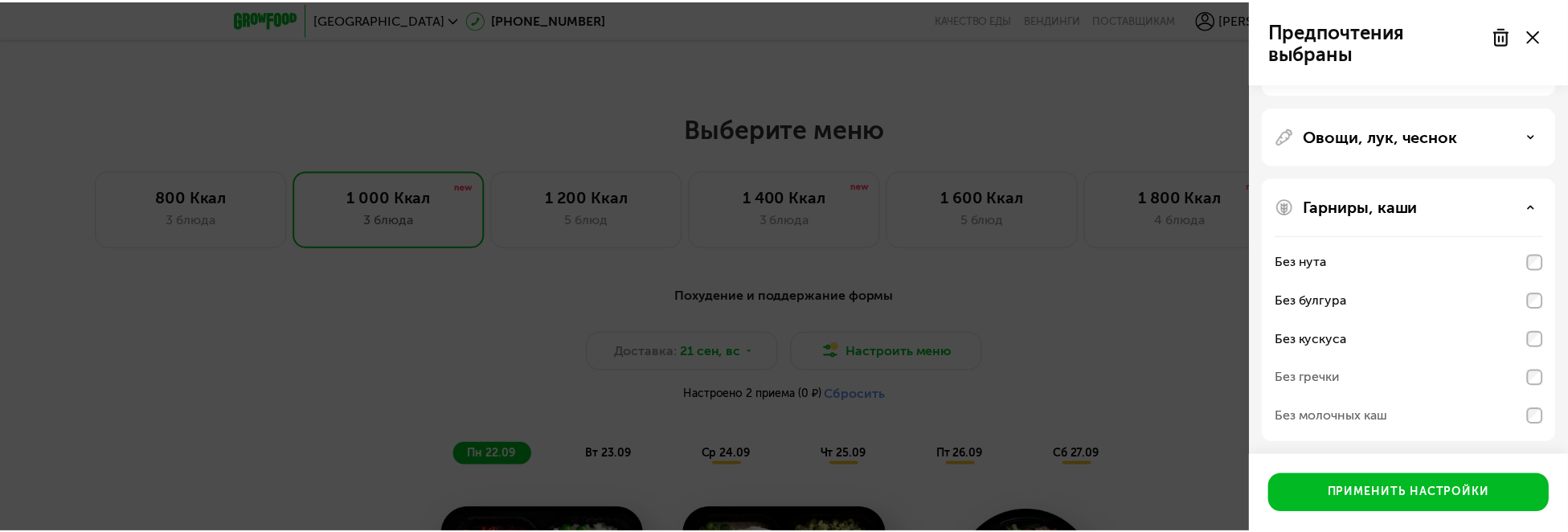
scroll to position [204, 0]
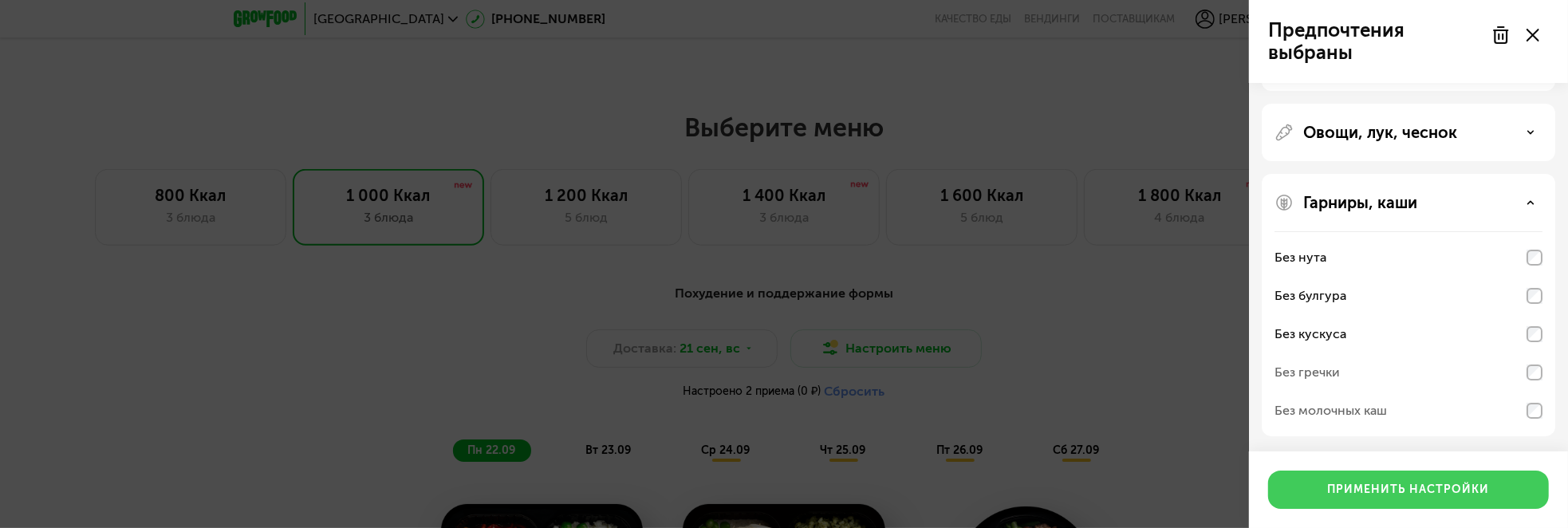
click at [1449, 494] on div "Применить настройки" at bounding box center [1409, 489] width 162 height 16
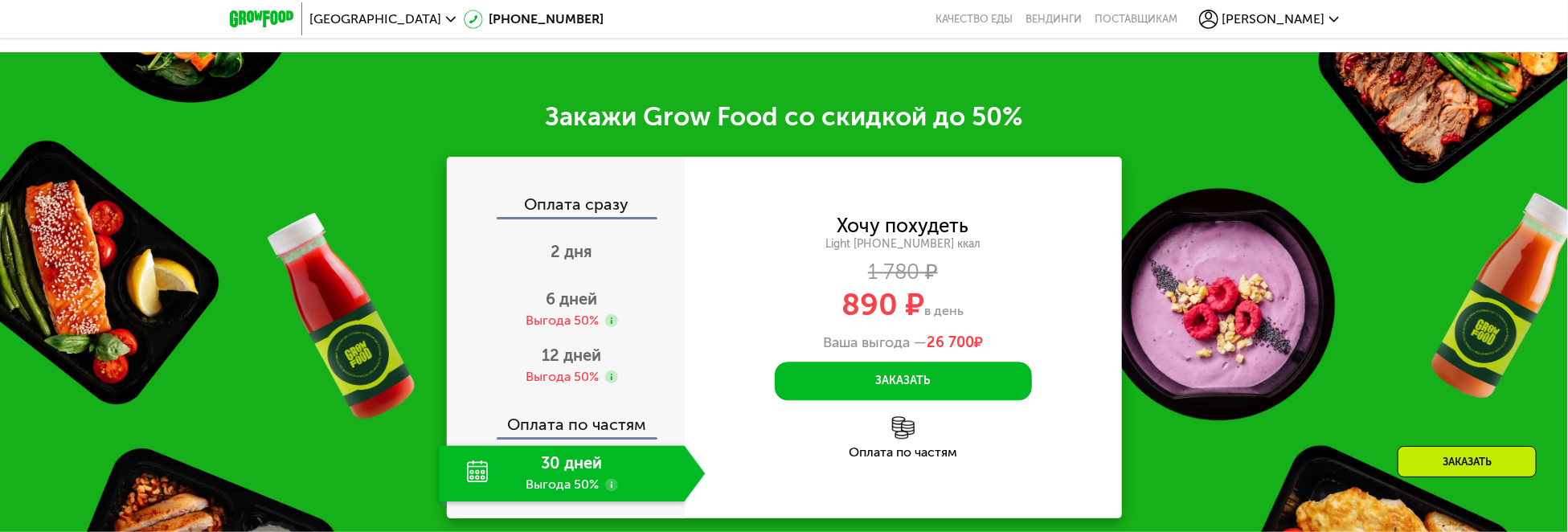
scroll to position [2195, 0]
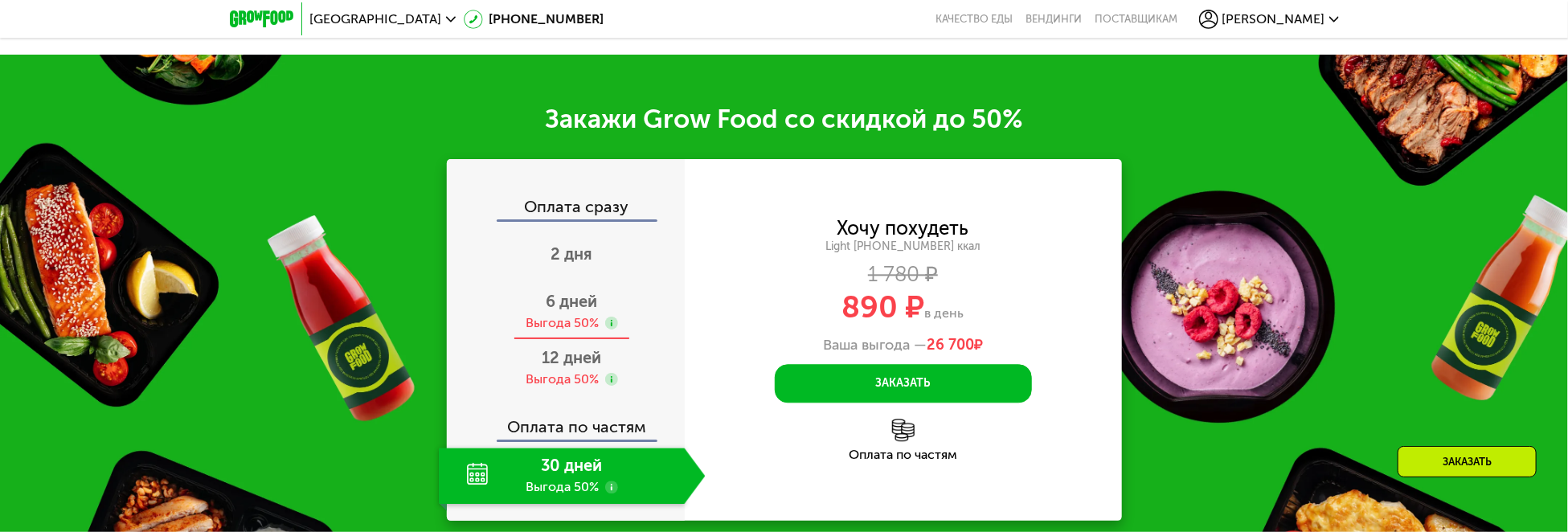
click at [538, 325] on div "Выгода 50%" at bounding box center [562, 323] width 74 height 17
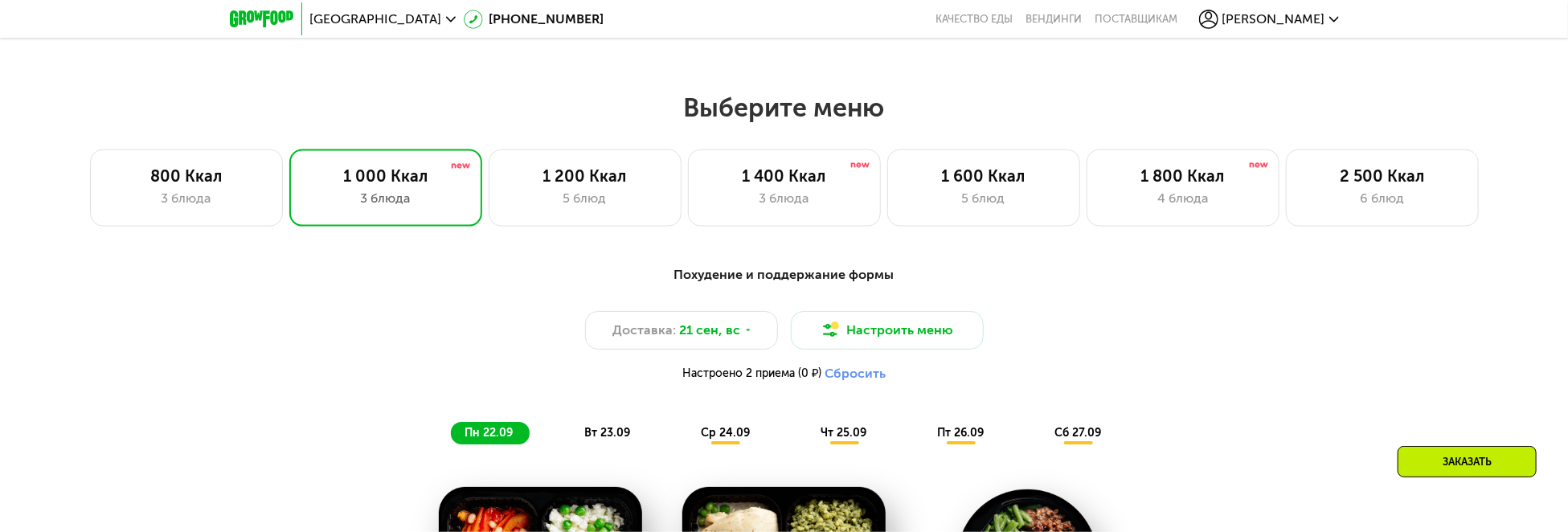
scroll to position [1231, 0]
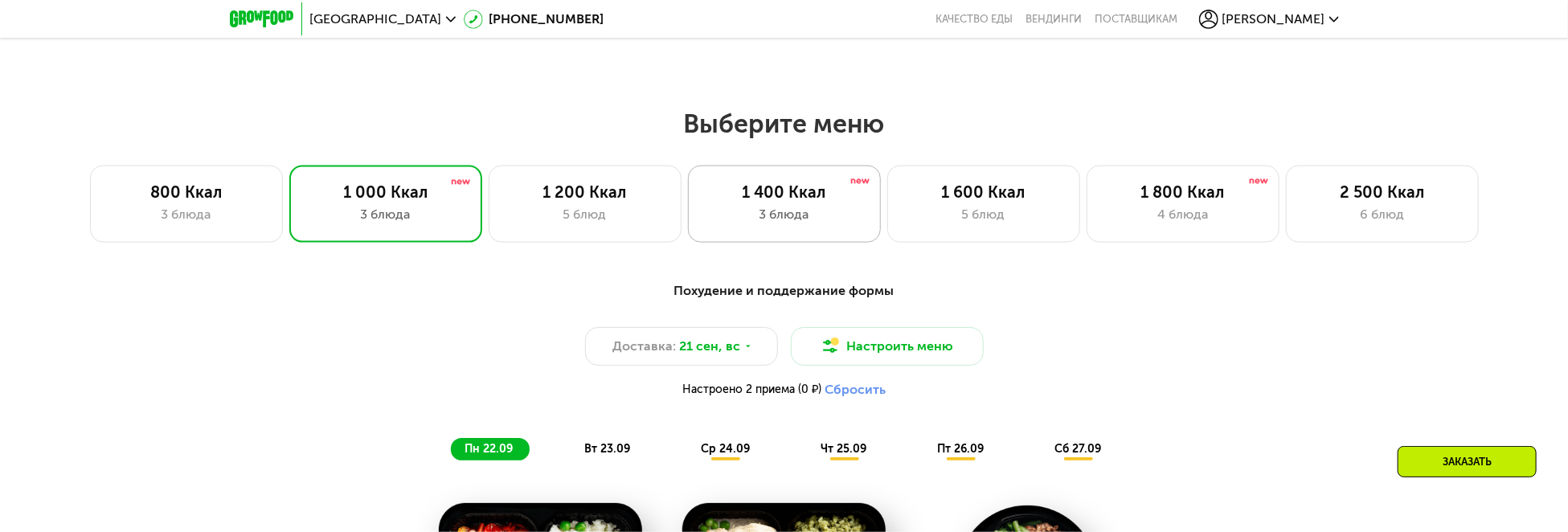
click at [813, 214] on div "3 блюда" at bounding box center [784, 215] width 159 height 19
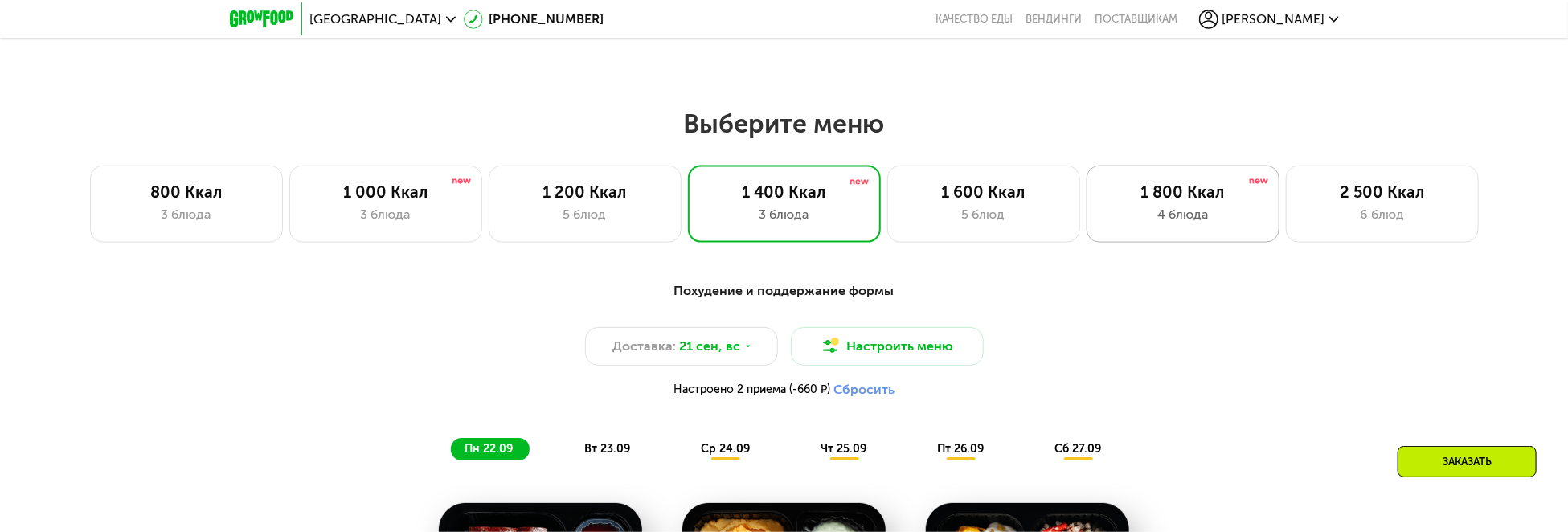
click at [1194, 223] on div "4 блюда" at bounding box center [1183, 215] width 159 height 19
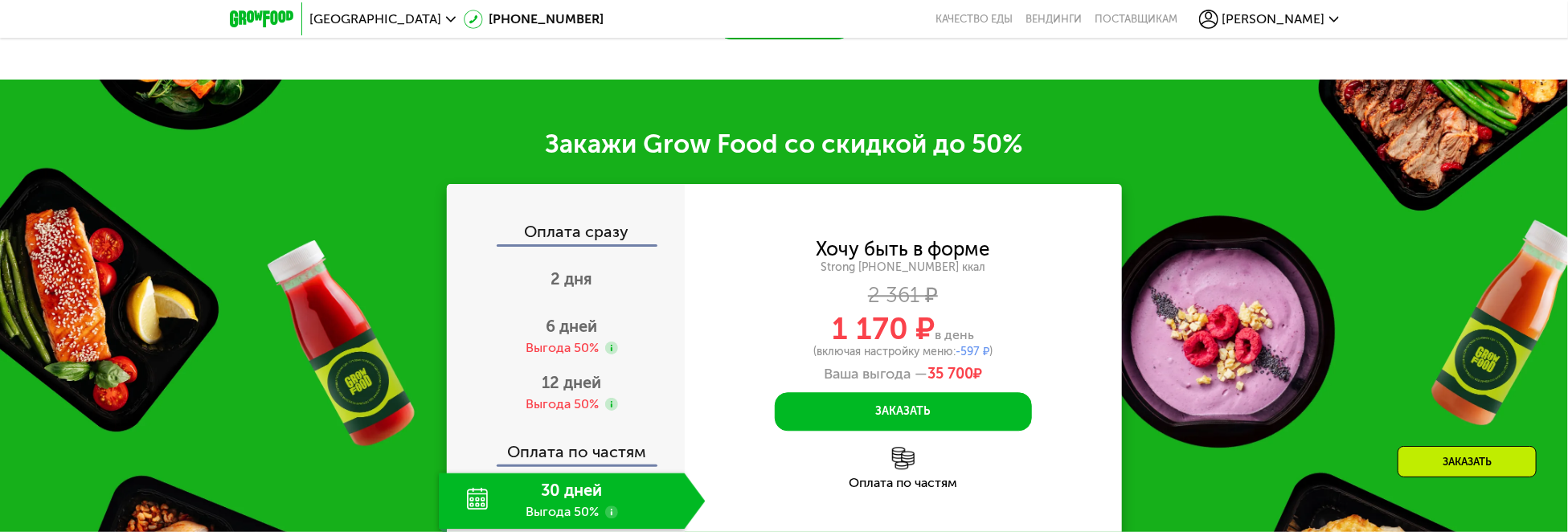
scroll to position [2403, 0]
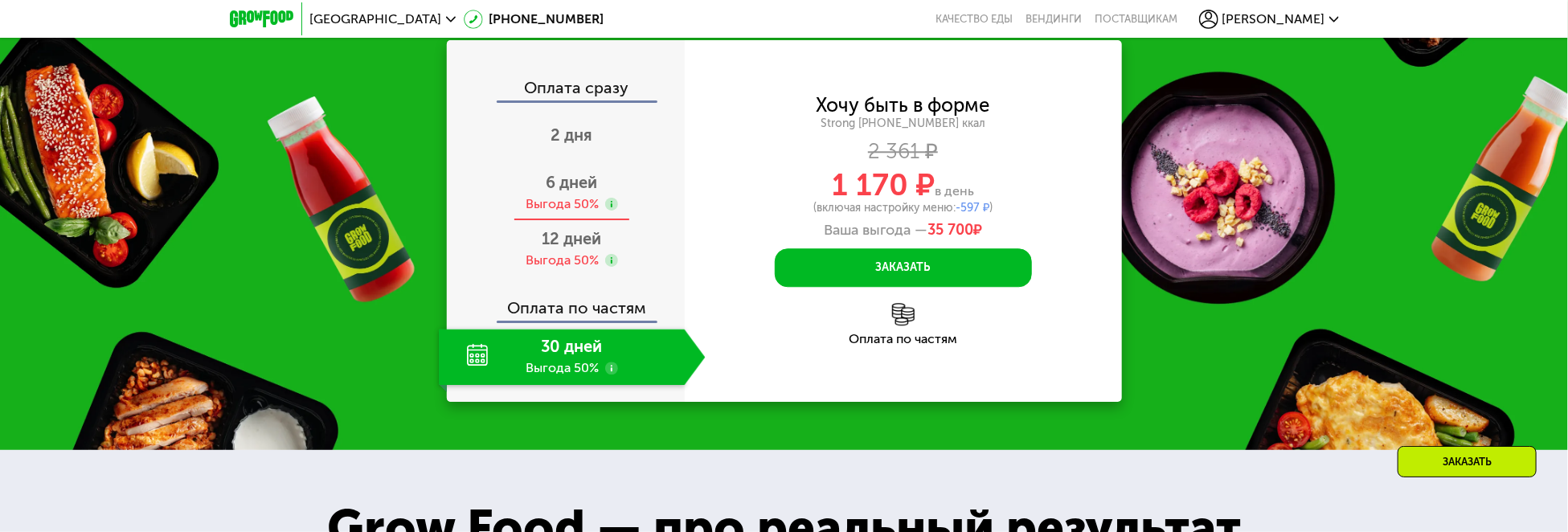
click at [575, 198] on div "6 дней Выгода 50%" at bounding box center [572, 192] width 267 height 56
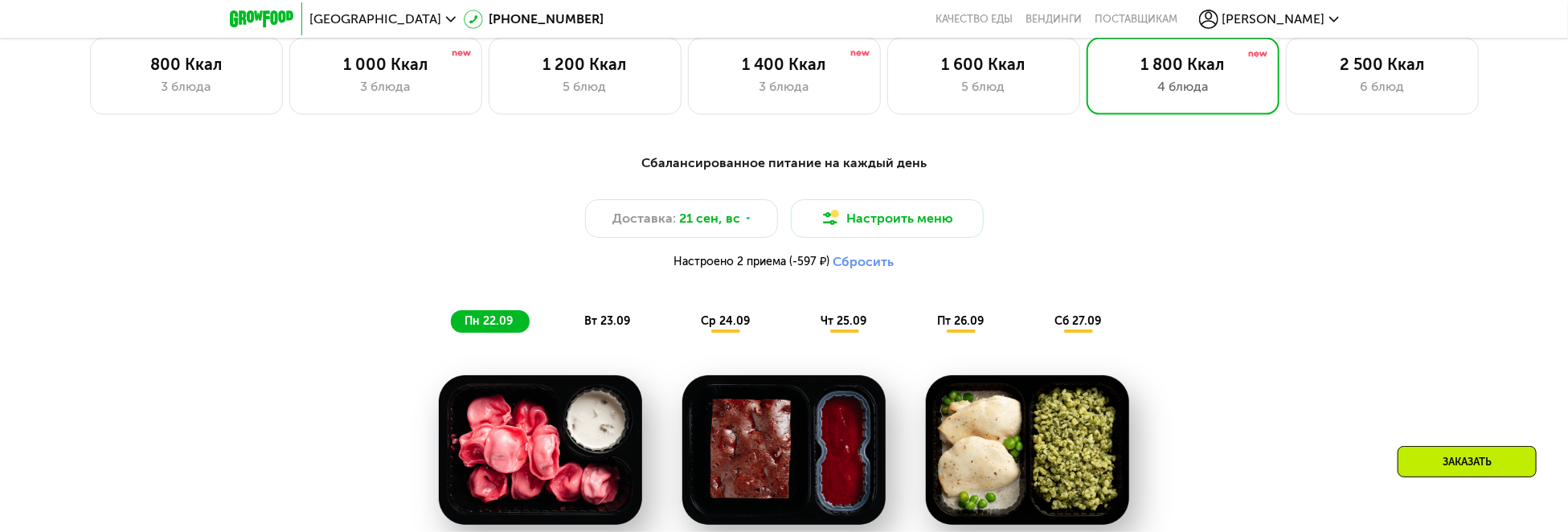
scroll to position [1038, 0]
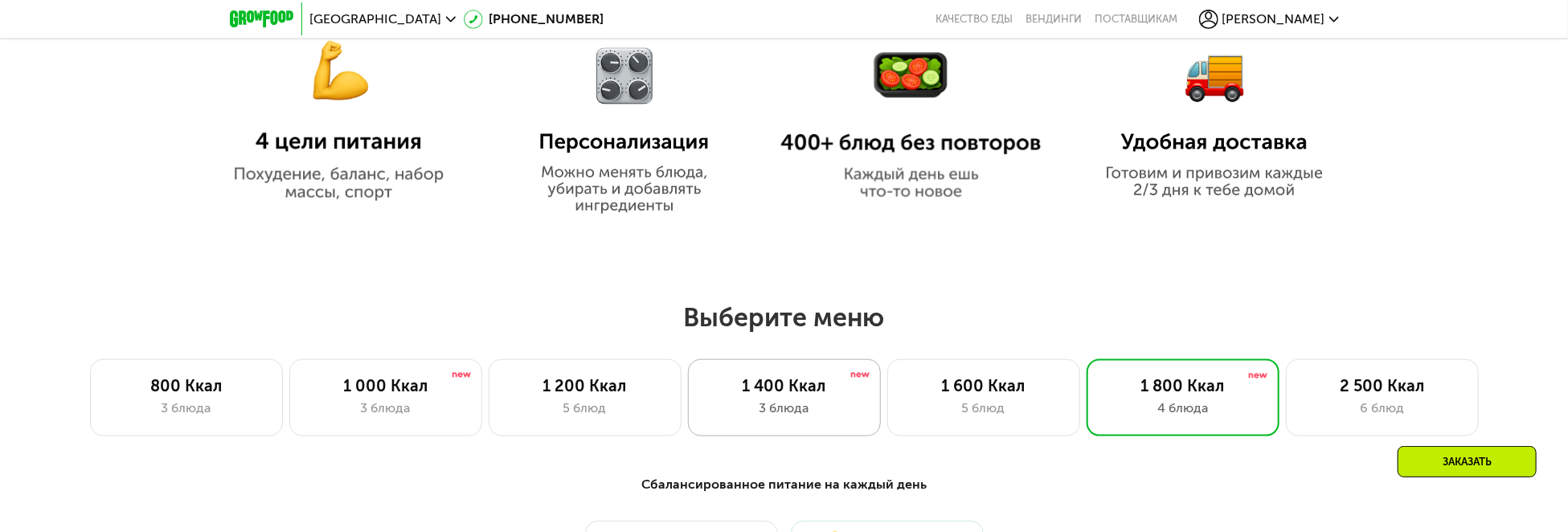
click at [764, 402] on div "3 блюда" at bounding box center [784, 408] width 159 height 19
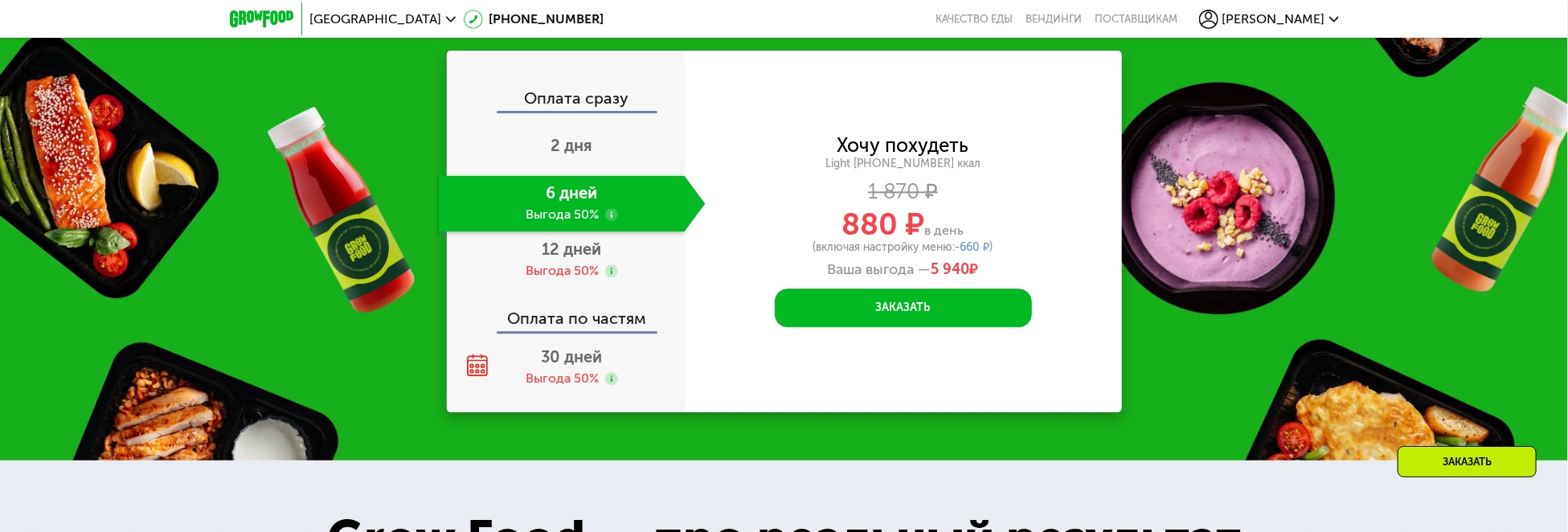
scroll to position [2322, 0]
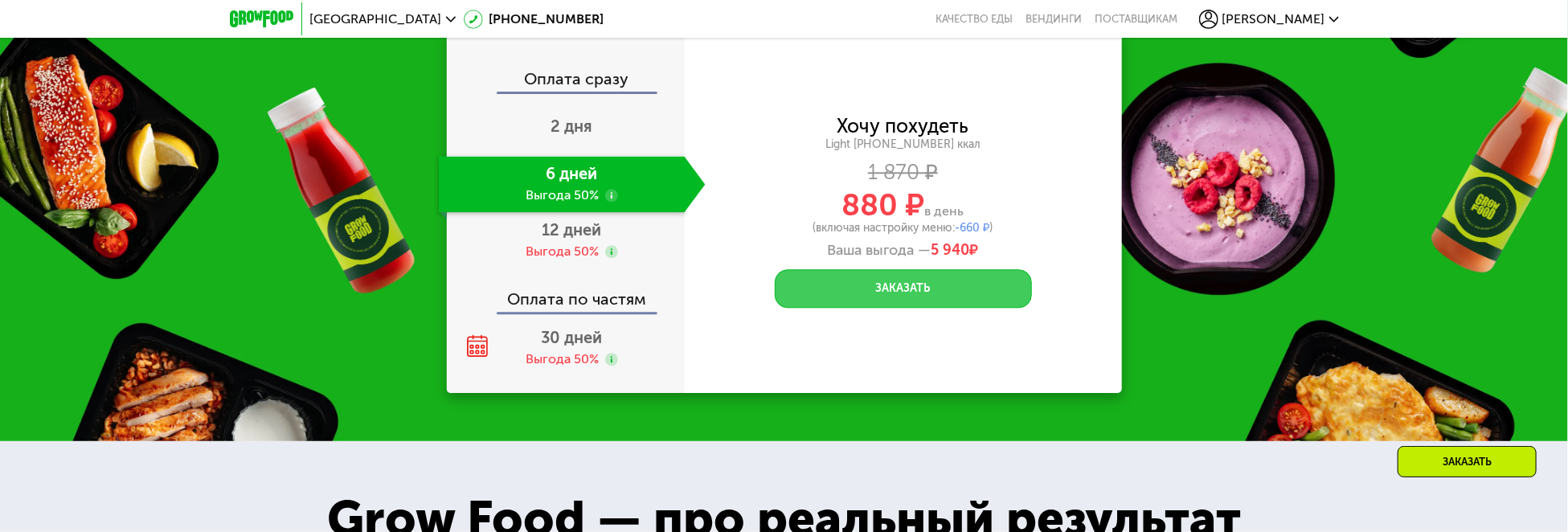
click at [940, 300] on button "Заказать" at bounding box center [903, 288] width 257 height 39
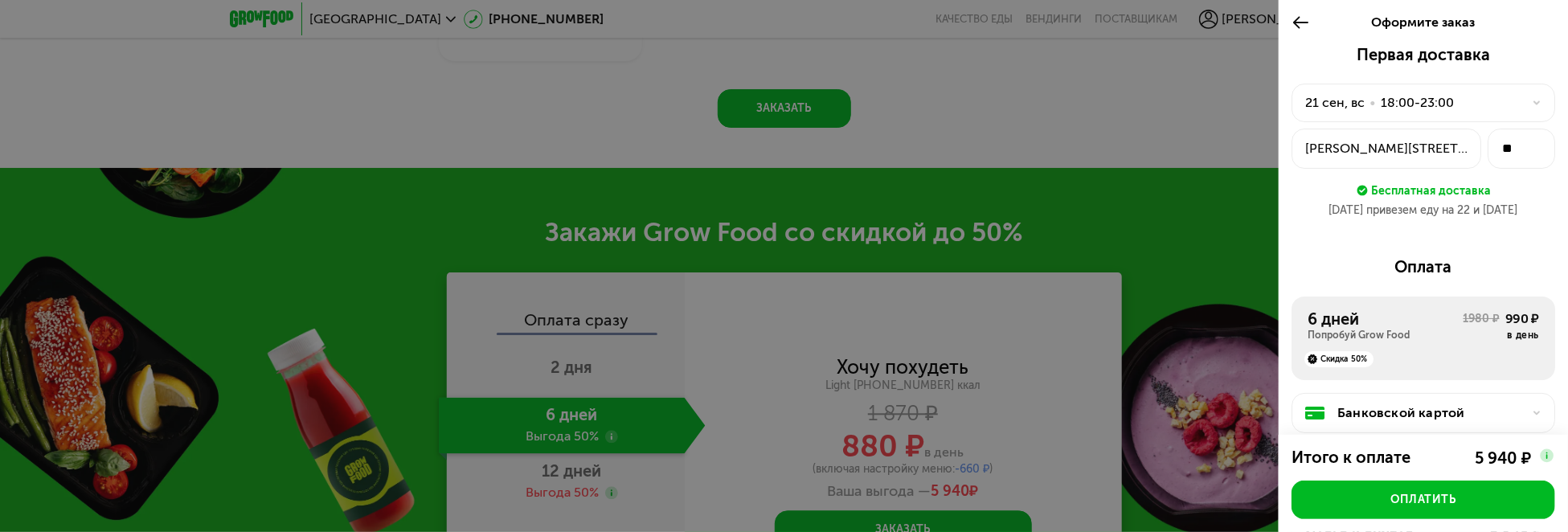
click at [1294, 24] on icon at bounding box center [1300, 22] width 18 height 19
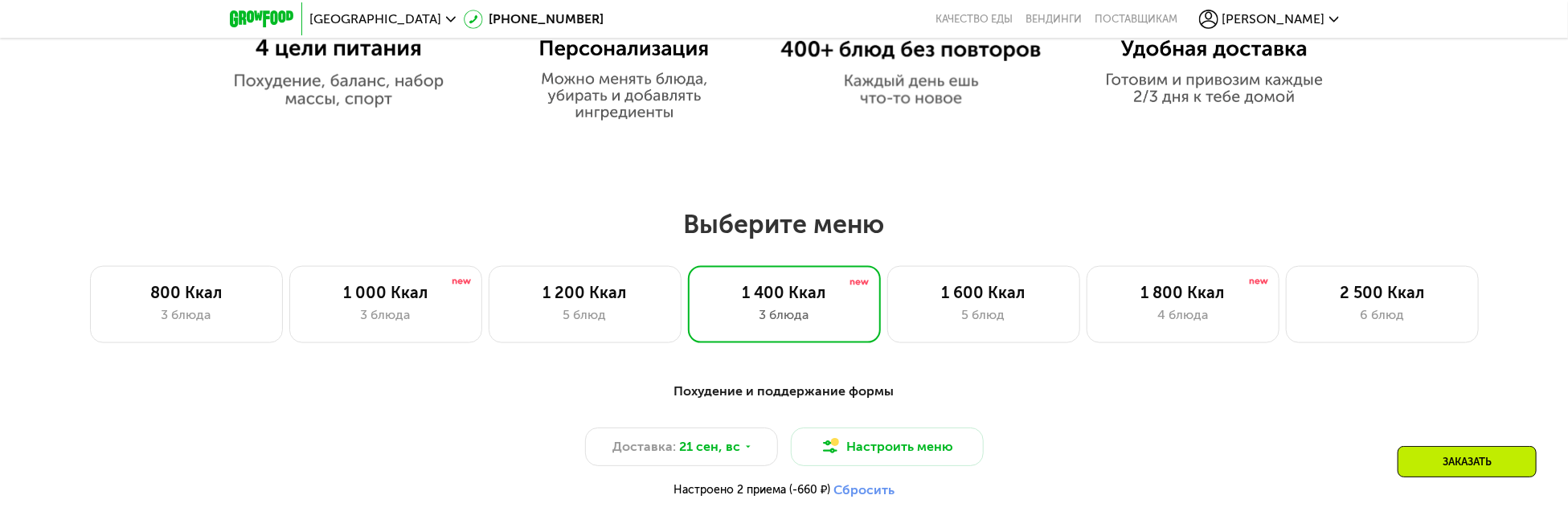
scroll to position [1130, 0]
click at [407, 307] on div "1 000 Ккал 3 блюда" at bounding box center [385, 306] width 193 height 77
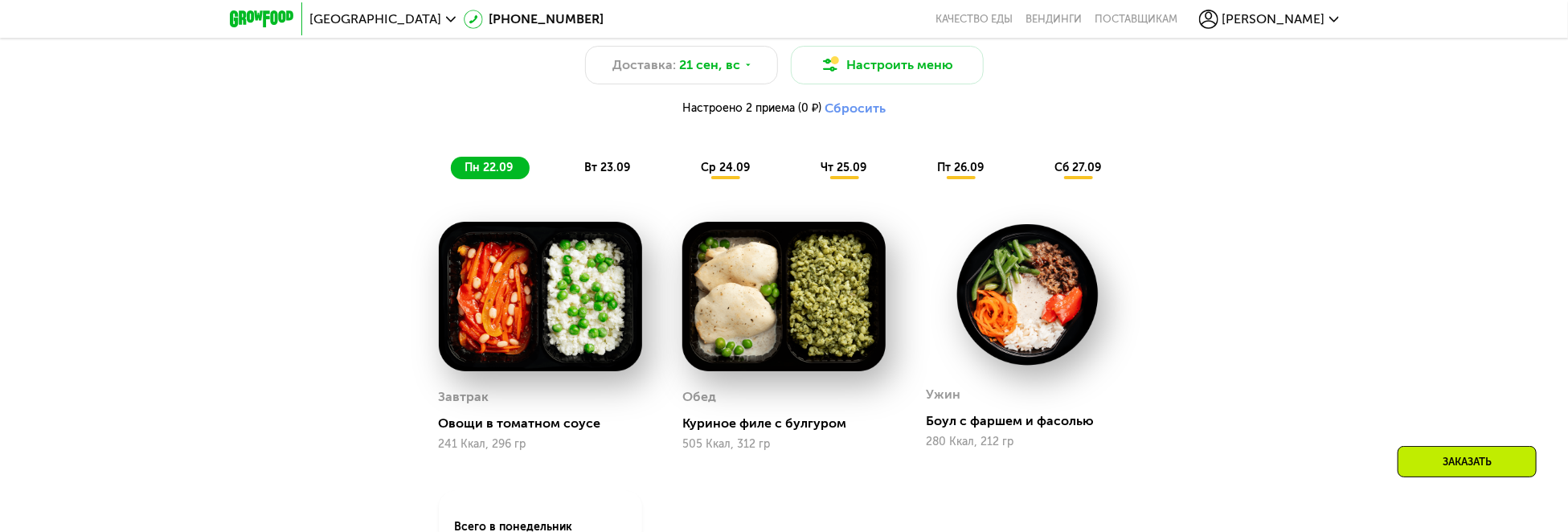
scroll to position [1451, 0]
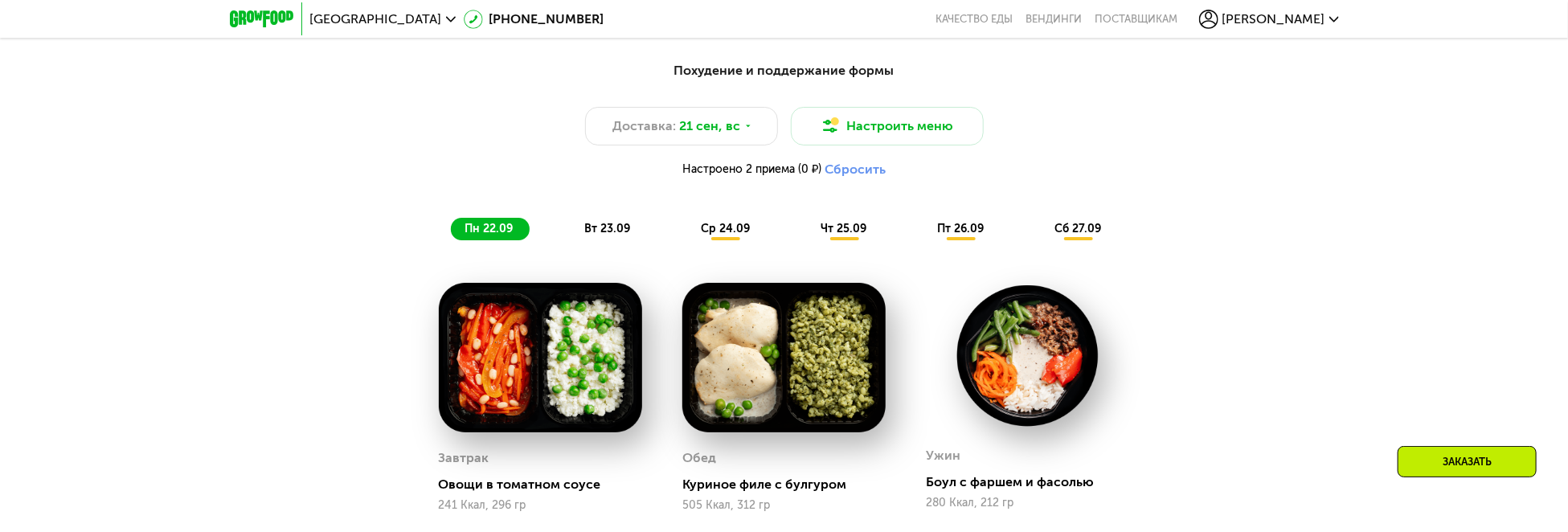
click at [598, 234] on span "вт 23.09" at bounding box center [607, 228] width 45 height 14
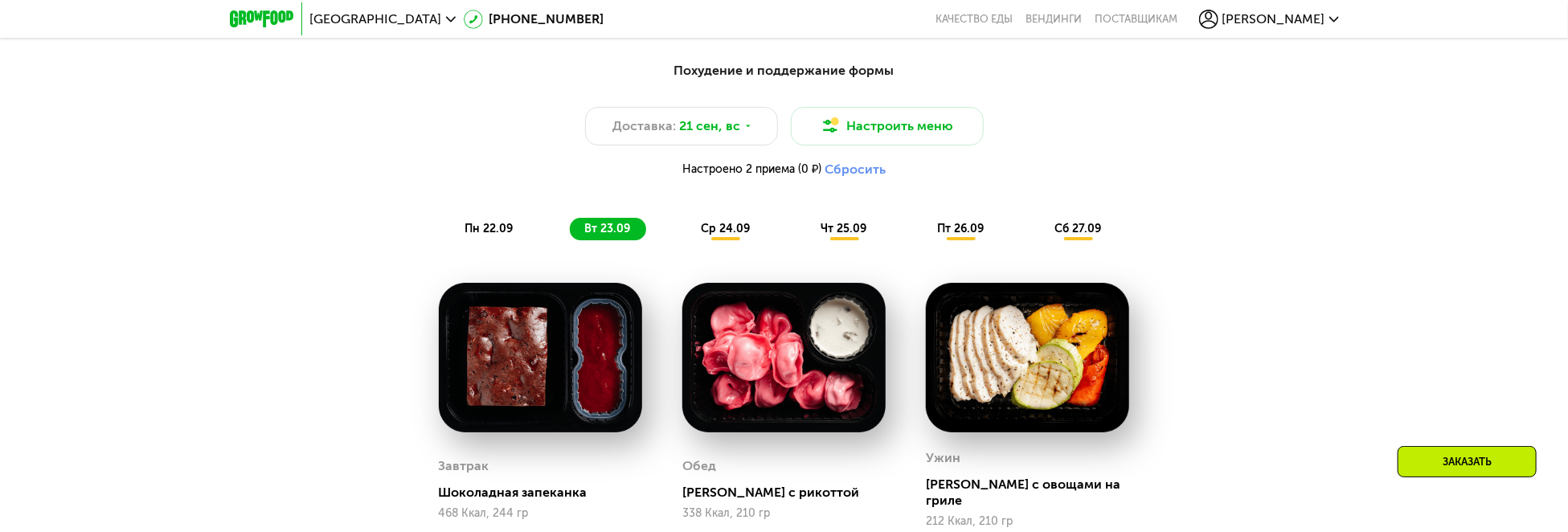
click at [730, 230] on span "ср 24.09" at bounding box center [725, 228] width 49 height 14
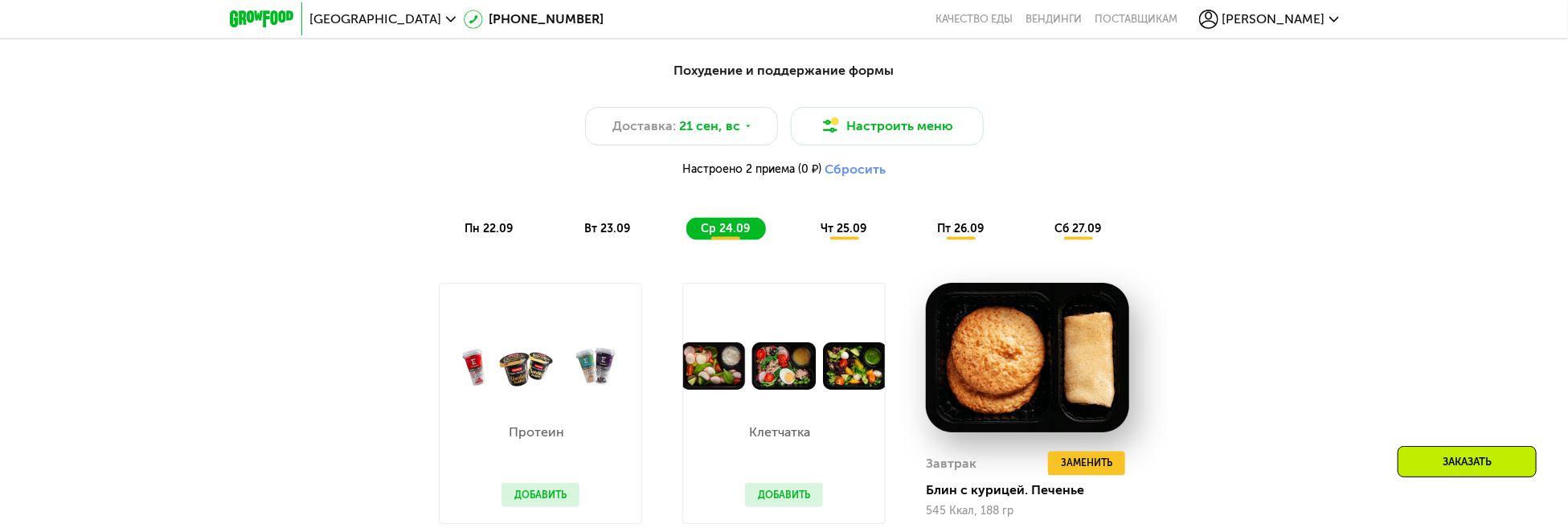
click at [892, 235] on div "пн 22.09 вт 23.09 ср 24.09 чт 25.09 пт 26.09 сб 27.09" at bounding box center [784, 228] width 667 height 22
click at [867, 231] on div "чт 25.09" at bounding box center [844, 228] width 76 height 22
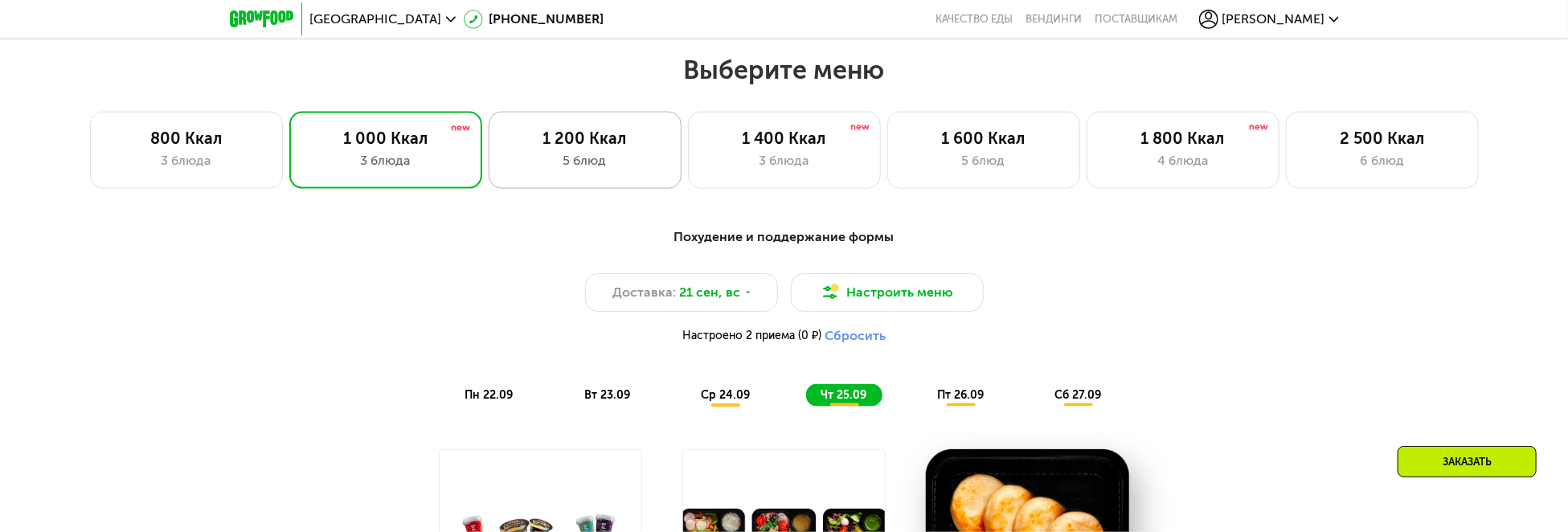
scroll to position [1210, 0]
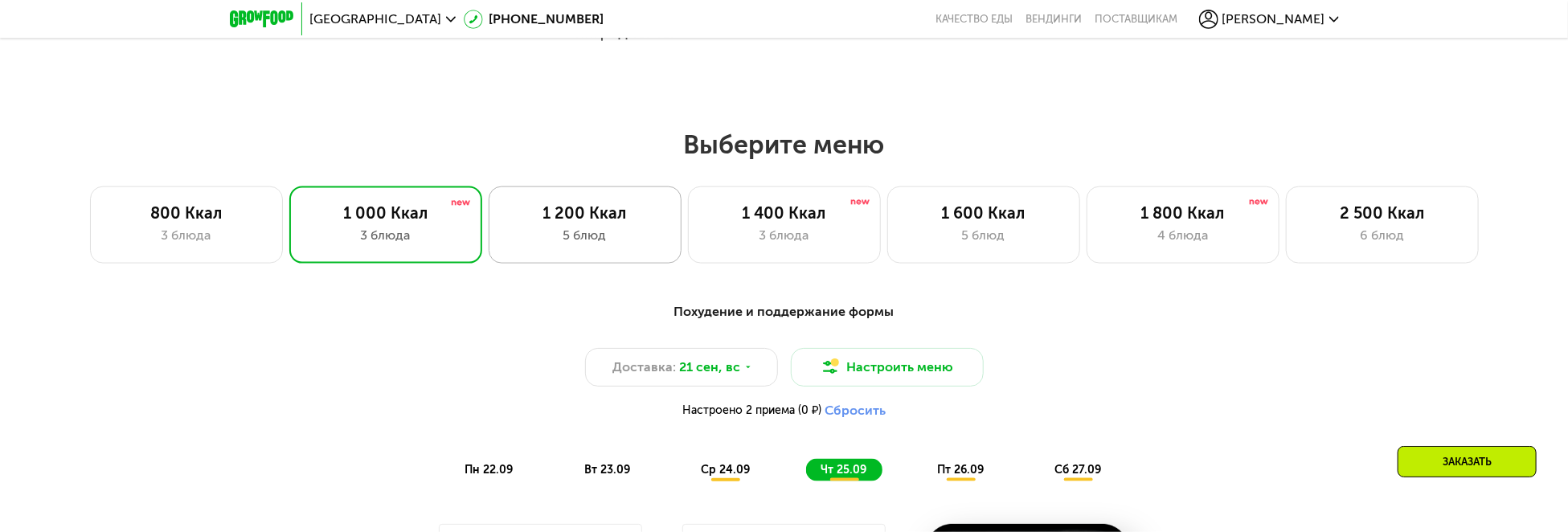
click at [638, 242] on div "5 блюд" at bounding box center [585, 235] width 159 height 19
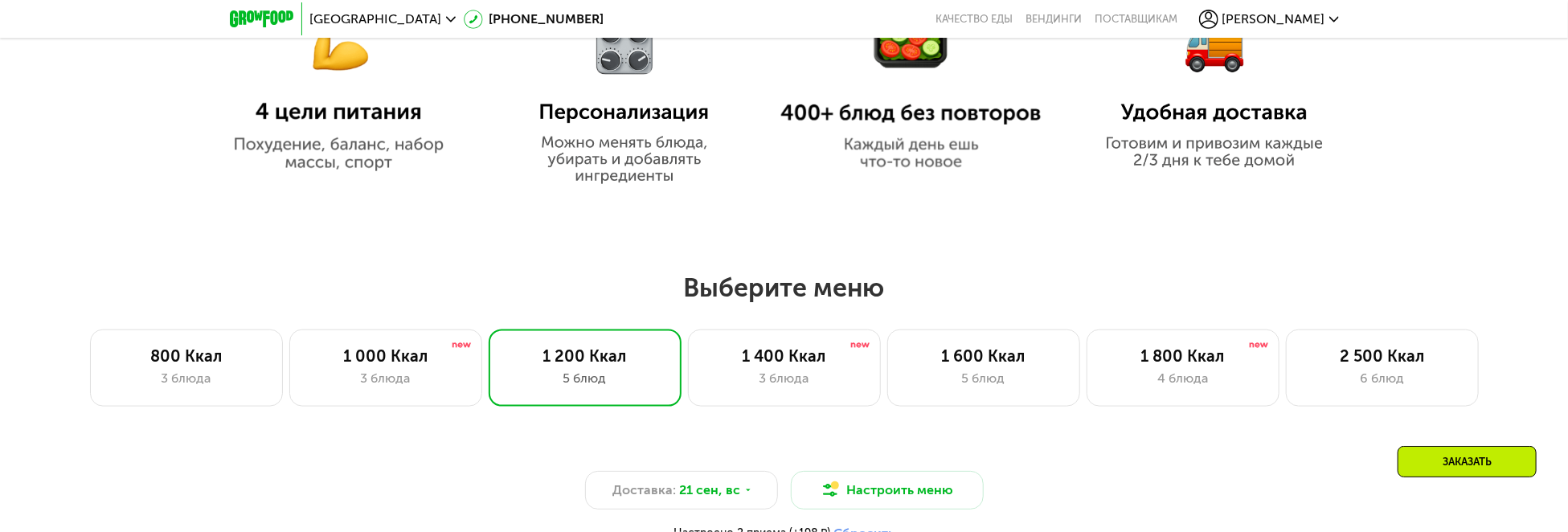
scroll to position [1049, 0]
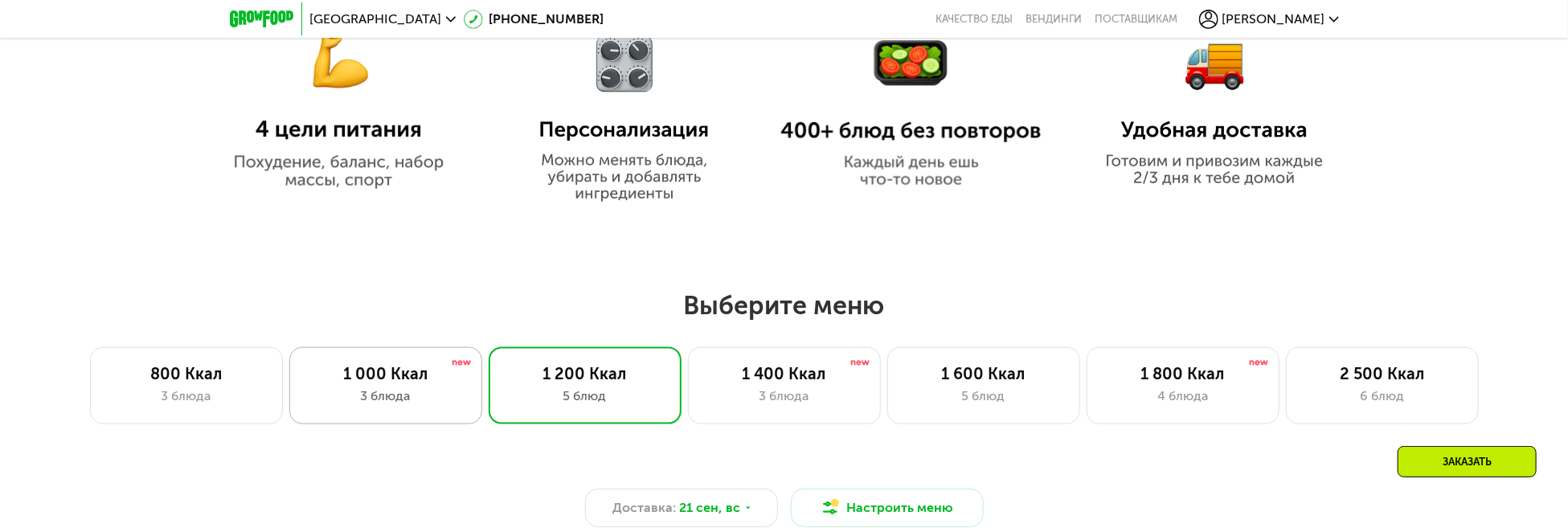
click at [395, 395] on div "3 блюда" at bounding box center [385, 396] width 159 height 19
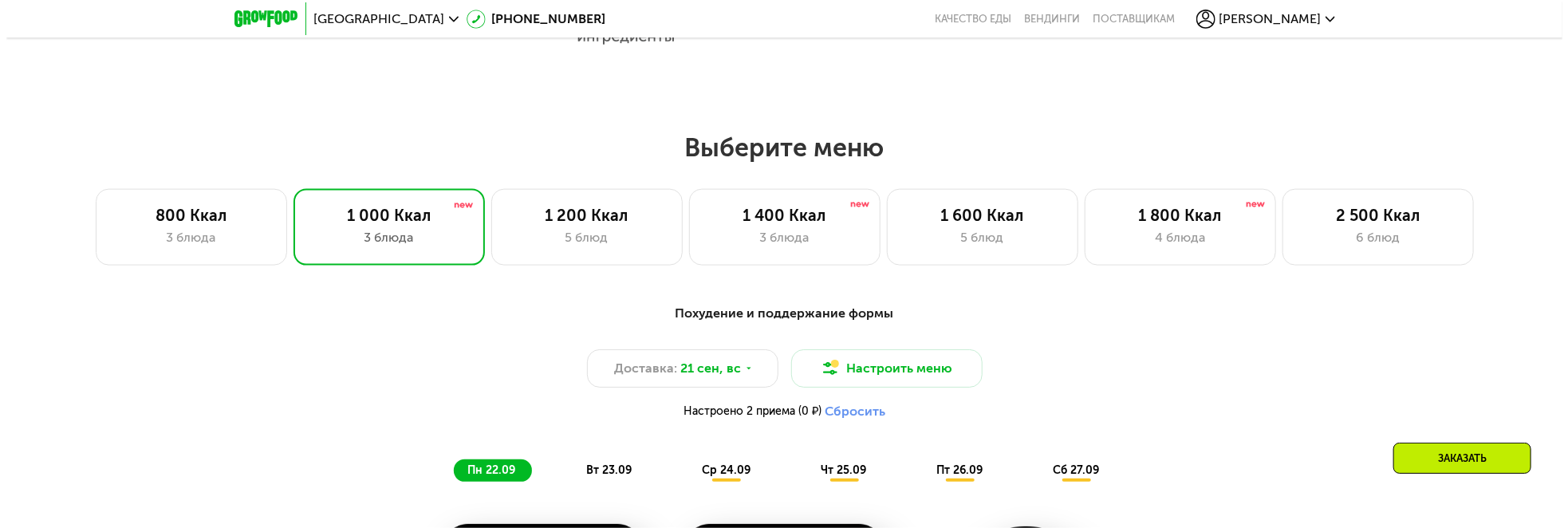
scroll to position [1201, 0]
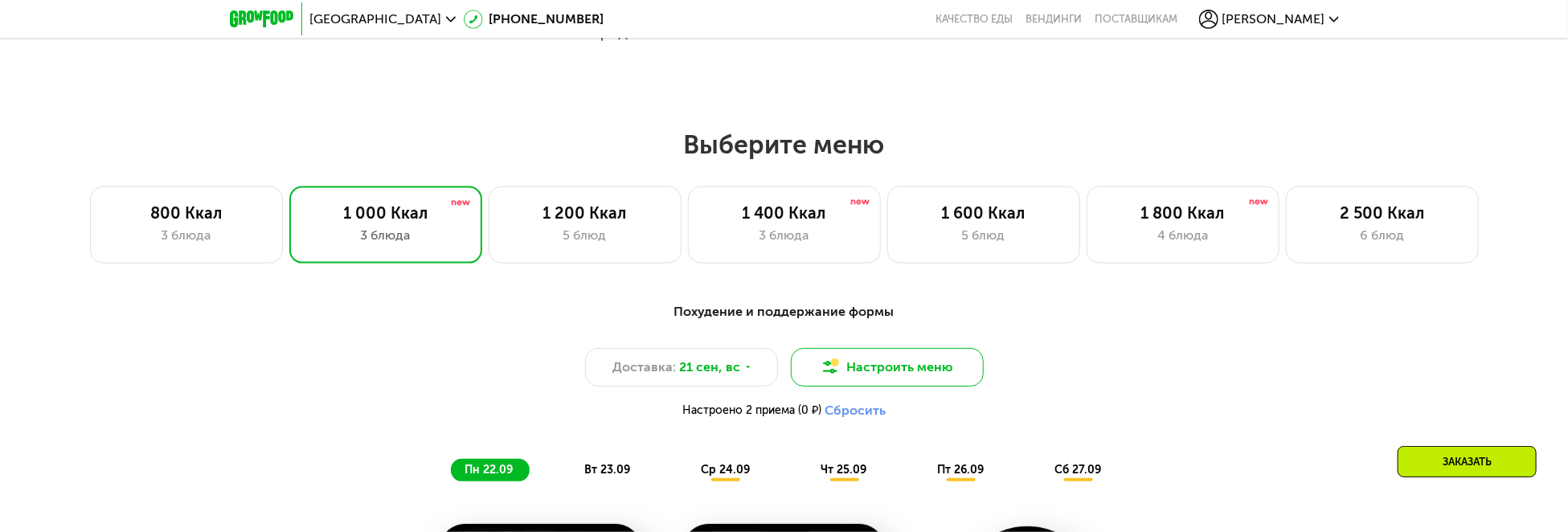
click at [933, 375] on button "Настроить меню" at bounding box center [887, 367] width 193 height 39
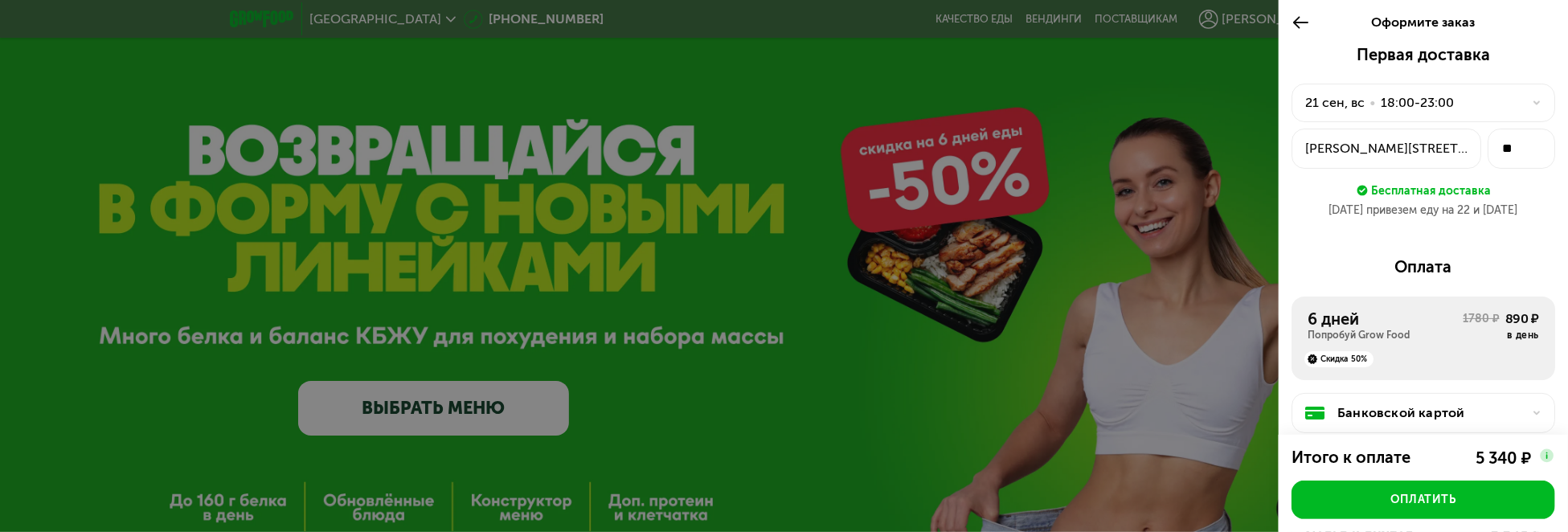
click at [1522, 102] on div at bounding box center [1531, 103] width 19 height 10
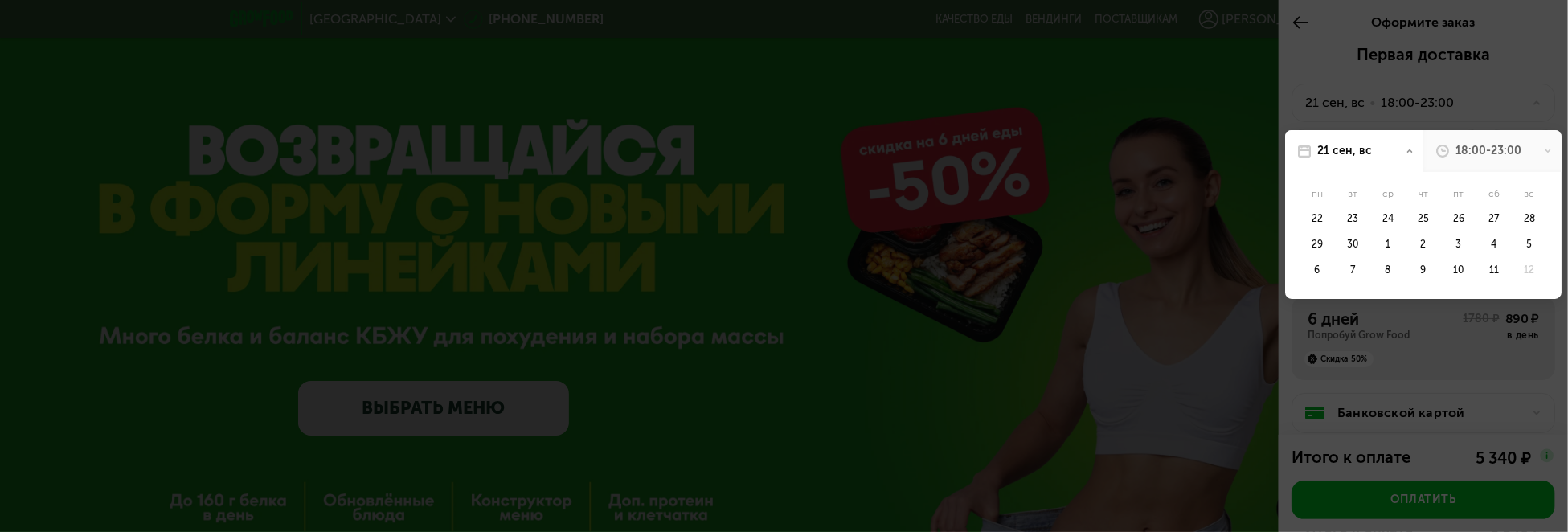
click at [1498, 101] on div at bounding box center [784, 266] width 1568 height 532
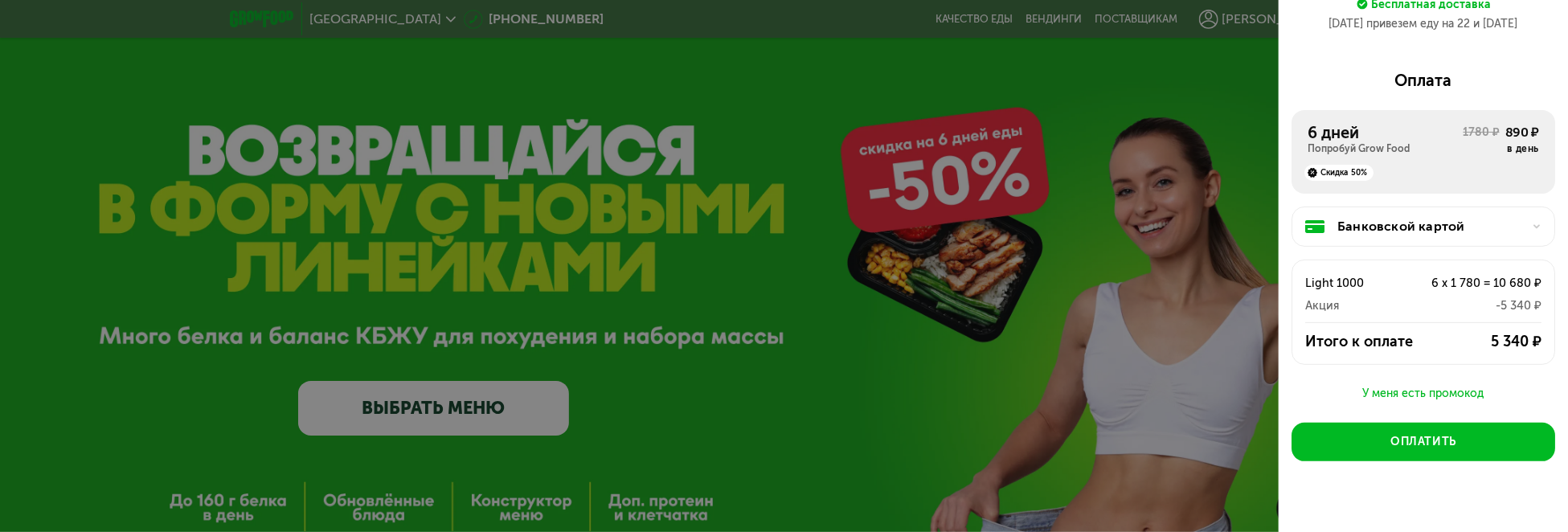
scroll to position [206, 0]
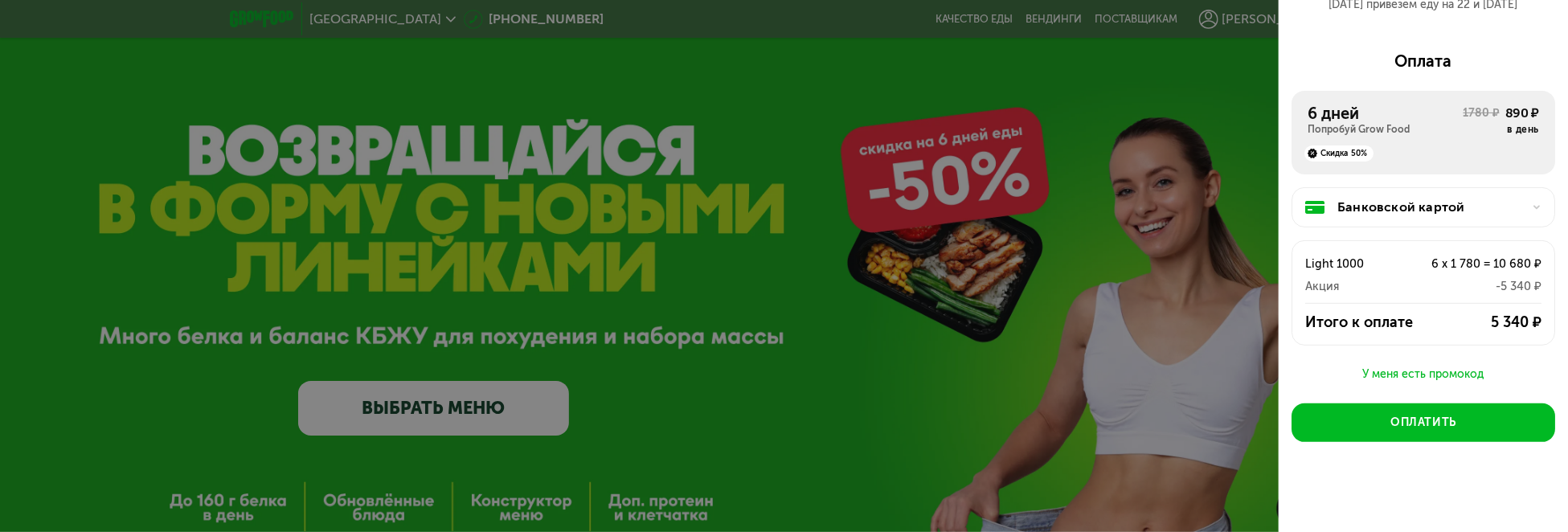
click at [1483, 203] on div "Банковской картой" at bounding box center [1429, 207] width 185 height 19
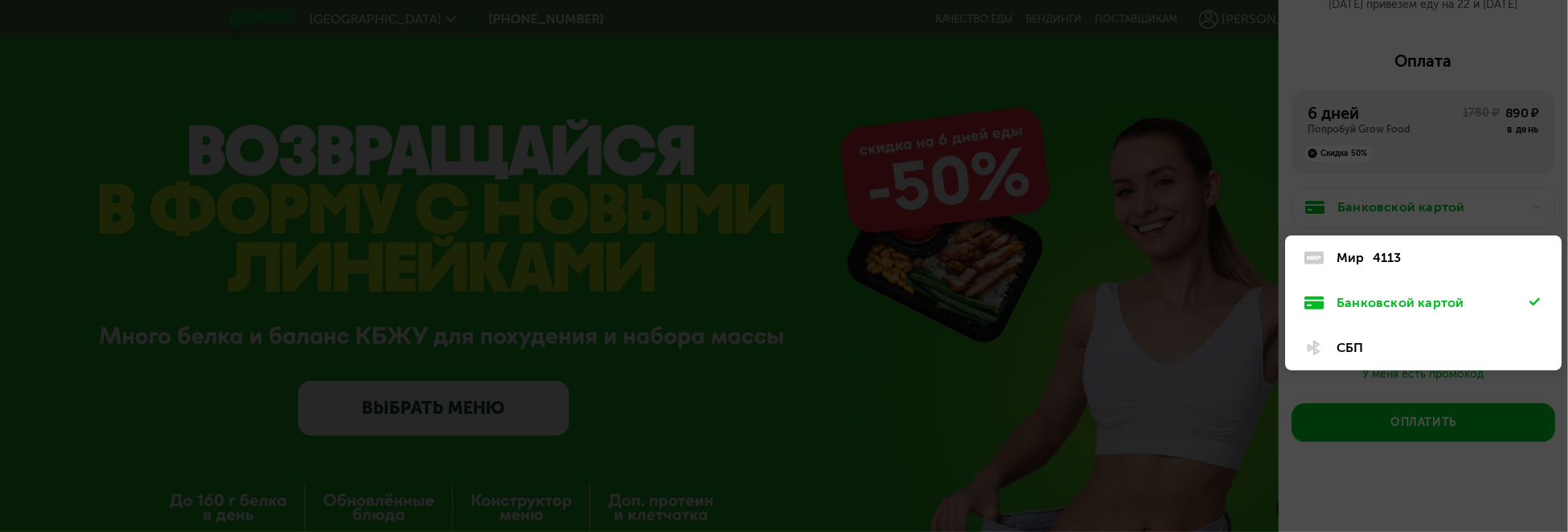
click at [1340, 347] on div "СБП" at bounding box center [1432, 347] width 193 height 19
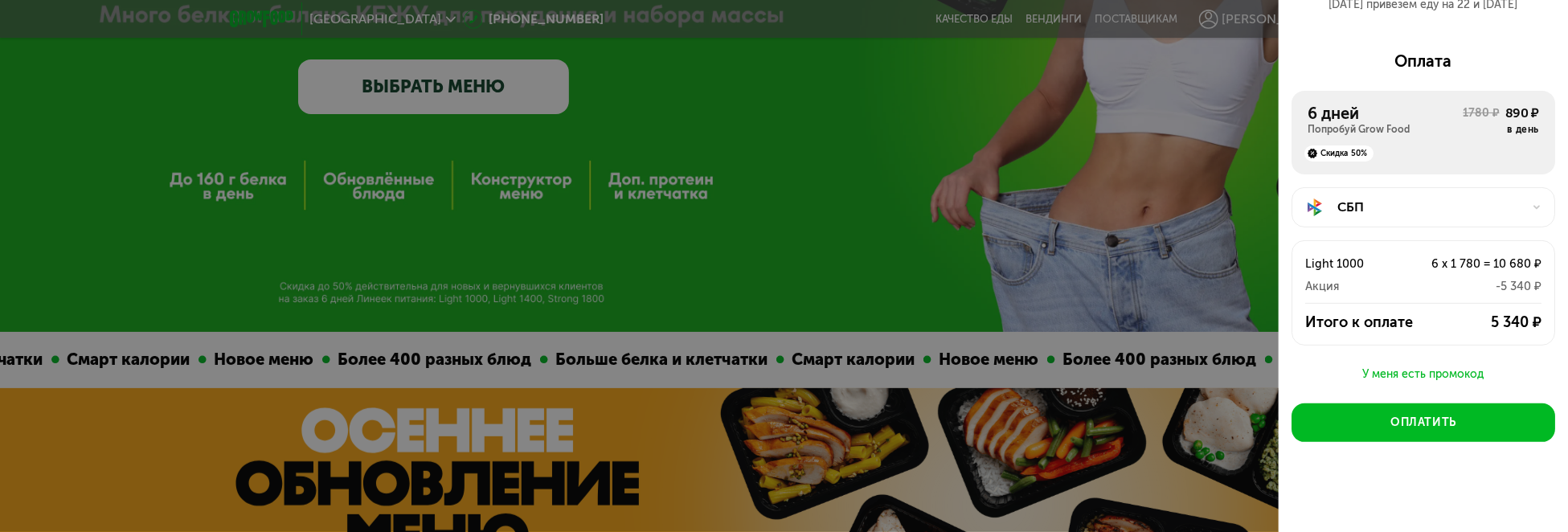
click at [1531, 202] on icon at bounding box center [1536, 207] width 10 height 10
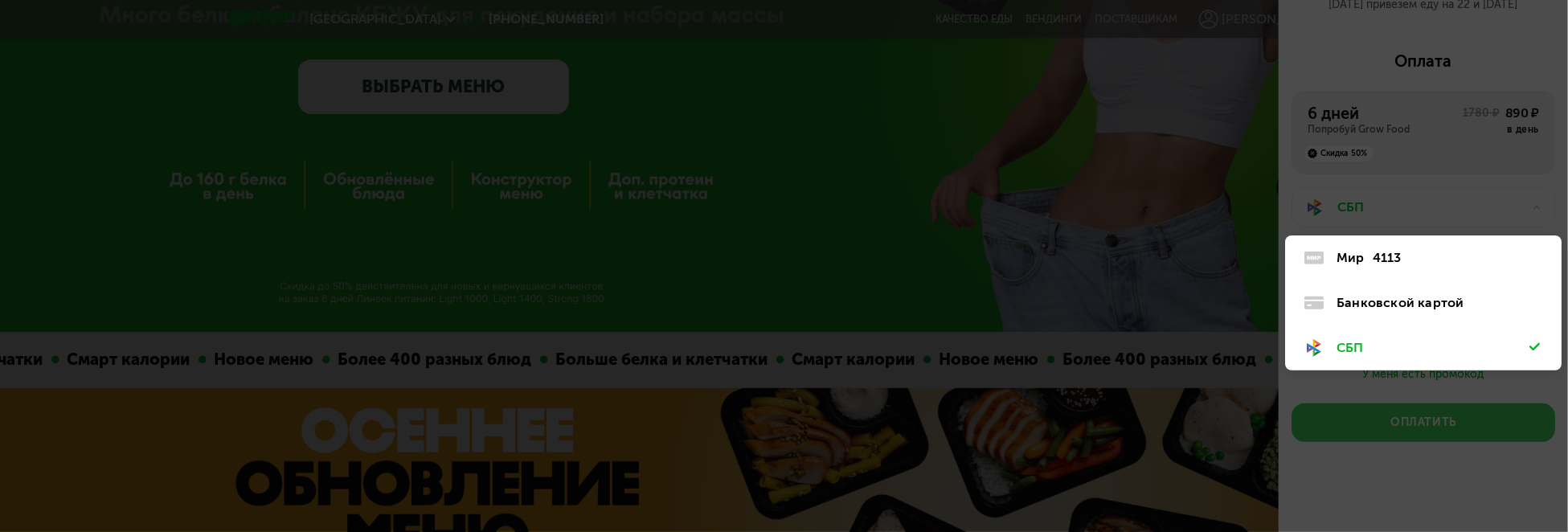
drag, startPoint x: 1338, startPoint y: 405, endPoint x: 1360, endPoint y: 414, distance: 23.8
click at [1339, 405] on div at bounding box center [784, 266] width 1568 height 532
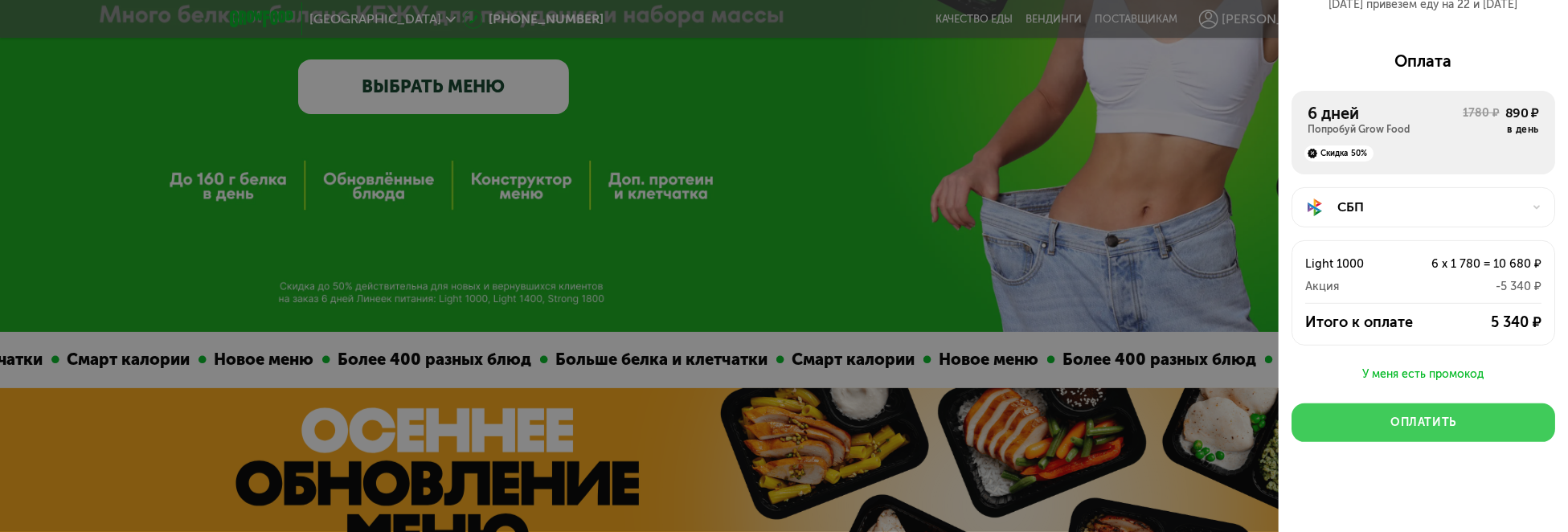
click at [1427, 427] on div "Оплатить" at bounding box center [1423, 422] width 66 height 16
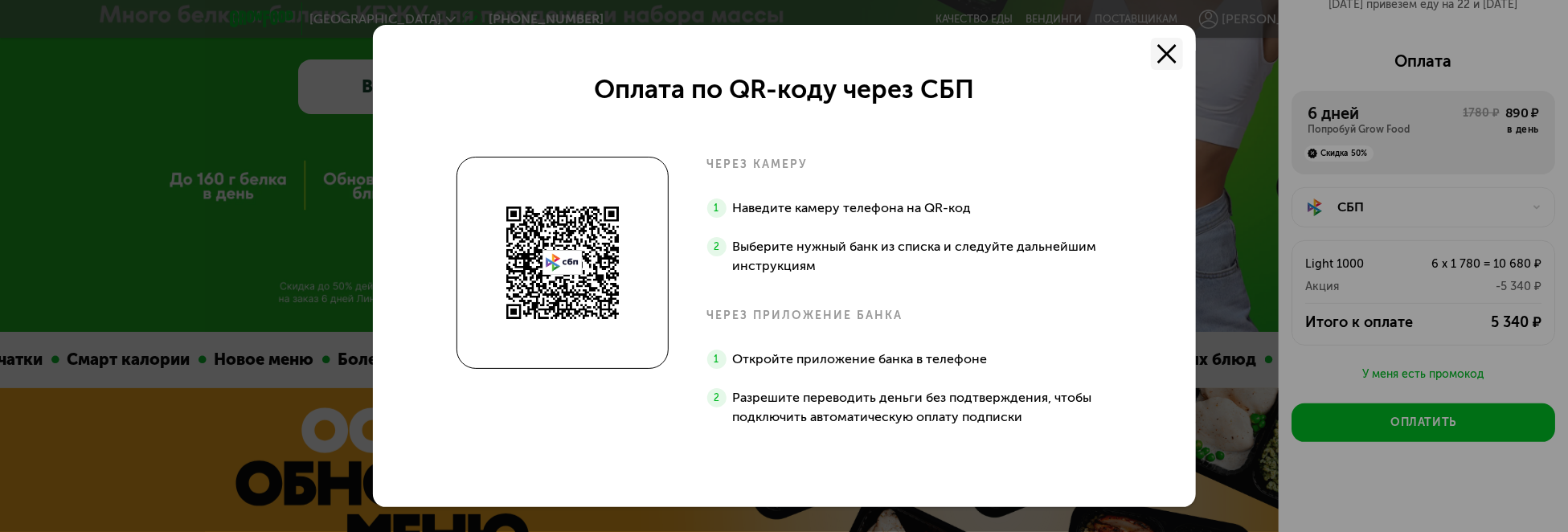
click at [1174, 53] on icon at bounding box center [1166, 54] width 19 height 19
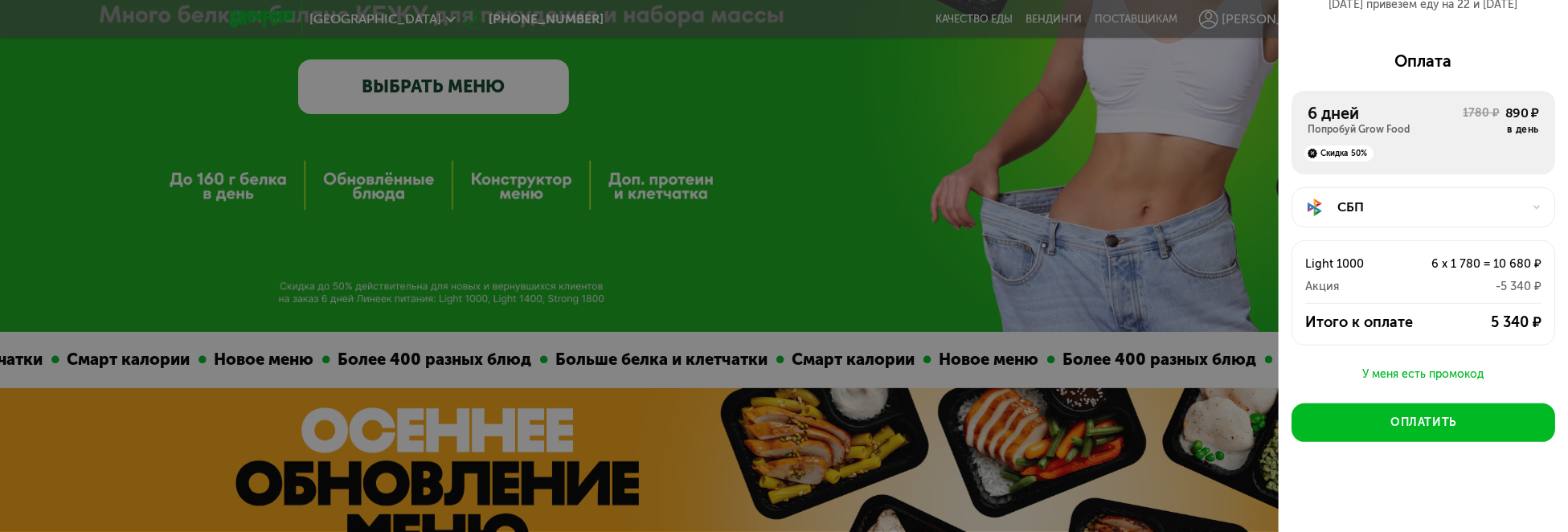
click at [1423, 217] on div "СБП" at bounding box center [1423, 207] width 263 height 41
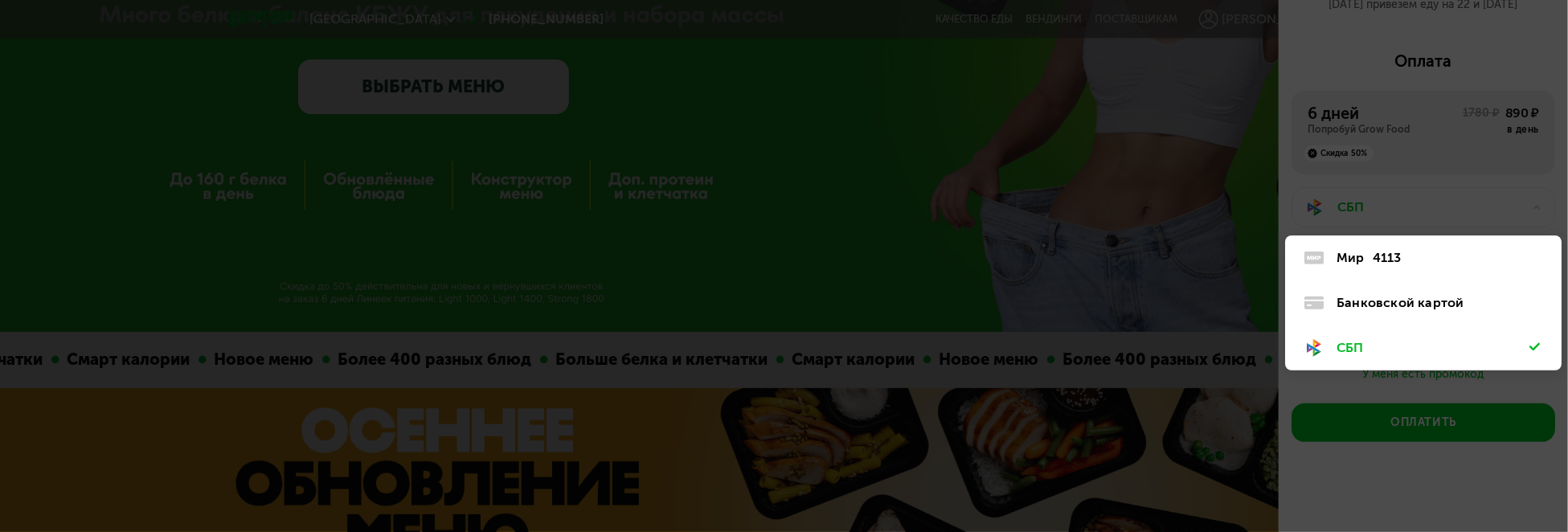
click at [1397, 295] on div "Банковской картой" at bounding box center [1432, 303] width 193 height 19
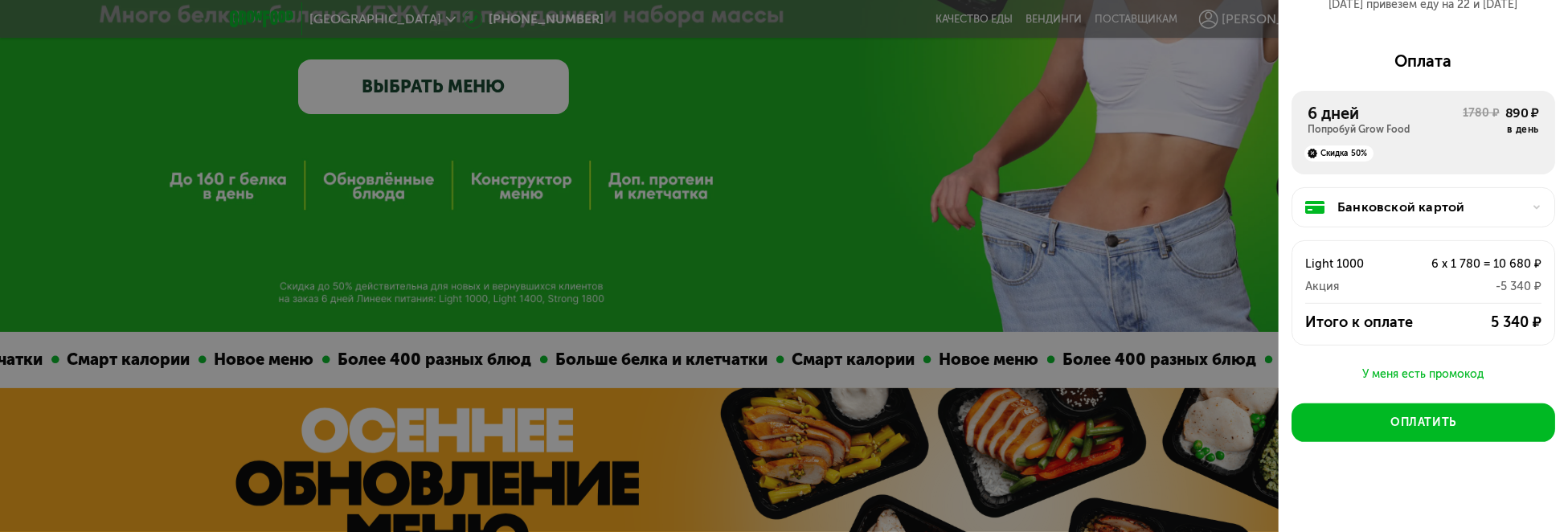
click at [1493, 213] on div "Банковской картой" at bounding box center [1429, 207] width 185 height 19
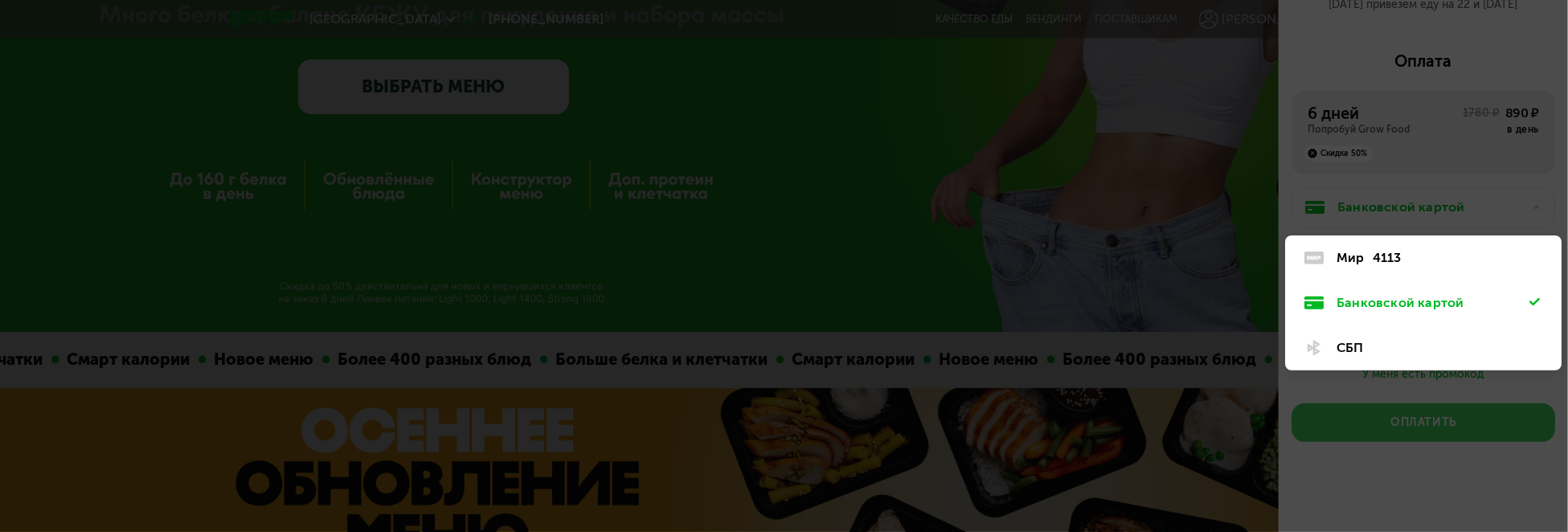
drag, startPoint x: 1385, startPoint y: 402, endPoint x: 1393, endPoint y: 406, distance: 8.9
click at [1386, 402] on div at bounding box center [784, 266] width 1568 height 532
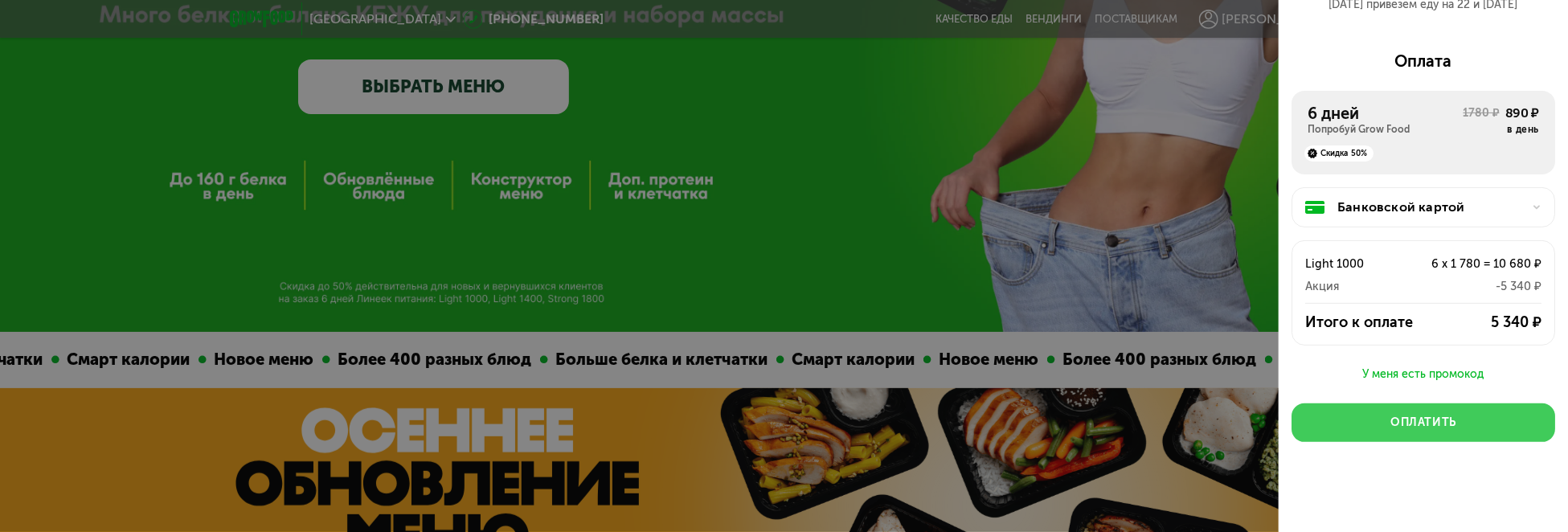
click at [1412, 424] on div "Оплатить" at bounding box center [1423, 422] width 66 height 16
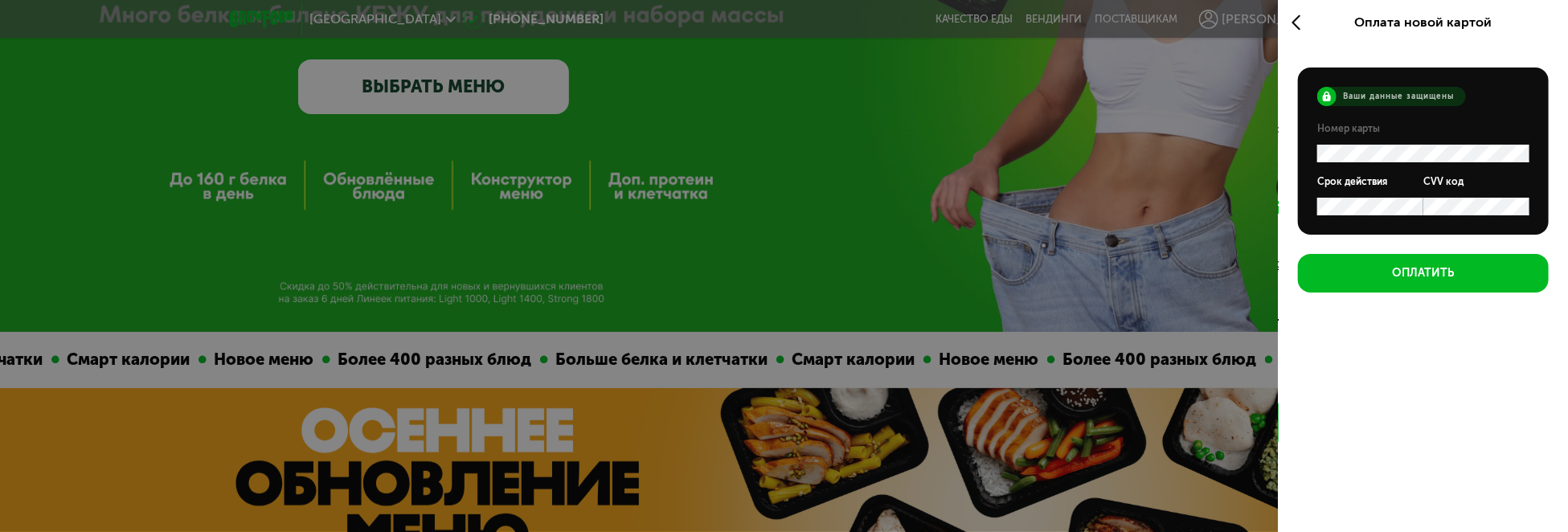
scroll to position [0, 0]
click at [1321, 189] on div "Срок действия" at bounding box center [1371, 195] width 106 height 41
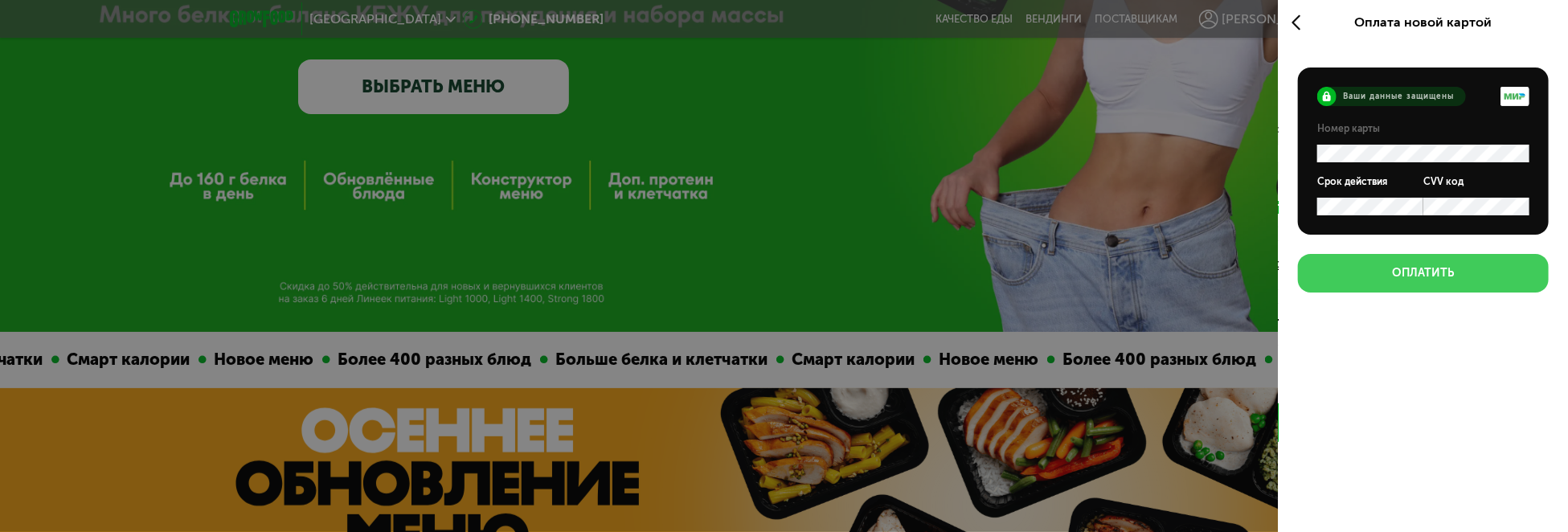
click at [1460, 266] on button "Оплатить" at bounding box center [1423, 273] width 251 height 39
click at [1428, 271] on div "Оплатить" at bounding box center [1424, 273] width 62 height 16
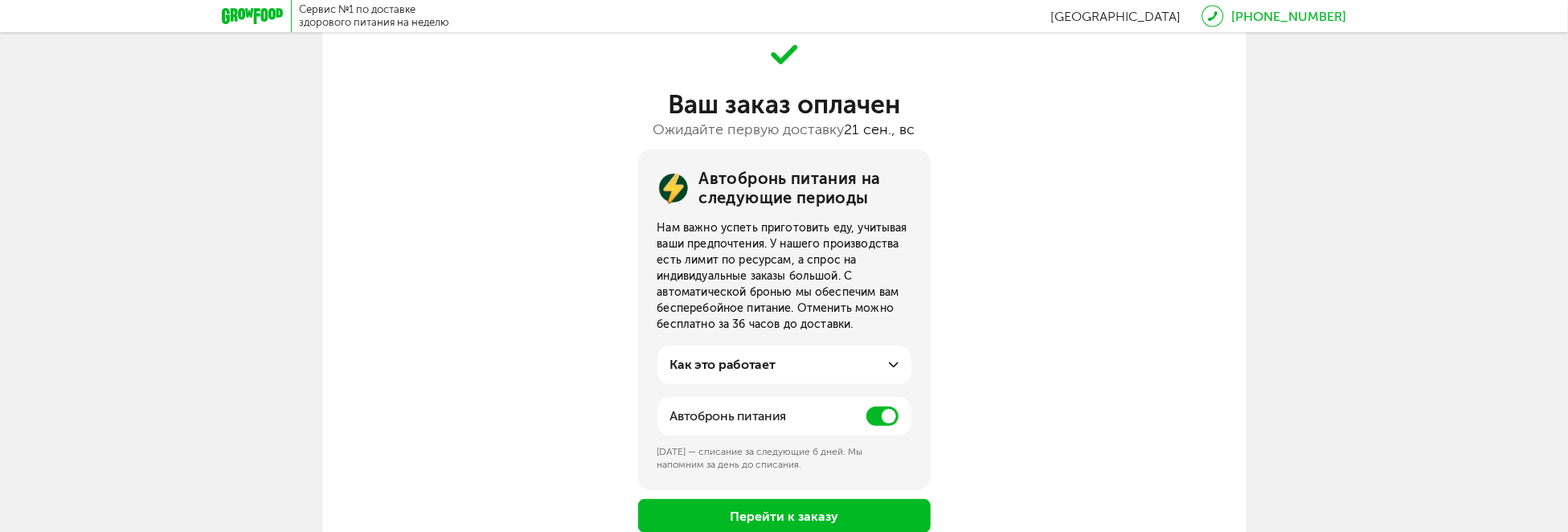
scroll to position [80, 0]
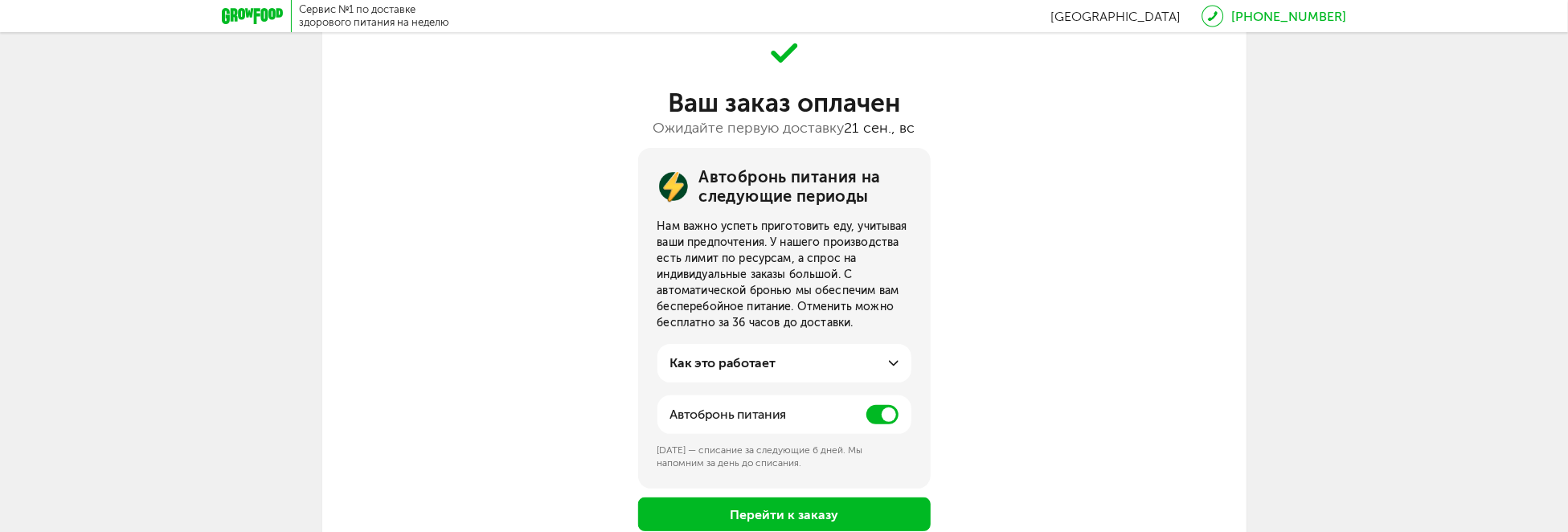
click at [873, 408] on span at bounding box center [882, 414] width 32 height 19
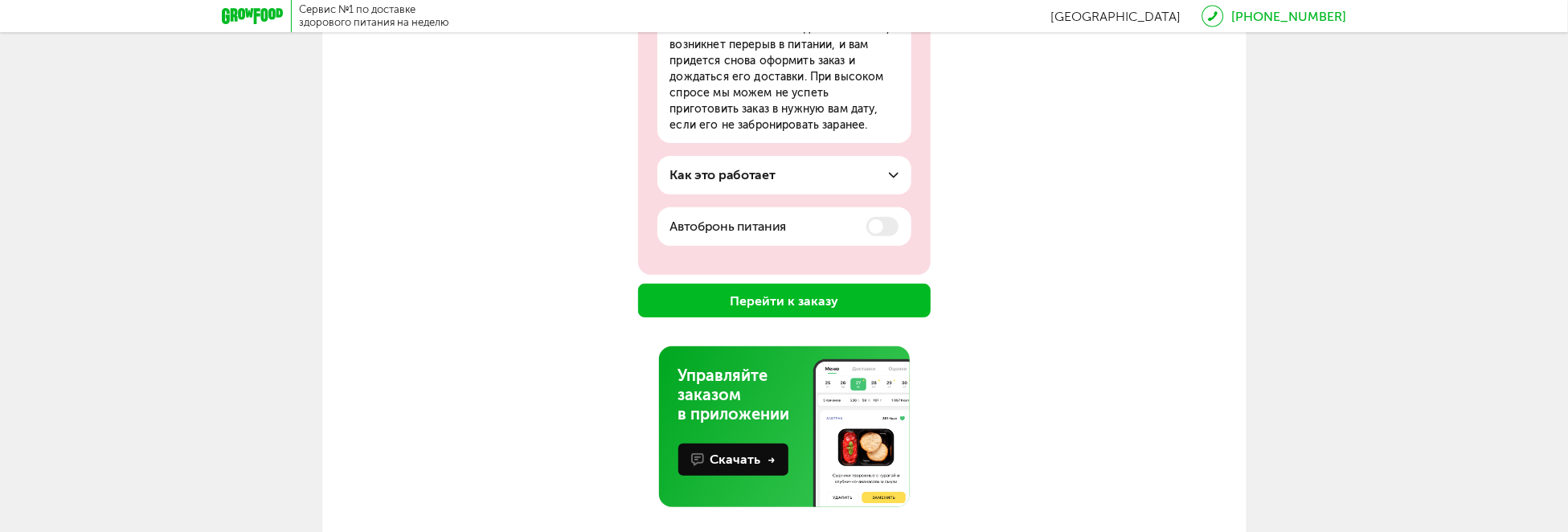
scroll to position [304, 0]
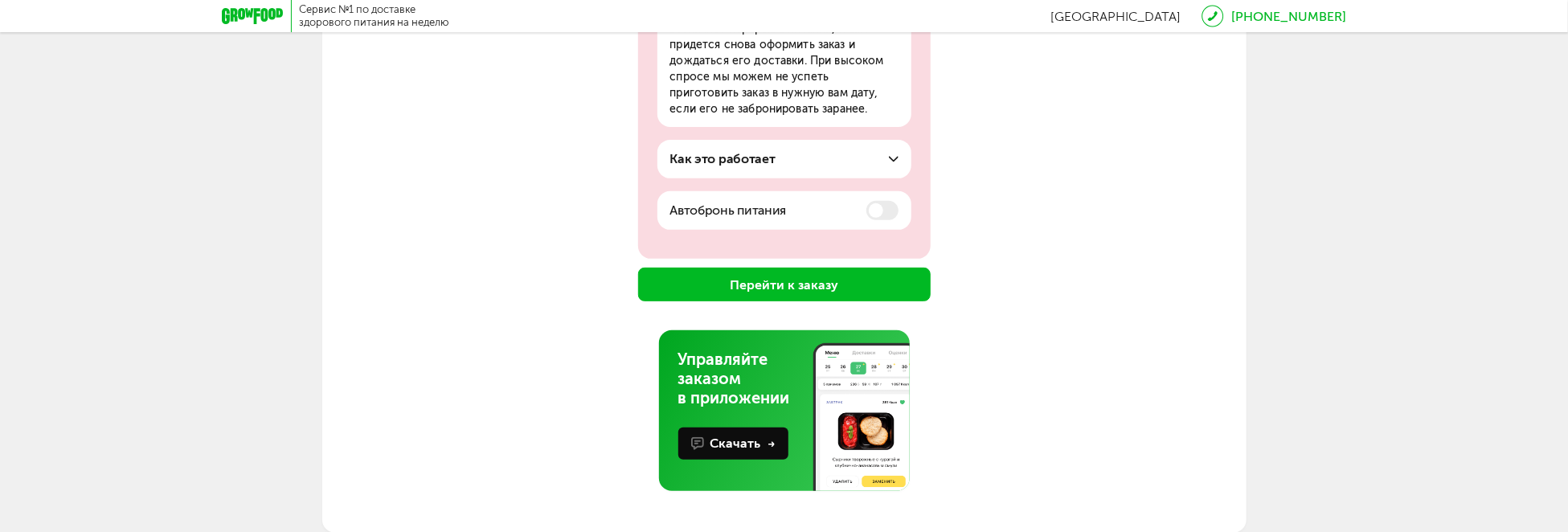
click at [773, 291] on button "Перейти к заказу" at bounding box center [784, 283] width 292 height 34
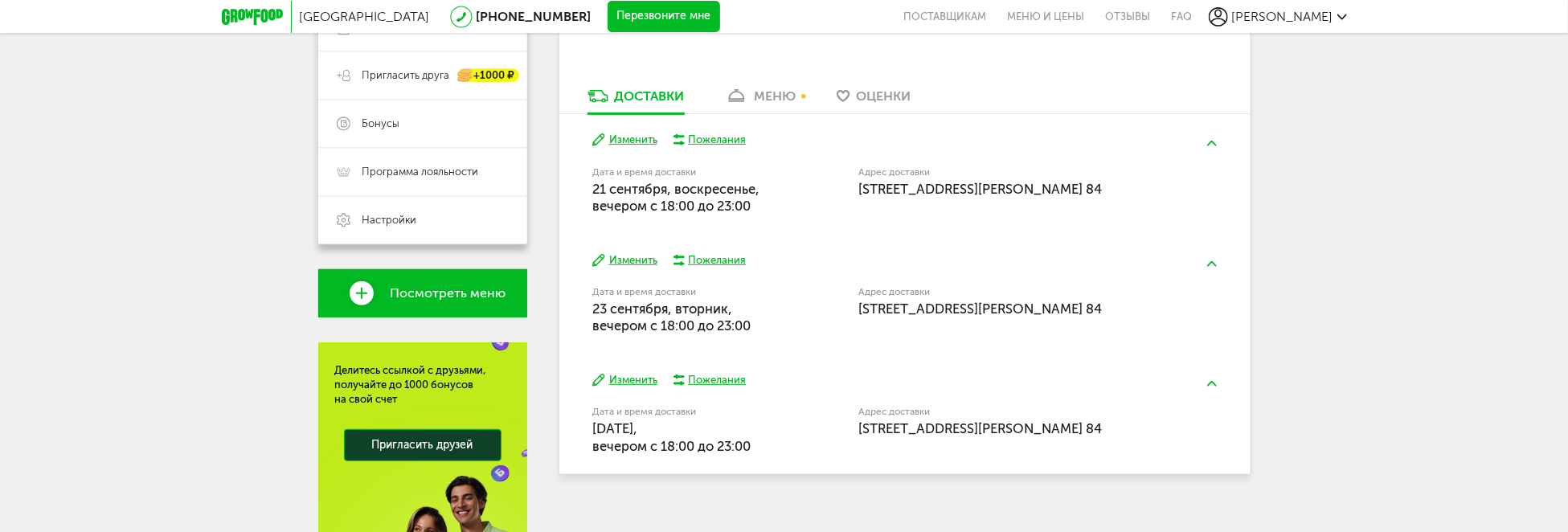
scroll to position [321, 0]
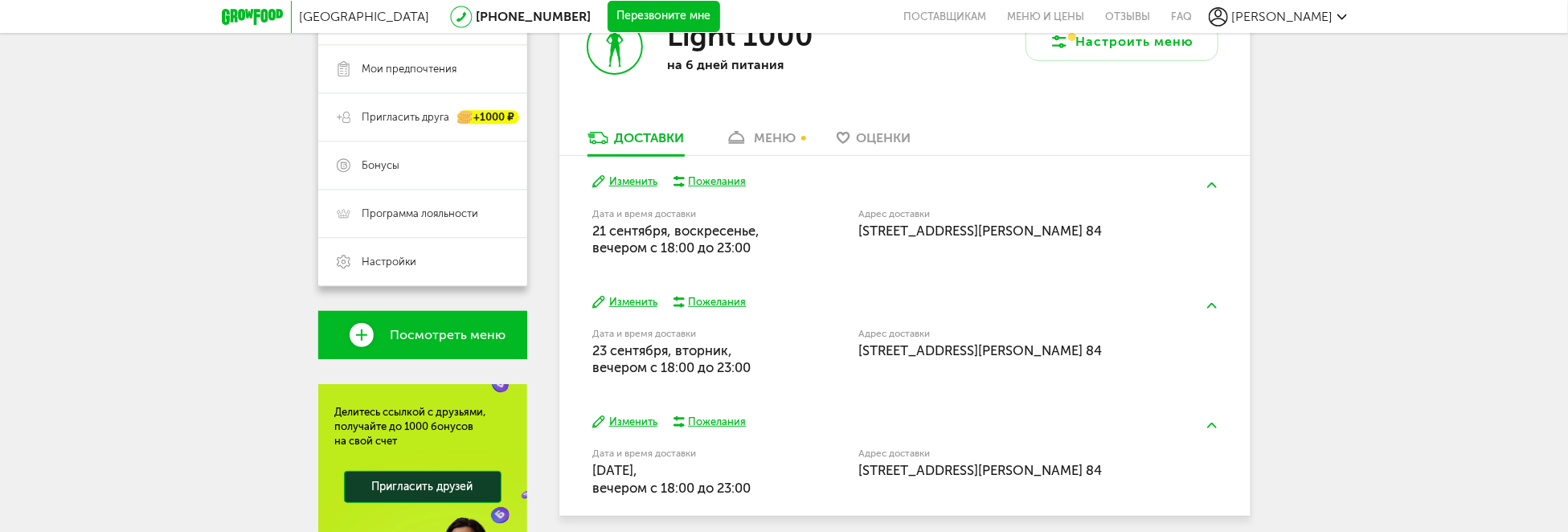
click at [711, 187] on div "Пожелания" at bounding box center [717, 181] width 58 height 15
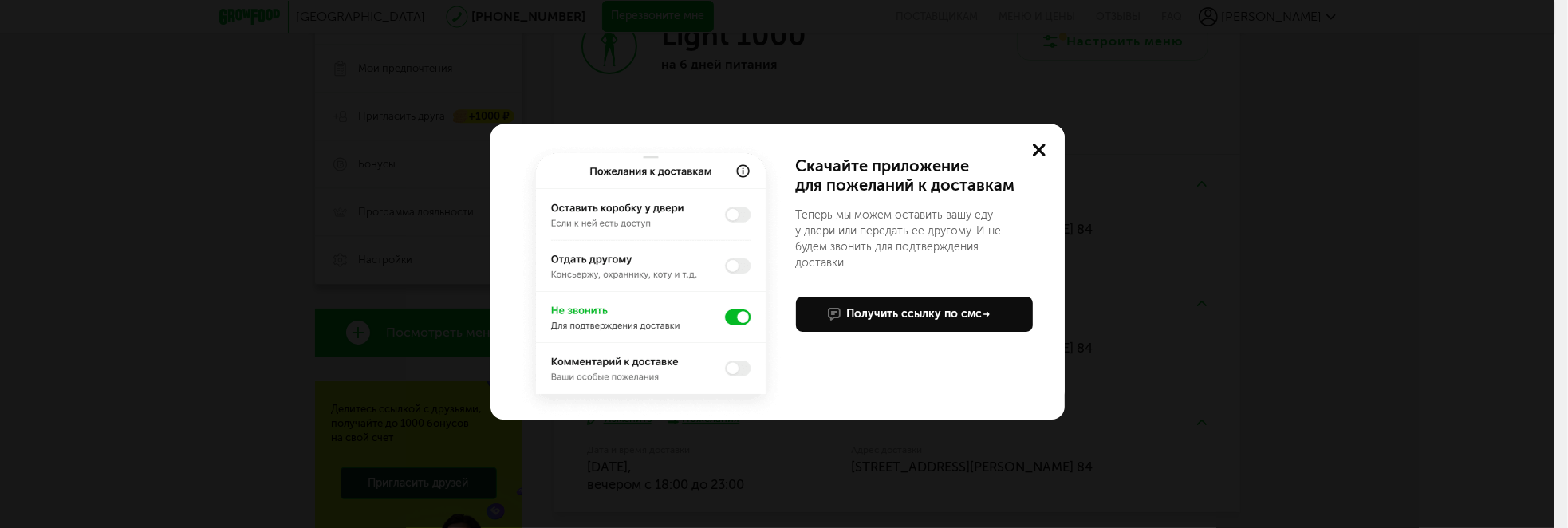
click at [735, 213] on img at bounding box center [650, 279] width 268 height 279
click at [746, 219] on img at bounding box center [650, 279] width 268 height 279
click at [720, 330] on img at bounding box center [650, 279] width 268 height 279
click at [1041, 151] on use at bounding box center [1039, 149] width 12 height 12
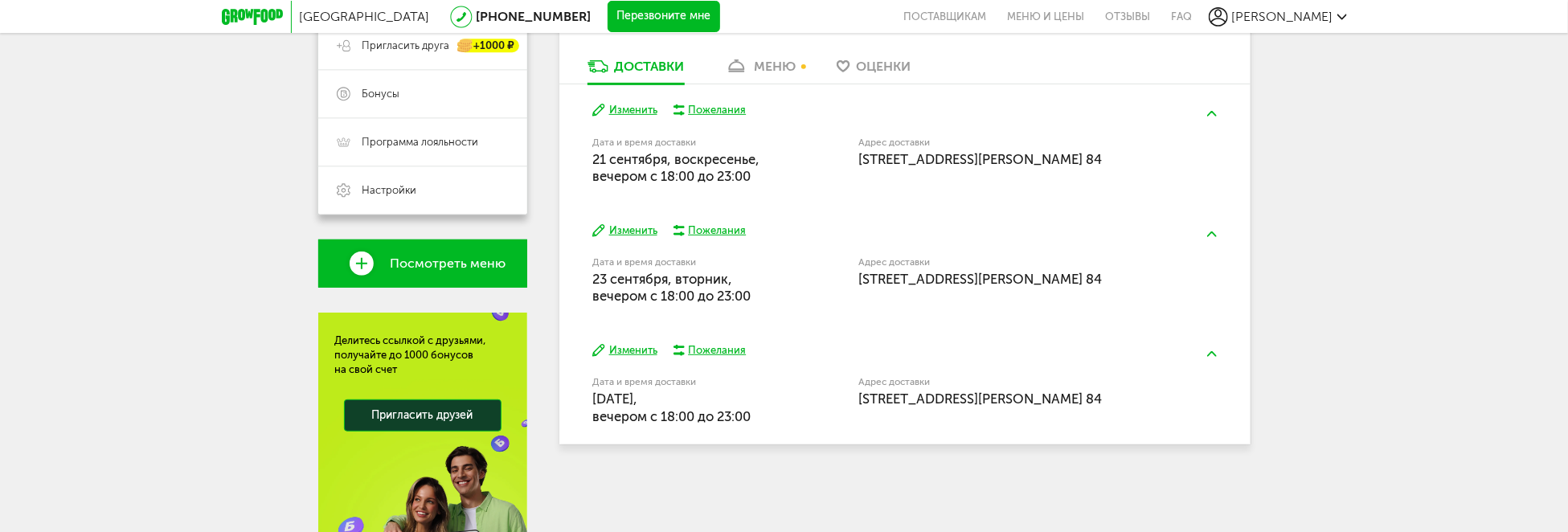
scroll to position [482, 0]
